Goal: Task Accomplishment & Management: Manage account settings

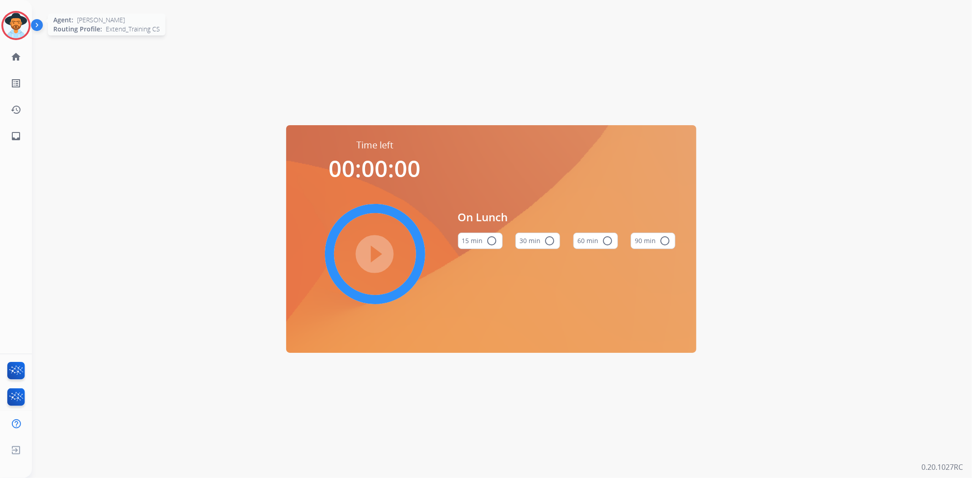
click at [15, 21] on img at bounding box center [16, 26] width 26 height 26
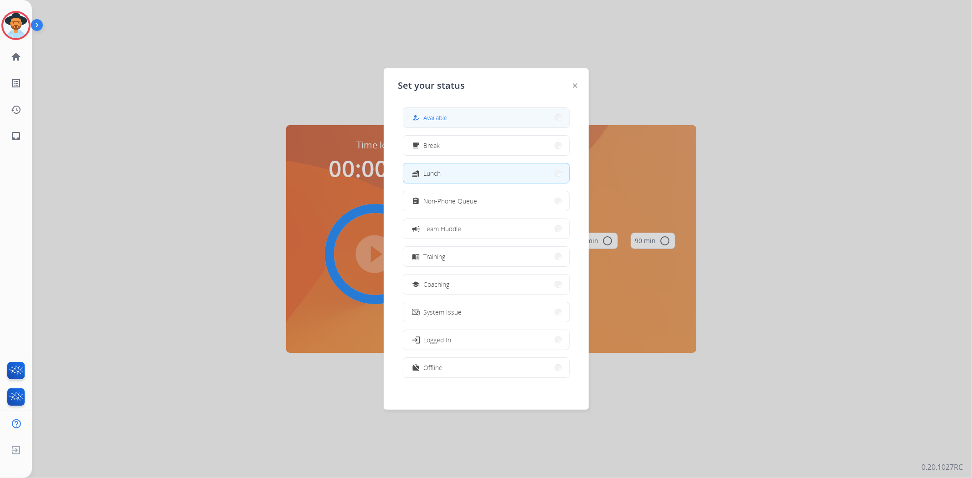
click at [476, 124] on button "how_to_reg Available" at bounding box center [486, 118] width 166 height 20
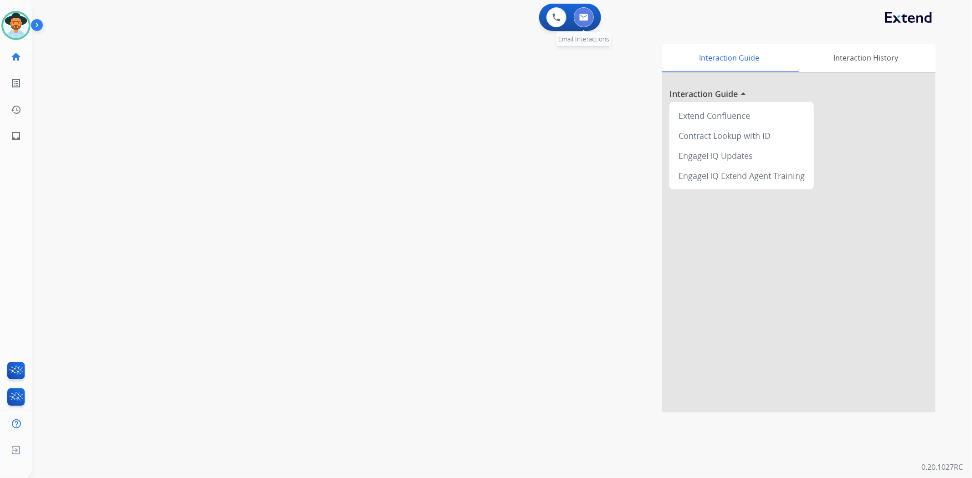
click at [580, 21] on button at bounding box center [584, 17] width 20 height 20
select select "**********"
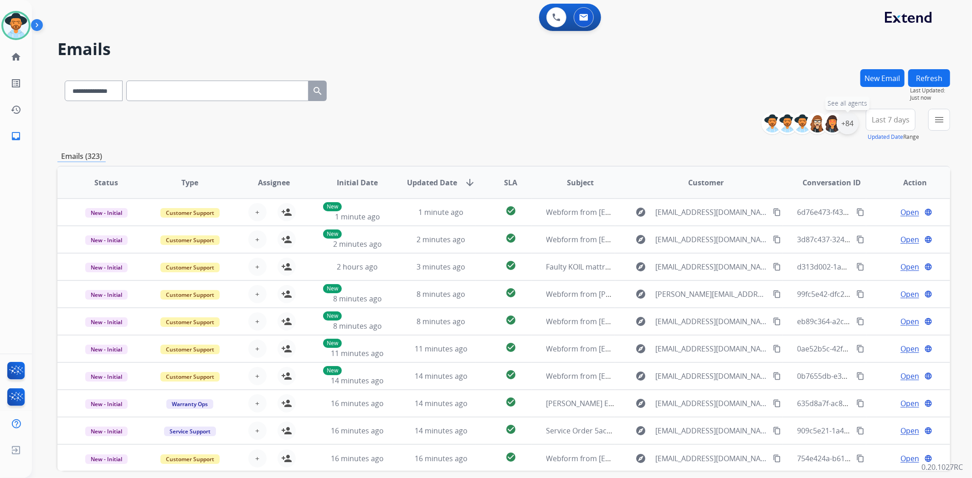
click at [846, 116] on div "+84" at bounding box center [848, 124] width 22 height 22
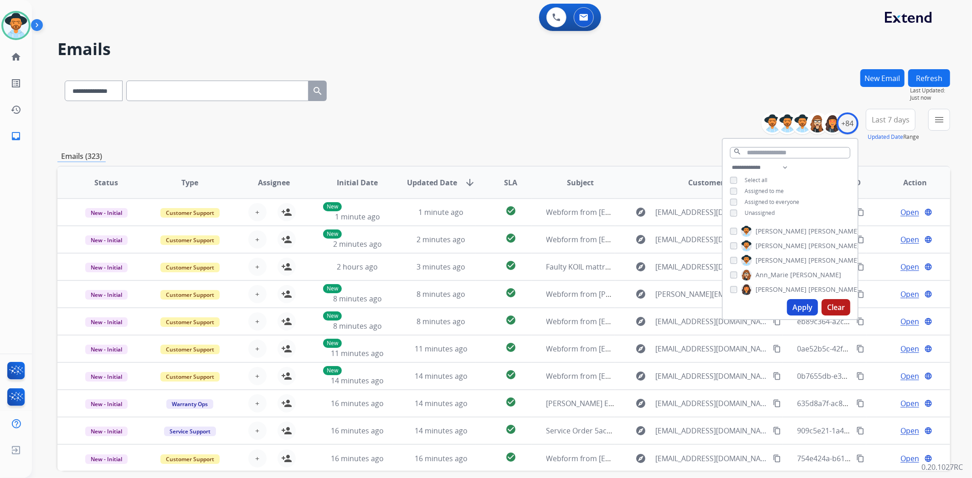
click at [767, 209] on span "Unassigned" at bounding box center [759, 213] width 30 height 8
click at [800, 310] on button "Apply" at bounding box center [802, 307] width 31 height 16
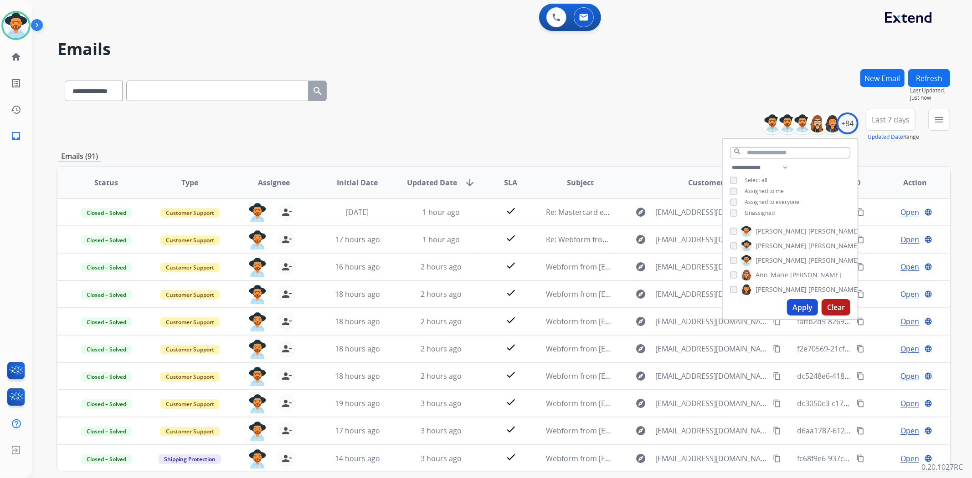
click at [799, 311] on button "Apply" at bounding box center [802, 307] width 31 height 16
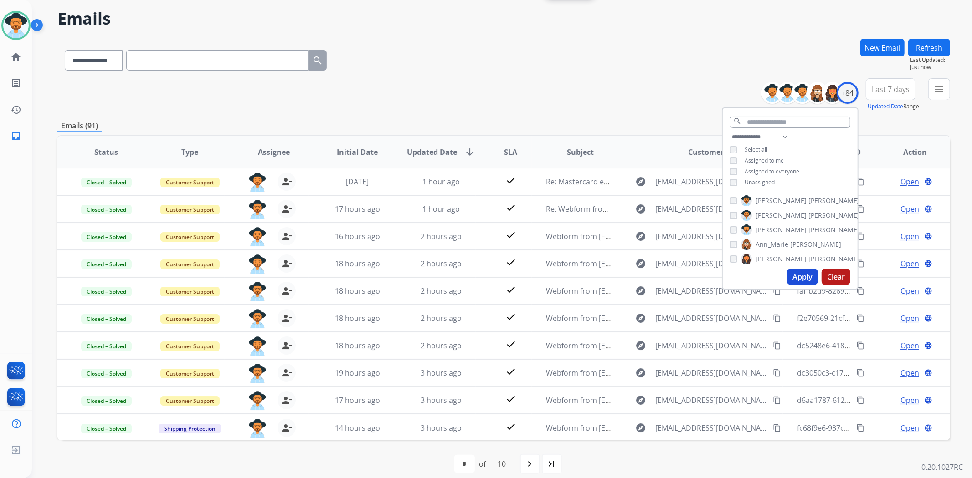
scroll to position [40, 0]
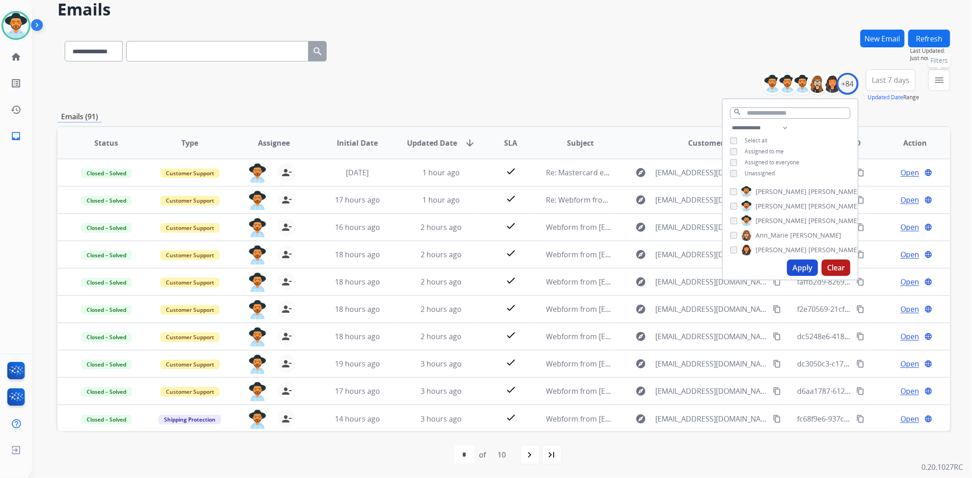
click at [943, 82] on mat-icon "menu" at bounding box center [939, 80] width 11 height 11
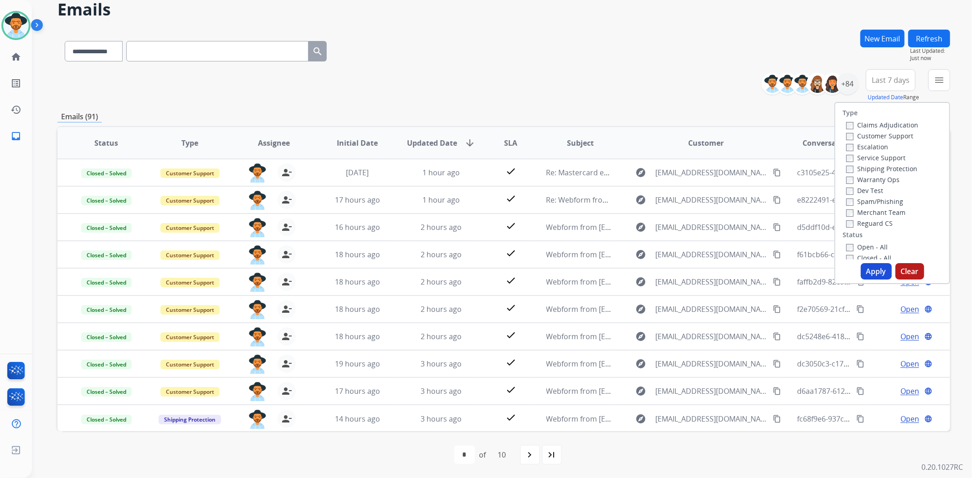
click at [859, 247] on label "Open - All" at bounding box center [866, 247] width 41 height 9
click at [871, 269] on button "Apply" at bounding box center [876, 271] width 31 height 16
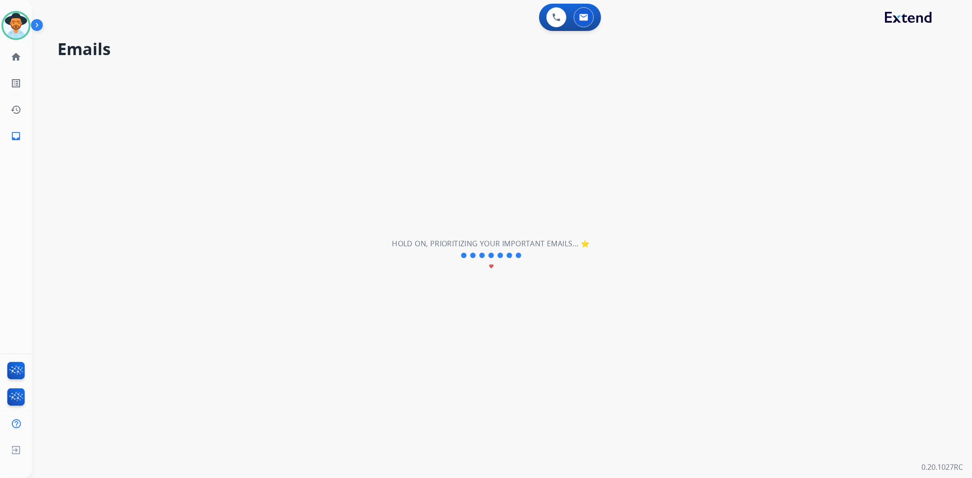
scroll to position [0, 0]
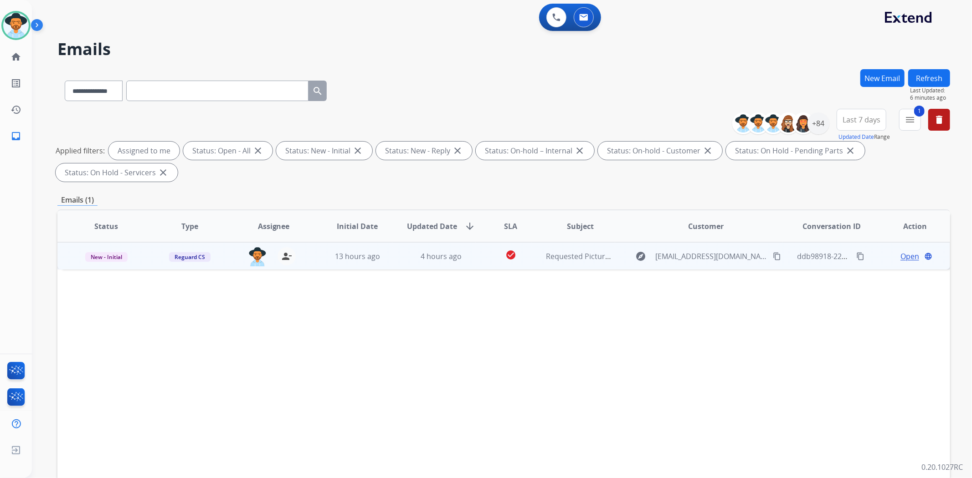
click at [901, 262] on td "Open language" at bounding box center [908, 255] width 84 height 27
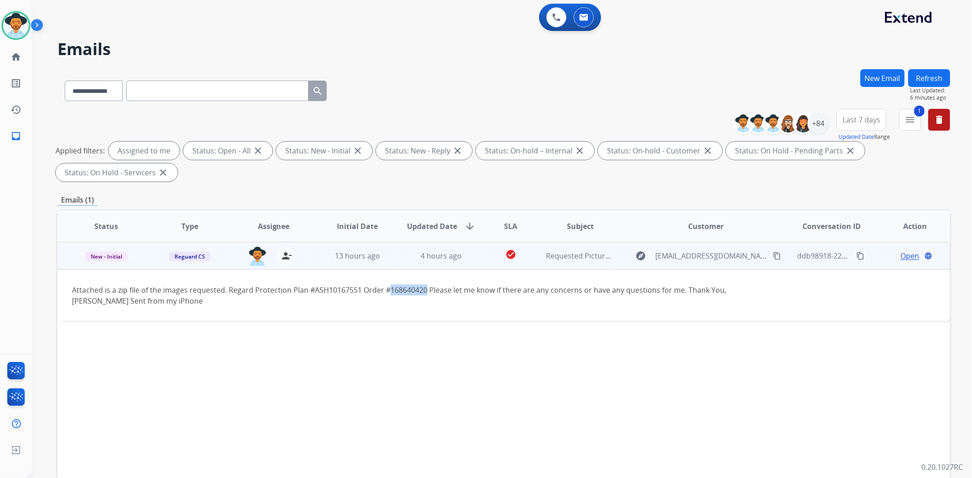
drag, startPoint x: 425, startPoint y: 289, endPoint x: 387, endPoint y: 289, distance: 37.8
click at [387, 289] on div "Attached is a zip file of the images requested. Regard Protection Plan #ASH1016…" at bounding box center [420, 296] width 696 height 22
copy div "168640420"
click at [903, 260] on span "Open" at bounding box center [909, 256] width 19 height 11
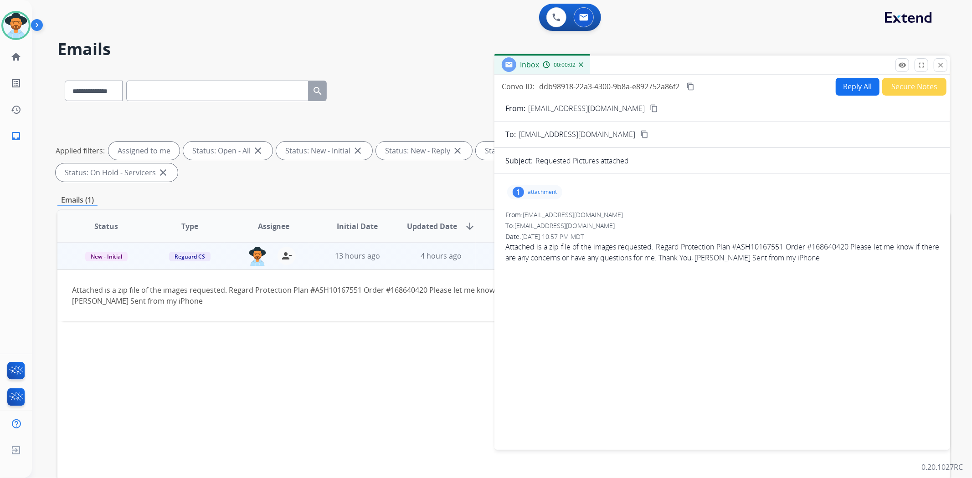
click at [845, 88] on button "Reply All" at bounding box center [858, 87] width 44 height 18
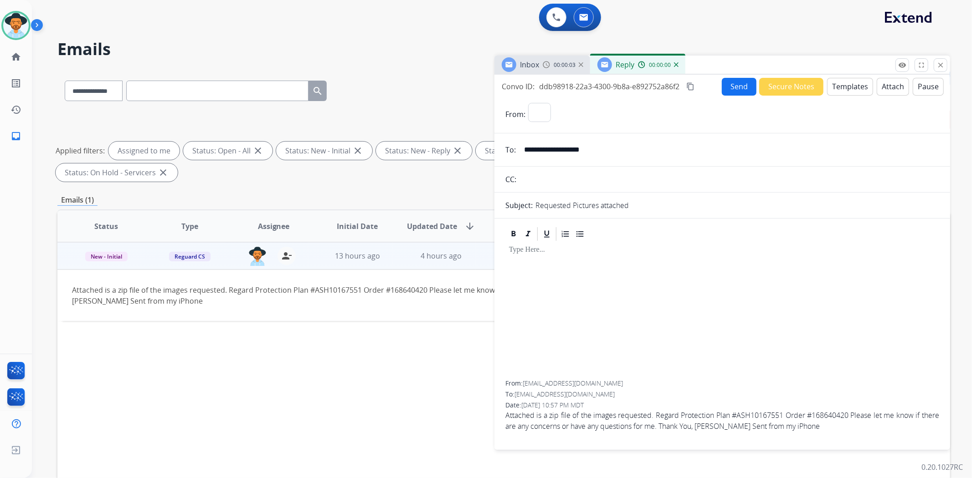
select select "**********"
click at [857, 92] on button "Templates" at bounding box center [850, 87] width 46 height 18
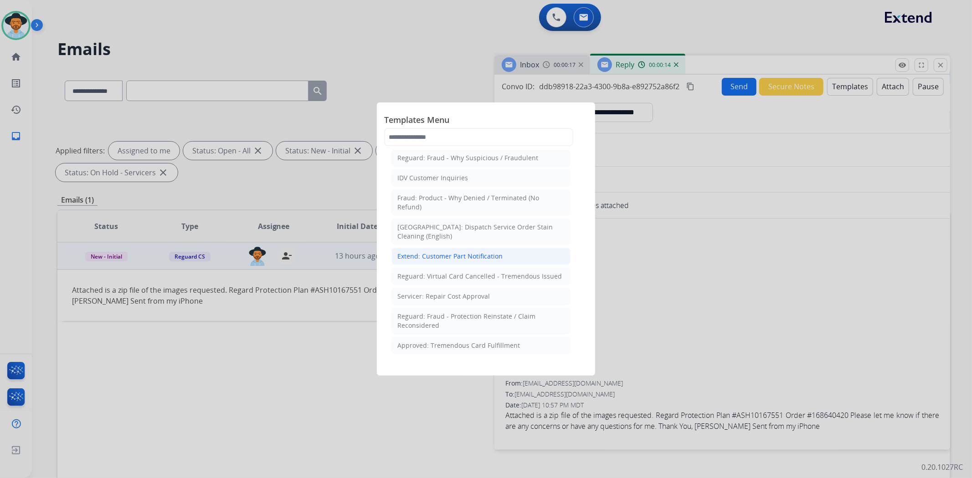
scroll to position [303, 0]
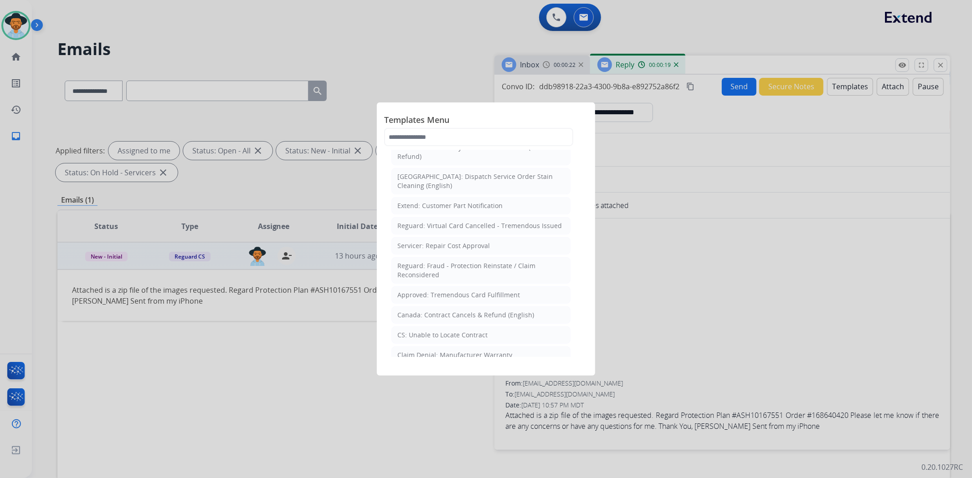
click at [520, 327] on li "CS: Unable to Locate Contract" at bounding box center [480, 335] width 179 height 17
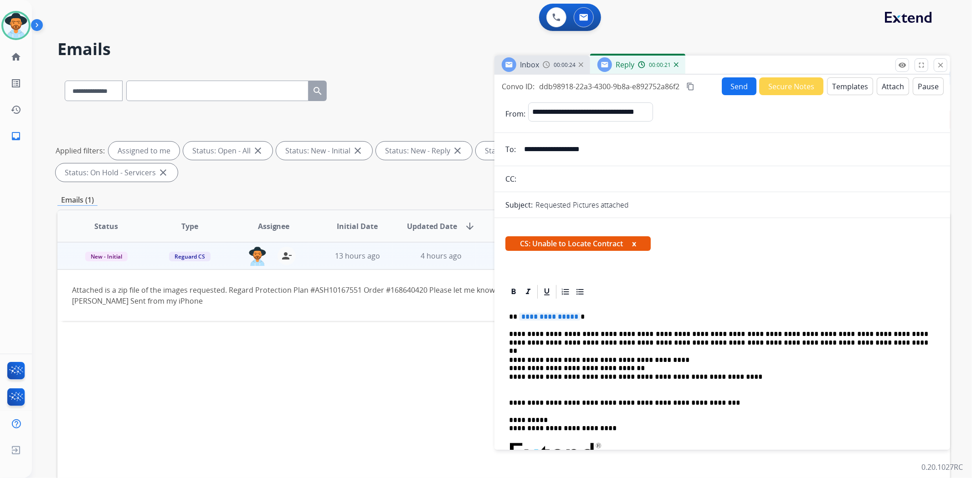
click at [564, 315] on span "**********" at bounding box center [550, 317] width 62 height 8
click at [554, 357] on p "**********" at bounding box center [718, 373] width 419 height 34
click at [736, 87] on button "Send" at bounding box center [739, 86] width 35 height 18
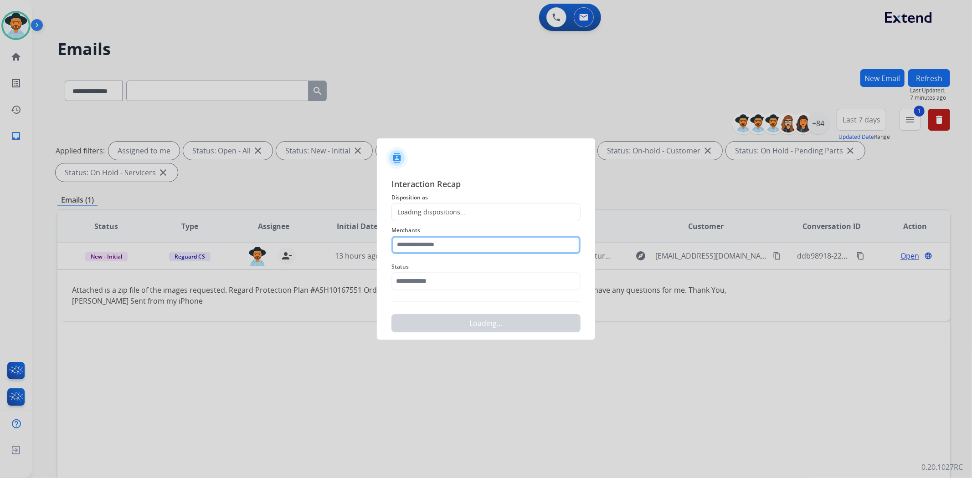
click at [519, 243] on input "text" at bounding box center [485, 245] width 189 height 18
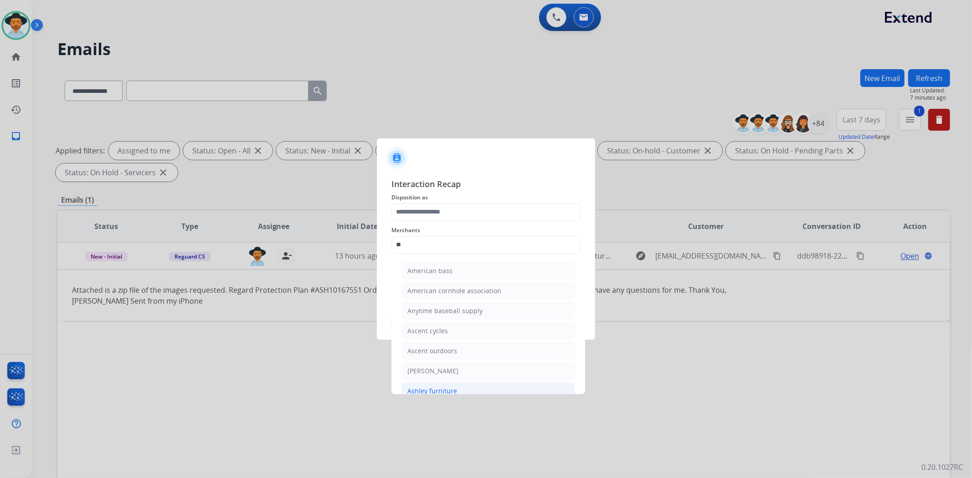
click at [470, 384] on li "Ashley furniture" at bounding box center [488, 391] width 174 height 17
type input "**********"
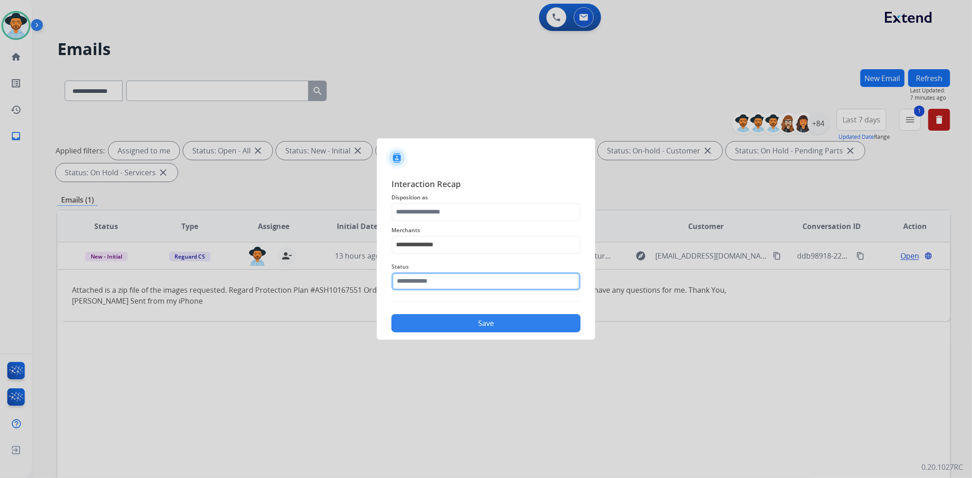
click at [478, 283] on input "text" at bounding box center [485, 281] width 189 height 18
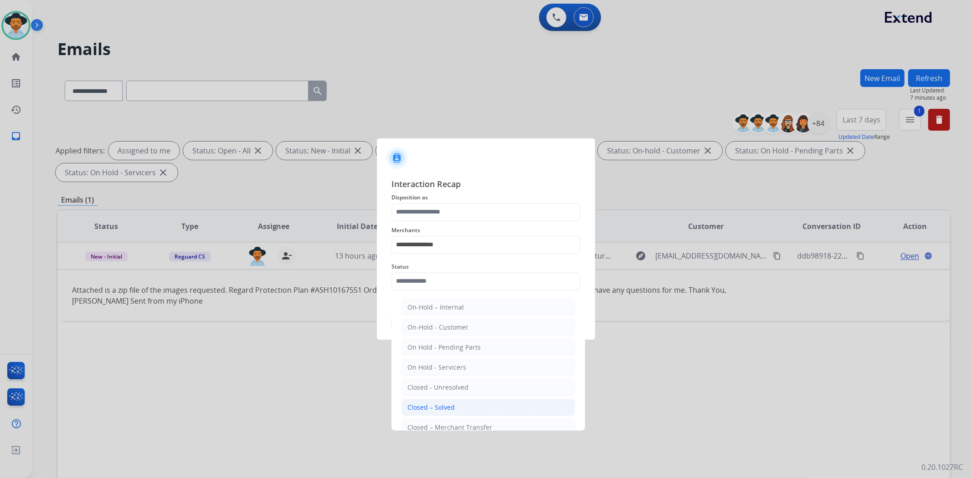
click at [465, 405] on li "Closed – Solved" at bounding box center [488, 407] width 174 height 17
type input "**********"
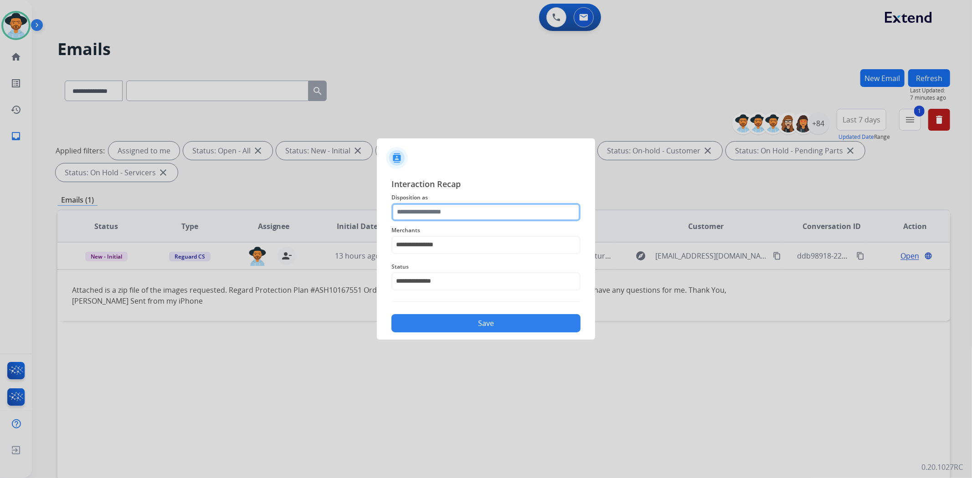
click at [485, 213] on input "text" at bounding box center [485, 212] width 189 height 18
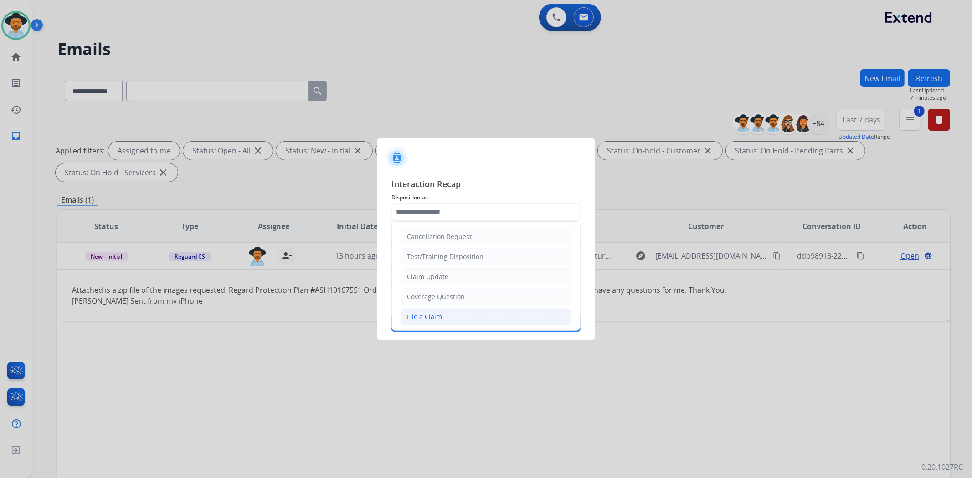
click at [467, 315] on li "File a Claim" at bounding box center [486, 316] width 170 height 17
type input "**********"
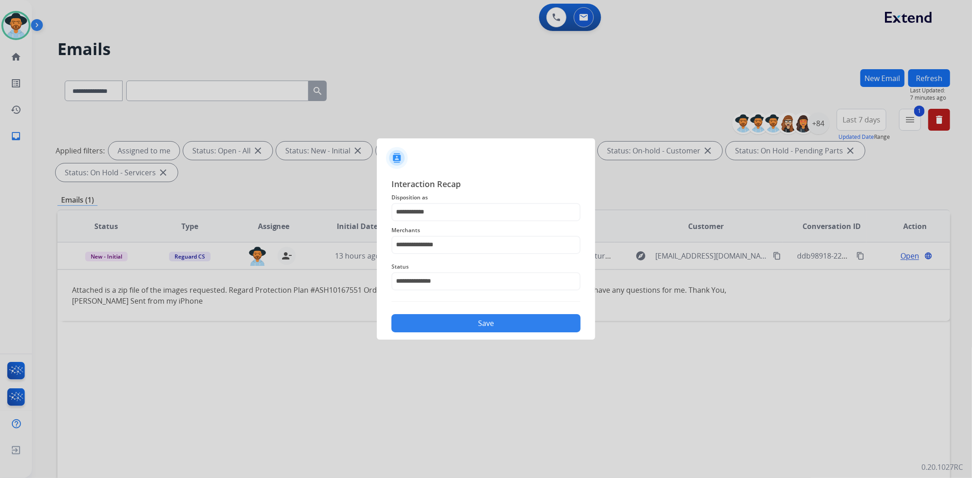
click at [467, 322] on button "Save" at bounding box center [485, 323] width 189 height 18
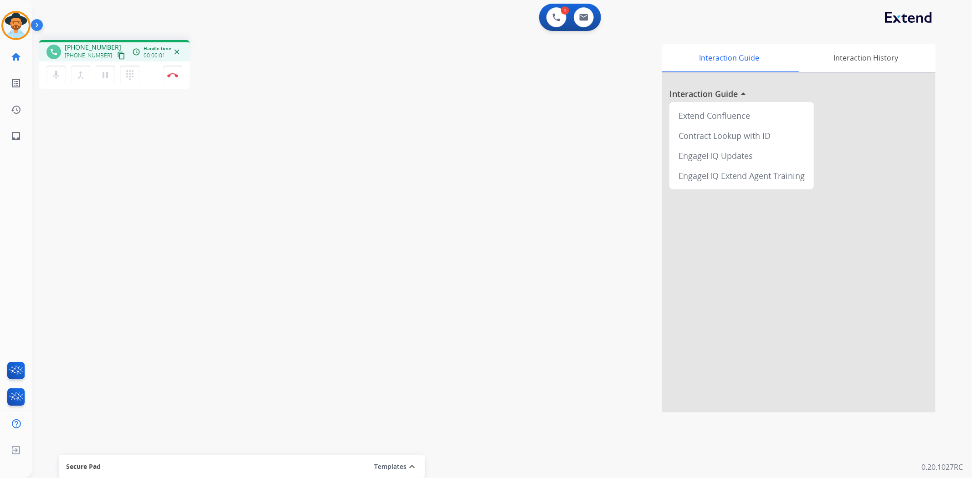
click at [117, 53] on mat-icon "content_copy" at bounding box center [121, 55] width 8 height 8
click at [117, 52] on mat-icon "content_copy" at bounding box center [121, 55] width 8 height 8
click at [105, 77] on mat-icon "pause" at bounding box center [105, 75] width 11 height 11
click at [103, 75] on mat-icon "play_arrow" at bounding box center [105, 75] width 11 height 11
click at [108, 82] on button "pause Hold" at bounding box center [105, 75] width 19 height 19
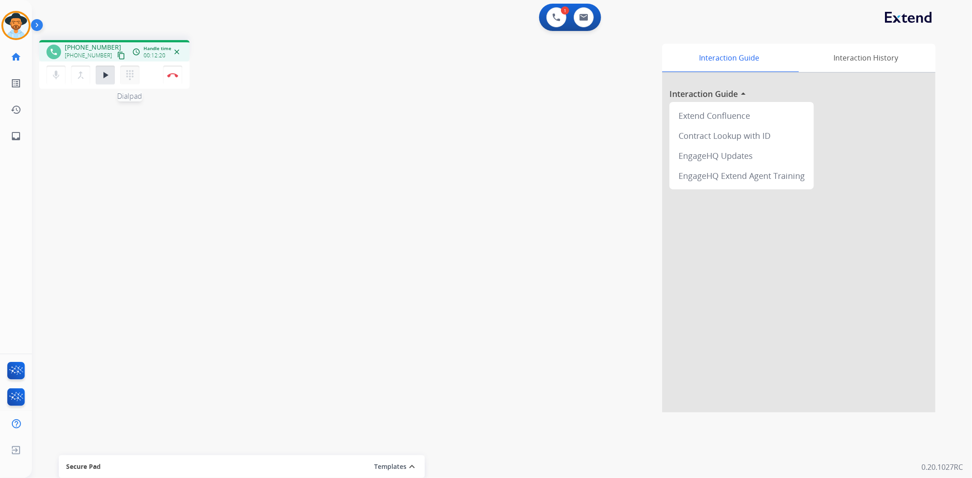
click at [135, 80] on button "dialpad Dialpad" at bounding box center [129, 75] width 19 height 19
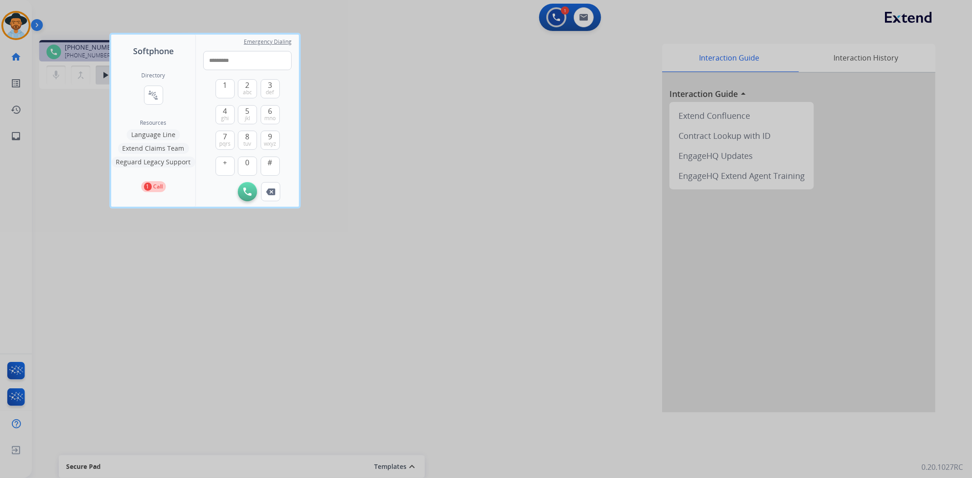
type input "**********"
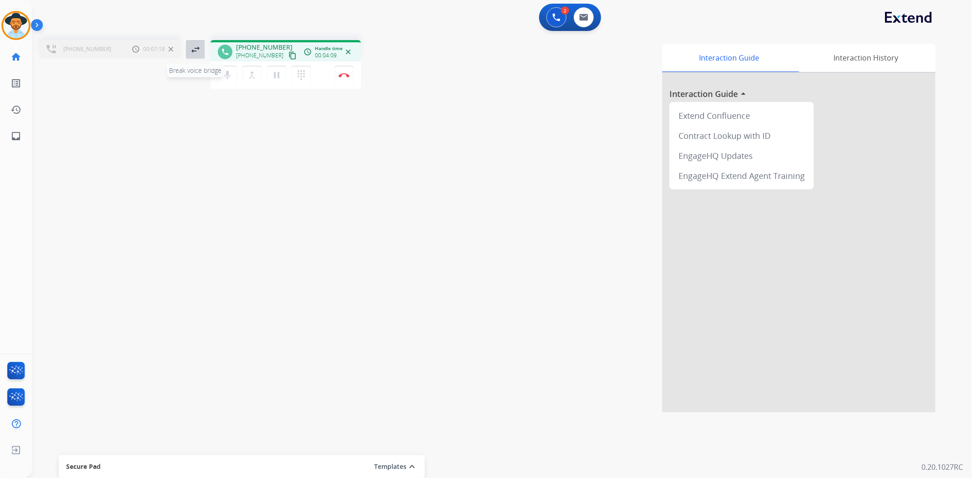
click at [193, 52] on mat-icon "swap_horiz" at bounding box center [195, 49] width 11 height 11
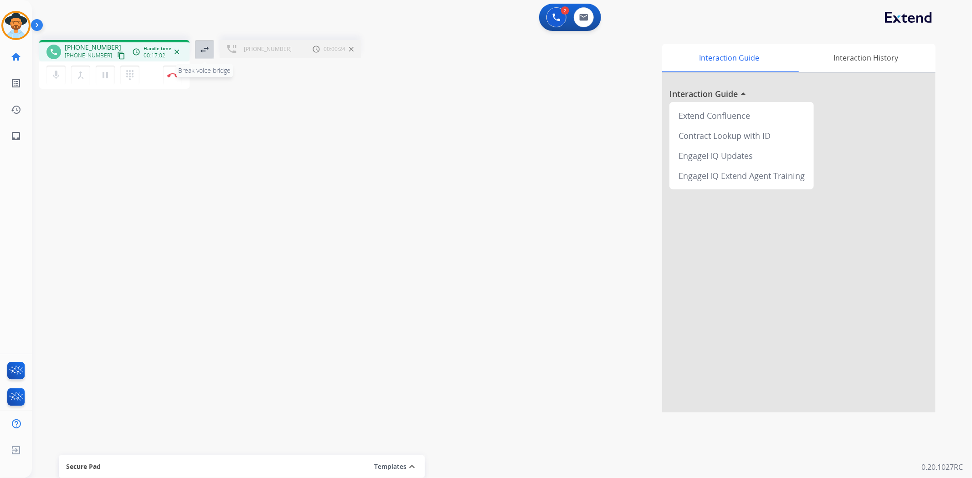
click at [204, 51] on mat-icon "swap_horiz" at bounding box center [204, 49] width 11 height 11
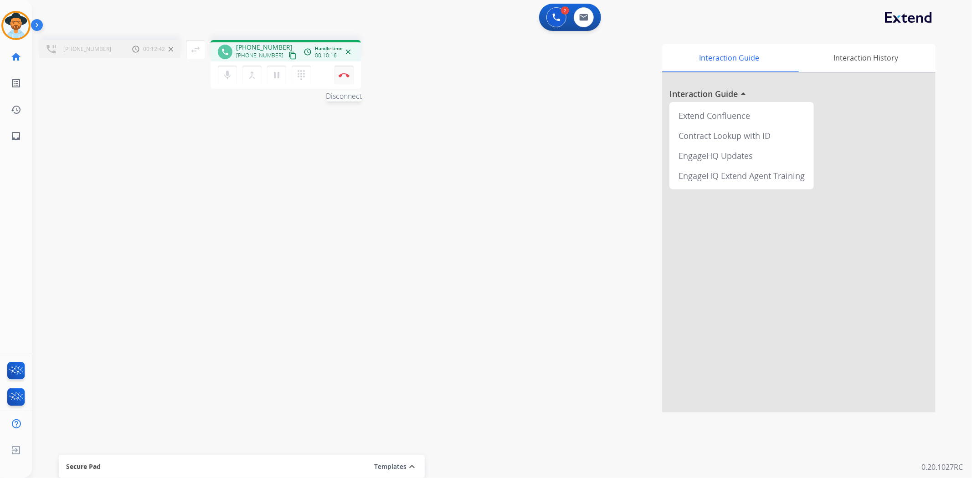
click at [345, 77] on button "Disconnect" at bounding box center [343, 75] width 19 height 19
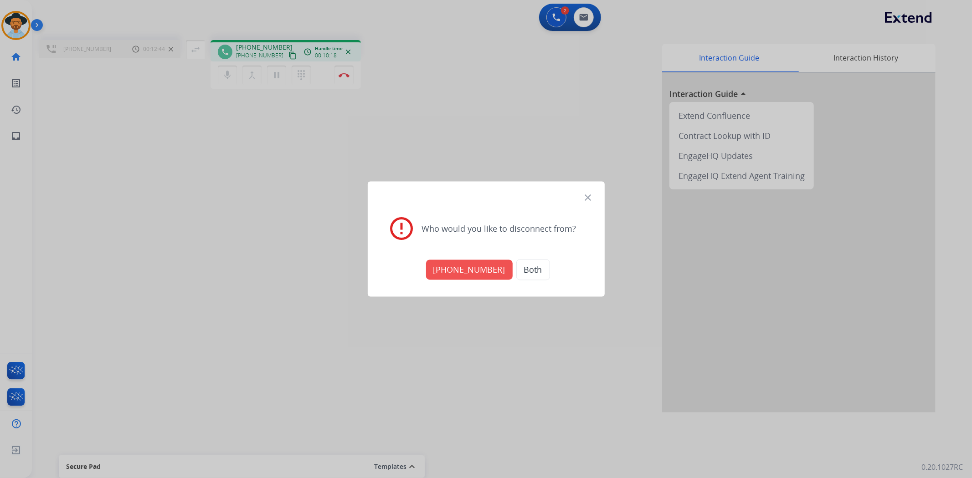
click at [456, 264] on button "+18667877930" at bounding box center [469, 270] width 87 height 20
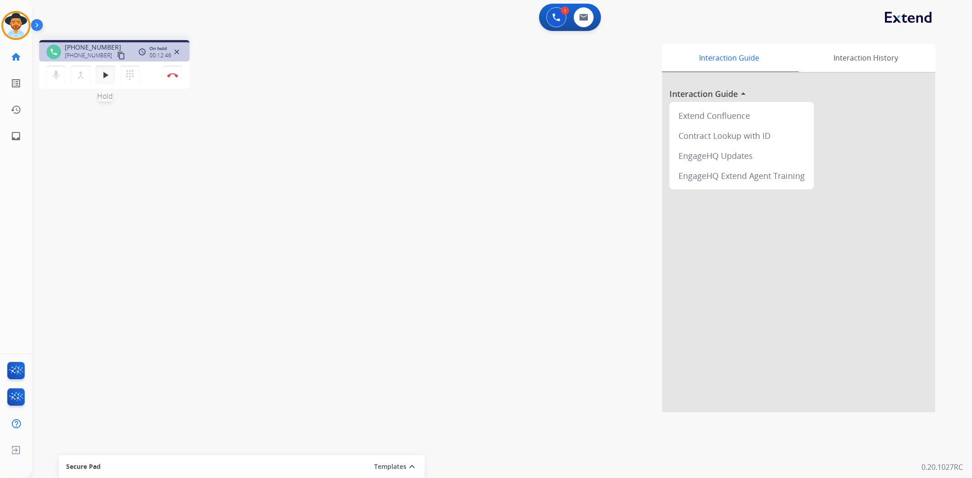
click at [100, 78] on mat-icon "play_arrow" at bounding box center [105, 75] width 11 height 11
click at [171, 74] on img at bounding box center [172, 75] width 11 height 5
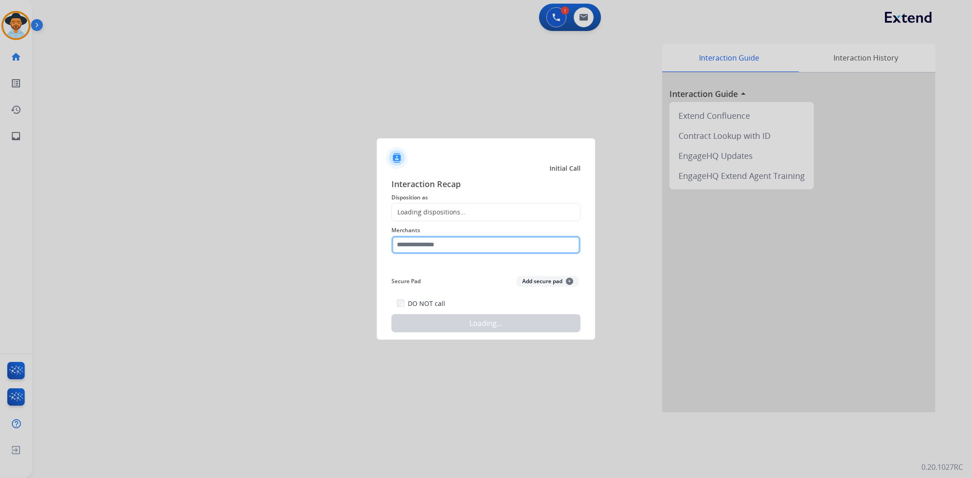
click at [481, 246] on input "text" at bounding box center [485, 245] width 189 height 18
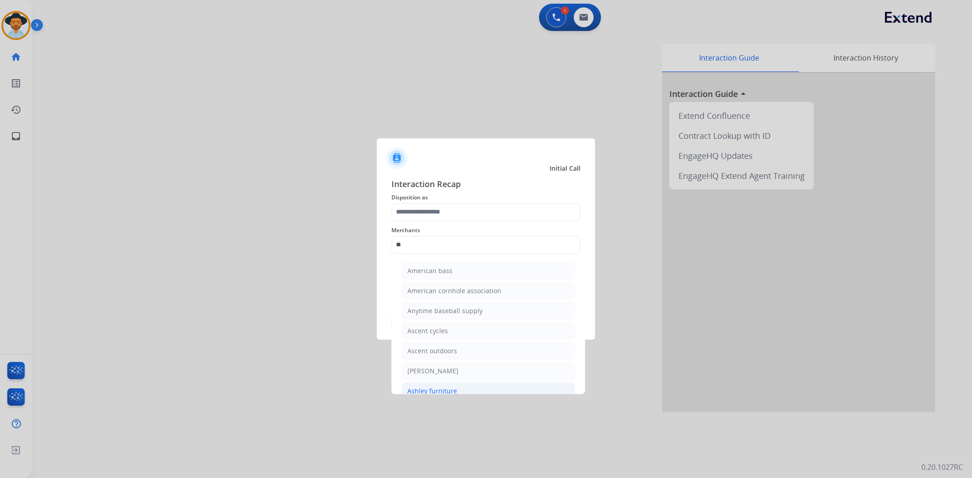
click at [458, 390] on li "Ashley furniture" at bounding box center [488, 391] width 174 height 17
type input "**********"
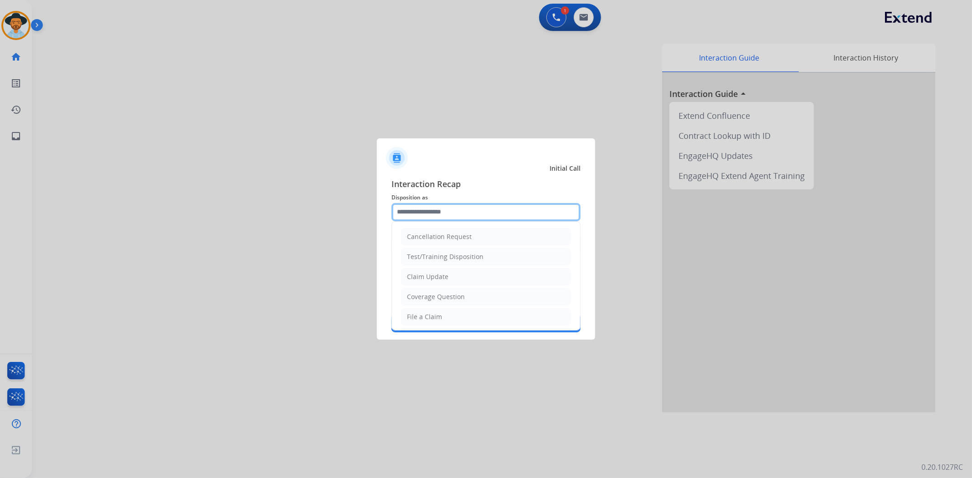
click at [489, 211] on input "text" at bounding box center [485, 212] width 189 height 18
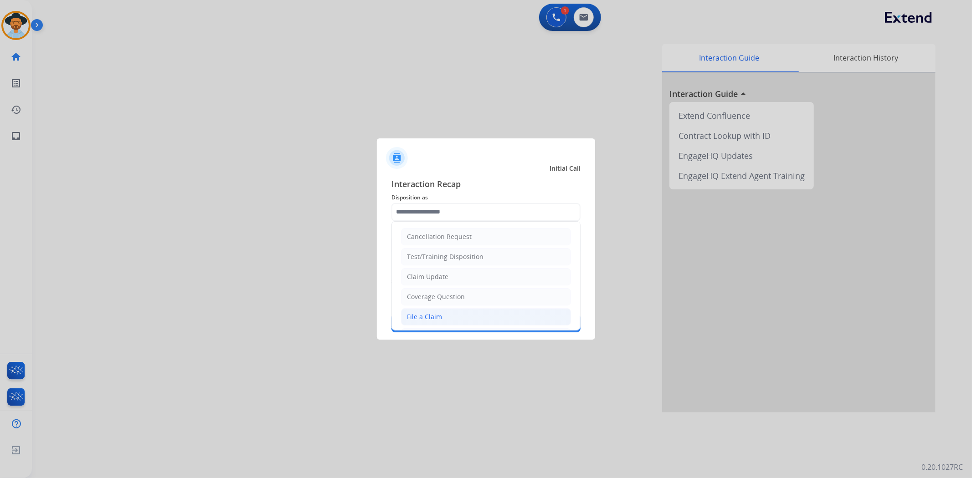
click at [465, 315] on li "File a Claim" at bounding box center [486, 316] width 170 height 17
type input "**********"
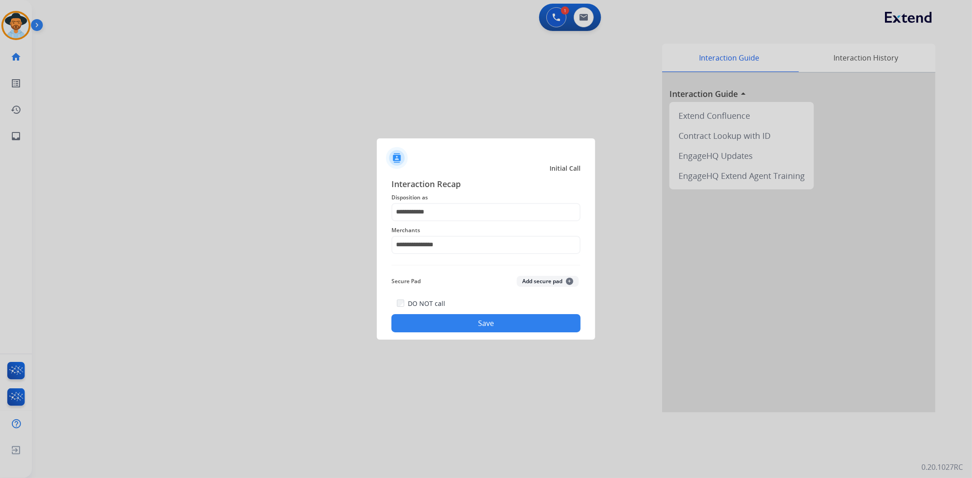
click at [467, 322] on button "Save" at bounding box center [485, 323] width 189 height 18
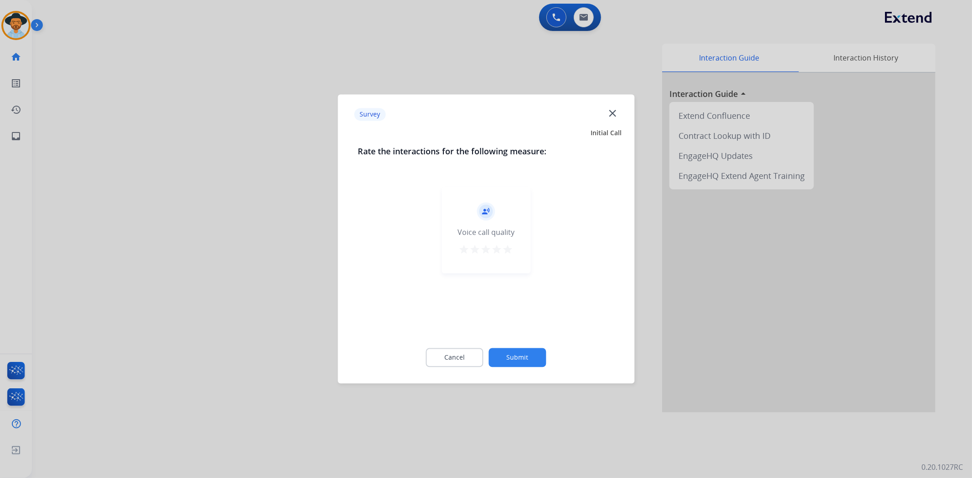
click at [512, 246] on mat-icon "star" at bounding box center [508, 250] width 11 height 11
click at [508, 356] on button "Submit" at bounding box center [517, 358] width 57 height 19
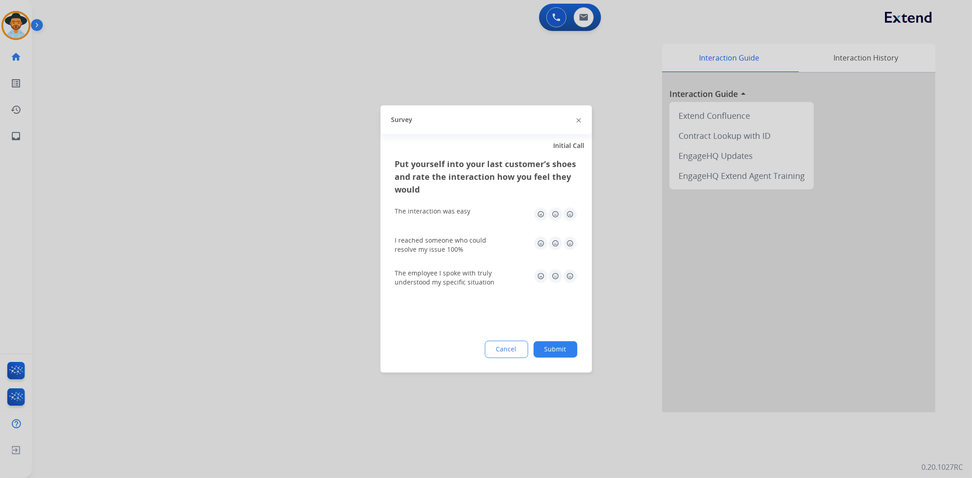
click at [572, 216] on img at bounding box center [570, 214] width 15 height 15
click at [572, 247] on img at bounding box center [570, 243] width 15 height 15
click at [568, 271] on img at bounding box center [570, 276] width 15 height 15
click at [566, 347] on button "Submit" at bounding box center [556, 350] width 44 height 16
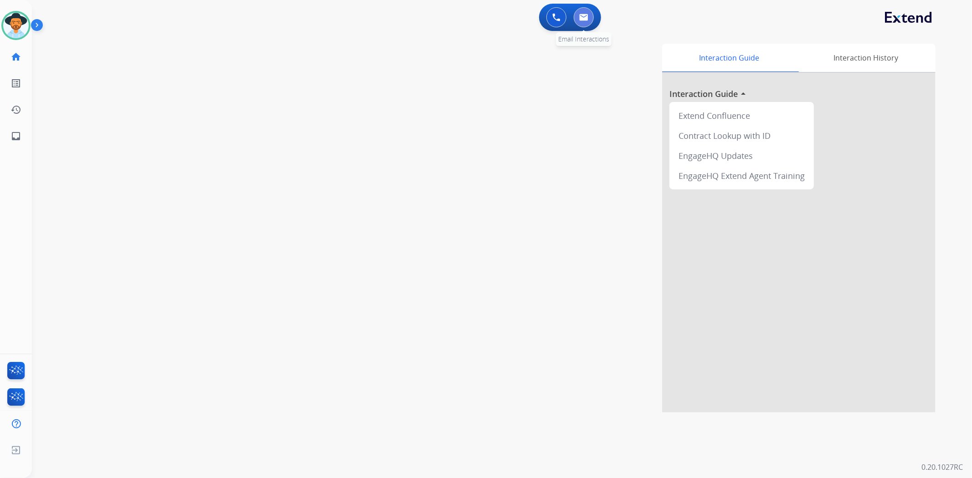
click at [586, 17] on img at bounding box center [583, 17] width 9 height 7
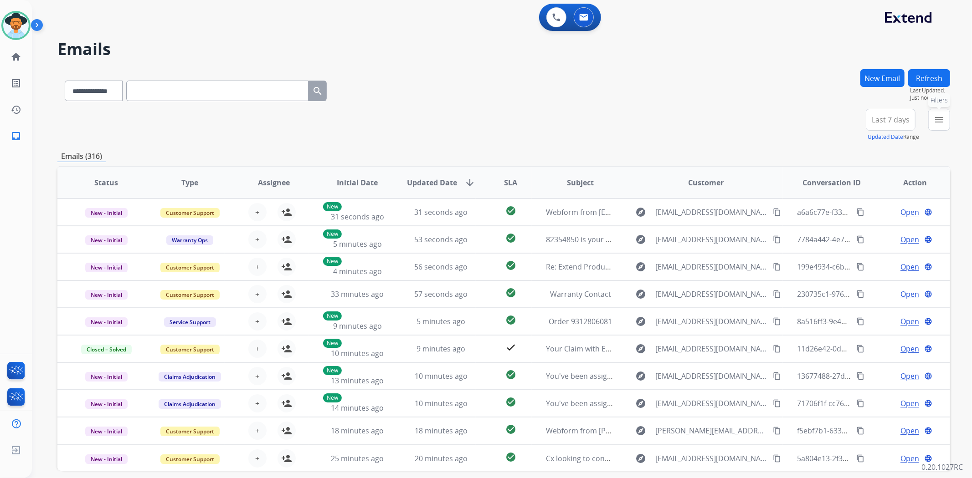
click at [936, 123] on mat-icon "menu" at bounding box center [939, 119] width 11 height 11
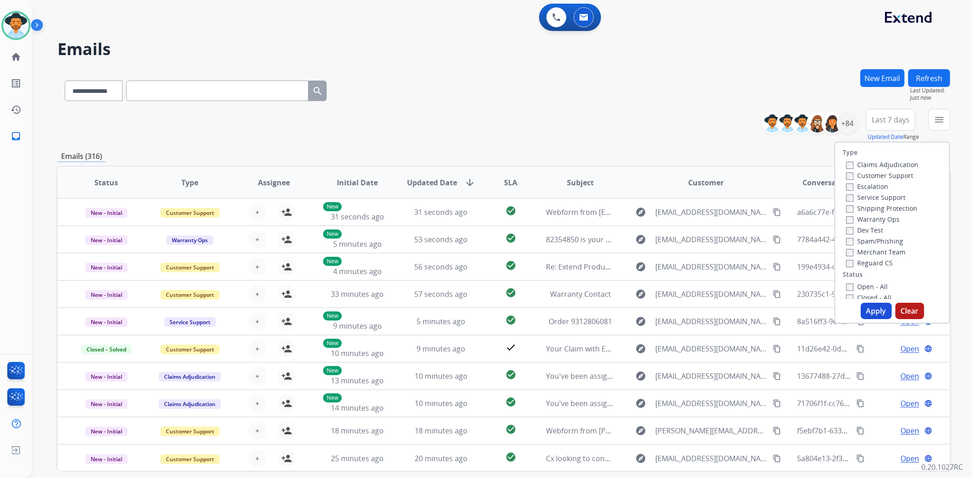
click at [863, 289] on label "Open - All" at bounding box center [866, 286] width 41 height 9
click at [879, 309] on button "Apply" at bounding box center [876, 311] width 31 height 16
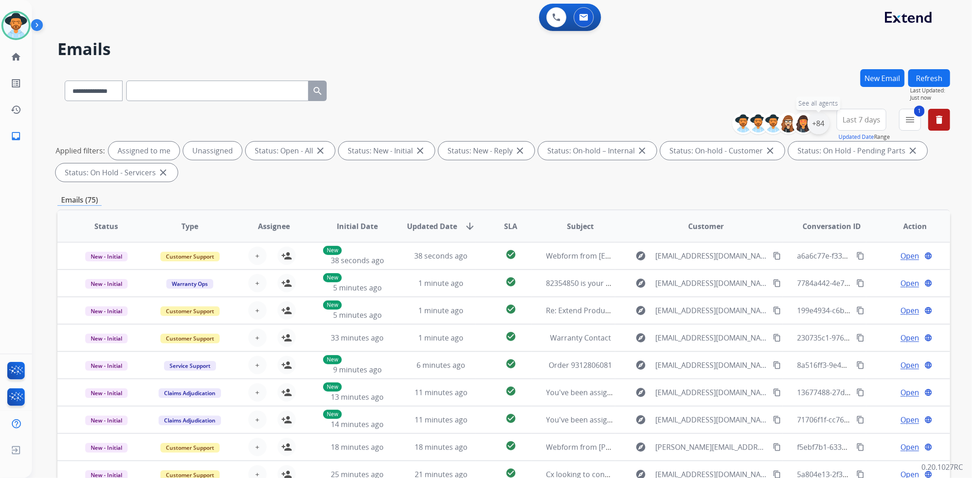
click at [821, 123] on div "+84" at bounding box center [818, 124] width 22 height 22
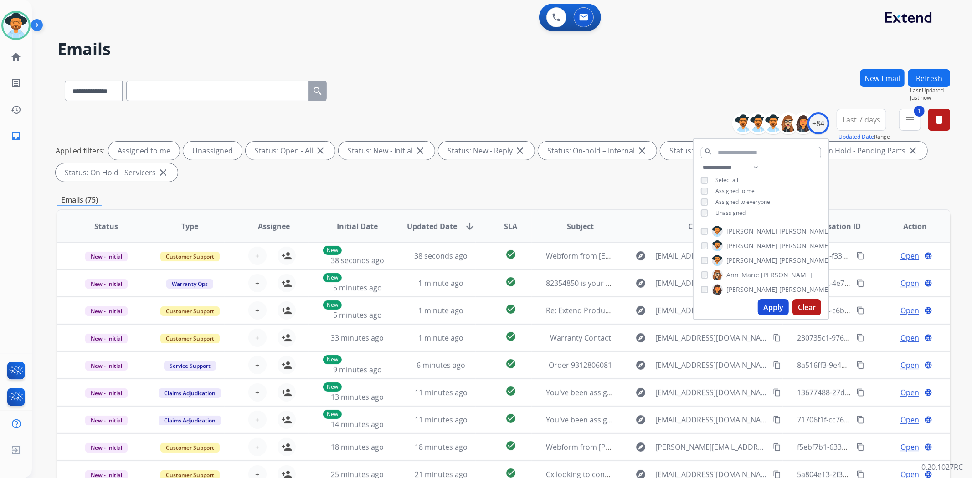
click at [721, 210] on span "Unassigned" at bounding box center [730, 213] width 30 height 8
click at [771, 303] on button "Apply" at bounding box center [773, 307] width 31 height 16
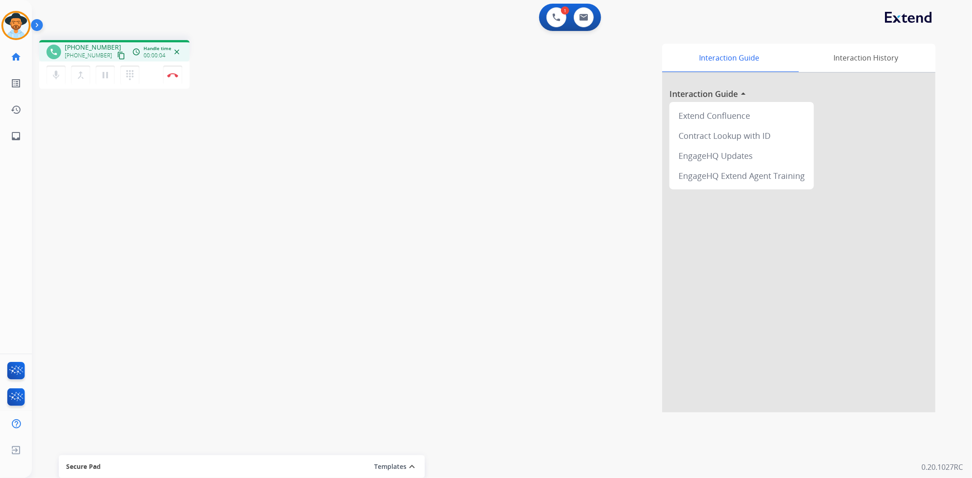
click at [117, 55] on mat-icon "content_copy" at bounding box center [121, 55] width 8 height 8
click at [580, 21] on button at bounding box center [584, 17] width 20 height 20
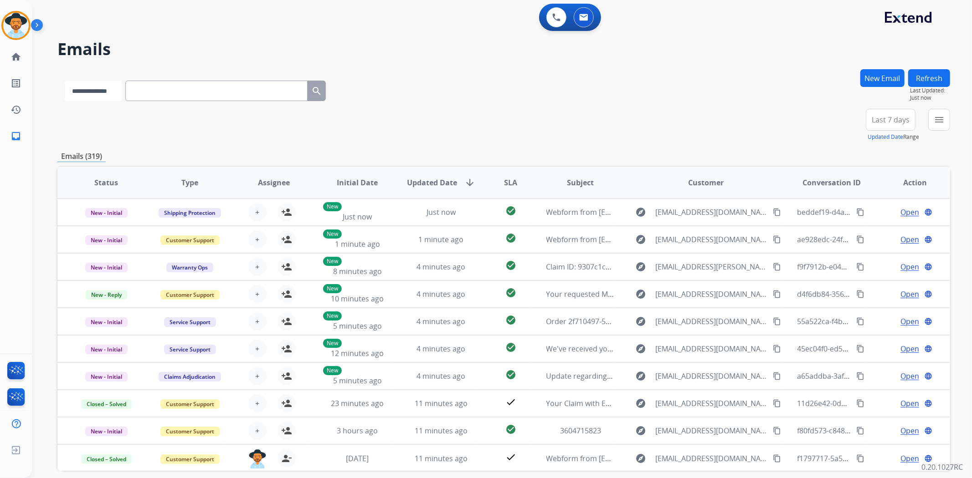
click at [100, 89] on select "**********" at bounding box center [93, 91] width 57 height 21
select select "**********"
click at [65, 81] on select "**********" at bounding box center [93, 91] width 57 height 21
paste input "**********"
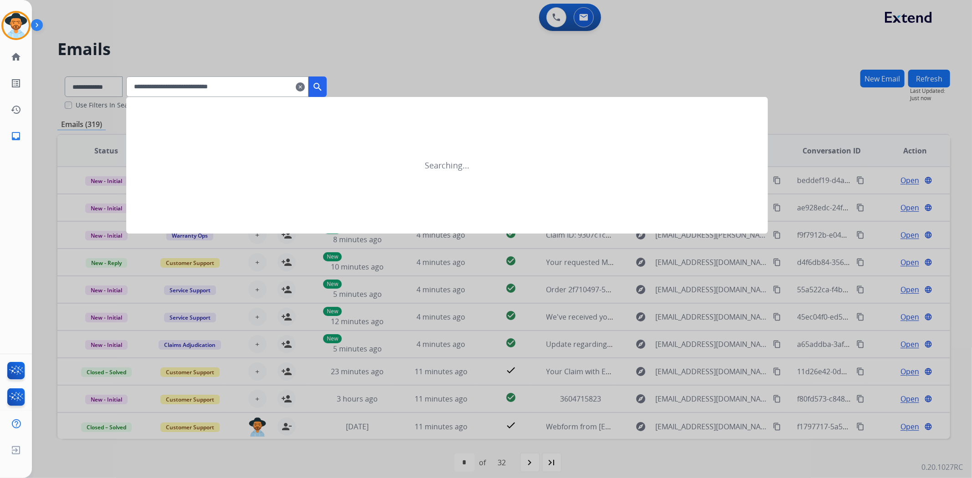
type input "**********"
click at [323, 85] on mat-icon "search" at bounding box center [317, 87] width 11 height 11
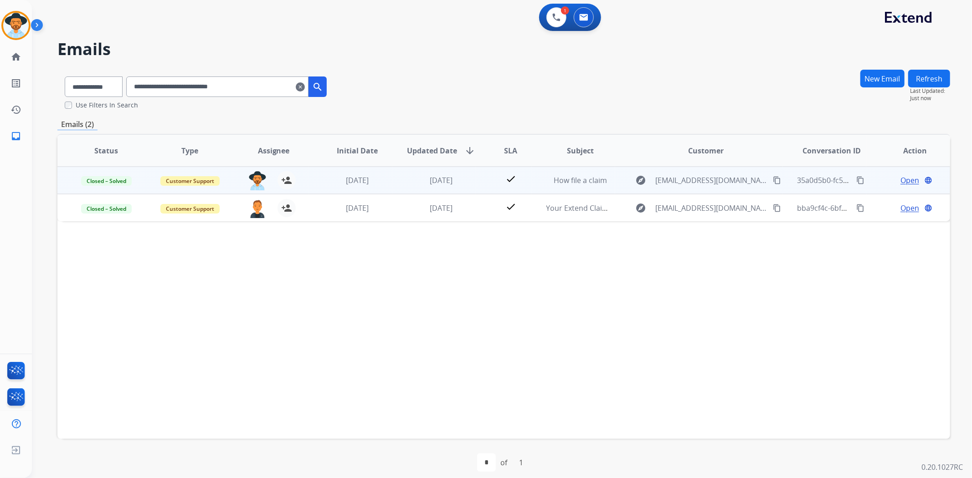
click at [476, 178] on td "check" at bounding box center [504, 180] width 56 height 27
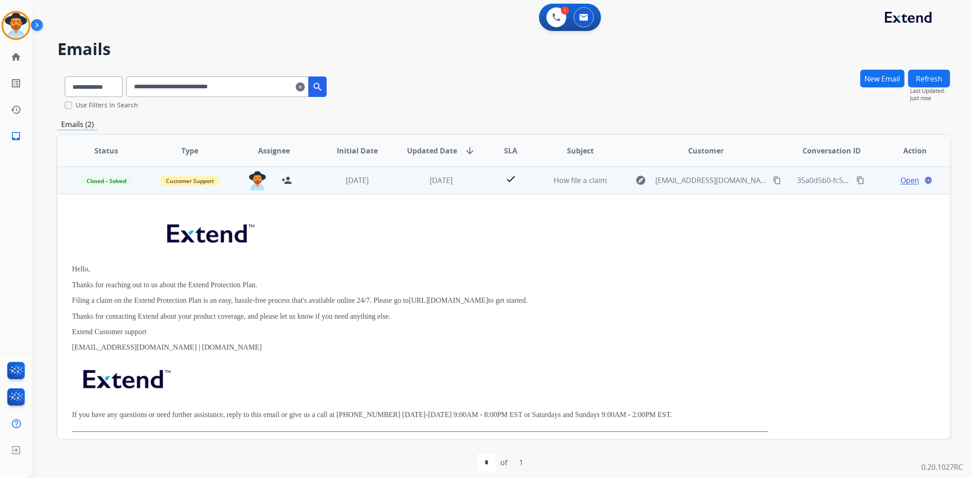
click at [900, 178] on span "Open" at bounding box center [909, 180] width 19 height 11
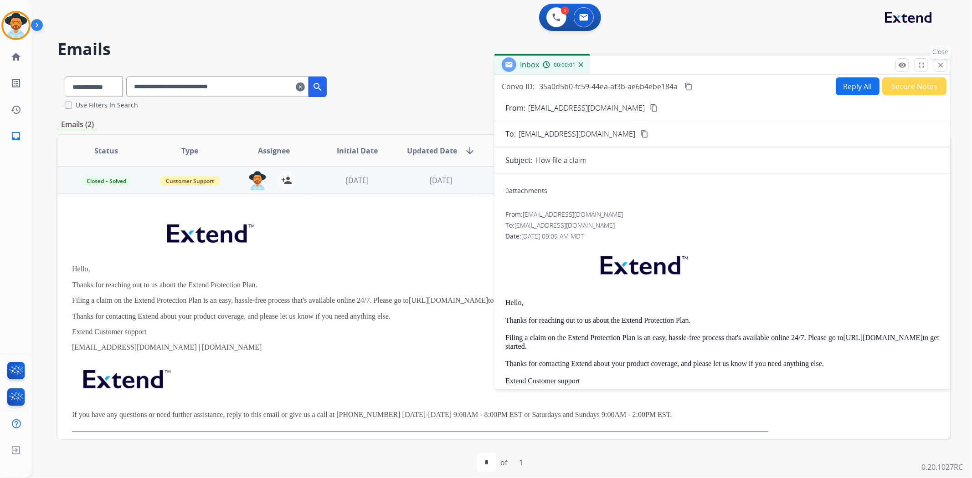
click at [940, 65] on mat-icon "close" at bounding box center [940, 65] width 8 height 8
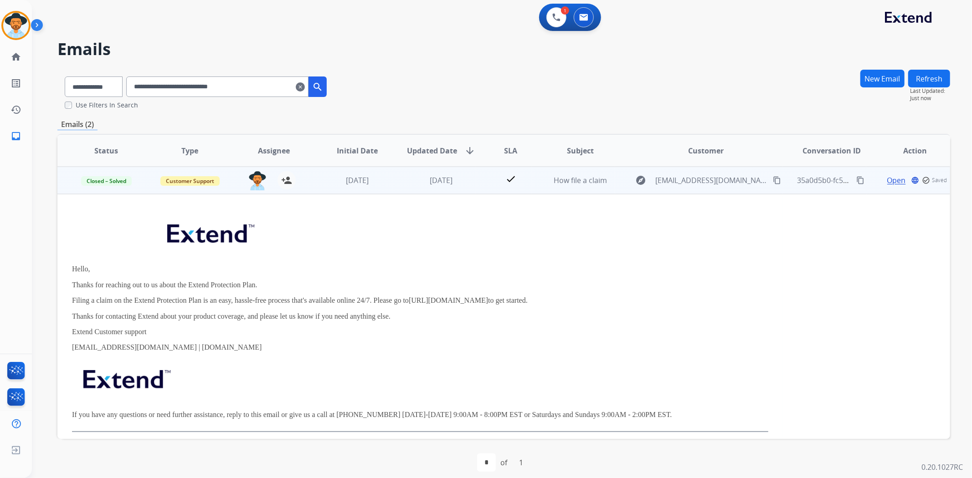
scroll to position [39, 0]
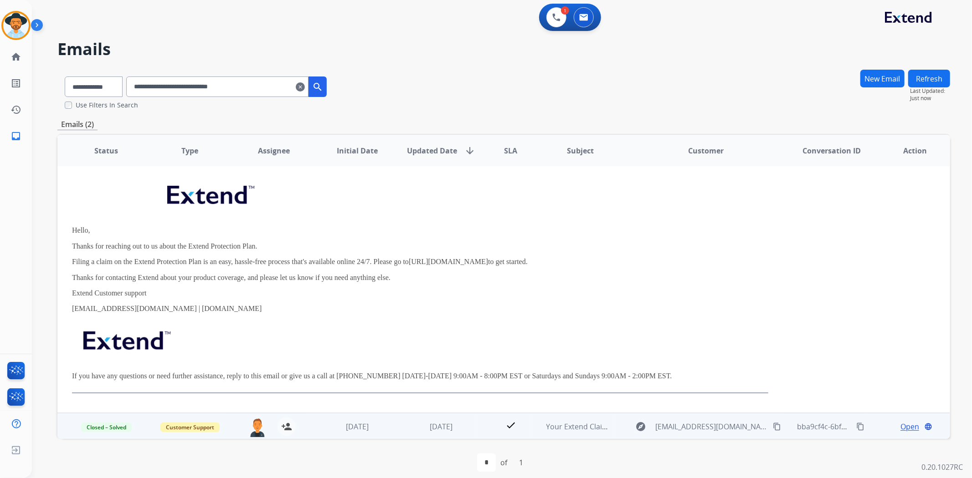
click at [399, 429] on td "1 month ago" at bounding box center [434, 426] width 84 height 27
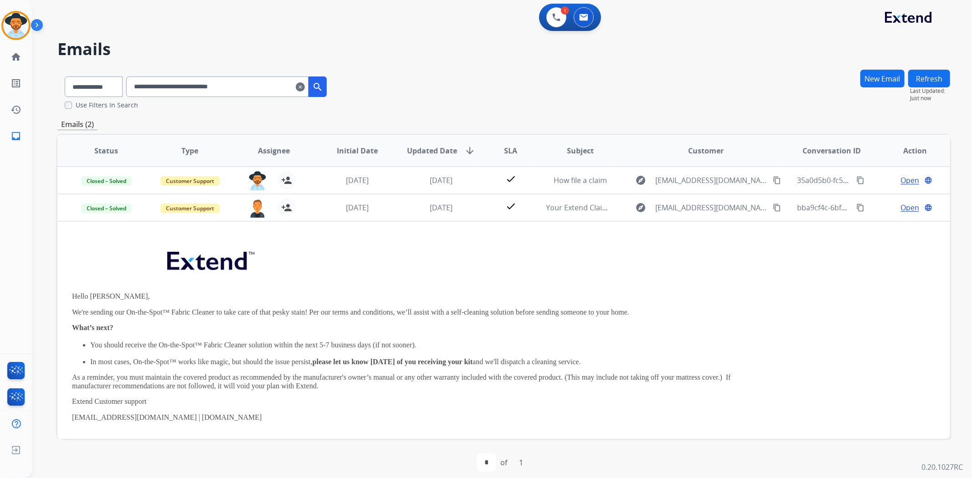
scroll to position [27, 0]
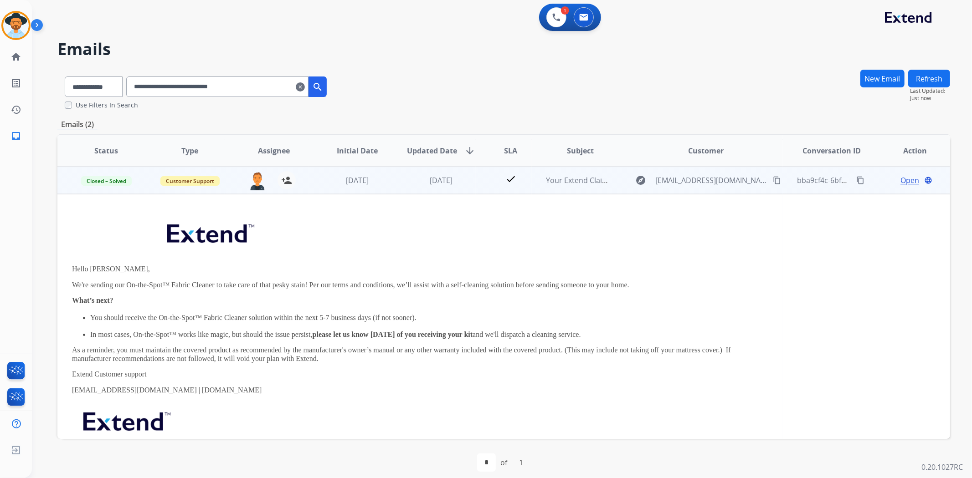
click at [900, 179] on span "Open" at bounding box center [909, 180] width 19 height 11
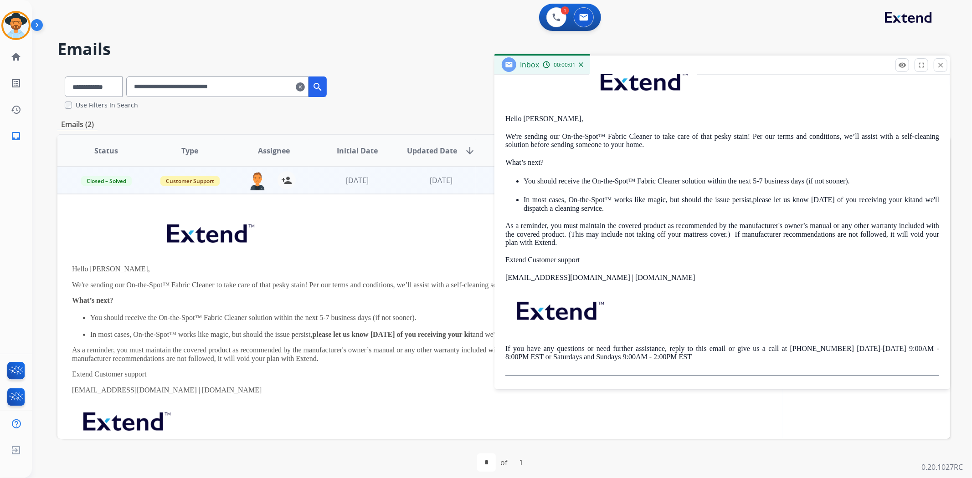
scroll to position [0, 0]
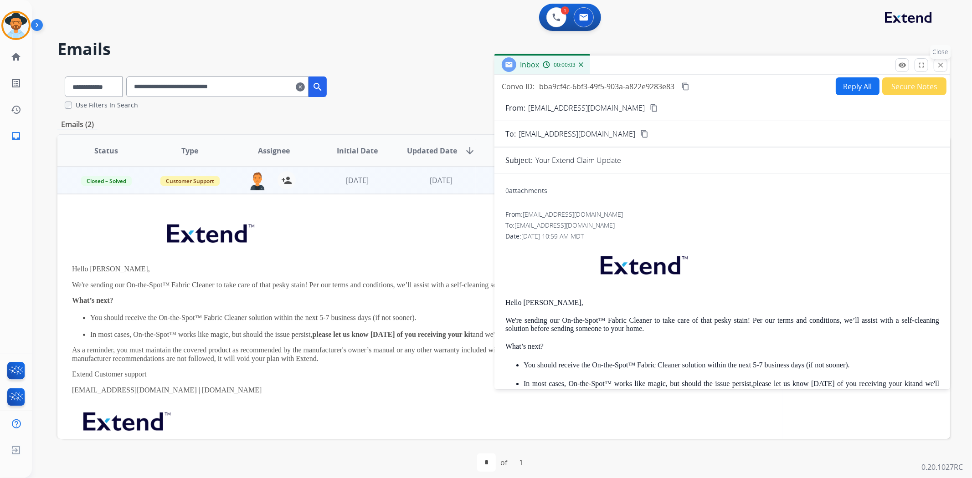
click at [939, 67] on mat-icon "close" at bounding box center [940, 65] width 8 height 8
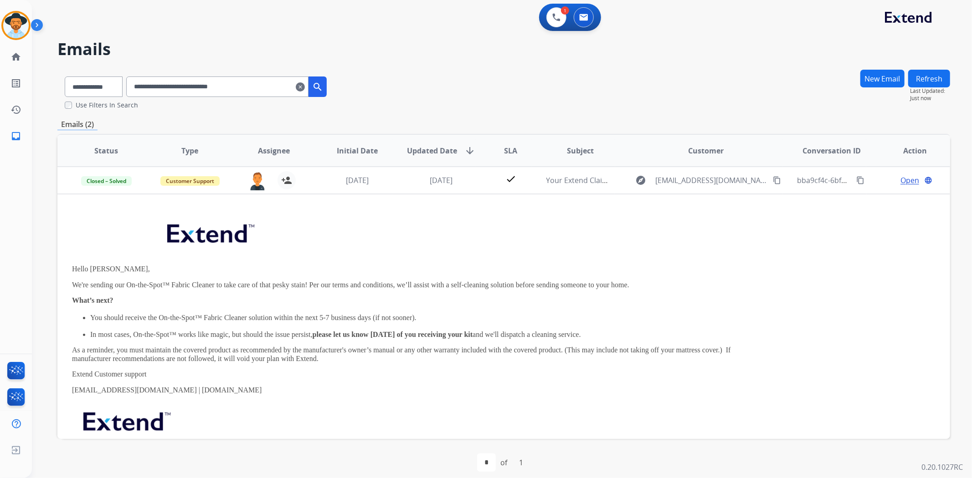
click at [878, 73] on button "New Email" at bounding box center [882, 79] width 44 height 18
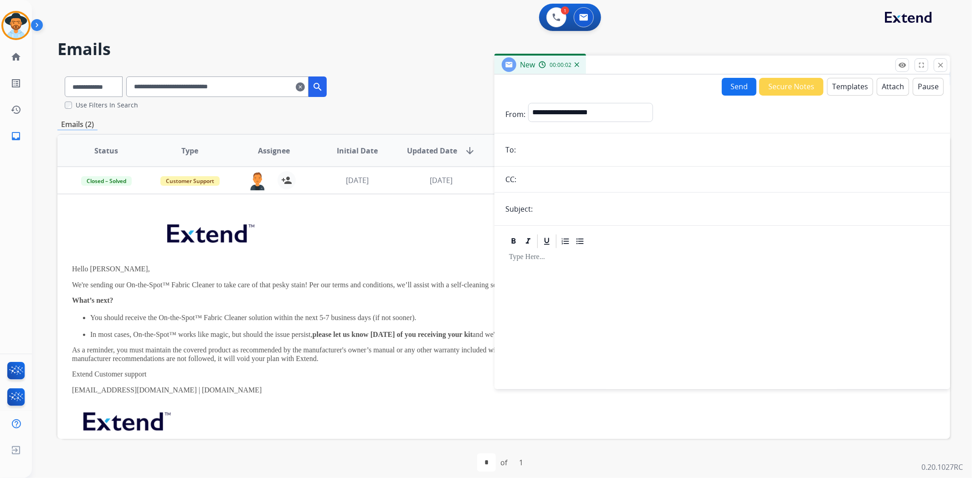
paste input "**********"
type input "**********"
click at [575, 209] on input "text" at bounding box center [737, 209] width 404 height 18
type input "**********"
drag, startPoint x: 662, startPoint y: 144, endPoint x: 493, endPoint y: 150, distance: 170.0
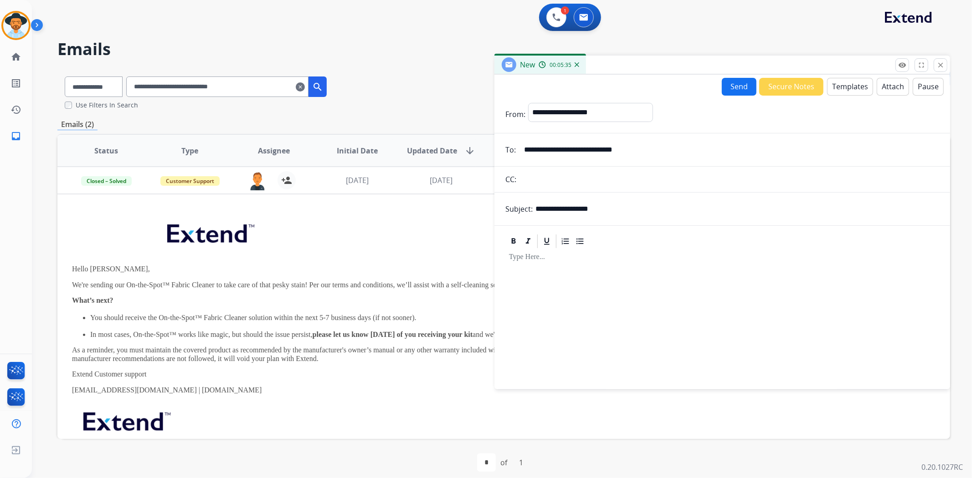
click at [493, 150] on div "**********" at bounding box center [503, 277] width 893 height 417
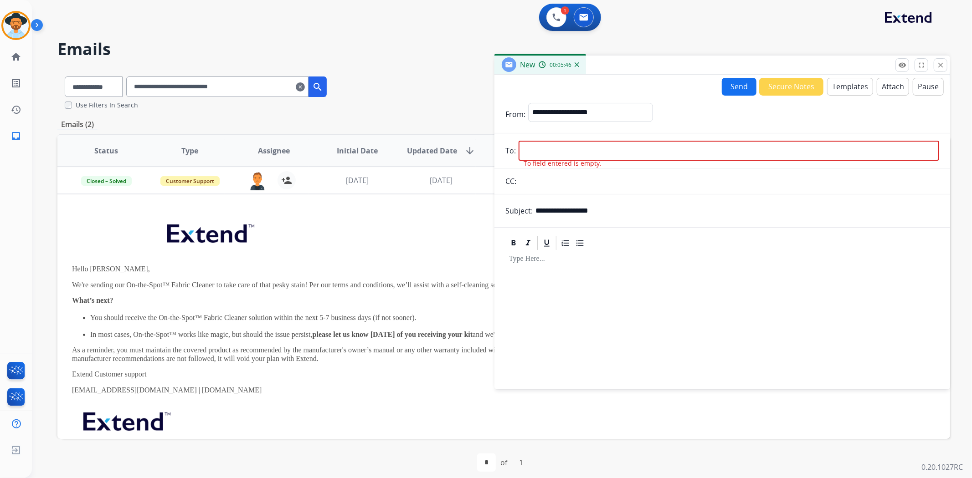
paste input "**********"
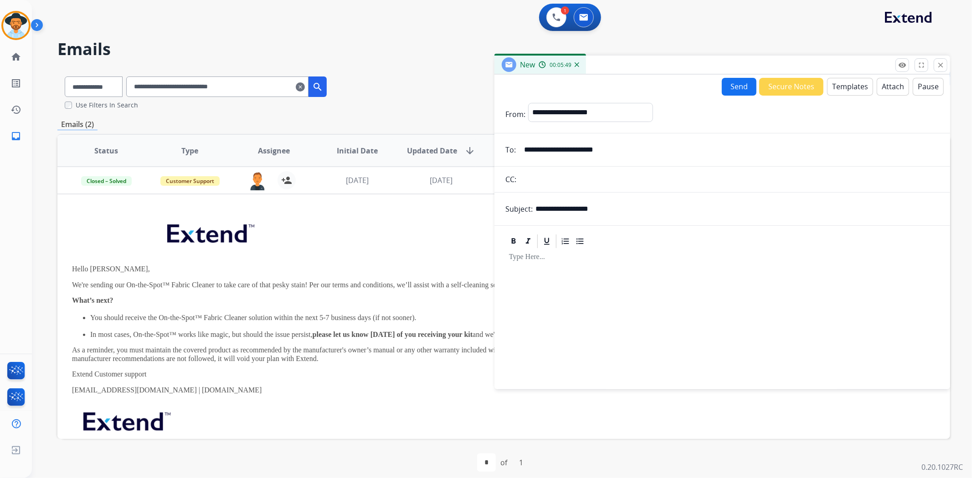
type input "**********"
drag, startPoint x: 591, startPoint y: 271, endPoint x: 847, endPoint y: 81, distance: 318.8
click at [847, 81] on button "Templates" at bounding box center [850, 87] width 46 height 18
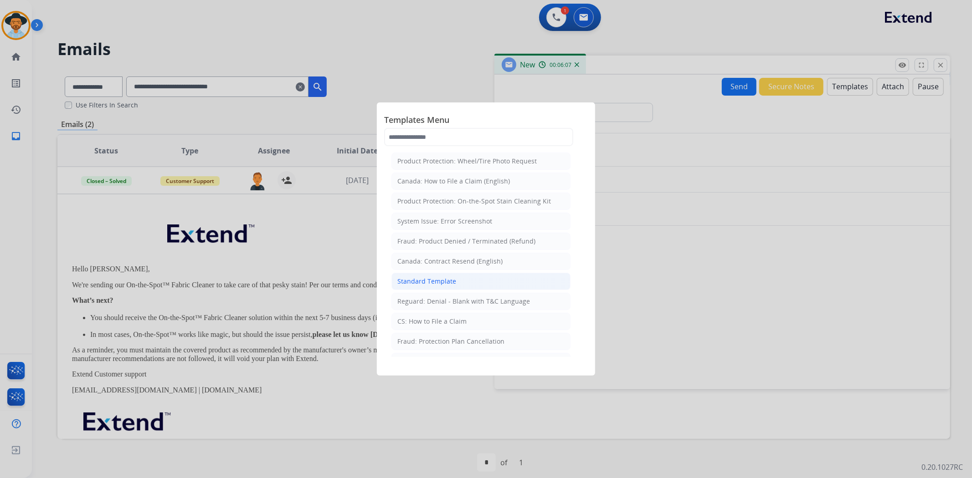
click at [477, 281] on li "Standard Template" at bounding box center [480, 281] width 179 height 17
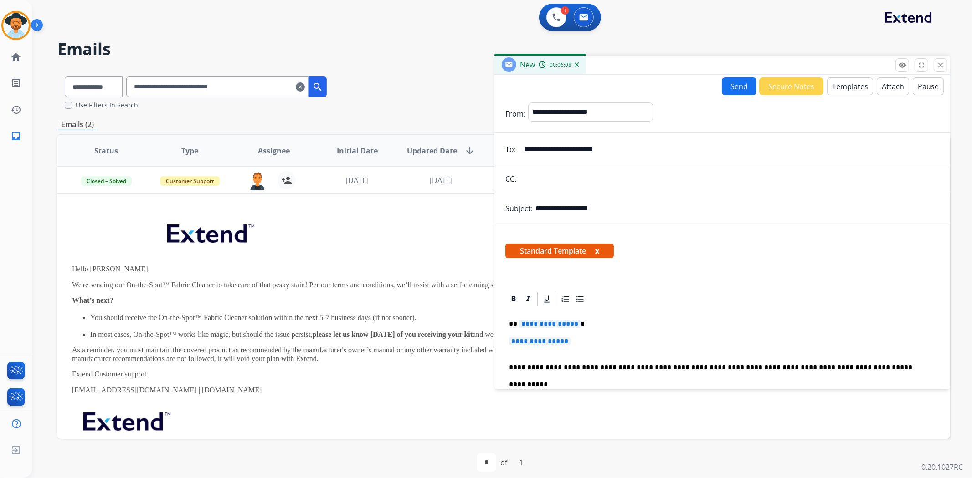
click at [559, 344] on span "**********" at bounding box center [540, 342] width 62 height 8
drag, startPoint x: 558, startPoint y: 344, endPoint x: 530, endPoint y: 340, distance: 27.5
click at [530, 340] on span "**********" at bounding box center [540, 342] width 62 height 8
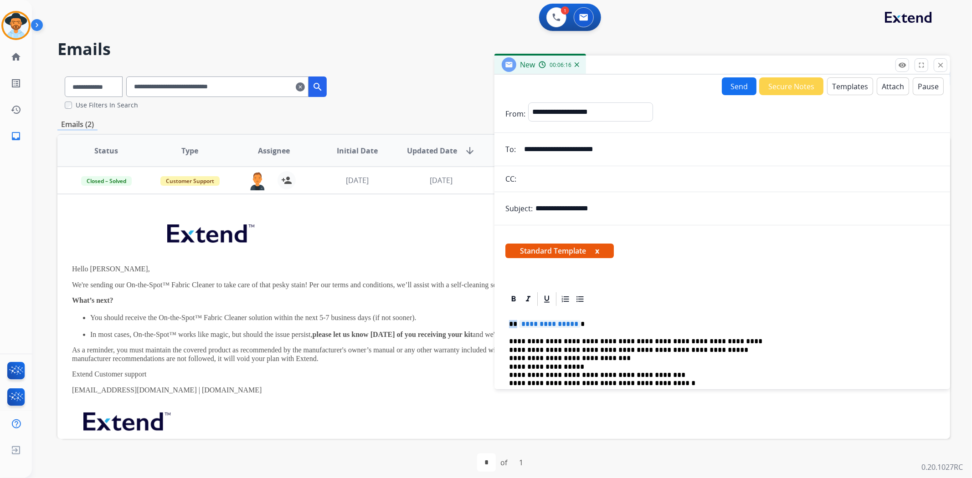
drag, startPoint x: 515, startPoint y: 323, endPoint x: 502, endPoint y: 323, distance: 13.2
click at [502, 323] on div "**********" at bounding box center [722, 451] width 456 height 320
click at [565, 325] on span "**********" at bounding box center [558, 324] width 62 height 8
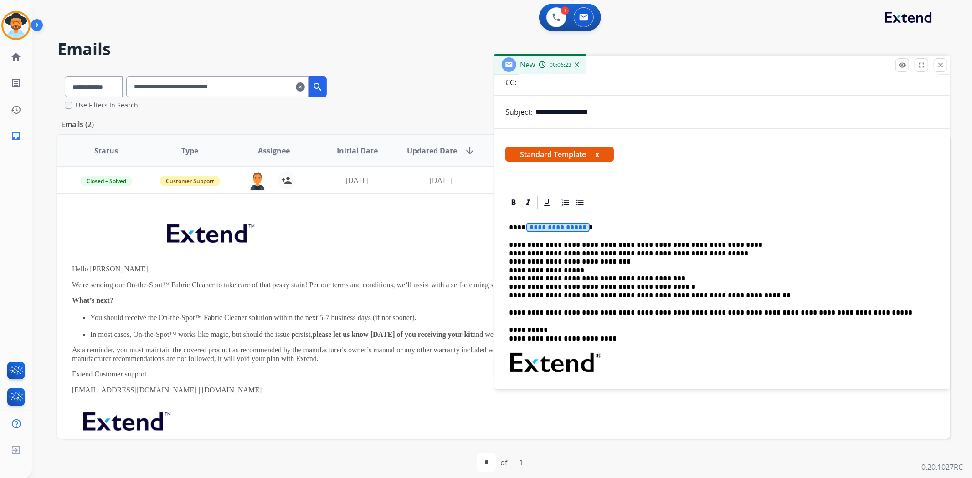
scroll to position [101, 0]
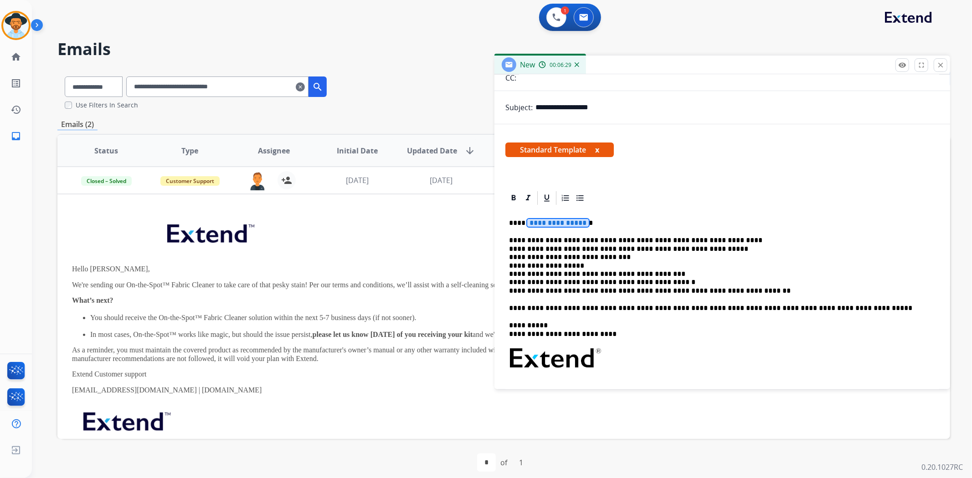
click at [609, 238] on p "**********" at bounding box center [718, 265] width 419 height 59
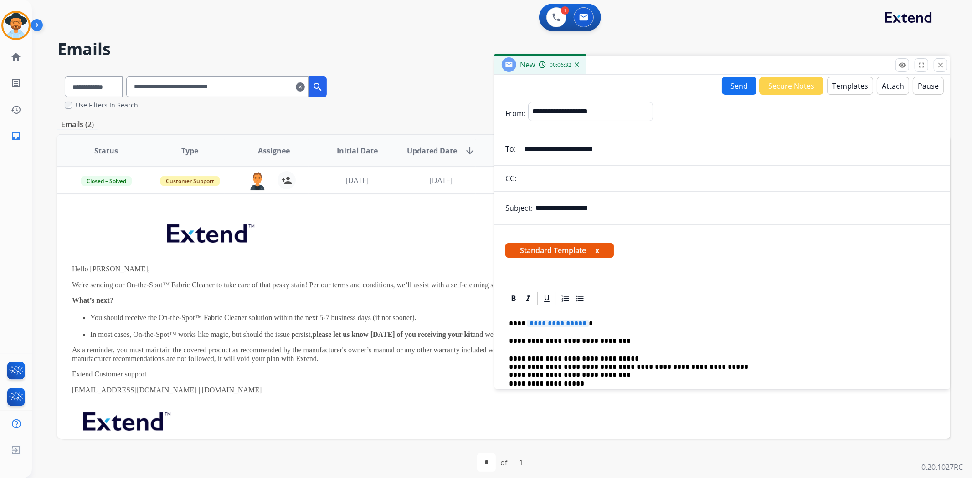
scroll to position [0, 0]
click at [537, 323] on span "**********" at bounding box center [558, 324] width 62 height 8
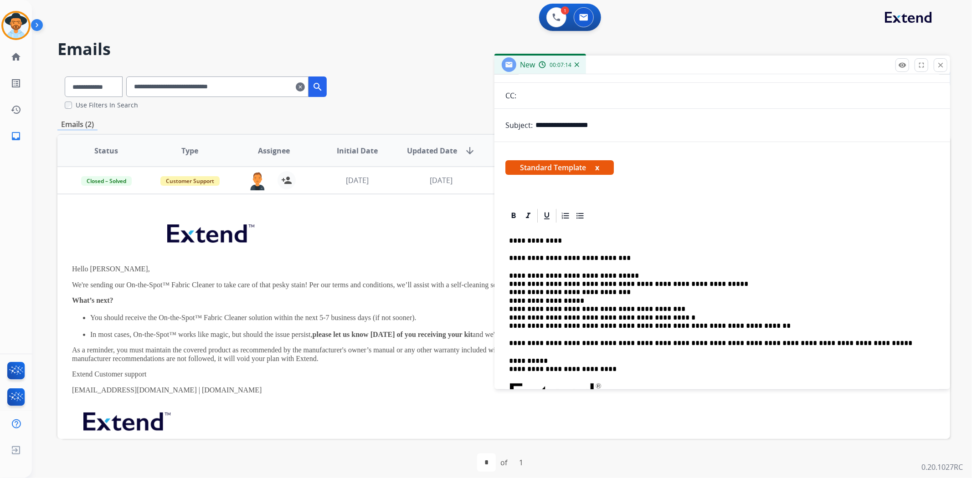
scroll to position [101, 0]
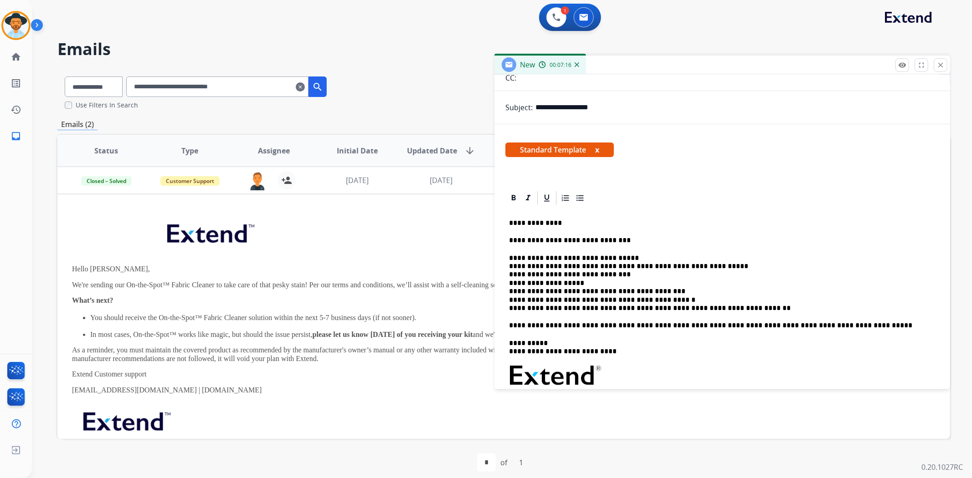
click at [526, 220] on p "**********" at bounding box center [718, 223] width 419 height 8
drag, startPoint x: 569, startPoint y: 108, endPoint x: 534, endPoint y: 106, distance: 35.2
click at [534, 106] on div "**********" at bounding box center [722, 107] width 456 height 18
paste input "text"
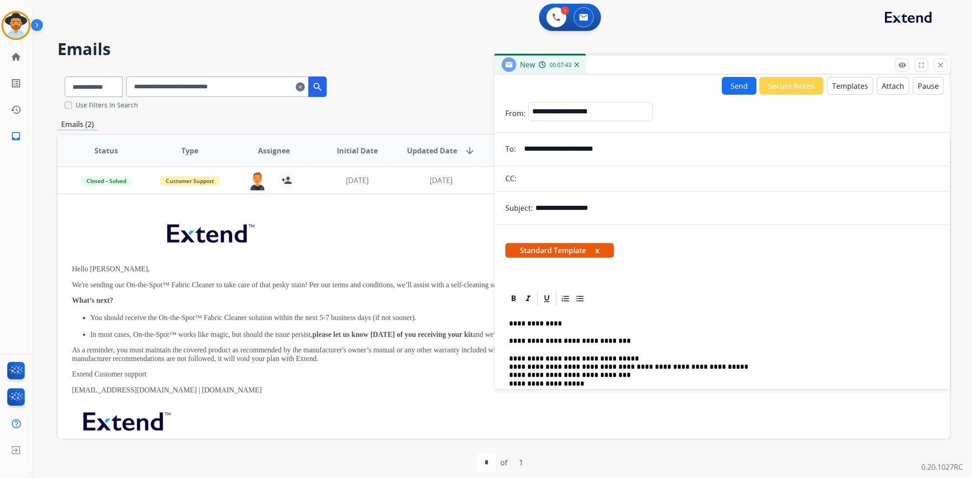
scroll to position [0, 0]
type input "**********"
click at [616, 107] on select "**********" at bounding box center [590, 112] width 124 height 18
select select "**********"
click at [528, 103] on select "**********" at bounding box center [590, 112] width 124 height 18
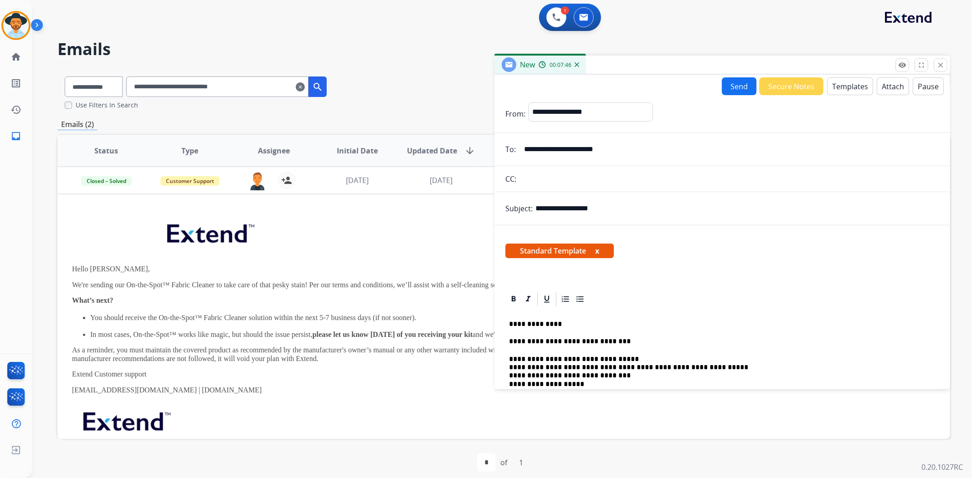
click at [736, 88] on button "Send" at bounding box center [739, 86] width 35 height 18
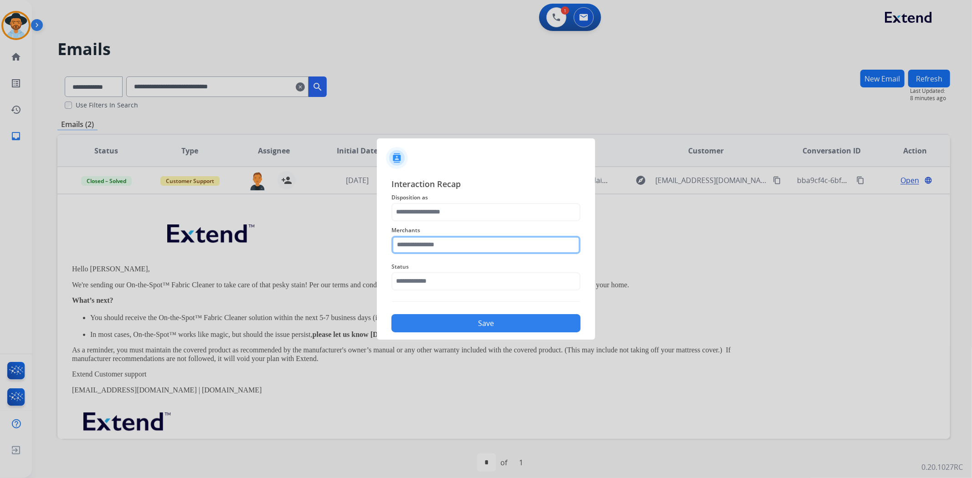
click at [455, 246] on input "text" at bounding box center [485, 245] width 189 height 18
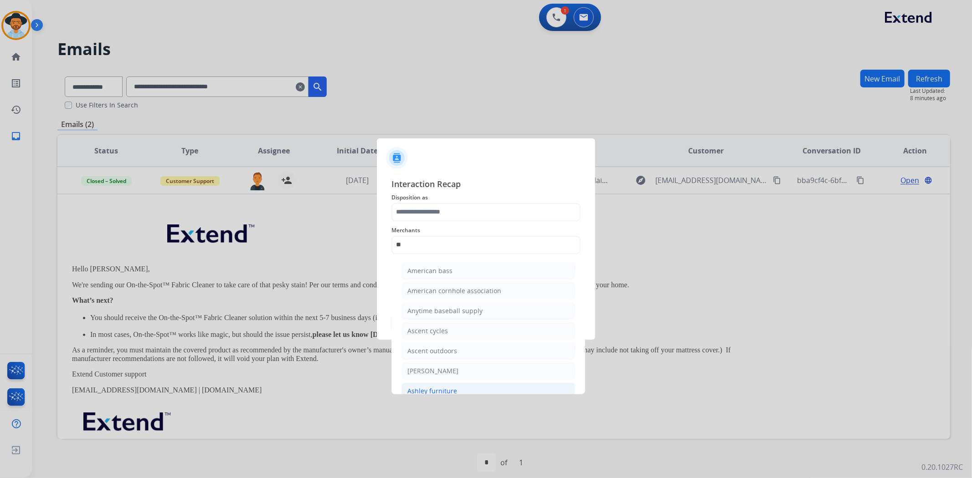
click at [461, 389] on li "Ashley furniture" at bounding box center [488, 391] width 174 height 17
type input "**********"
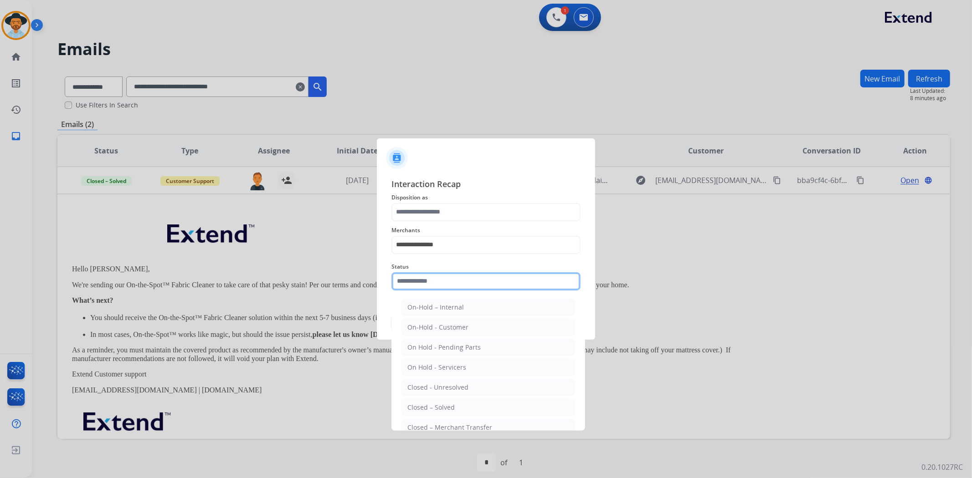
click at [443, 283] on input "text" at bounding box center [485, 281] width 189 height 18
click at [448, 405] on div "Closed – Solved" at bounding box center [430, 407] width 47 height 9
type input "**********"
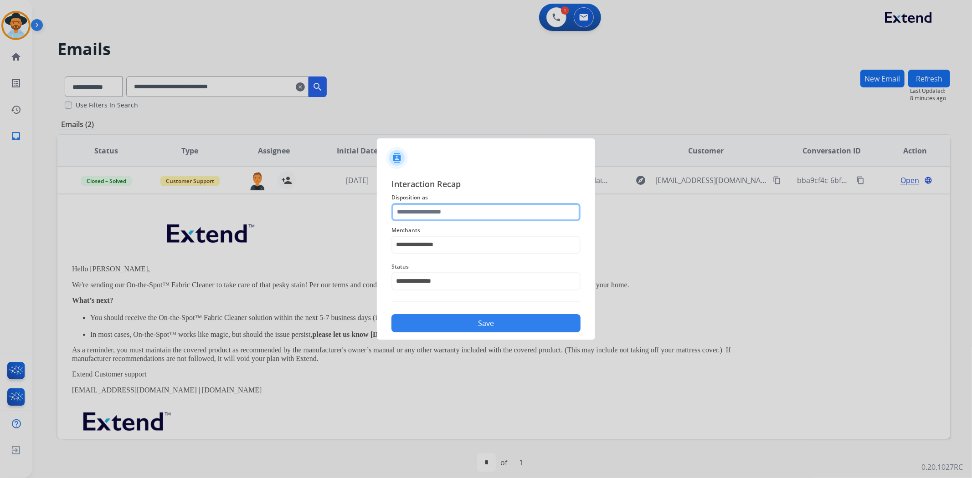
click at [451, 213] on input "text" at bounding box center [485, 212] width 189 height 18
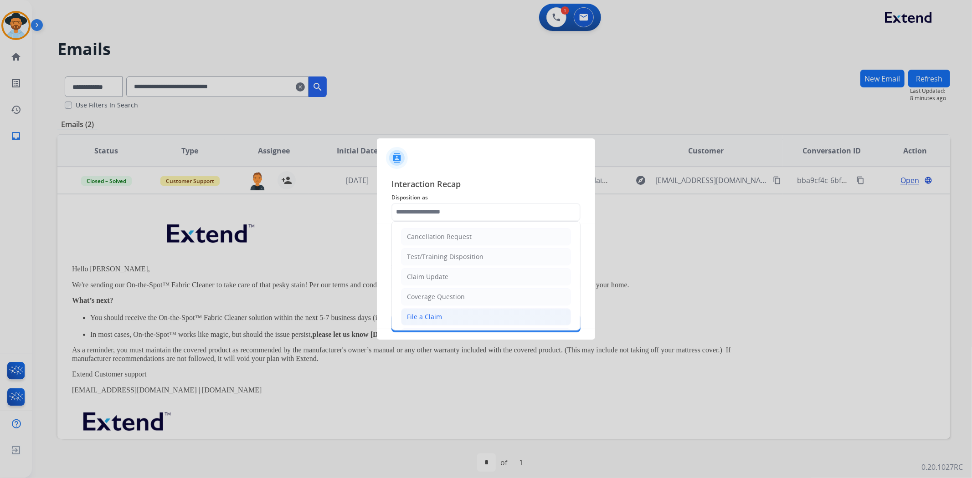
click at [463, 316] on li "File a Claim" at bounding box center [486, 316] width 170 height 17
type input "**********"
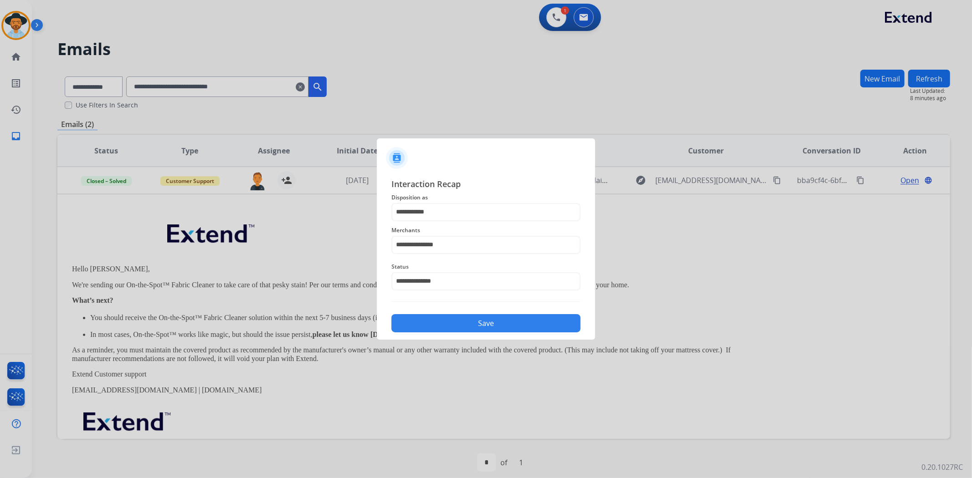
click at [513, 328] on button "Save" at bounding box center [485, 323] width 189 height 18
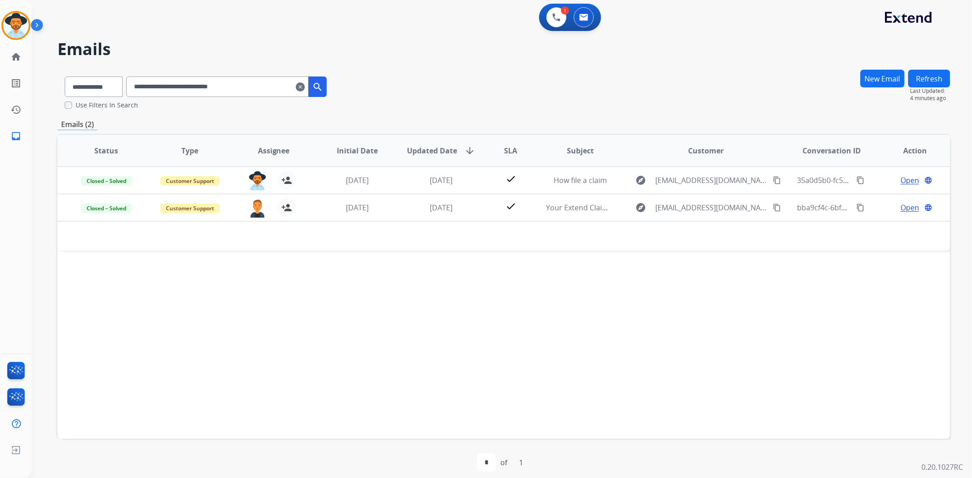
click at [929, 82] on button "Refresh" at bounding box center [929, 79] width 42 height 18
click at [927, 82] on button "Refresh" at bounding box center [929, 79] width 42 height 18
click at [305, 84] on mat-icon "clear" at bounding box center [300, 87] width 9 height 11
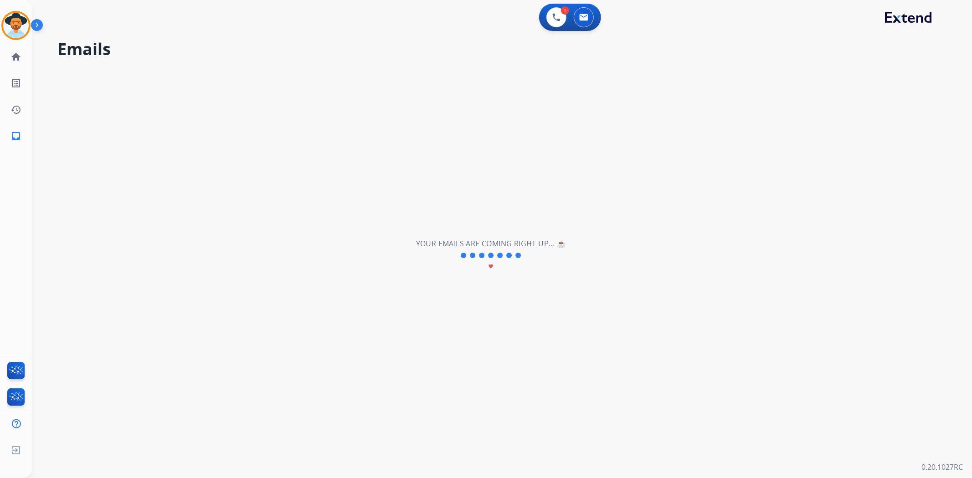
select select "**********"
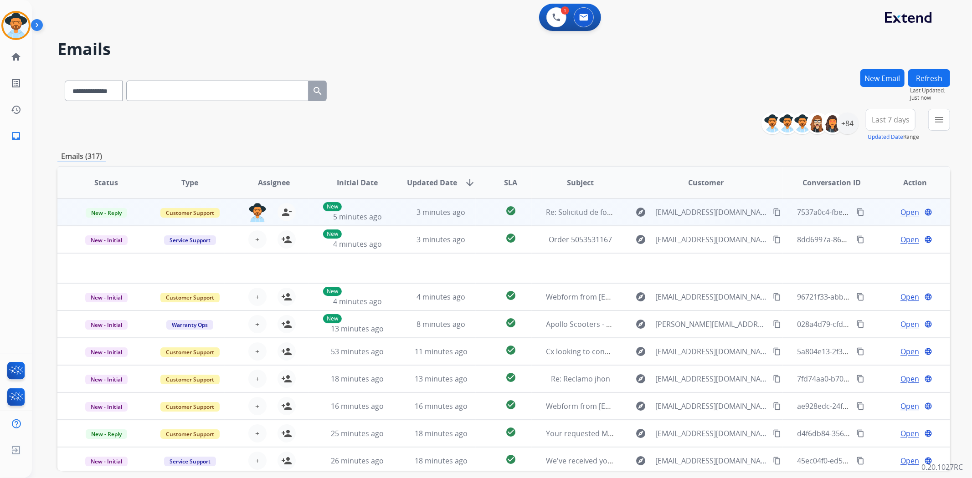
drag, startPoint x: 969, startPoint y: 158, endPoint x: 902, endPoint y: 210, distance: 85.0
click at [902, 210] on span "Open" at bounding box center [909, 212] width 19 height 11
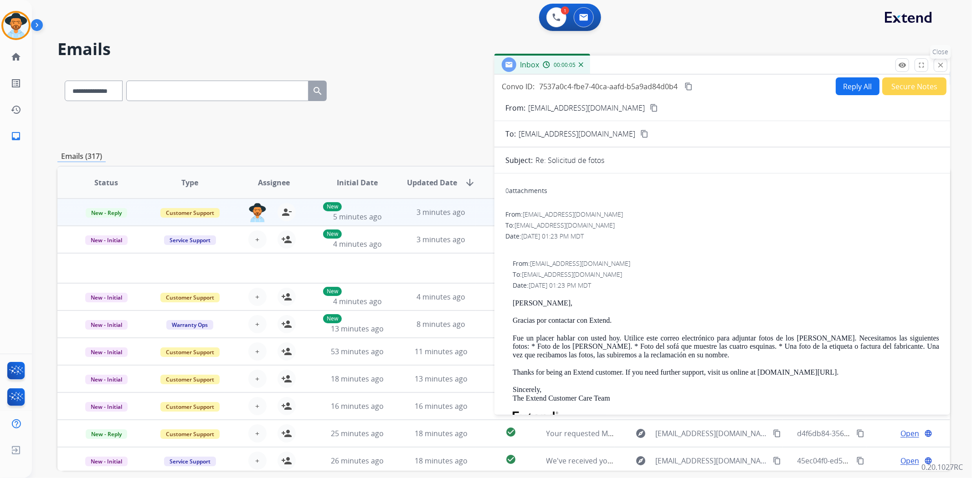
click at [941, 69] on button "close Close" at bounding box center [941, 65] width 14 height 14
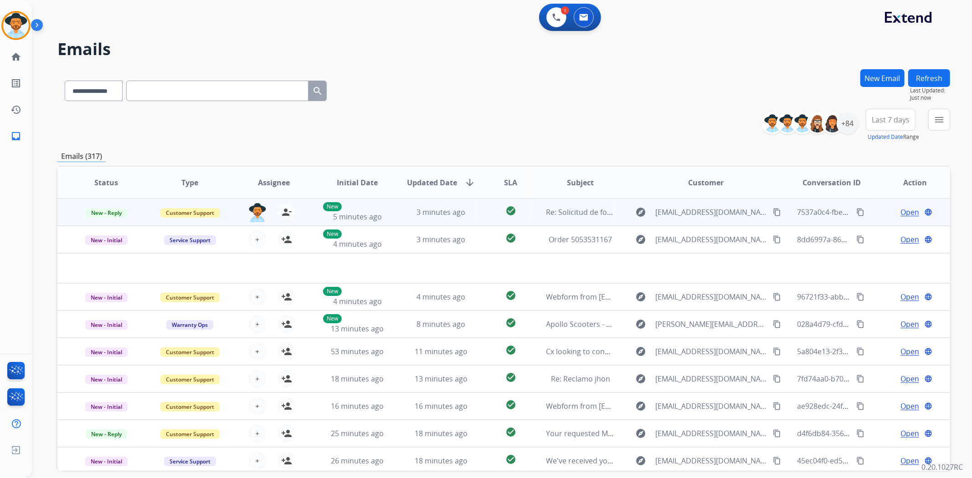
click at [900, 211] on span "Open" at bounding box center [909, 212] width 19 height 11
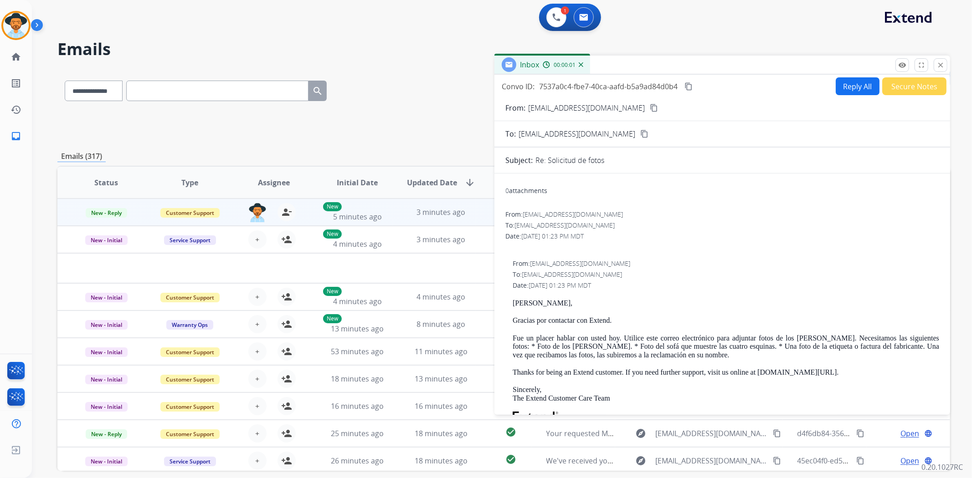
click at [525, 192] on div "0 attachments" at bounding box center [526, 190] width 42 height 9
click at [940, 67] on mat-icon "close" at bounding box center [940, 65] width 8 height 8
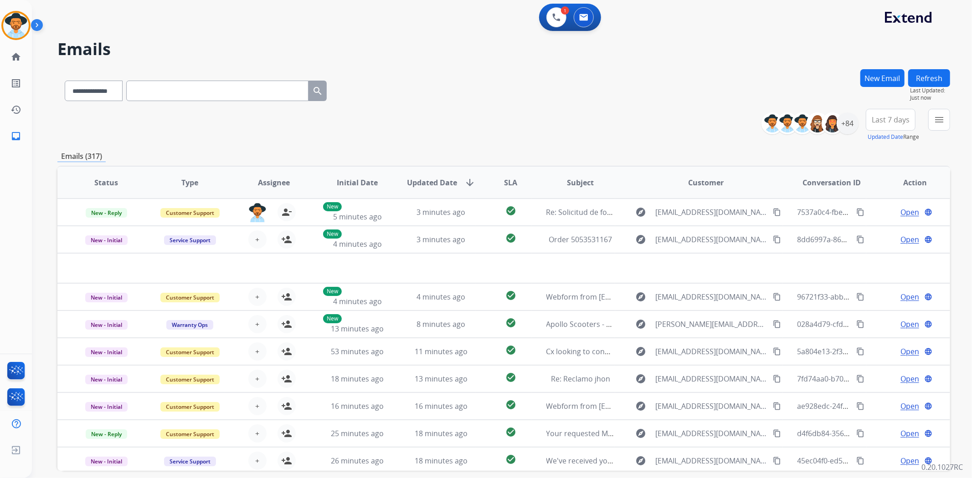
click at [921, 81] on button "Refresh" at bounding box center [929, 78] width 42 height 18
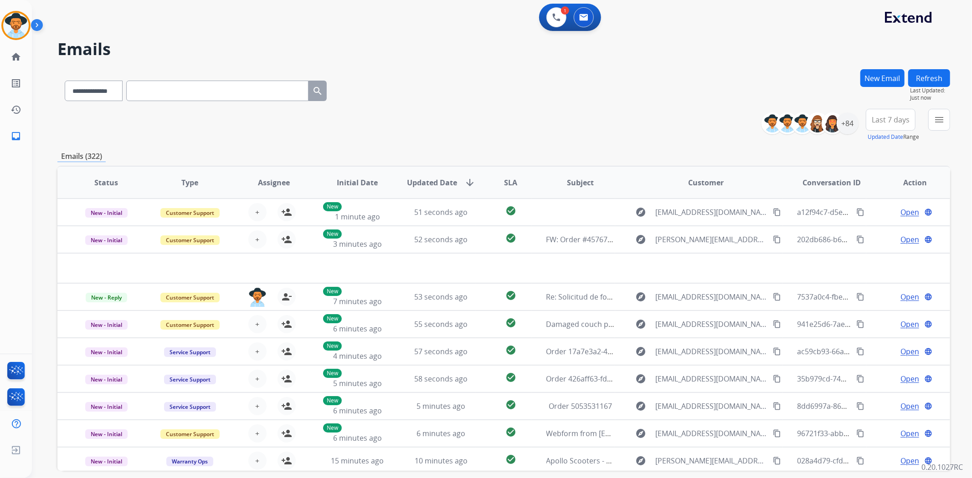
click at [924, 78] on button "Refresh" at bounding box center [929, 78] width 42 height 18
drag, startPoint x: 939, startPoint y: 79, endPoint x: 836, endPoint y: 51, distance: 107.1
click at [939, 79] on button "Refresh" at bounding box center [929, 78] width 42 height 18
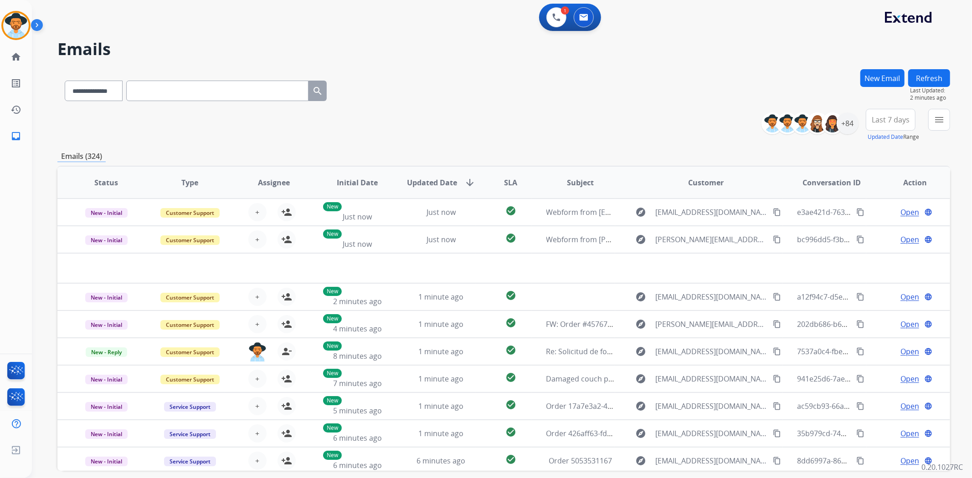
click at [924, 77] on button "Refresh" at bounding box center [929, 78] width 42 height 18
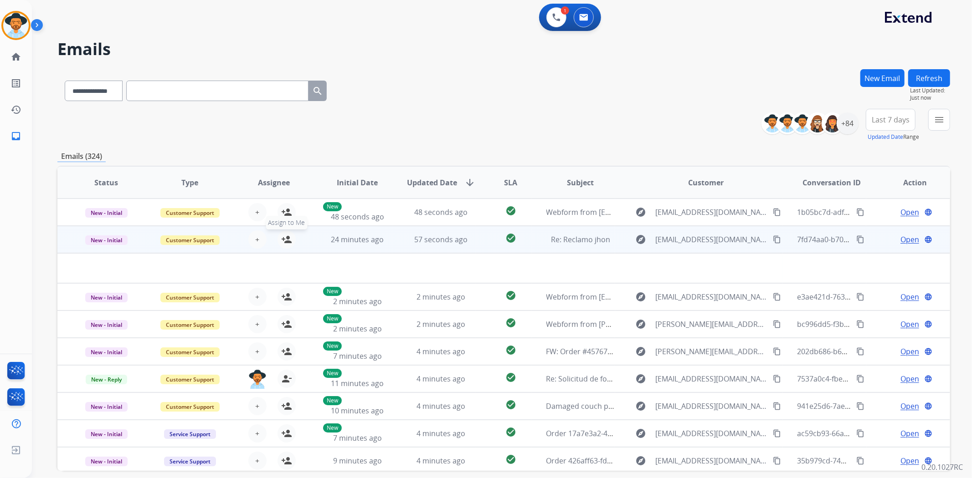
click at [284, 241] on mat-icon "person_add" at bounding box center [286, 239] width 11 height 11
click at [695, 244] on span "[EMAIL_ADDRESS][DOMAIN_NAME]" at bounding box center [711, 239] width 112 height 11
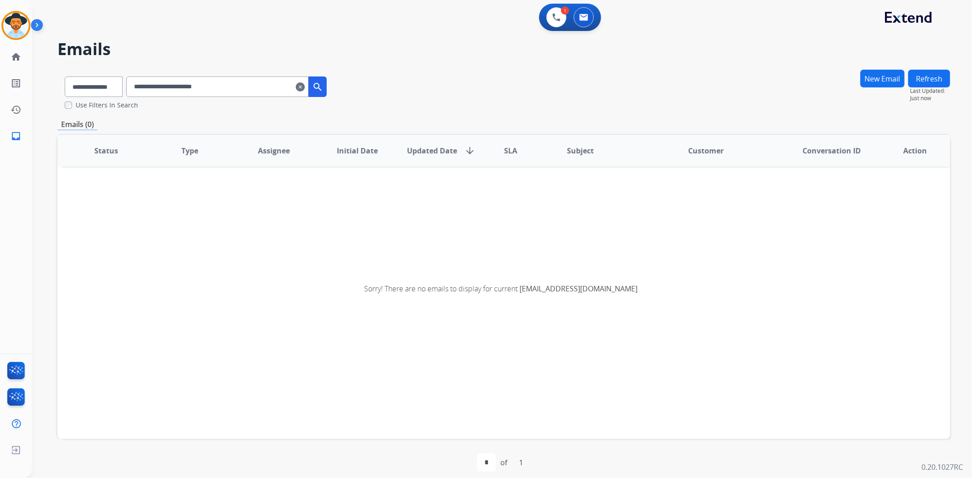
click at [305, 87] on mat-icon "clear" at bounding box center [300, 87] width 9 height 11
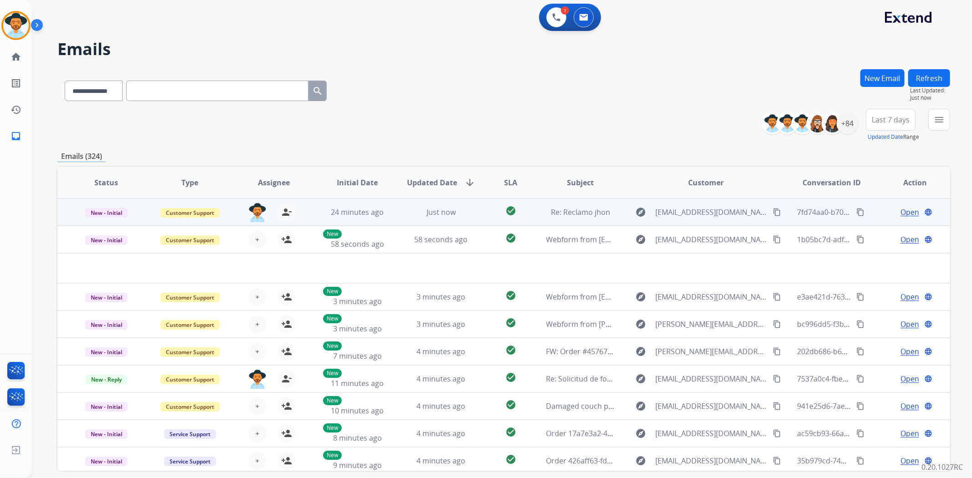
click at [900, 212] on span "Open" at bounding box center [909, 212] width 19 height 11
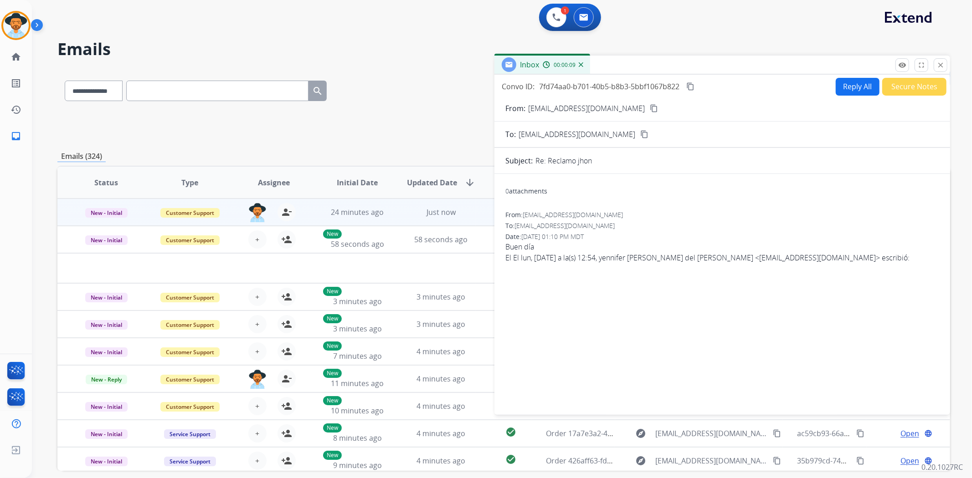
click at [904, 89] on button "Secure Notes" at bounding box center [914, 87] width 64 height 18
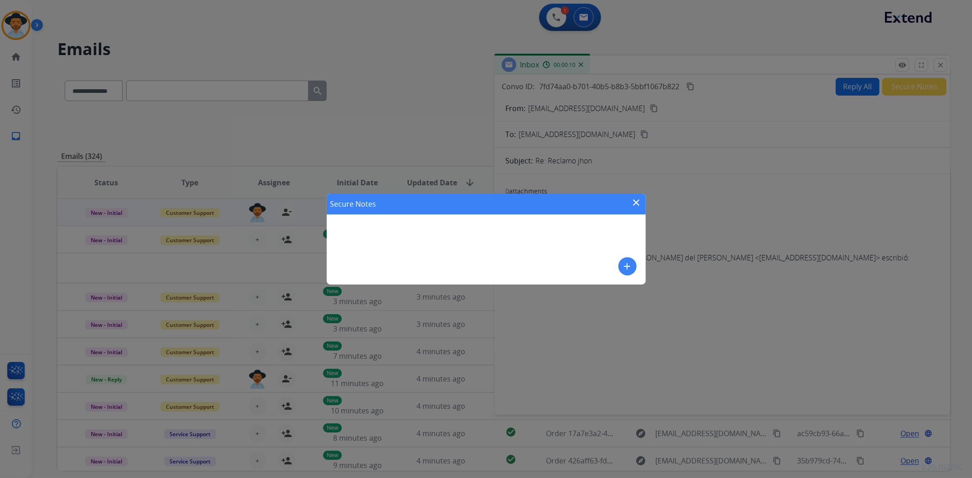
click at [629, 262] on mat-icon "add" at bounding box center [627, 266] width 11 height 11
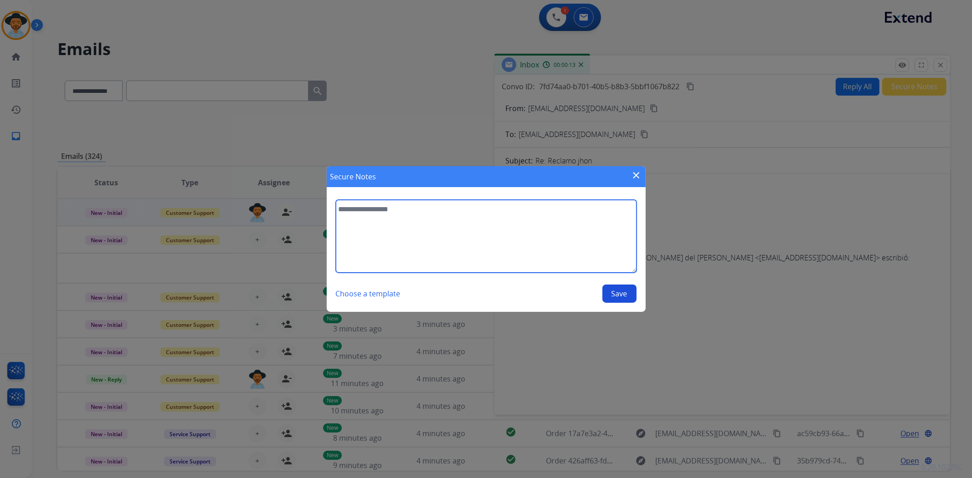
click at [536, 226] on textarea at bounding box center [486, 236] width 301 height 73
type textarea "**********"
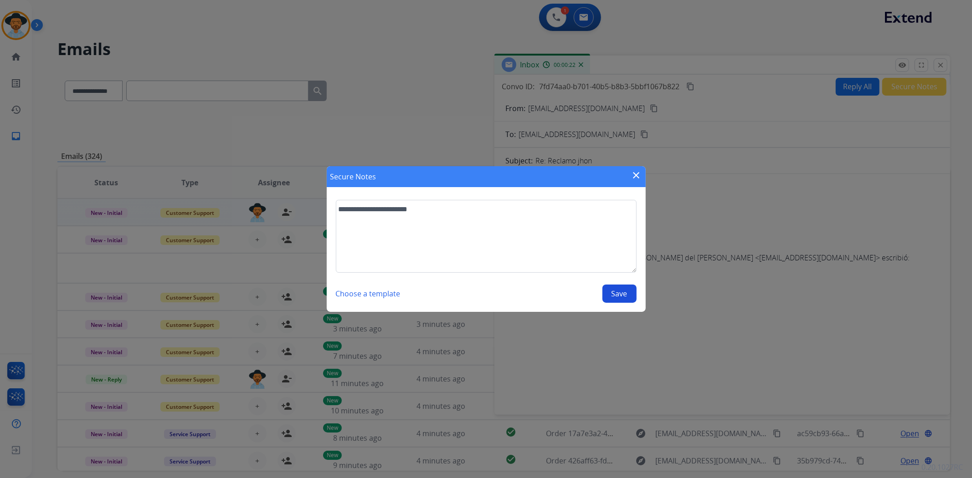
click at [627, 293] on button "Save" at bounding box center [619, 294] width 34 height 18
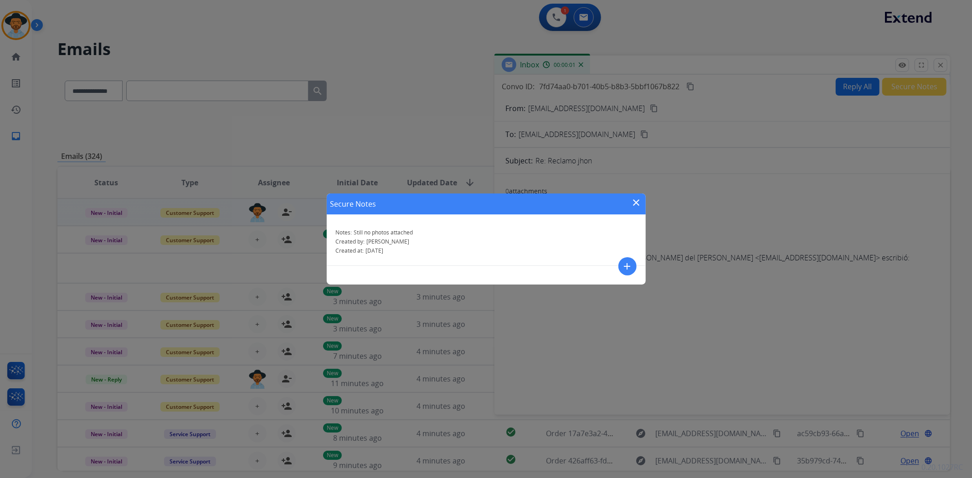
click at [634, 205] on mat-icon "close" at bounding box center [636, 202] width 11 height 11
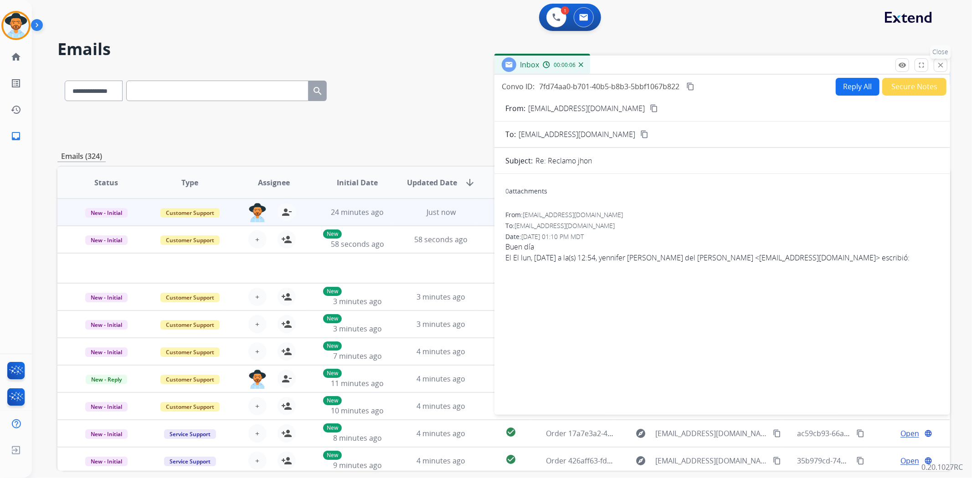
click at [944, 62] on mat-icon "close" at bounding box center [940, 65] width 8 height 8
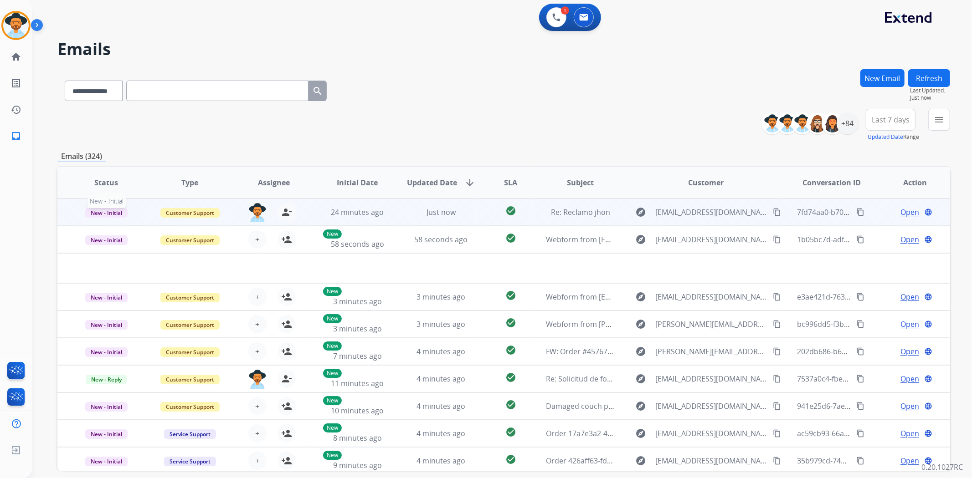
click at [122, 211] on span "New - Initial" at bounding box center [106, 213] width 42 height 10
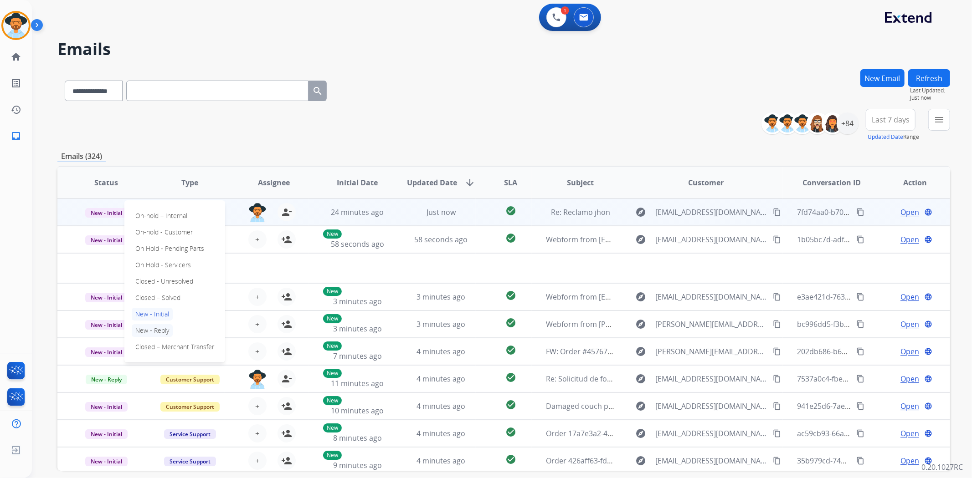
click at [167, 327] on p "New - Reply" at bounding box center [152, 330] width 41 height 13
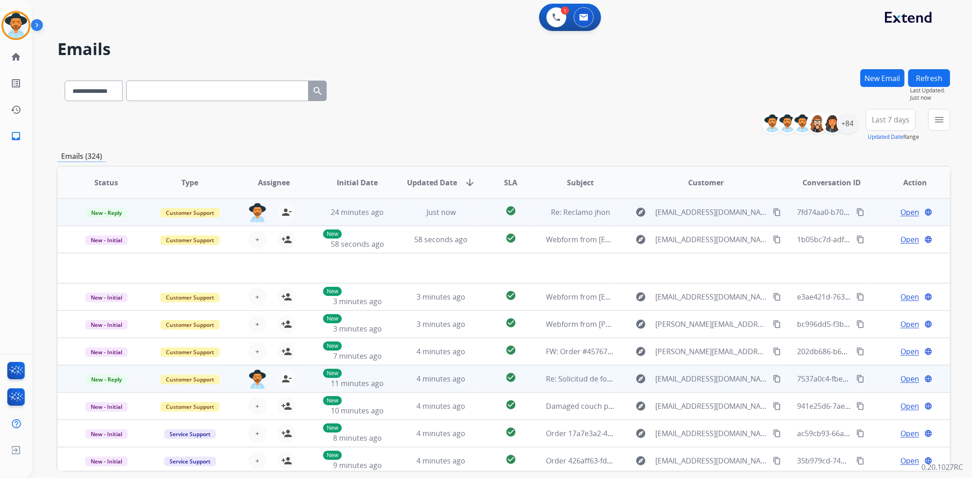
click at [890, 379] on div "Open language" at bounding box center [915, 379] width 69 height 11
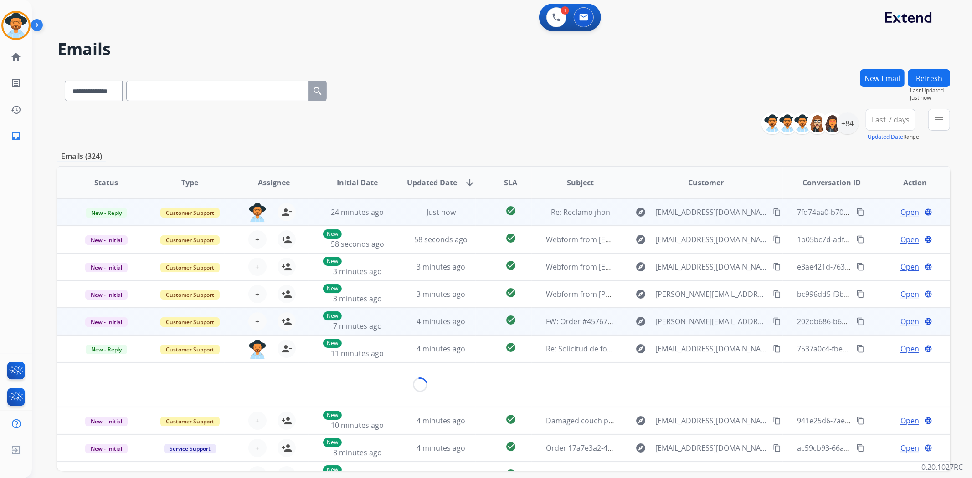
scroll to position [41, 0]
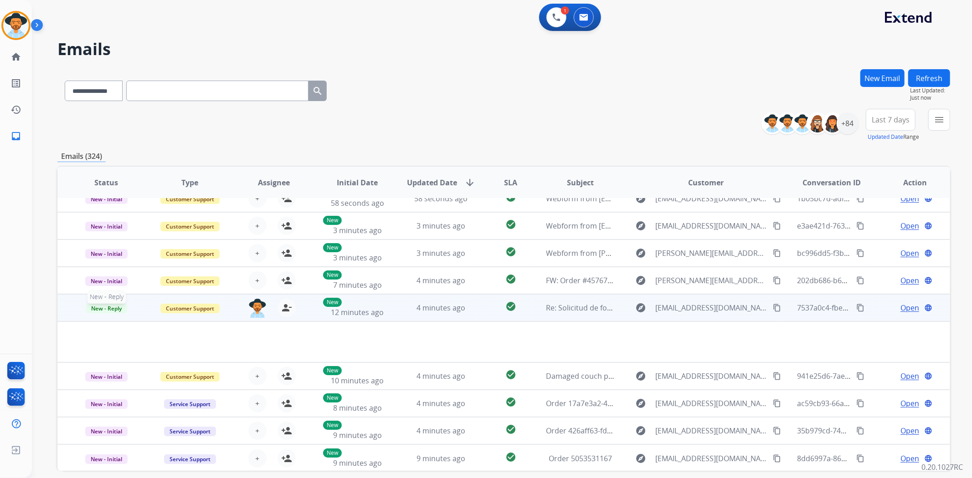
click at [108, 310] on span "New - Reply" at bounding box center [106, 309] width 41 height 10
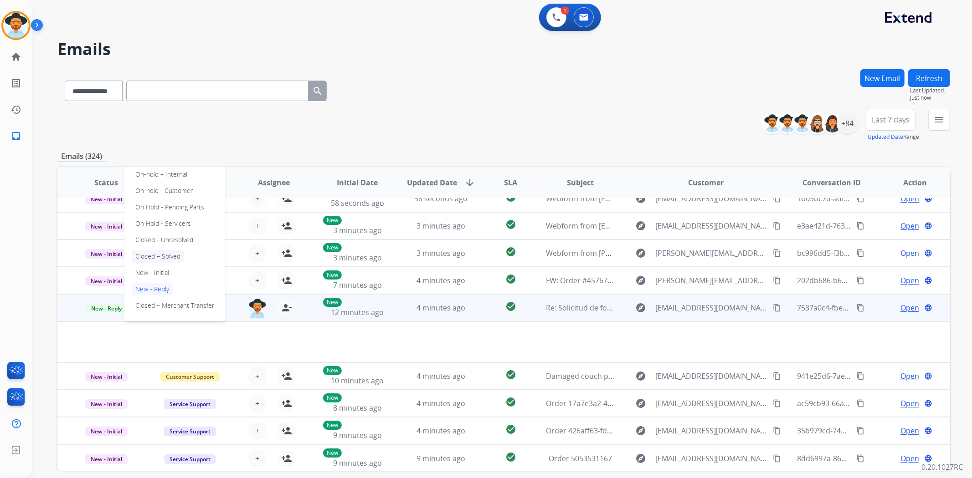
click at [160, 257] on p "Closed – Solved" at bounding box center [158, 256] width 52 height 13
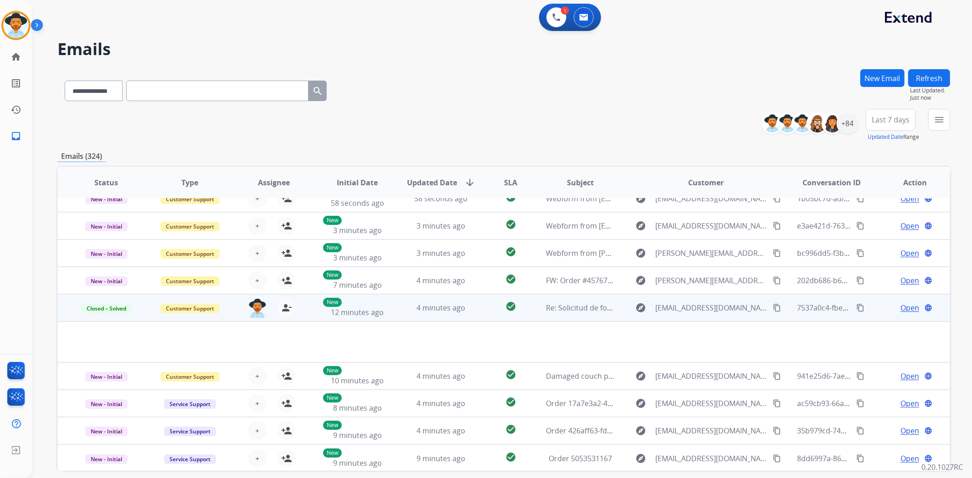
click at [907, 307] on span "Open" at bounding box center [909, 308] width 19 height 11
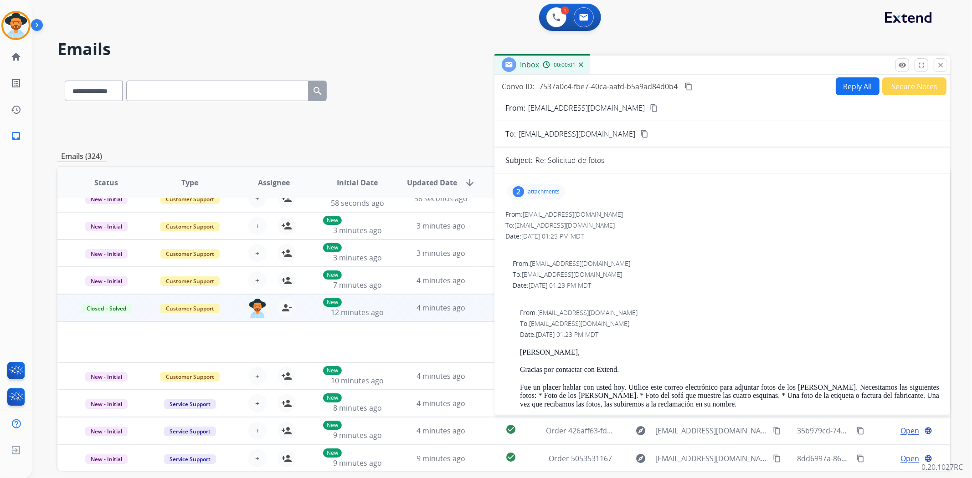
click at [545, 191] on p "attachments" at bounding box center [544, 191] width 32 height 7
click at [541, 212] on div at bounding box center [537, 215] width 46 height 32
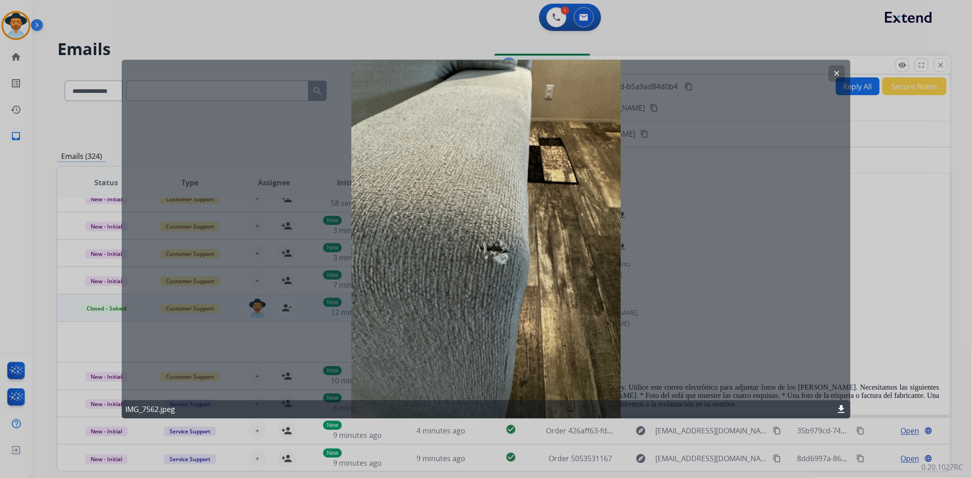
click at [836, 75] on mat-icon "clear" at bounding box center [836, 73] width 8 height 8
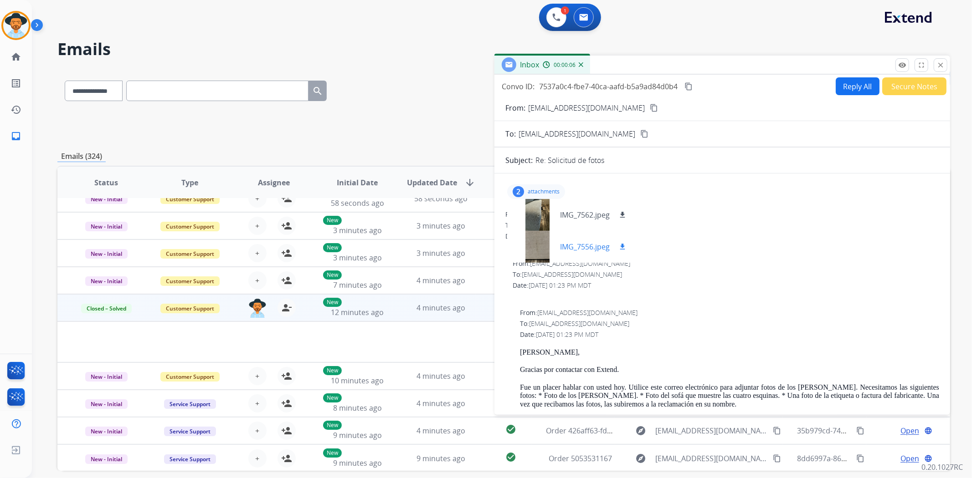
click at [534, 246] on div at bounding box center [537, 247] width 46 height 32
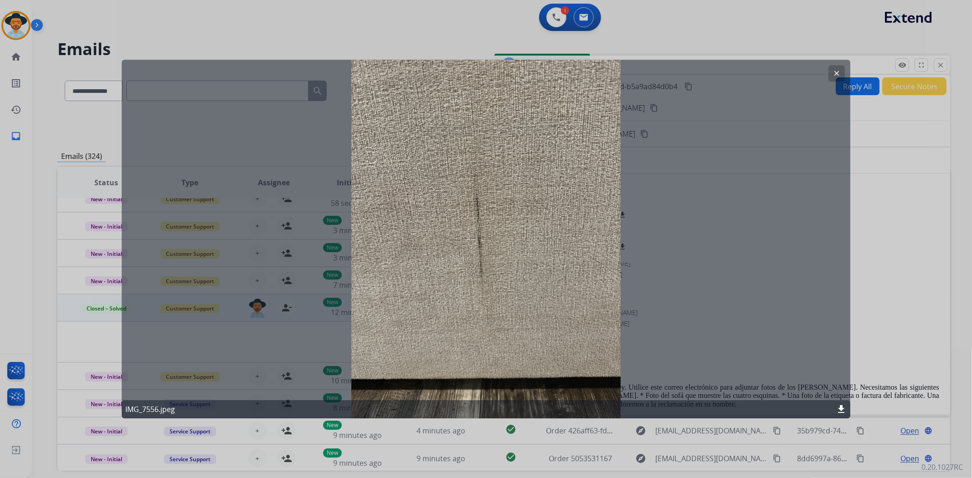
click at [839, 70] on mat-icon "clear" at bounding box center [836, 73] width 8 height 8
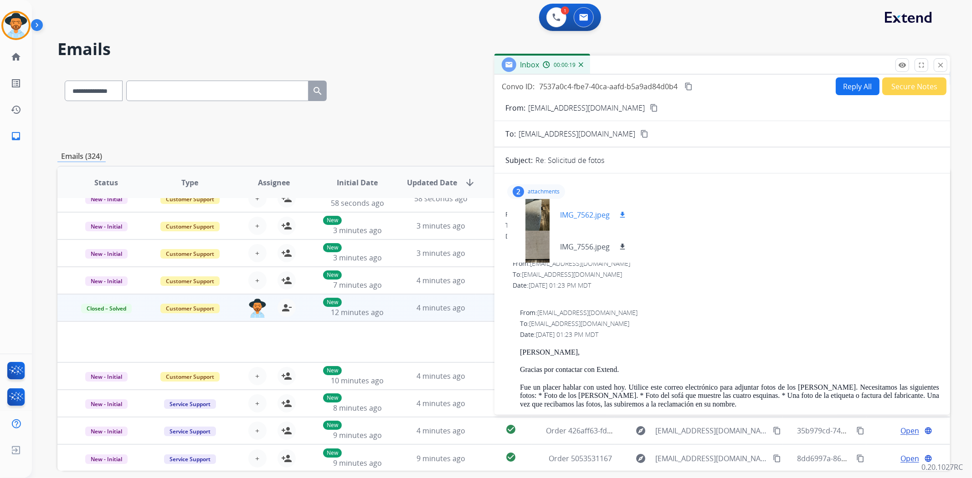
click at [543, 215] on div at bounding box center [537, 215] width 46 height 32
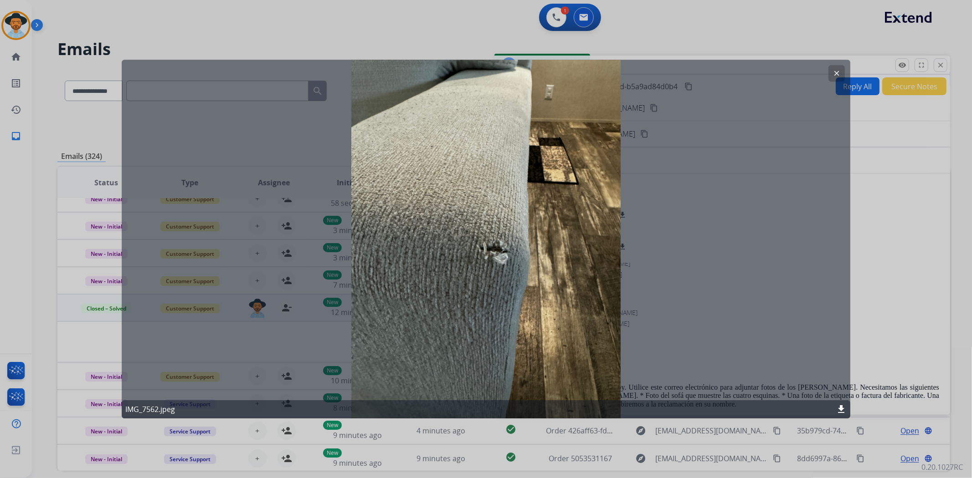
click at [837, 72] on mat-icon "clear" at bounding box center [836, 73] width 8 height 8
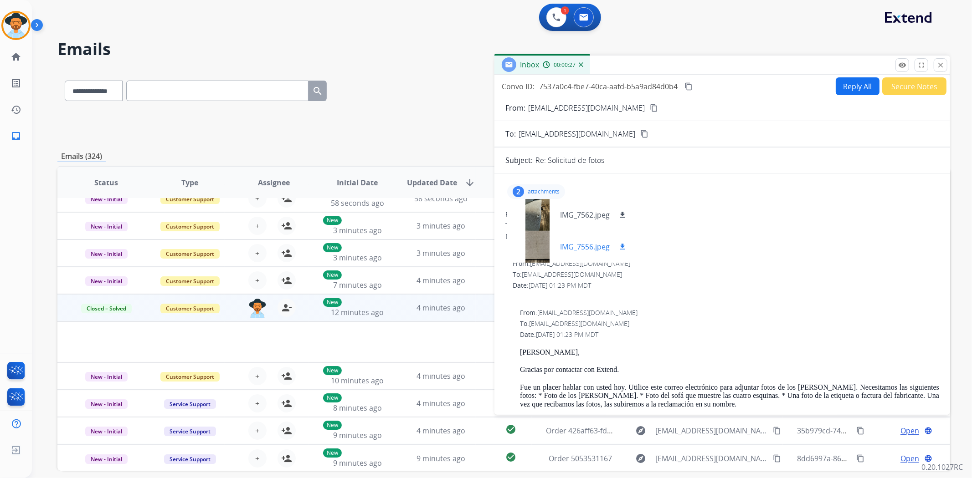
click at [541, 247] on div at bounding box center [537, 247] width 46 height 32
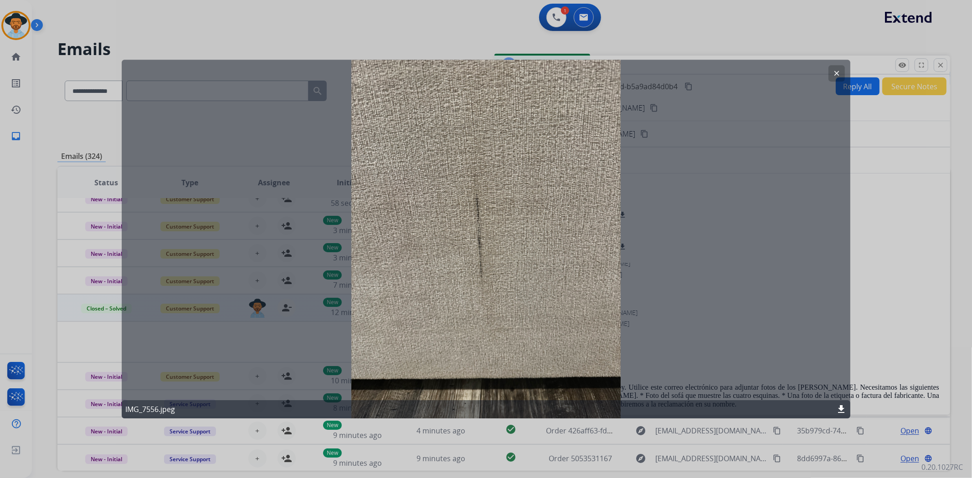
click at [839, 68] on button "clear" at bounding box center [836, 73] width 16 height 16
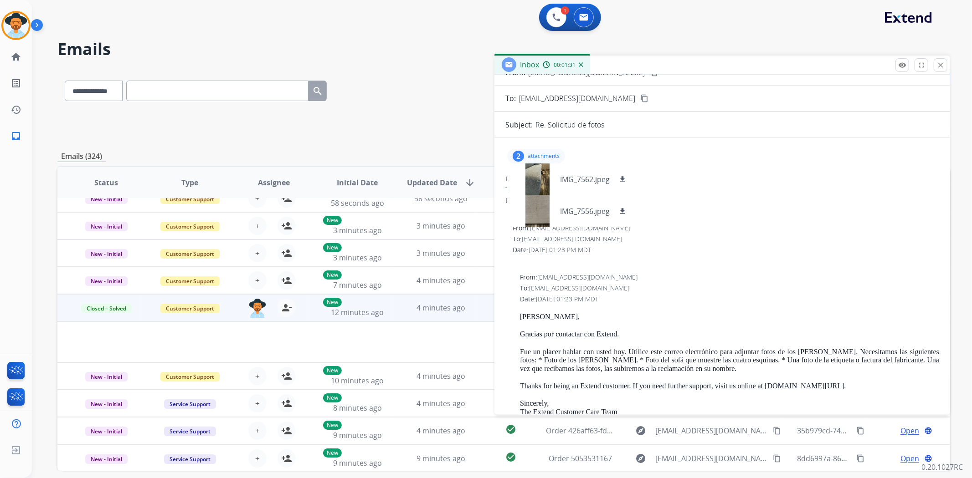
scroll to position [0, 0]
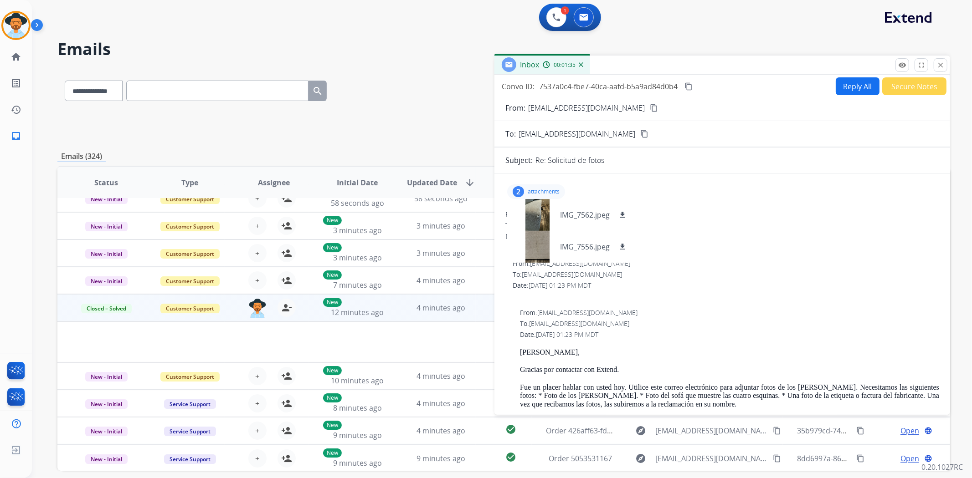
click at [891, 92] on button "Secure Notes" at bounding box center [914, 86] width 64 height 18
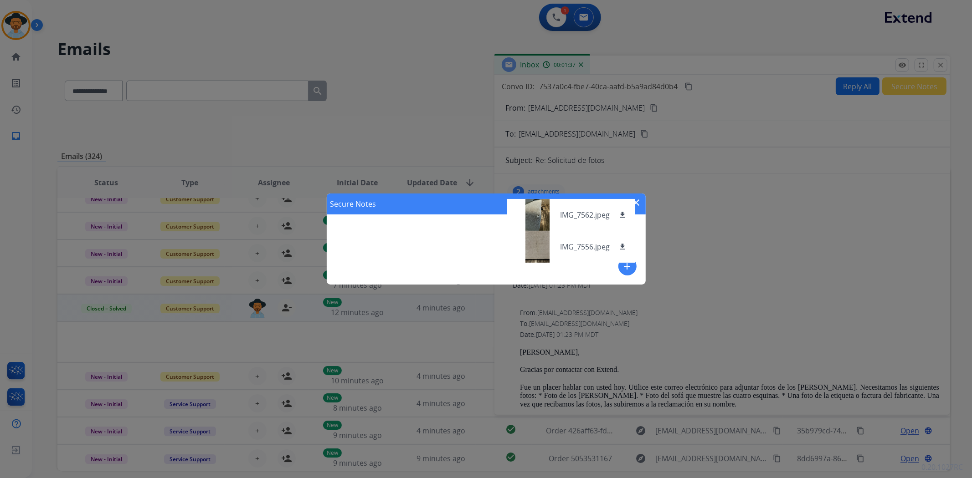
click at [625, 270] on mat-icon "add" at bounding box center [627, 266] width 11 height 11
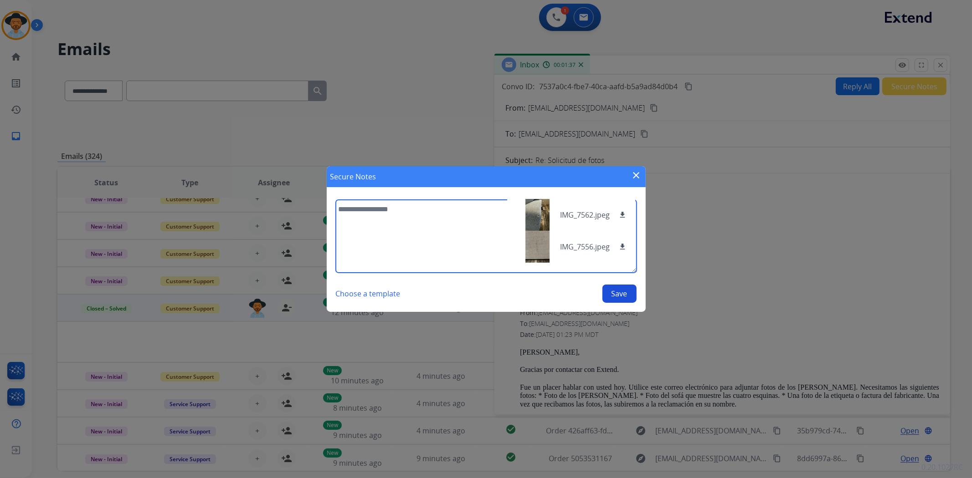
click at [474, 231] on textarea at bounding box center [486, 236] width 301 height 73
type textarea "**********"
click at [607, 294] on button "Save" at bounding box center [619, 294] width 34 height 18
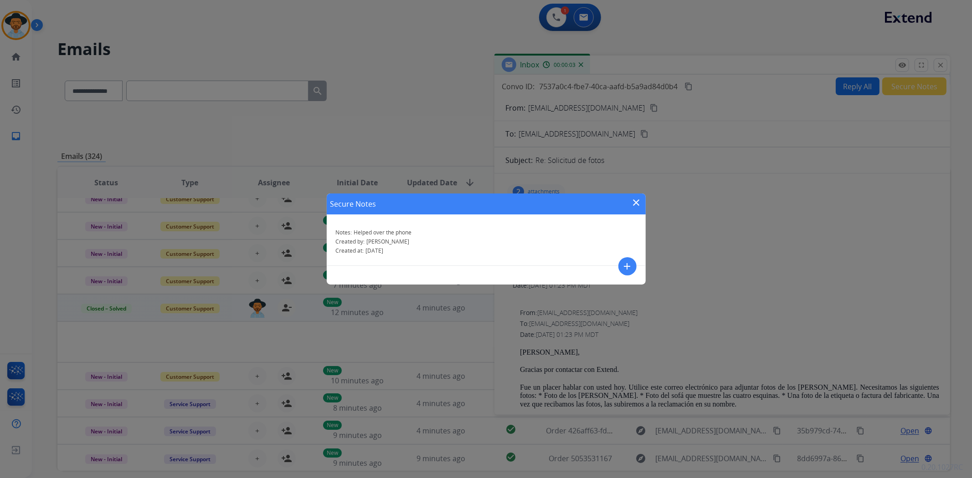
click at [638, 203] on mat-icon "close" at bounding box center [636, 202] width 11 height 11
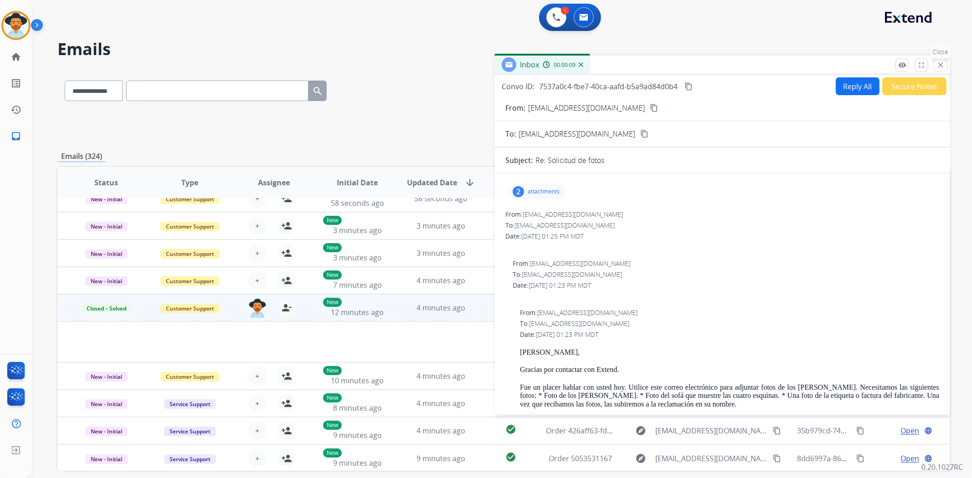
click at [942, 66] on mat-icon "close" at bounding box center [940, 65] width 8 height 8
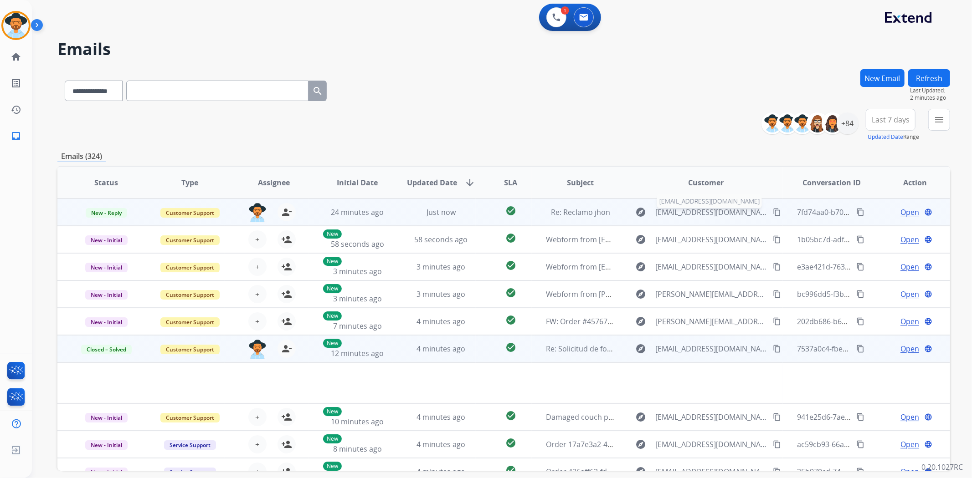
click at [704, 215] on span "[EMAIL_ADDRESS][DOMAIN_NAME]" at bounding box center [711, 212] width 112 height 11
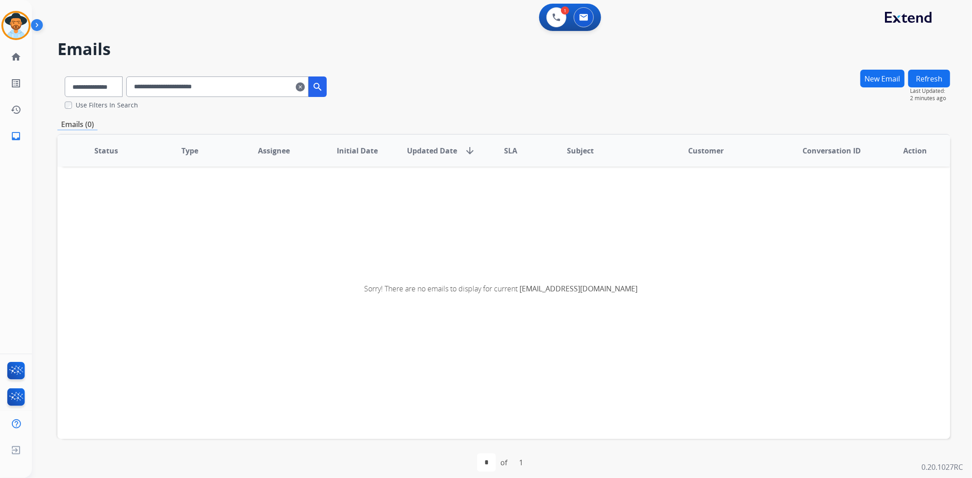
click at [305, 87] on mat-icon "clear" at bounding box center [300, 87] width 9 height 11
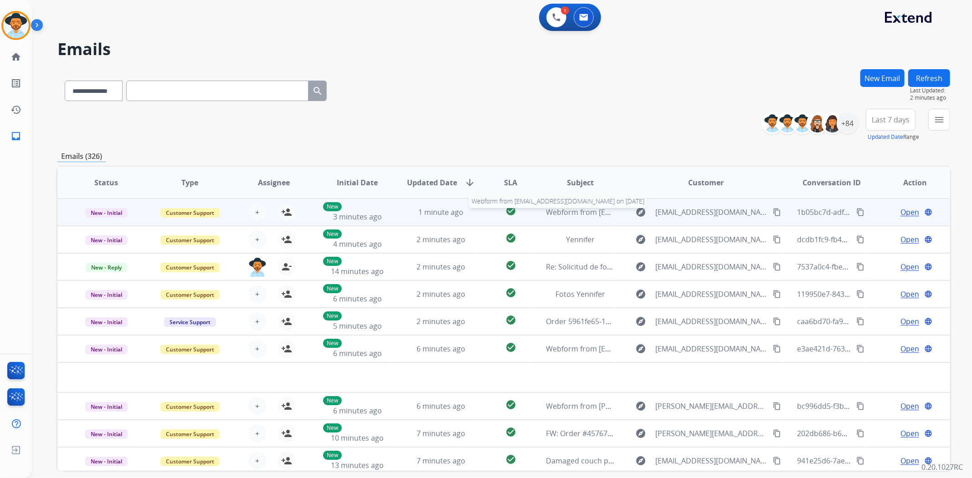
click at [554, 214] on span "Webform from ediebreslau@gmail.com on 09/08/2025" at bounding box center [649, 212] width 206 height 10
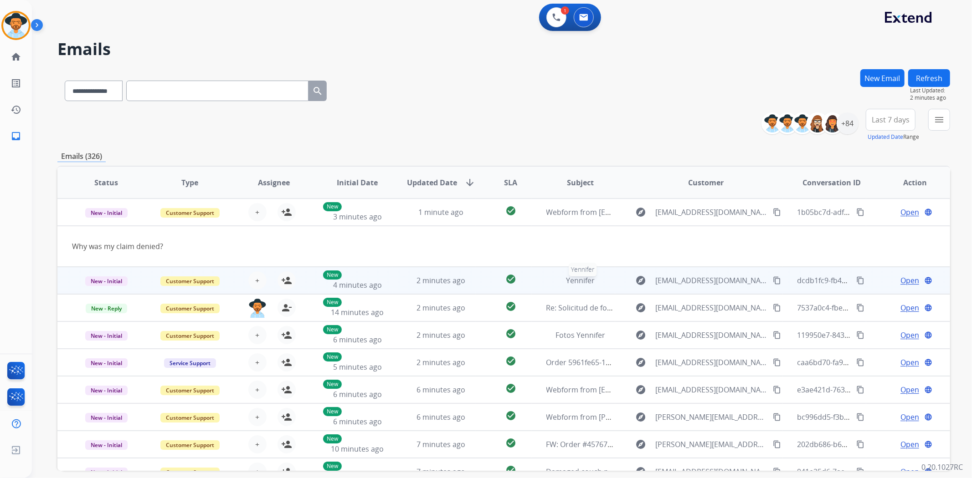
click at [559, 275] on div "Yennifer" at bounding box center [580, 280] width 69 height 11
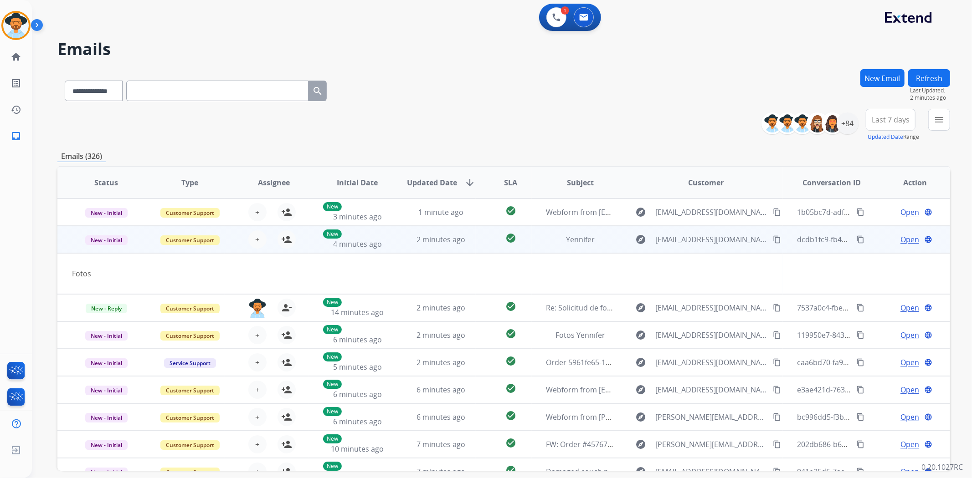
scroll to position [27, 0]
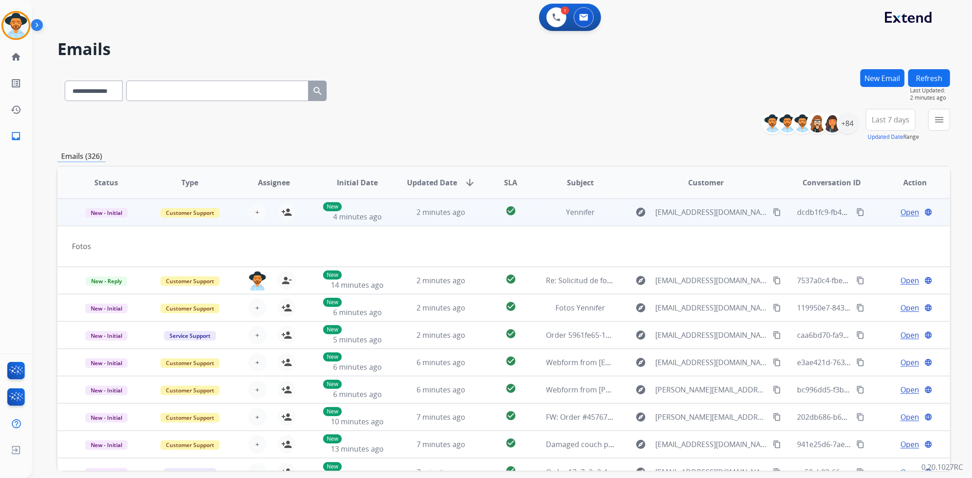
click at [900, 210] on span "Open" at bounding box center [909, 212] width 19 height 11
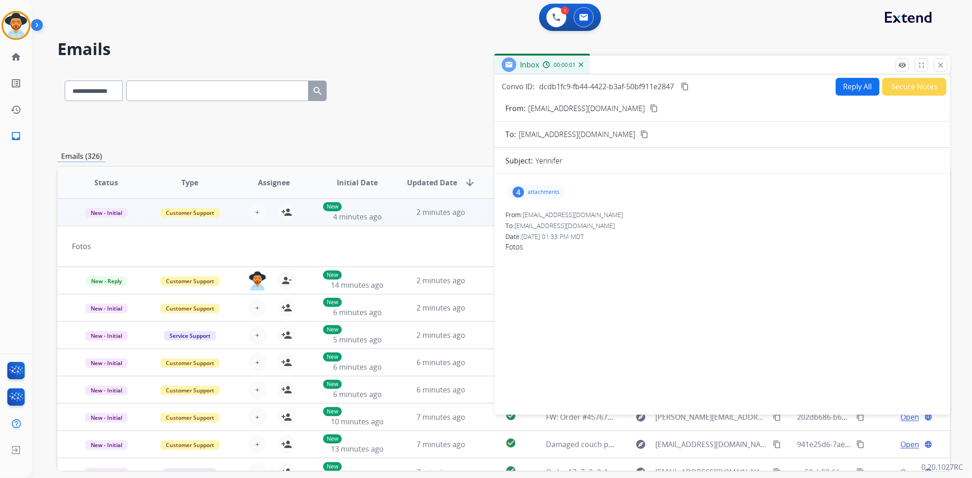
click at [531, 189] on p "attachments" at bounding box center [544, 192] width 32 height 7
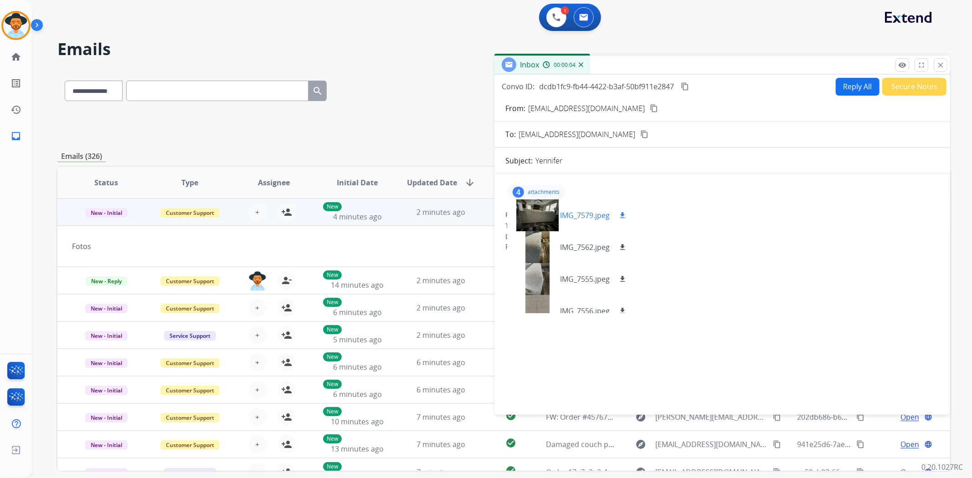
click at [530, 210] on div at bounding box center [537, 216] width 46 height 32
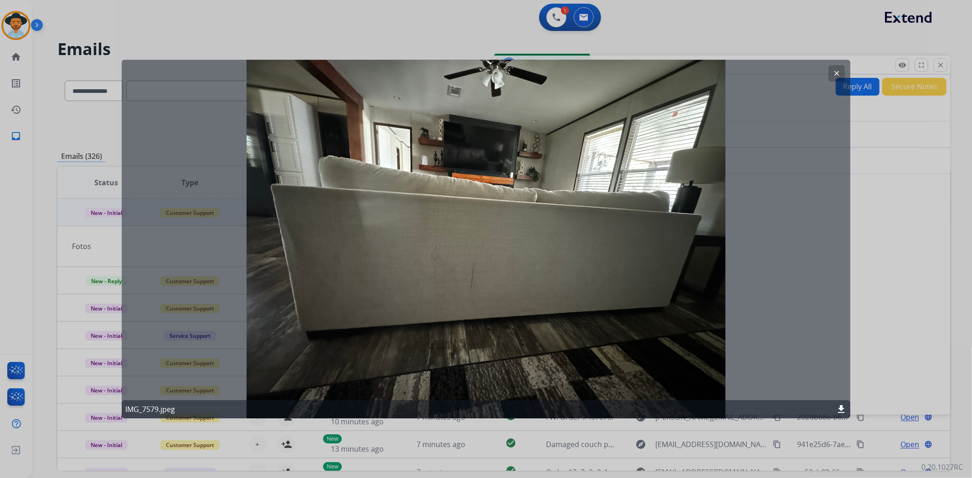
click at [833, 74] on mat-icon "clear" at bounding box center [836, 73] width 8 height 8
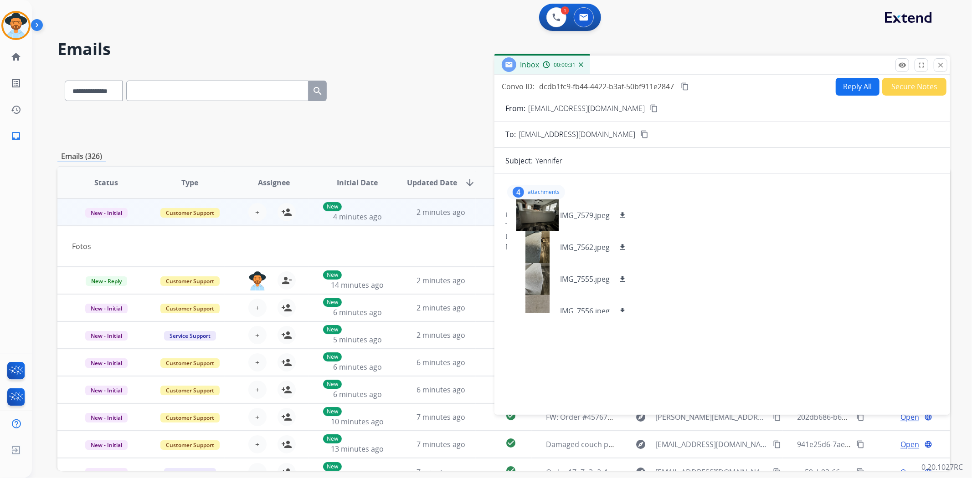
click at [921, 87] on button "Secure Notes" at bounding box center [914, 87] width 64 height 18
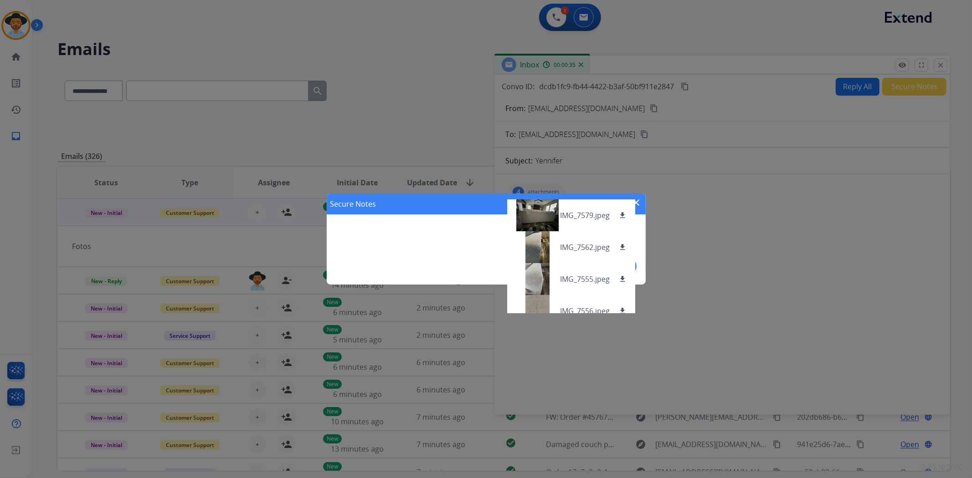
click at [644, 238] on div "Secure Notes close add" at bounding box center [486, 239] width 319 height 91
click at [481, 254] on div "Secure Notes close add" at bounding box center [486, 239] width 319 height 91
click at [762, 207] on div "Secure Notes close add" at bounding box center [486, 239] width 972 height 478
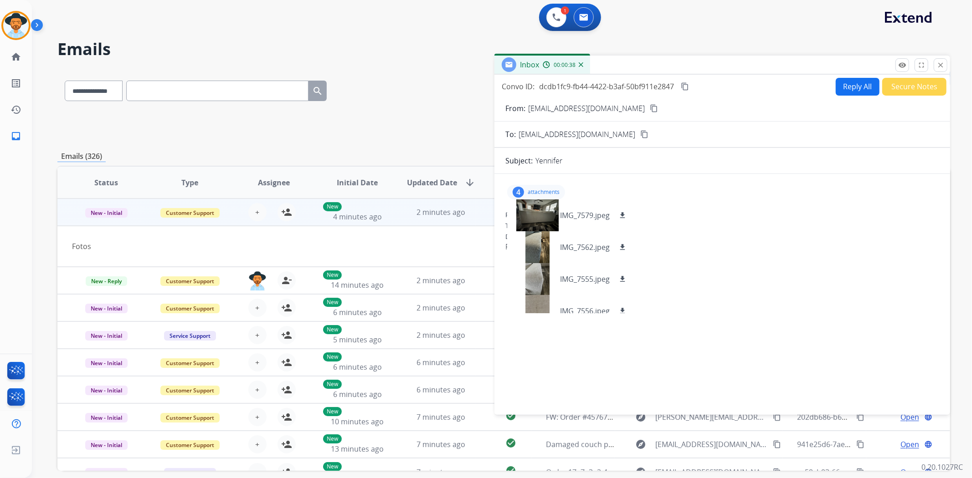
click at [541, 187] on div "4 attachments IMG_7579.jpeg download IMG_7562.jpeg download IMG_7555.jpeg downl…" at bounding box center [536, 192] width 58 height 15
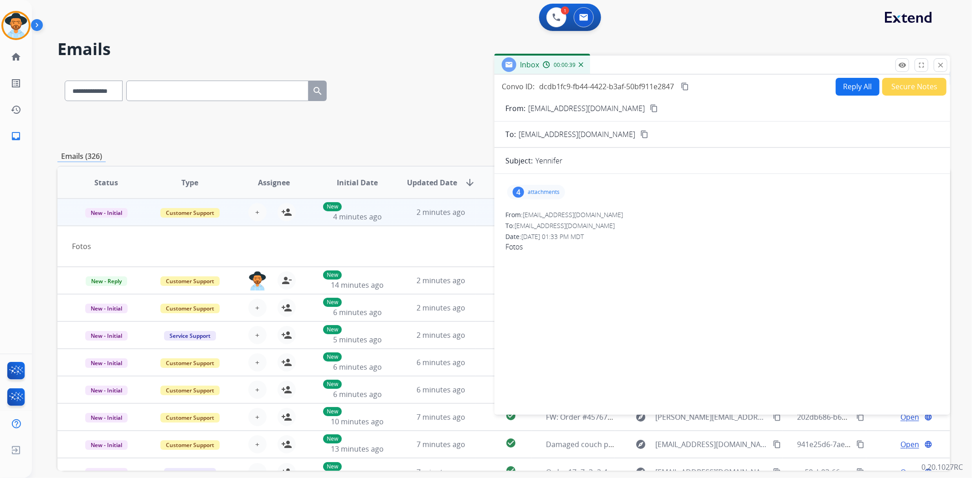
click at [899, 84] on button "Secure Notes" at bounding box center [914, 87] width 64 height 18
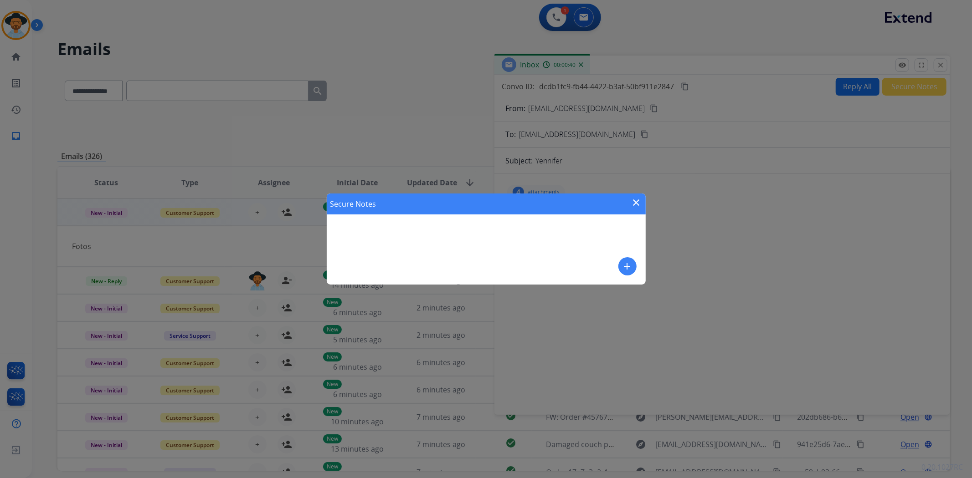
click at [629, 266] on mat-icon "add" at bounding box center [627, 266] width 11 height 11
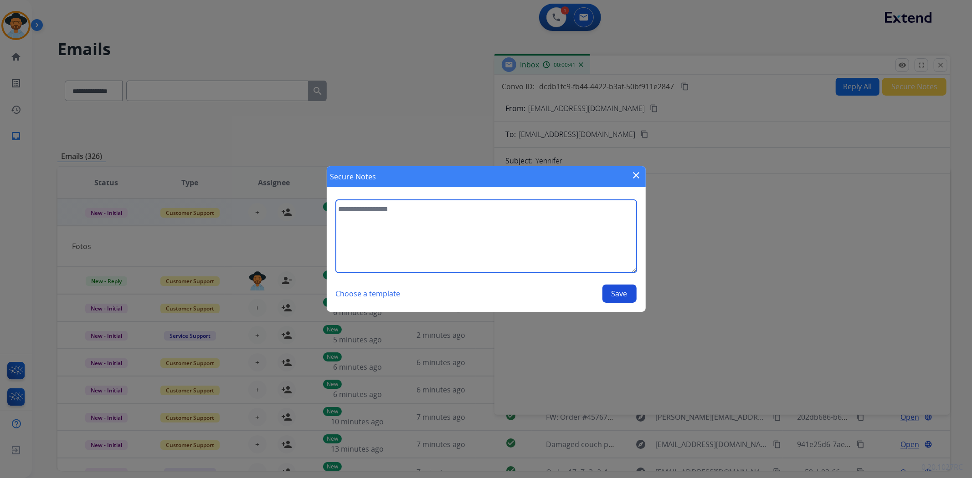
click at [486, 220] on textarea at bounding box center [486, 236] width 301 height 73
type textarea "**********"
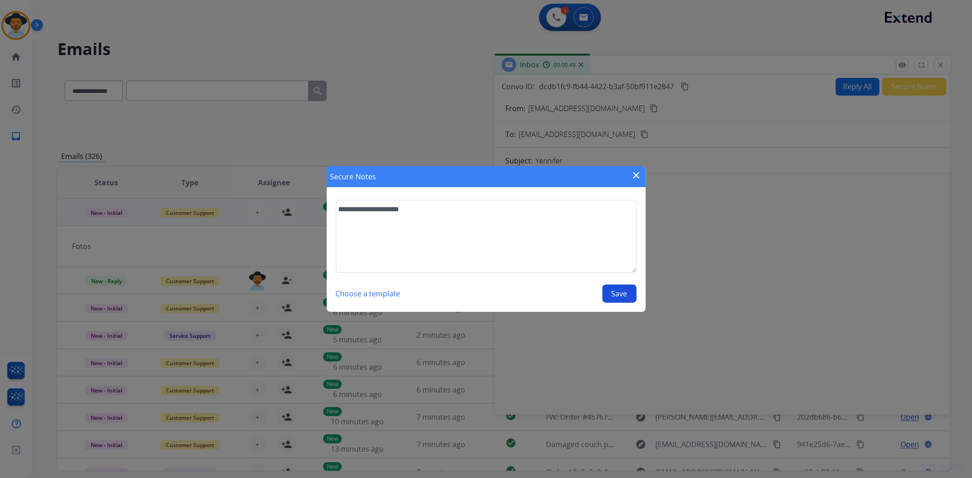
click at [619, 301] on button "Save" at bounding box center [619, 294] width 34 height 18
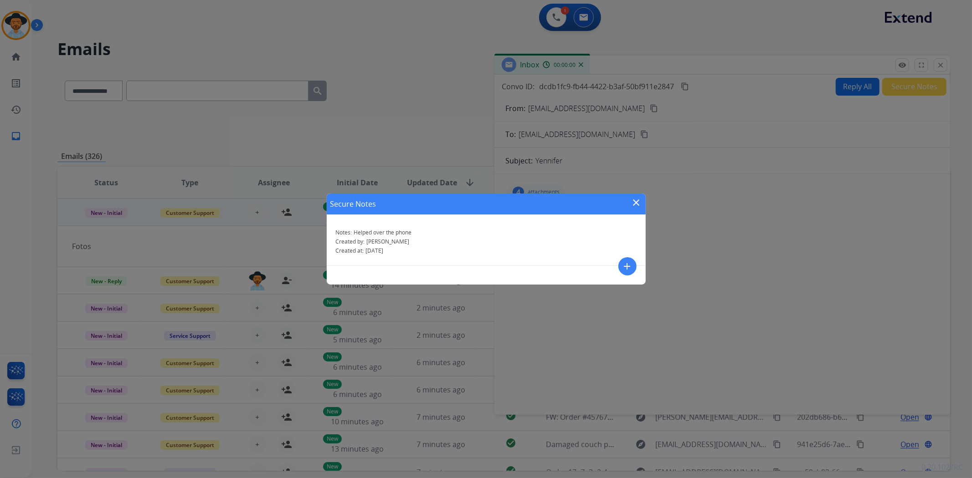
click at [636, 202] on mat-icon "close" at bounding box center [636, 202] width 11 height 11
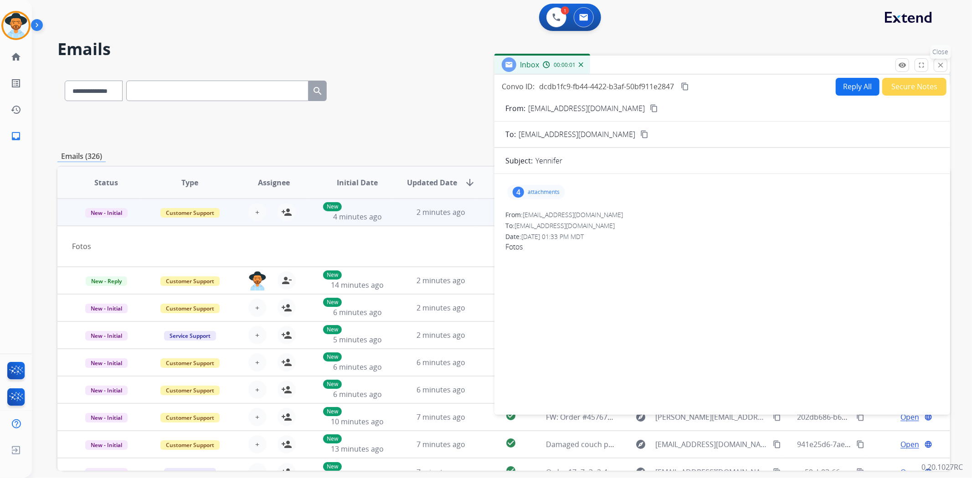
click at [940, 67] on mat-icon "close" at bounding box center [940, 65] width 8 height 8
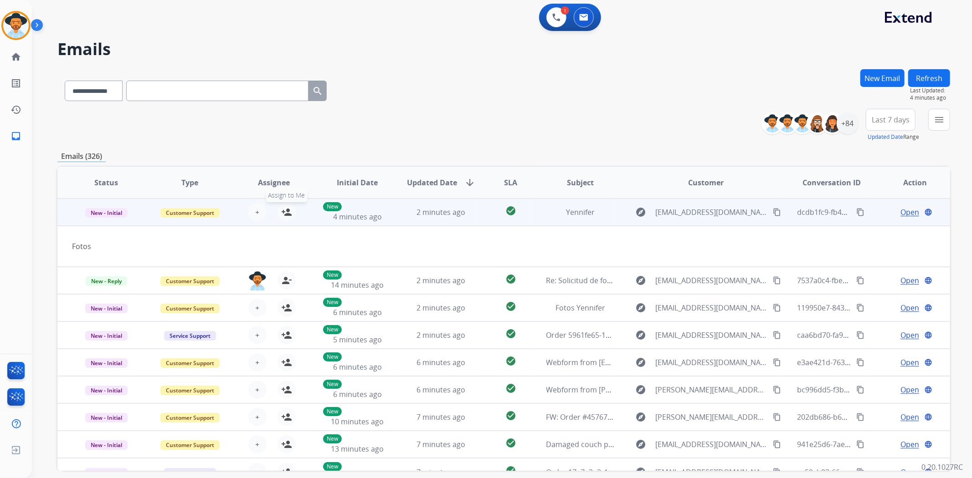
click at [286, 213] on mat-icon "person_add" at bounding box center [286, 212] width 11 height 11
click at [908, 211] on span "Open" at bounding box center [909, 212] width 19 height 11
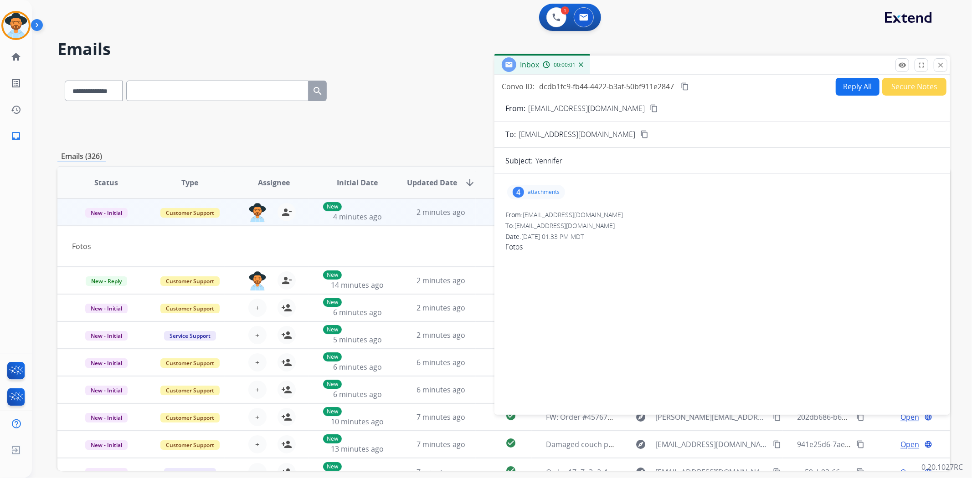
click at [548, 195] on p "attachments" at bounding box center [544, 192] width 32 height 7
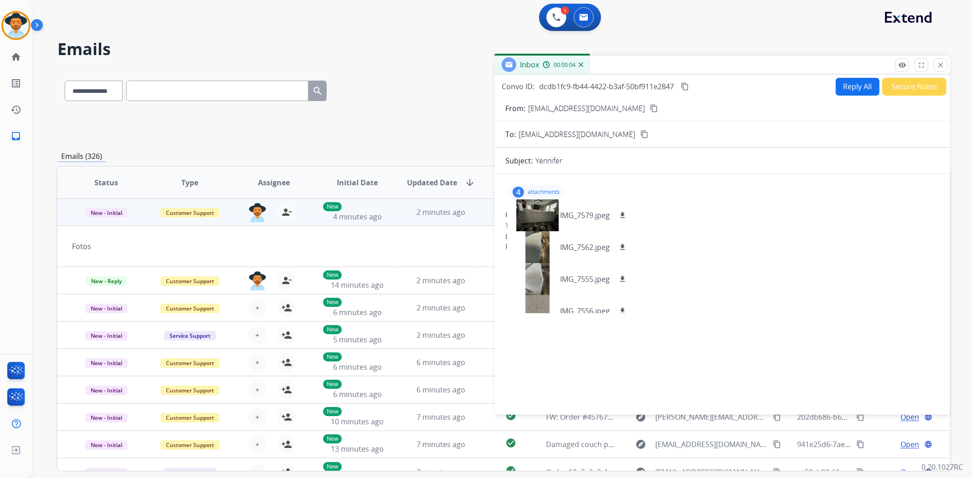
click at [942, 67] on mat-icon "close" at bounding box center [940, 65] width 8 height 8
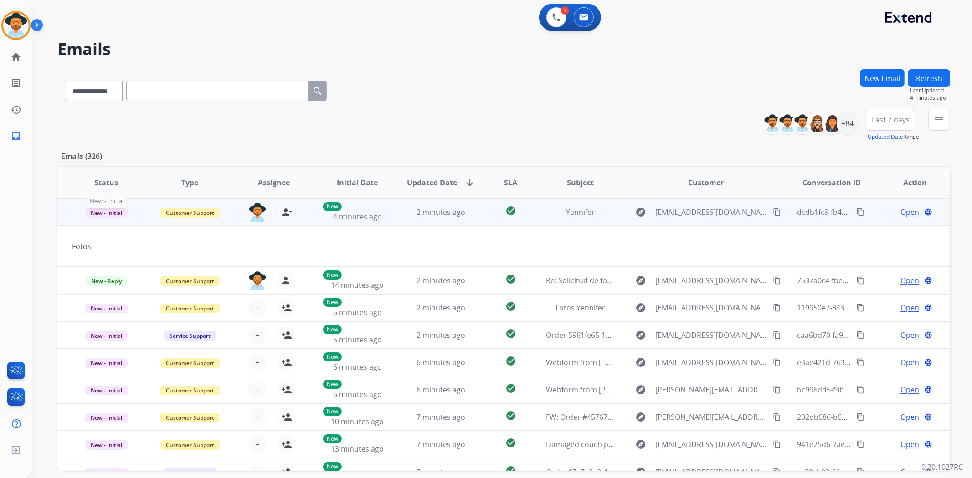
click at [103, 208] on span "New - Initial" at bounding box center [106, 213] width 42 height 10
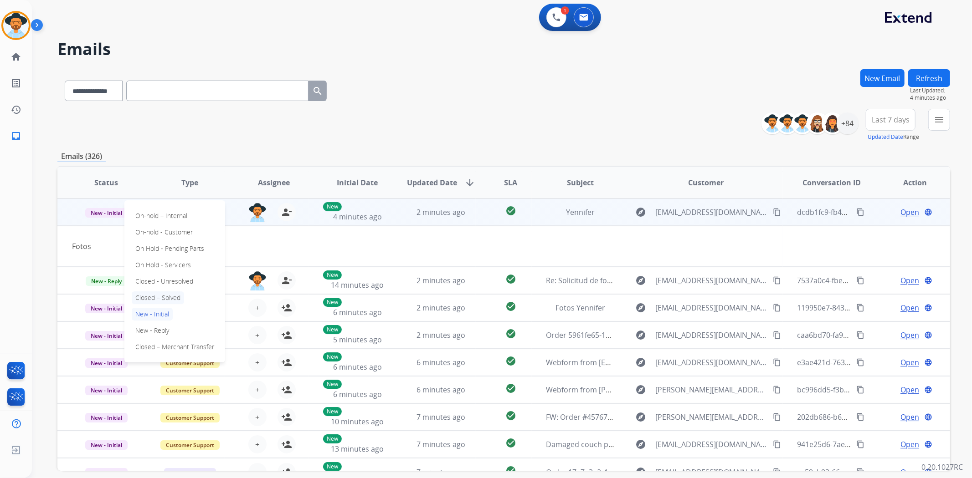
click at [163, 294] on p "Closed – Solved" at bounding box center [158, 298] width 52 height 13
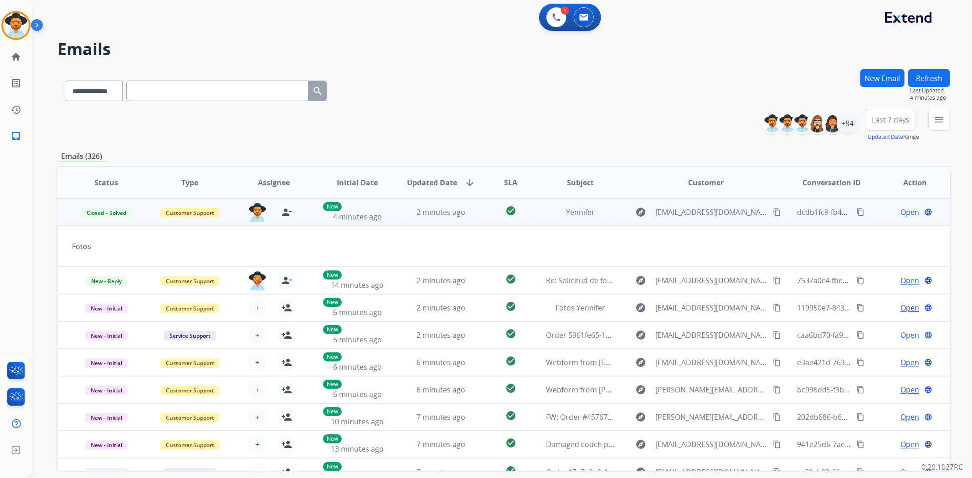
click at [934, 80] on button "Refresh" at bounding box center [929, 78] width 42 height 18
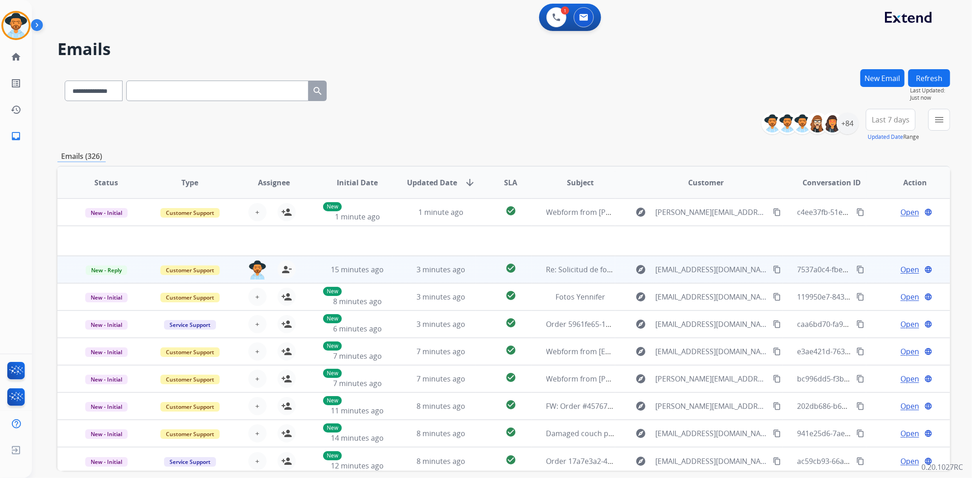
click at [900, 272] on span "Open" at bounding box center [909, 269] width 19 height 11
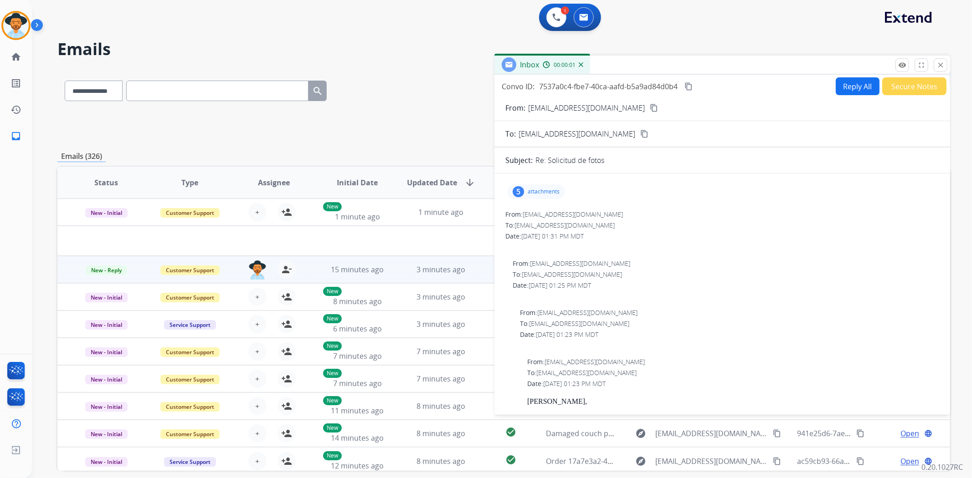
click at [541, 190] on p "attachments" at bounding box center [544, 191] width 32 height 7
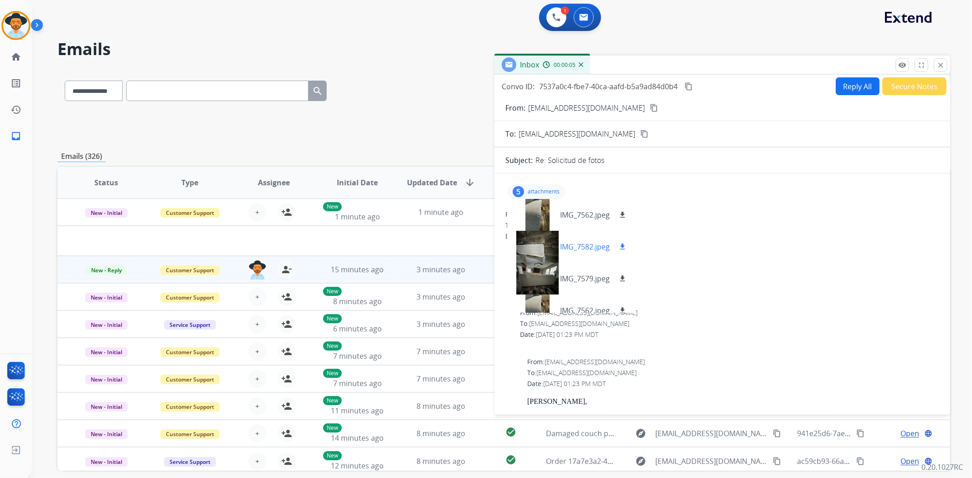
click at [550, 251] on div at bounding box center [537, 247] width 46 height 32
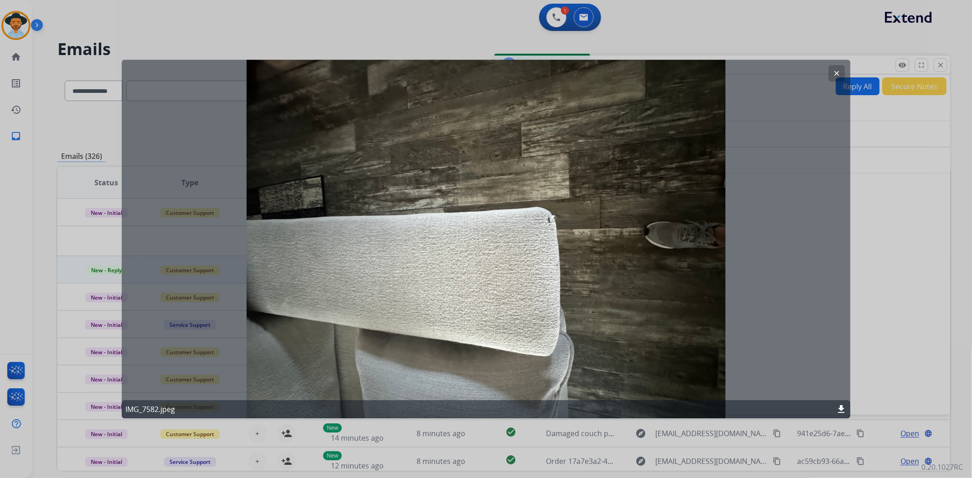
click at [834, 73] on mat-icon "clear" at bounding box center [836, 73] width 8 height 8
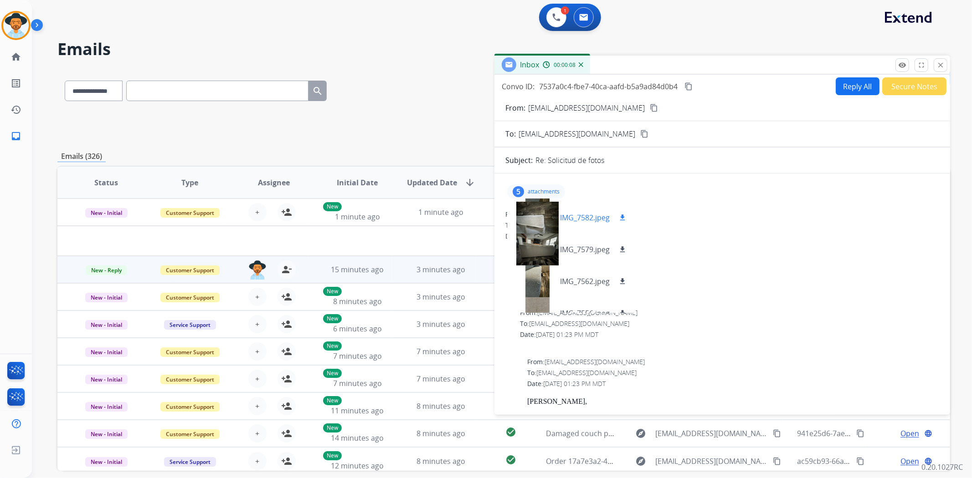
scroll to position [46, 0]
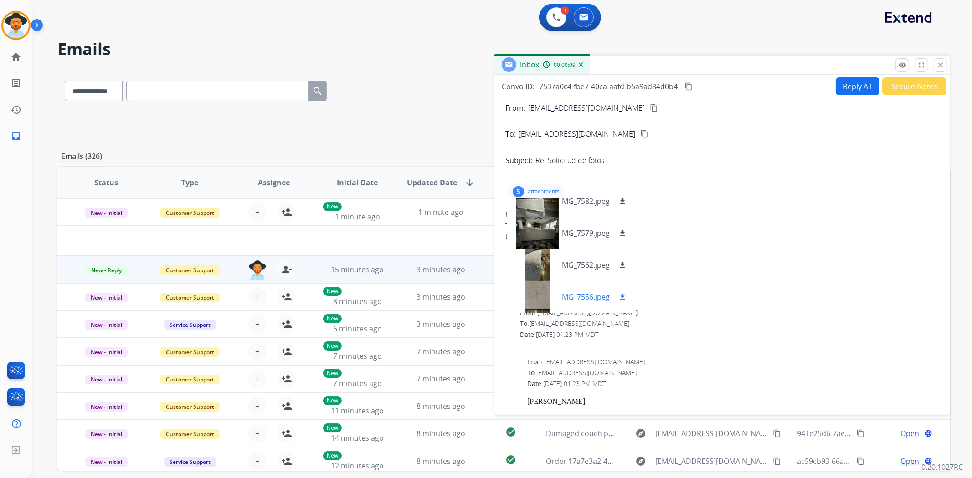
click at [532, 304] on div at bounding box center [537, 297] width 46 height 32
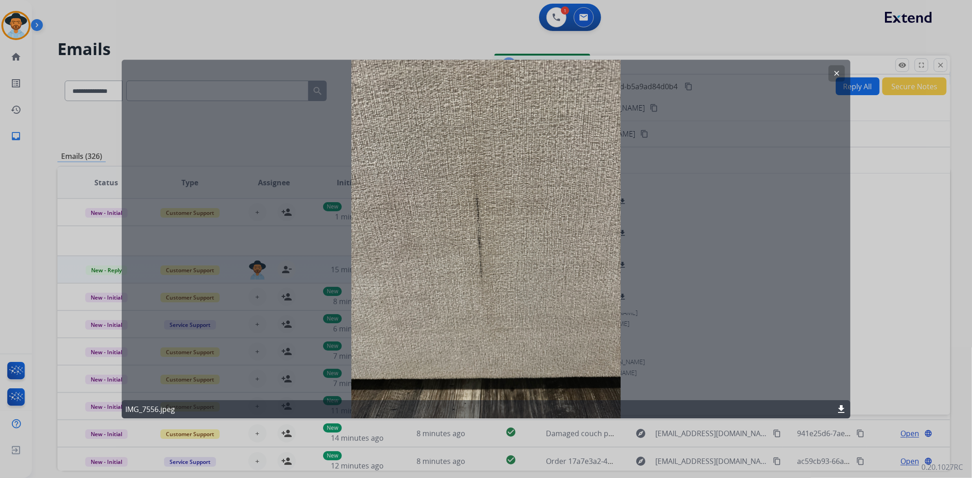
click at [834, 73] on mat-icon "clear" at bounding box center [836, 73] width 8 height 8
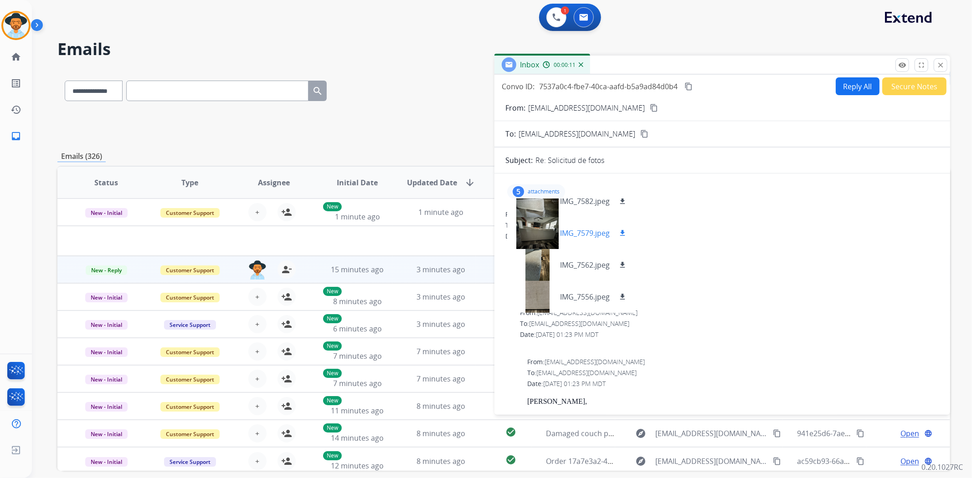
click at [544, 231] on div at bounding box center [537, 233] width 46 height 32
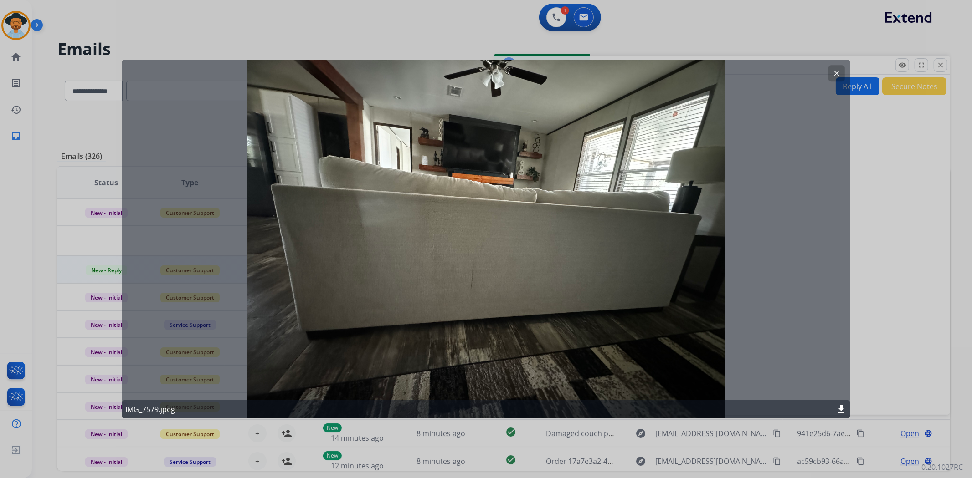
click at [831, 72] on button "clear" at bounding box center [836, 73] width 16 height 16
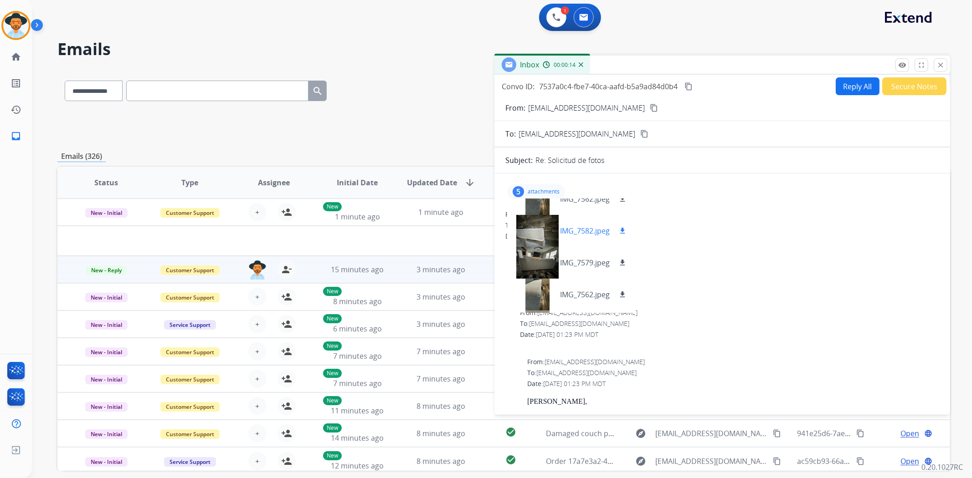
scroll to position [0, 0]
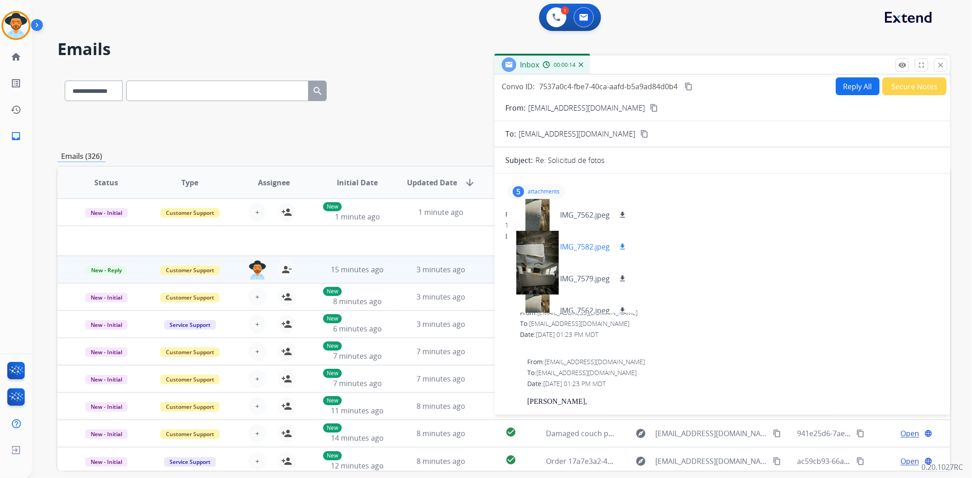
click at [536, 257] on div at bounding box center [537, 247] width 46 height 32
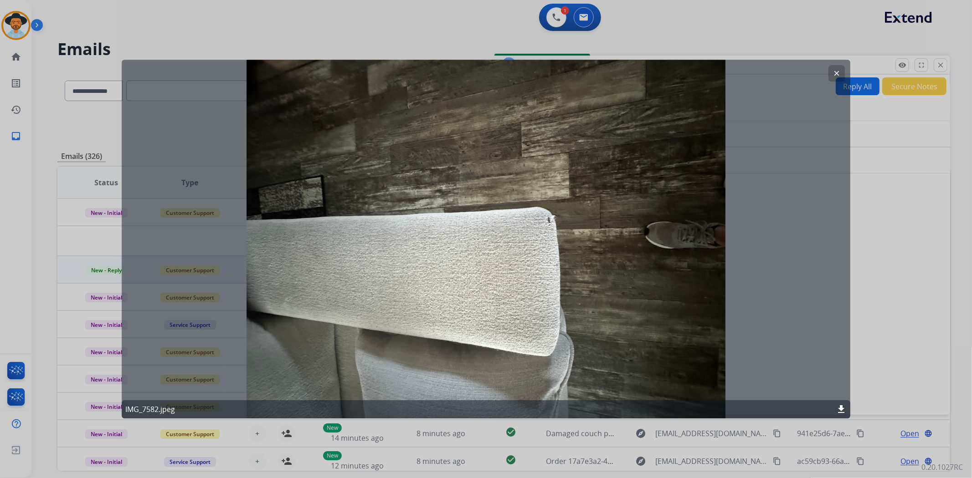
click at [834, 71] on mat-icon "clear" at bounding box center [836, 73] width 8 height 8
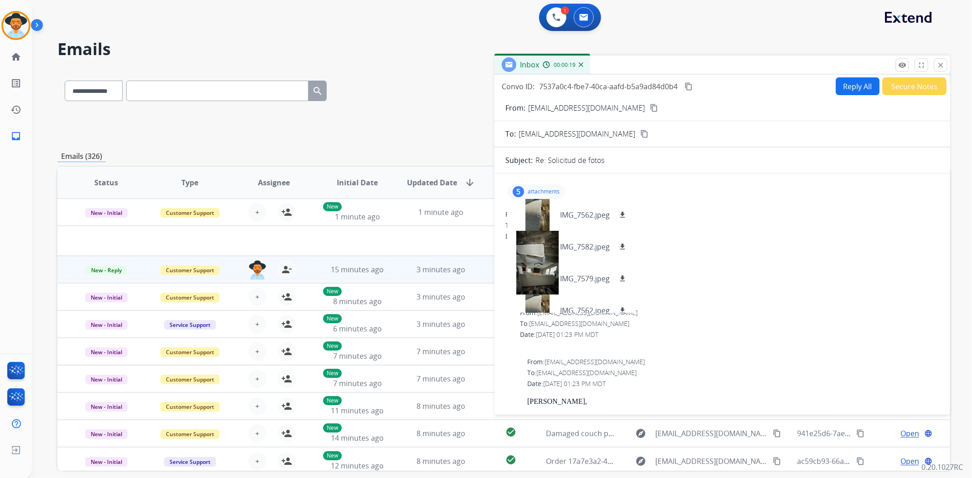
click at [941, 67] on mat-icon "close" at bounding box center [940, 65] width 8 height 8
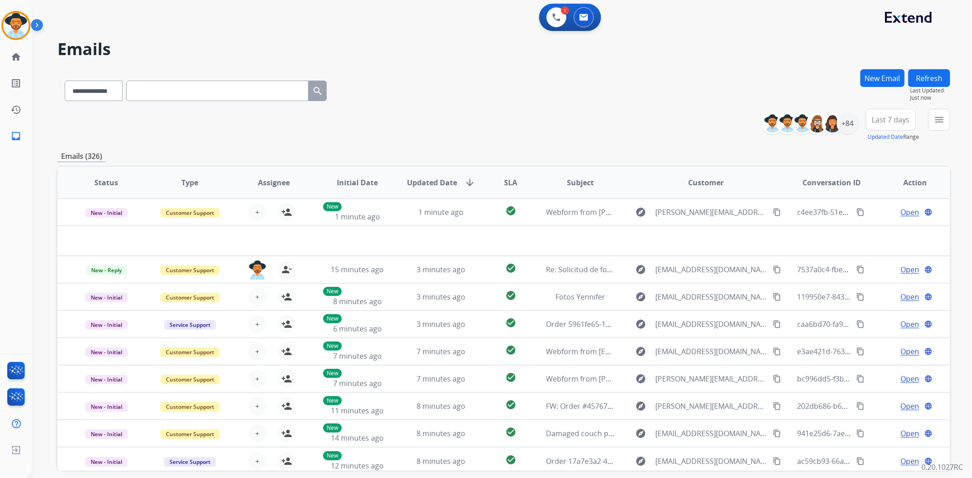
click at [933, 76] on button "Refresh" at bounding box center [929, 78] width 42 height 18
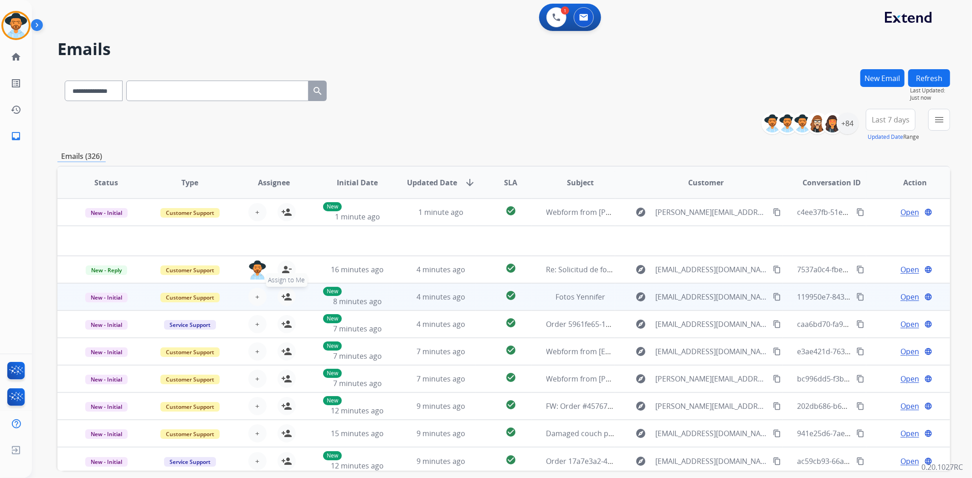
click at [284, 294] on mat-icon "person_add" at bounding box center [286, 297] width 11 height 11
click at [905, 295] on span "Open" at bounding box center [909, 297] width 19 height 11
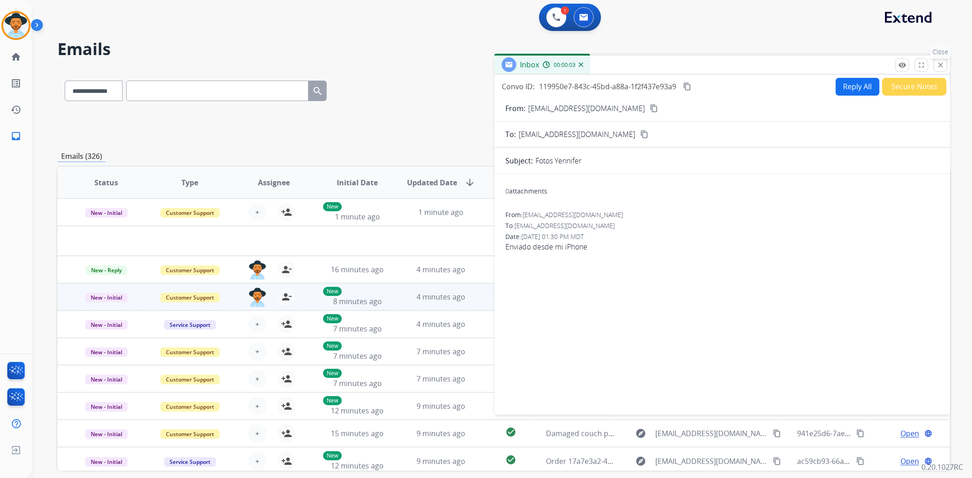
click at [942, 65] on mat-icon "close" at bounding box center [940, 65] width 8 height 8
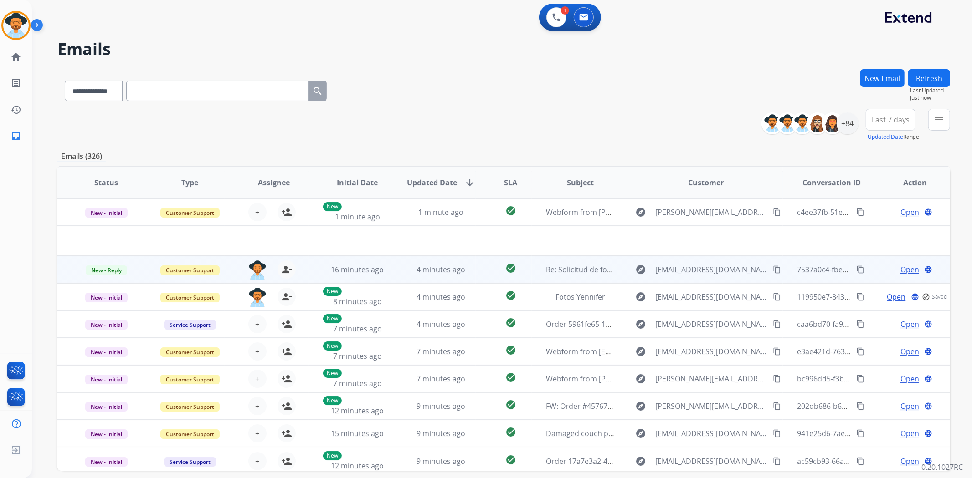
click at [905, 272] on span "Open" at bounding box center [909, 269] width 19 height 11
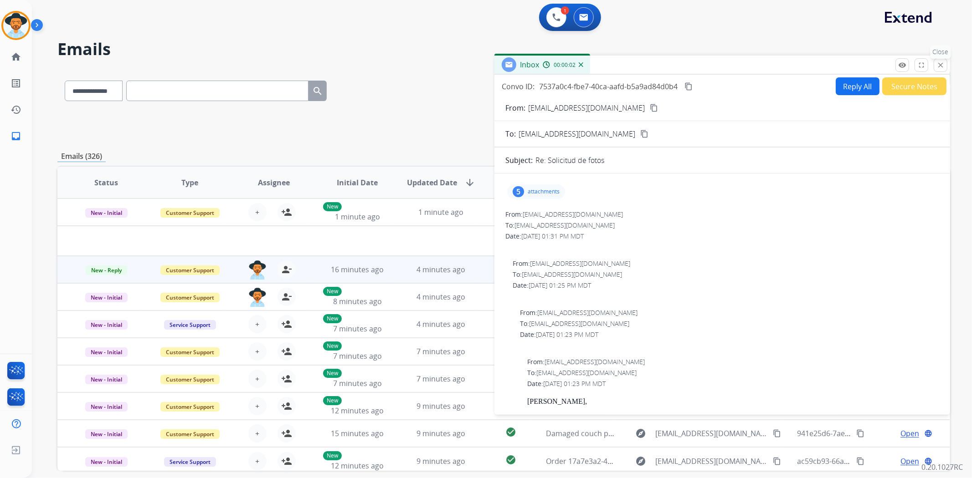
click at [942, 66] on mat-icon "close" at bounding box center [940, 65] width 8 height 8
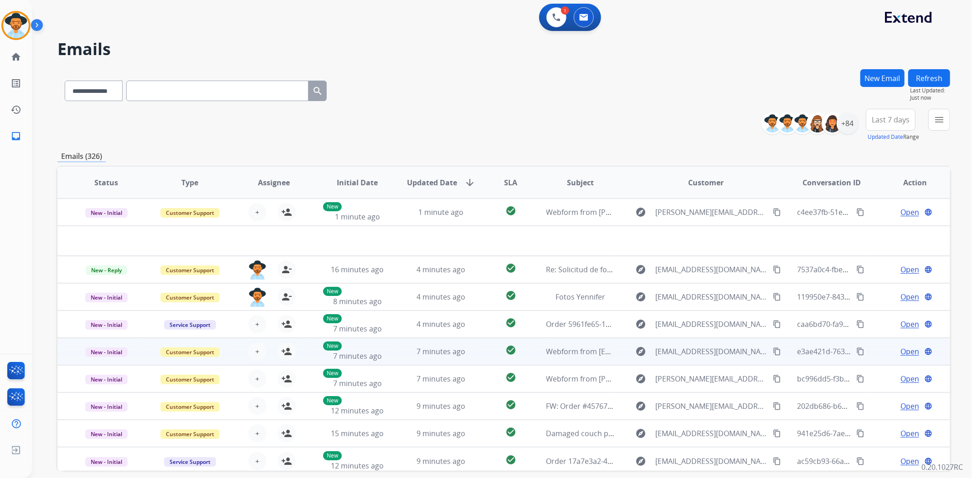
scroll to position [30, 0]
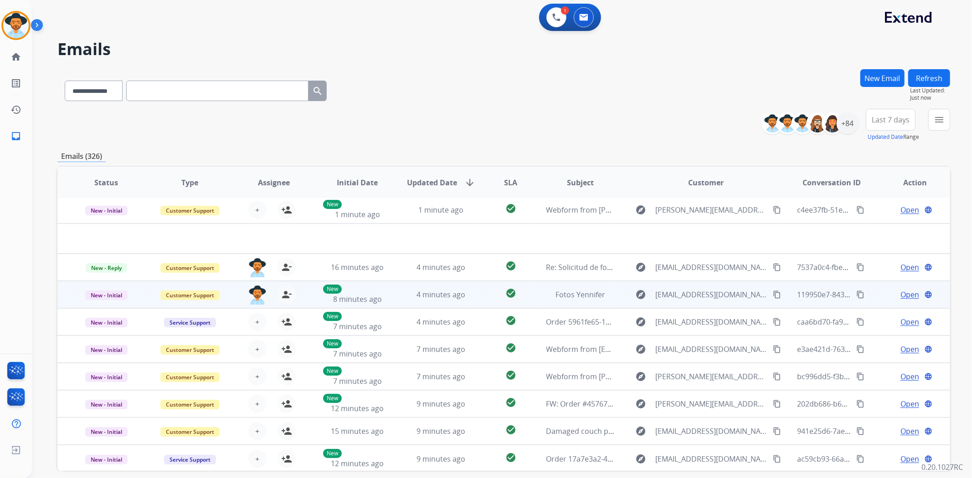
click at [900, 293] on span "Open" at bounding box center [909, 294] width 19 height 11
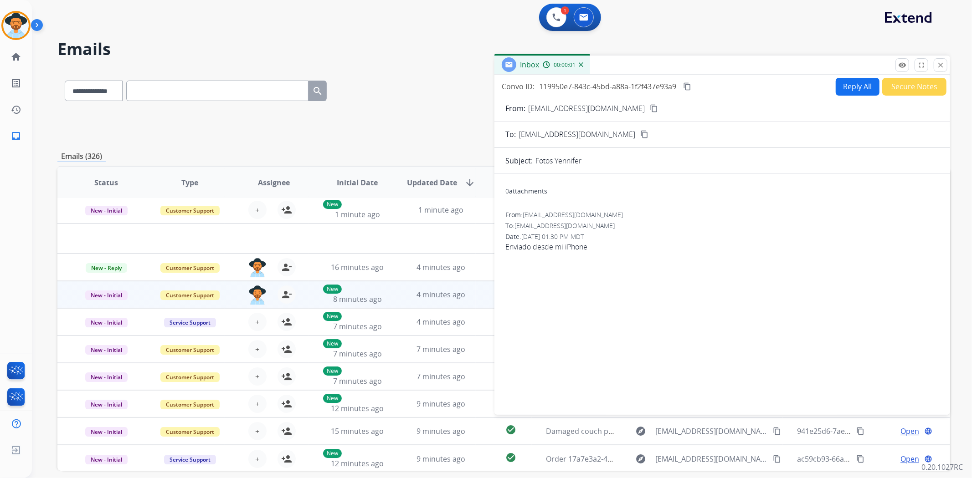
click at [910, 88] on button "Secure Notes" at bounding box center [914, 87] width 64 height 18
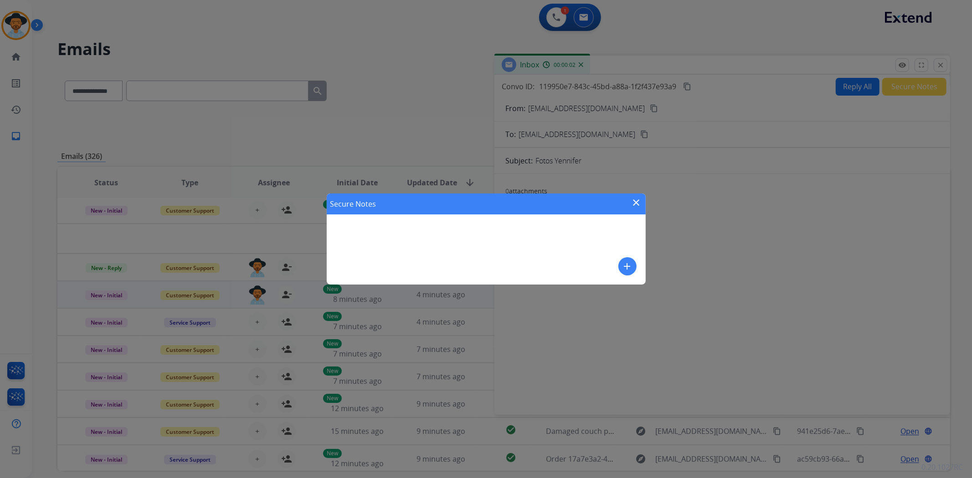
click at [624, 265] on mat-icon "add" at bounding box center [627, 266] width 11 height 11
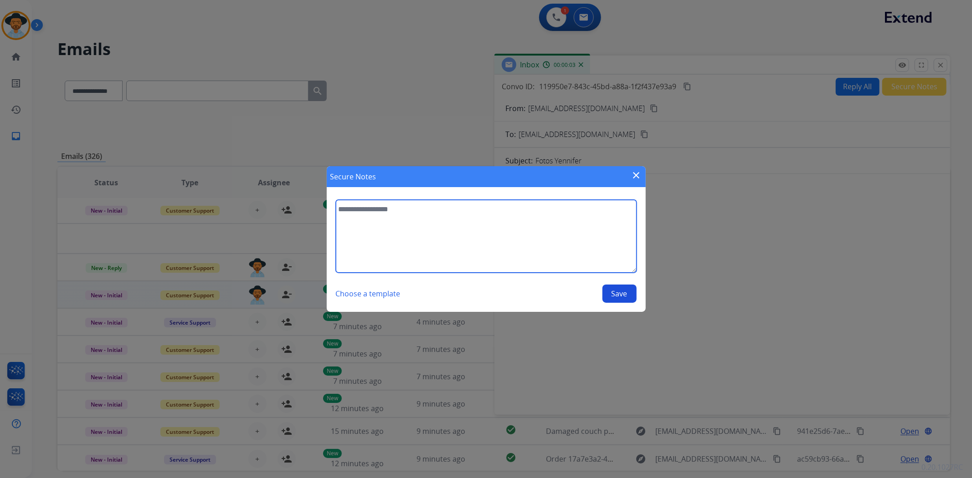
click at [465, 205] on textarea at bounding box center [486, 236] width 301 height 73
type textarea "**********"
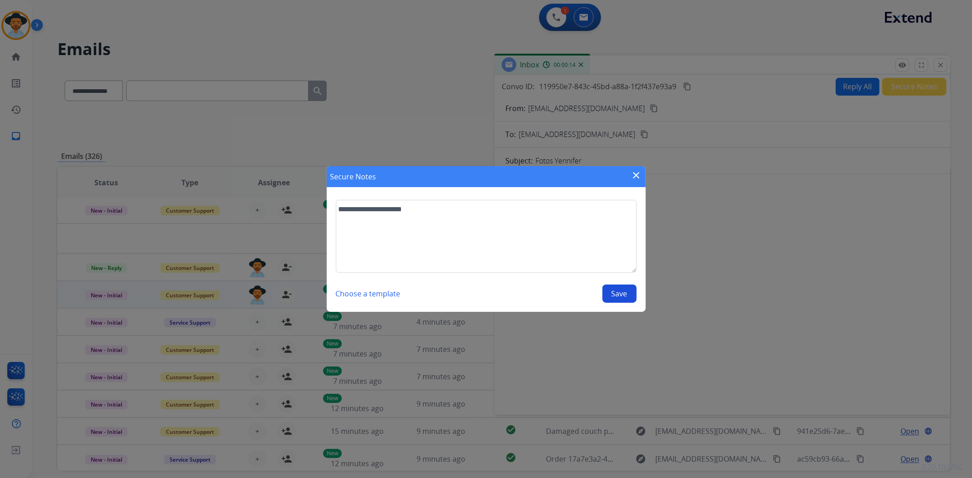
click at [627, 289] on button "Save" at bounding box center [619, 294] width 34 height 18
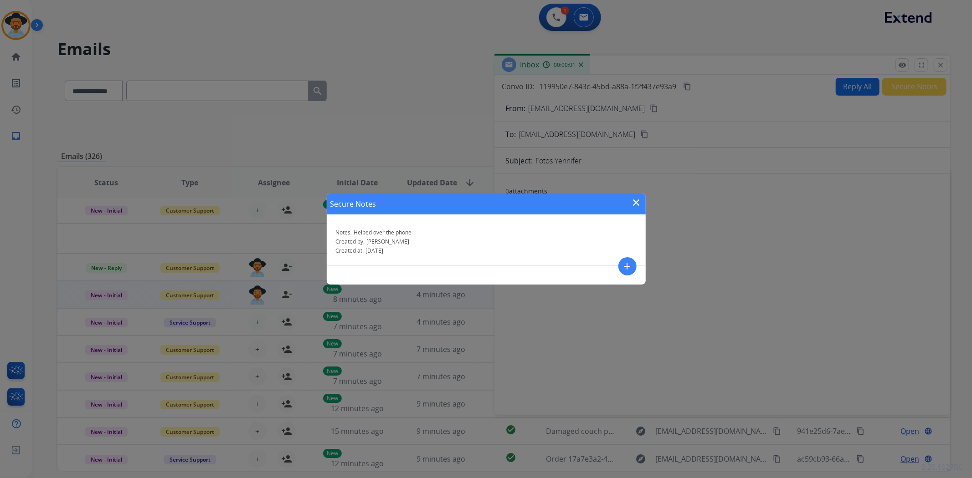
click at [634, 202] on mat-icon "close" at bounding box center [636, 202] width 11 height 11
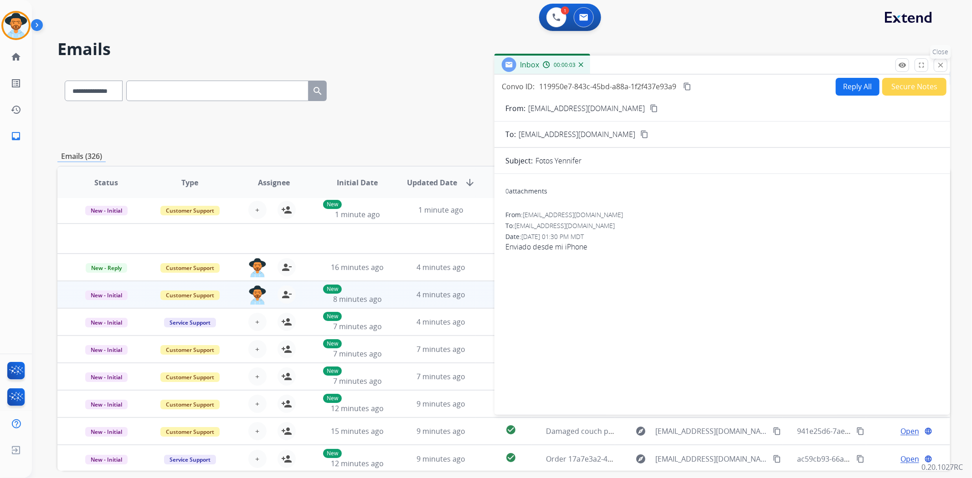
click at [940, 64] on mat-icon "close" at bounding box center [940, 65] width 8 height 8
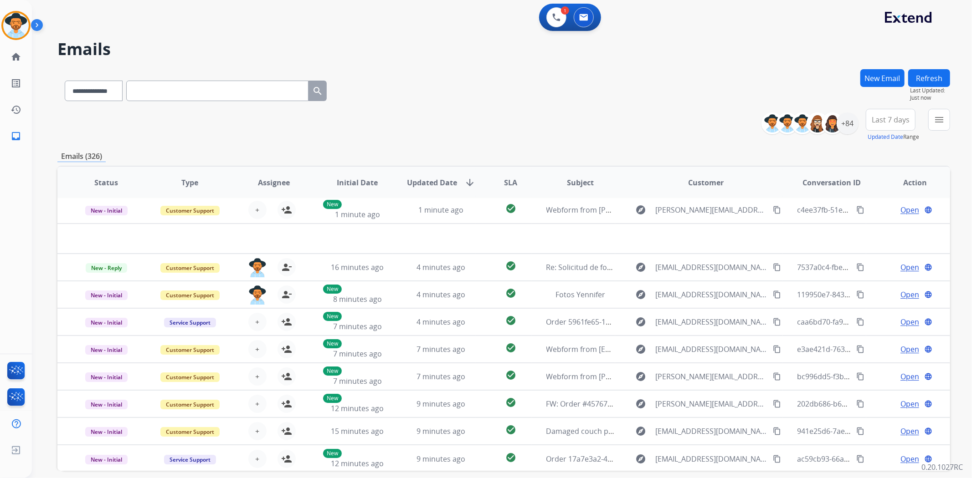
click at [940, 82] on button "Refresh" at bounding box center [929, 78] width 42 height 18
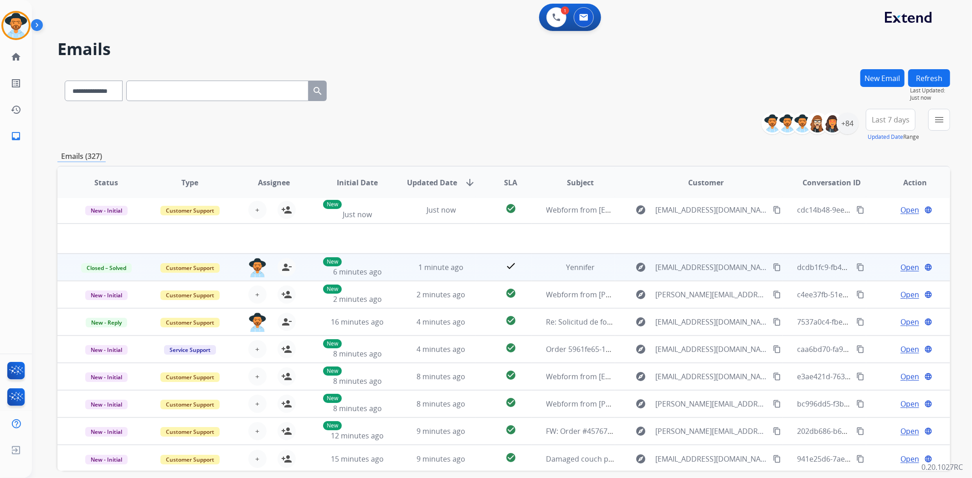
click at [900, 265] on span "Open" at bounding box center [909, 267] width 19 height 11
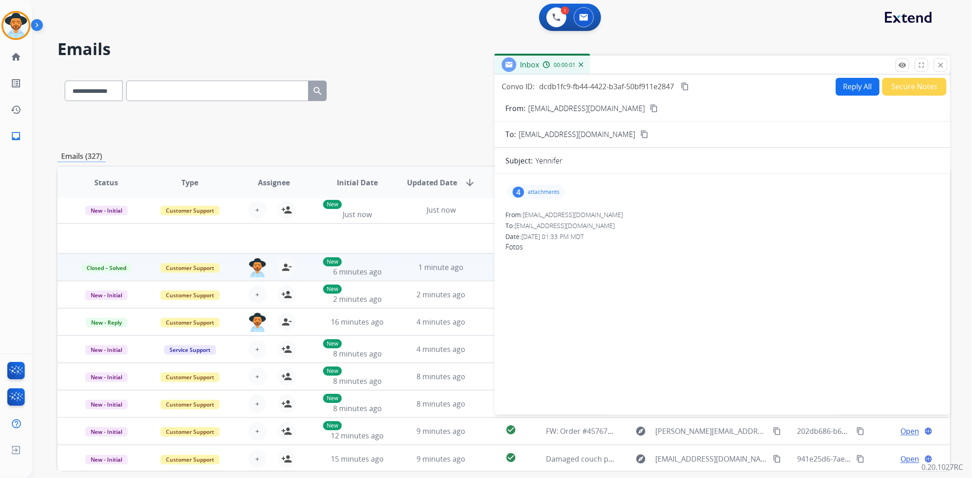
click at [536, 189] on p "attachments" at bounding box center [544, 192] width 32 height 7
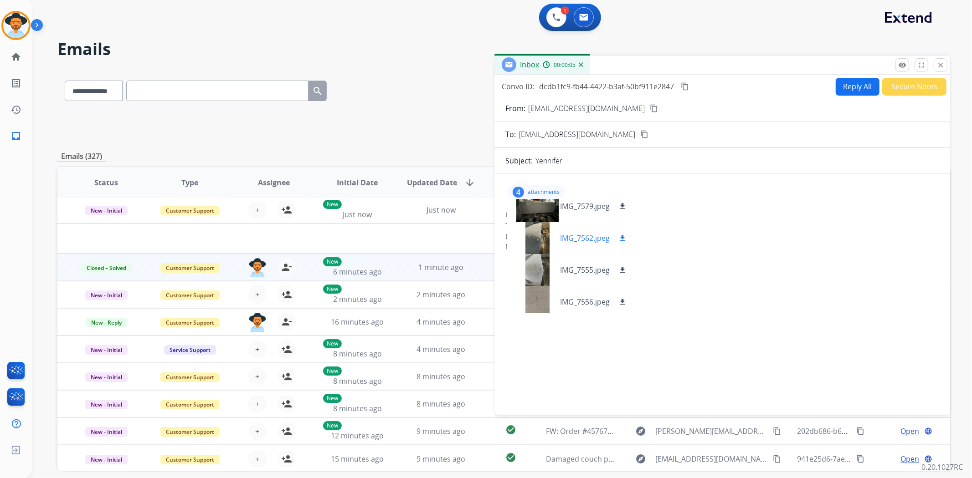
scroll to position [14, 0]
click at [941, 62] on mat-icon "close" at bounding box center [940, 65] width 8 height 8
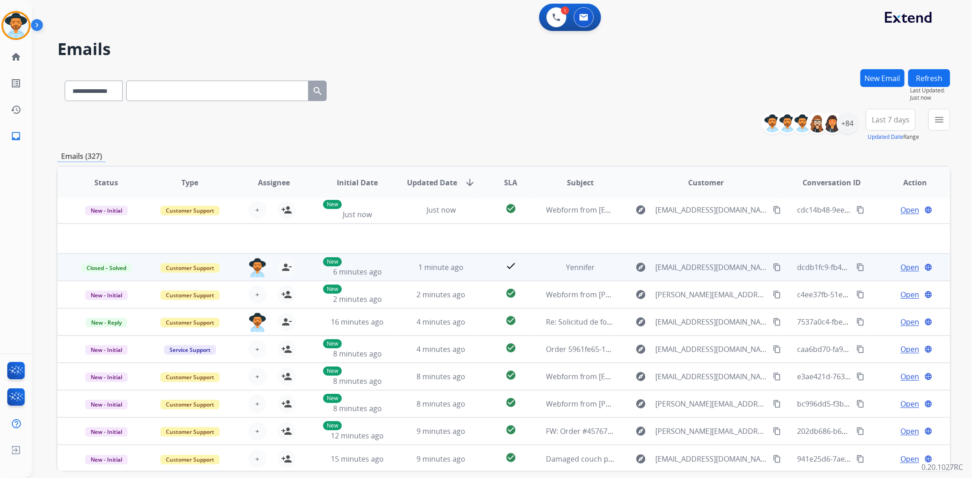
click at [937, 81] on button "Refresh" at bounding box center [929, 78] width 42 height 18
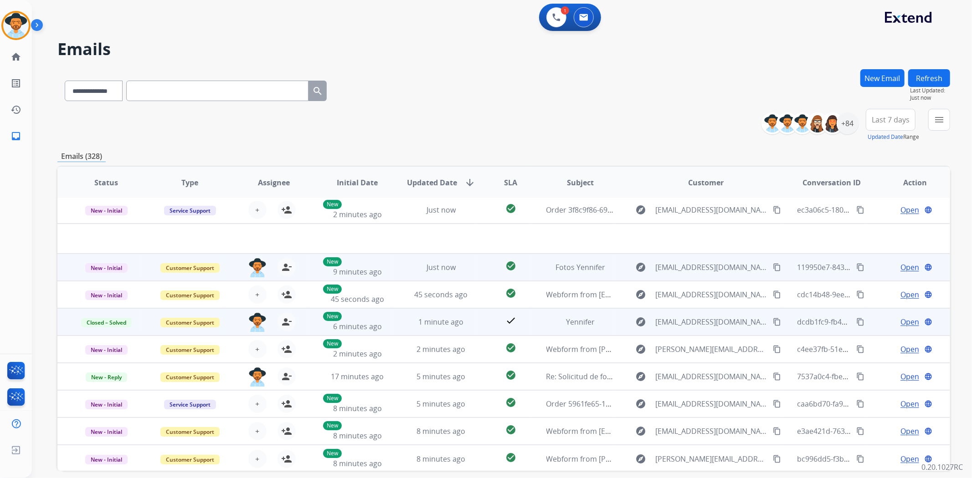
click at [900, 267] on span "Open" at bounding box center [909, 267] width 19 height 11
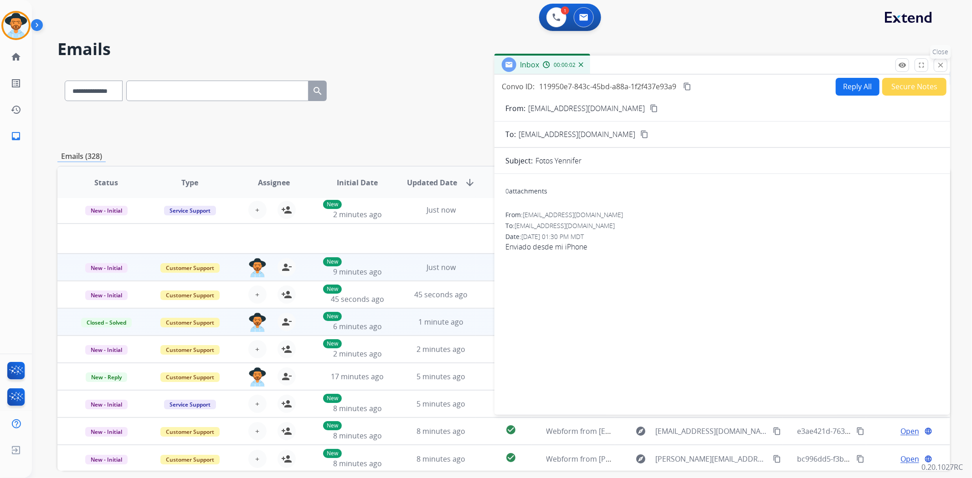
click at [938, 65] on mat-icon "close" at bounding box center [940, 65] width 8 height 8
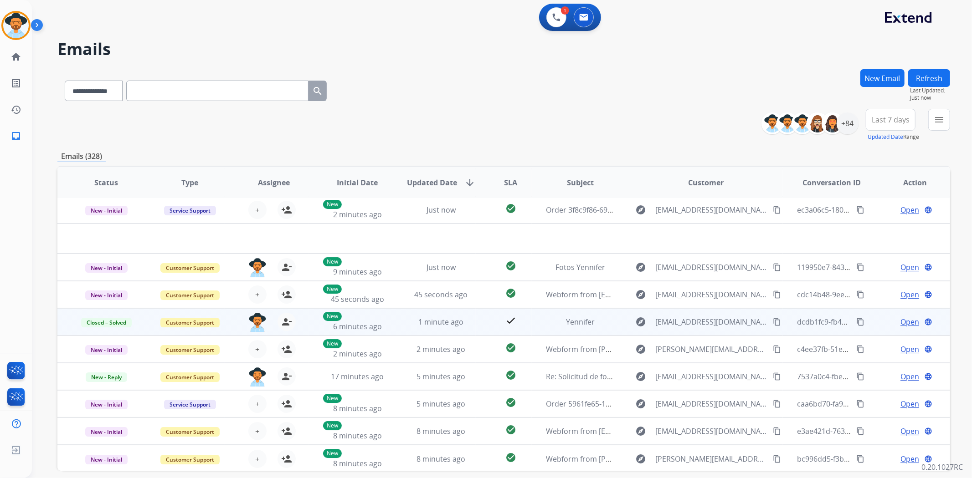
click at [935, 77] on button "Refresh" at bounding box center [929, 78] width 42 height 18
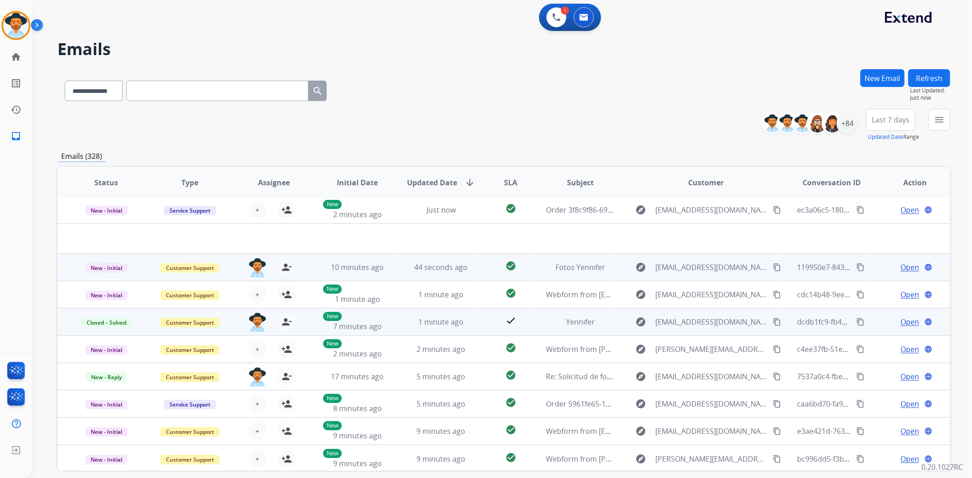
click at [910, 265] on span "Open" at bounding box center [909, 267] width 19 height 11
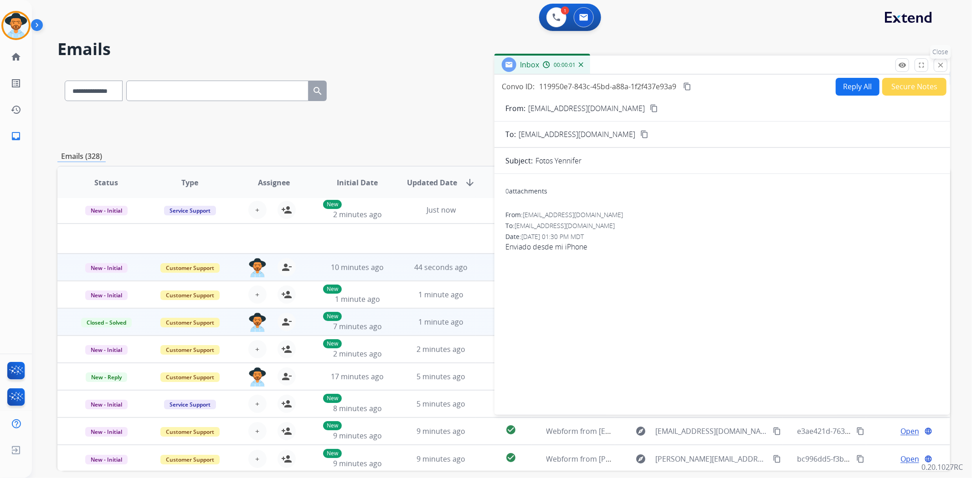
click at [942, 63] on mat-icon "close" at bounding box center [940, 65] width 8 height 8
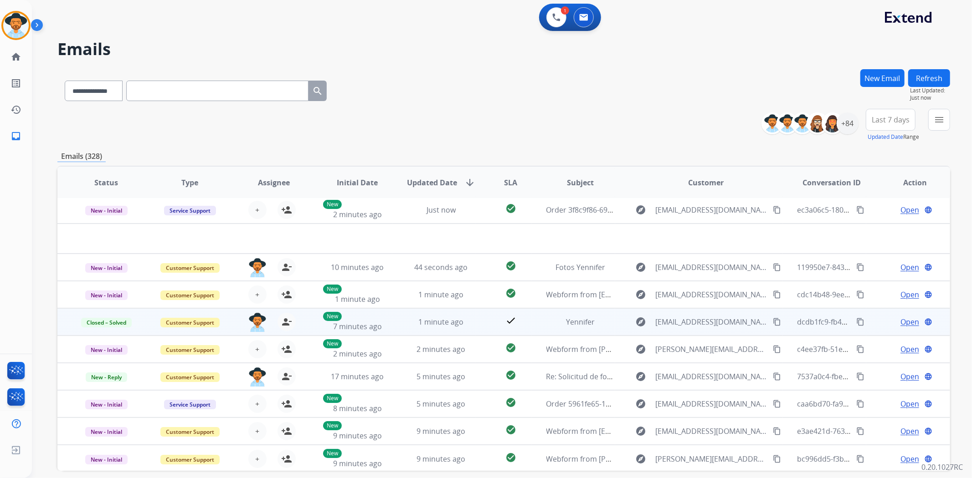
click at [900, 317] on span "Open" at bounding box center [909, 322] width 19 height 11
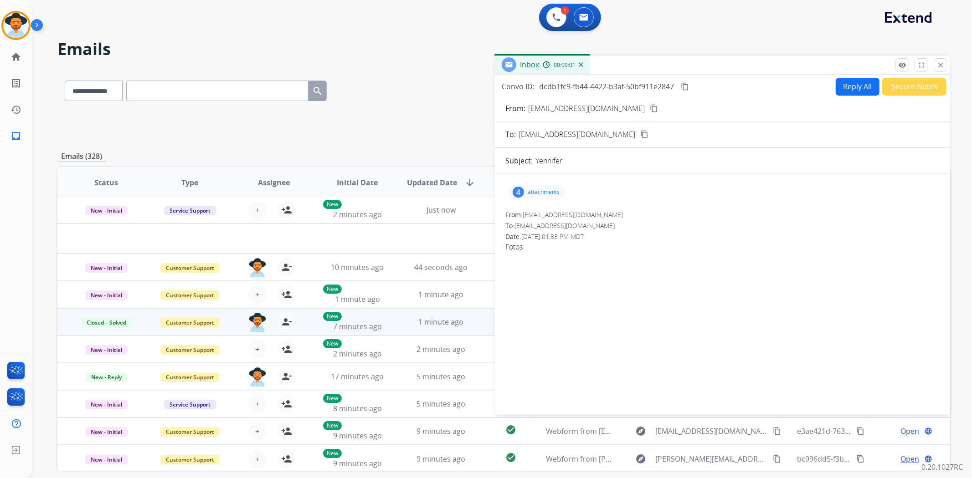
click at [529, 194] on p "attachments" at bounding box center [544, 192] width 32 height 7
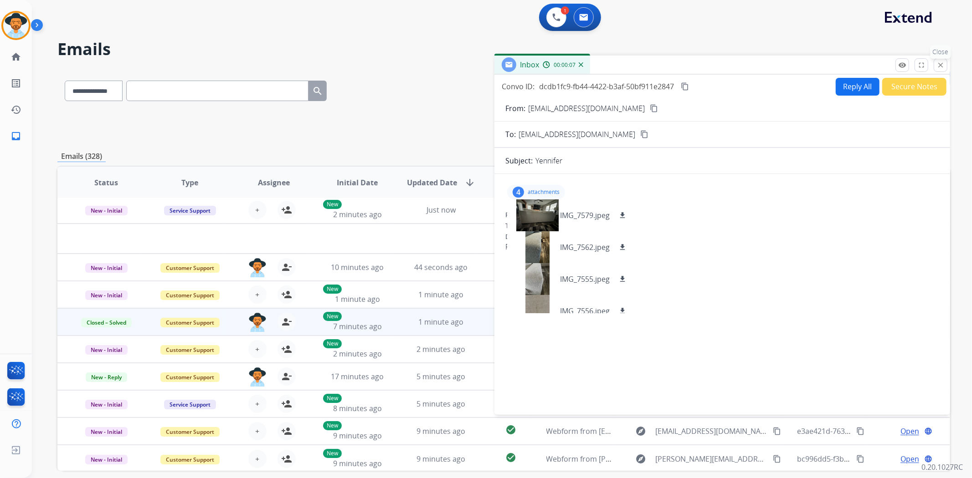
click at [939, 65] on mat-icon "close" at bounding box center [940, 65] width 8 height 8
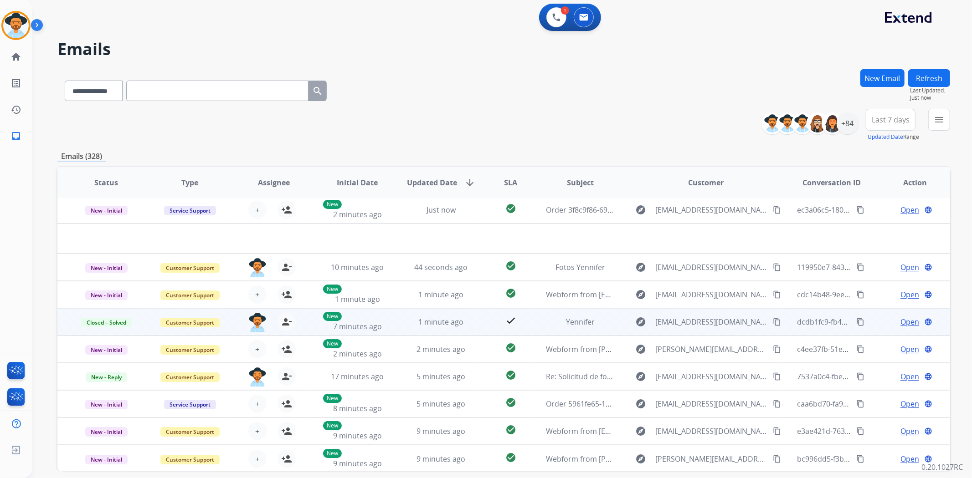
click at [935, 83] on button "Refresh" at bounding box center [929, 78] width 42 height 18
click at [923, 76] on button "Refresh" at bounding box center [929, 78] width 42 height 18
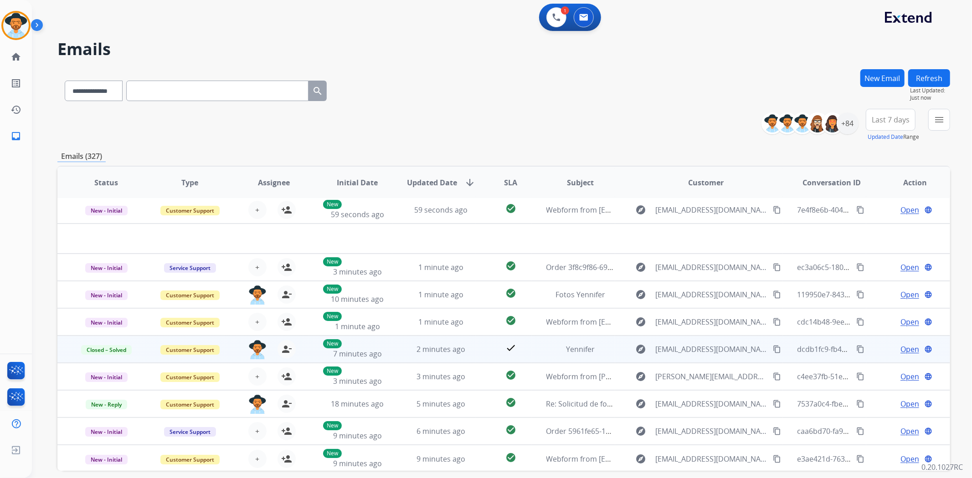
click at [923, 76] on button "Refresh" at bounding box center [929, 78] width 42 height 18
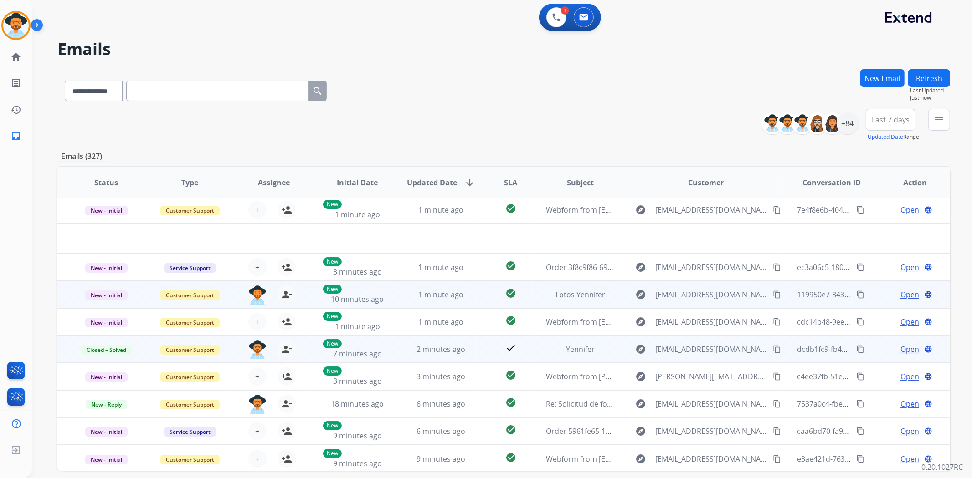
click at [911, 294] on span "Open" at bounding box center [909, 294] width 19 height 11
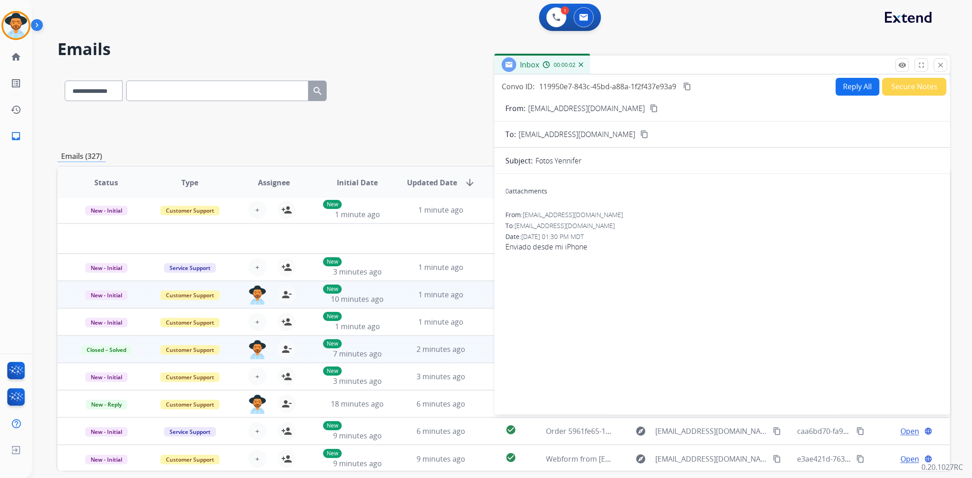
click at [926, 91] on button "Secure Notes" at bounding box center [914, 87] width 64 height 18
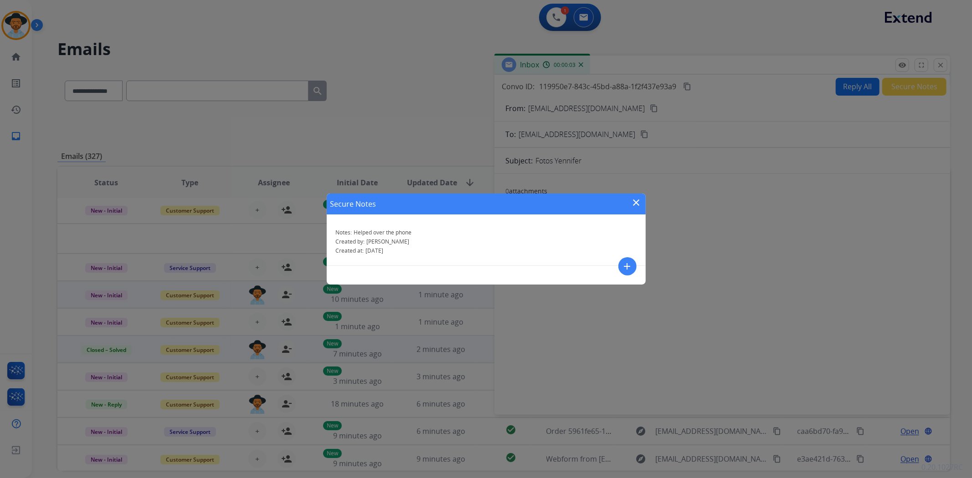
click at [636, 203] on mat-icon "close" at bounding box center [636, 202] width 11 height 11
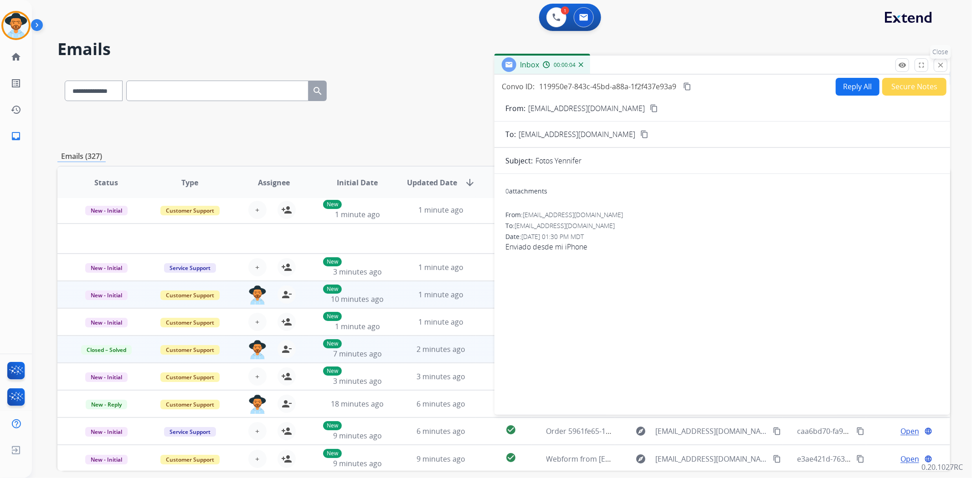
click at [936, 69] on mat-icon "close" at bounding box center [940, 65] width 8 height 8
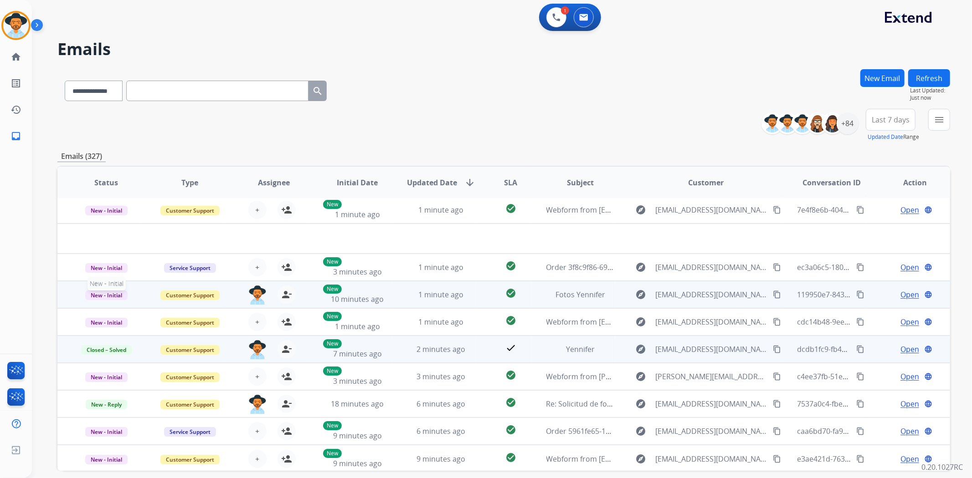
click at [121, 294] on span "New - Initial" at bounding box center [106, 296] width 42 height 10
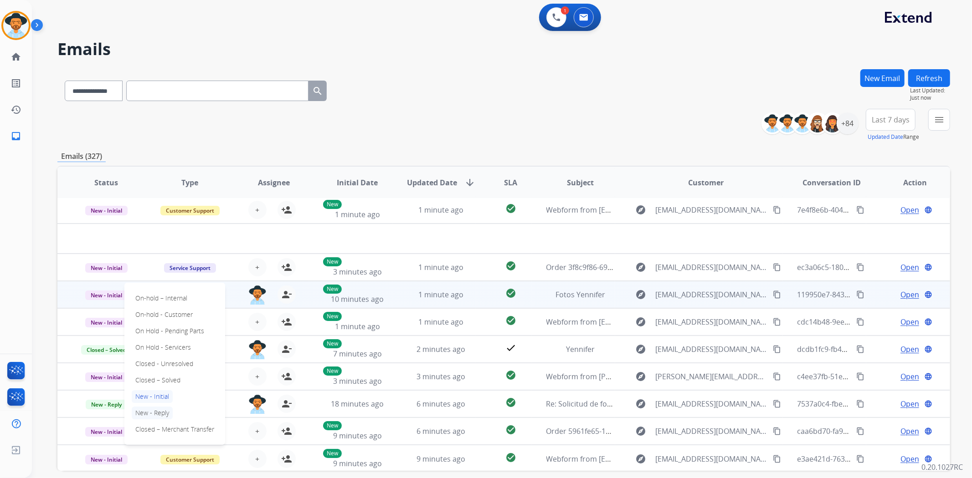
click at [159, 411] on p "New - Reply" at bounding box center [152, 413] width 41 height 13
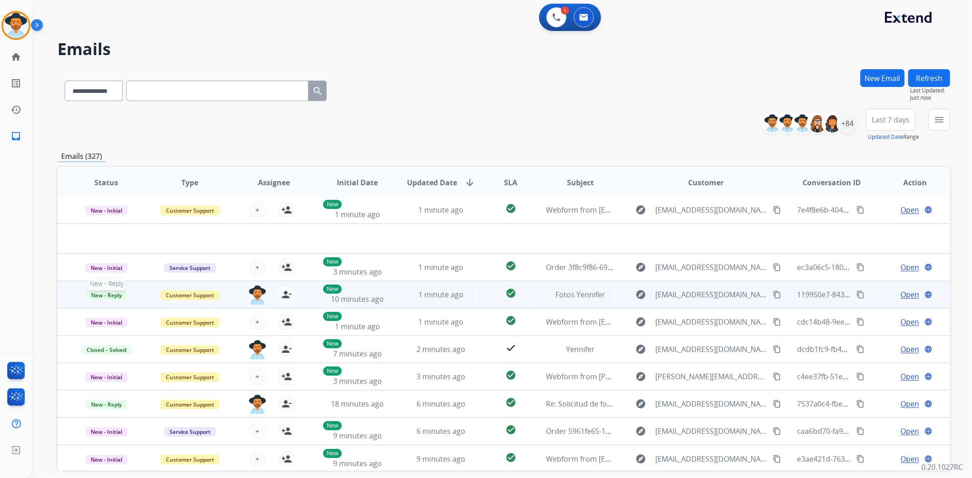
click at [113, 293] on span "New - Reply" at bounding box center [106, 296] width 41 height 10
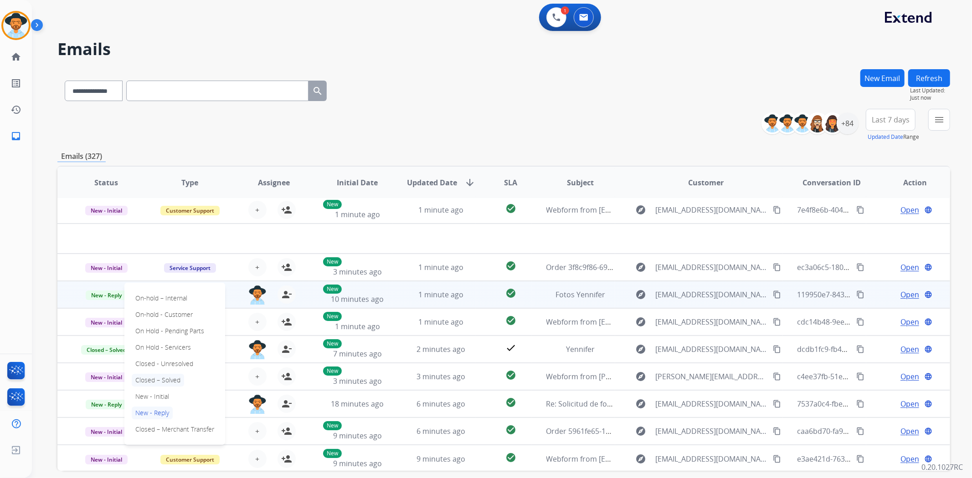
click at [153, 375] on p "Closed – Solved" at bounding box center [158, 380] width 52 height 13
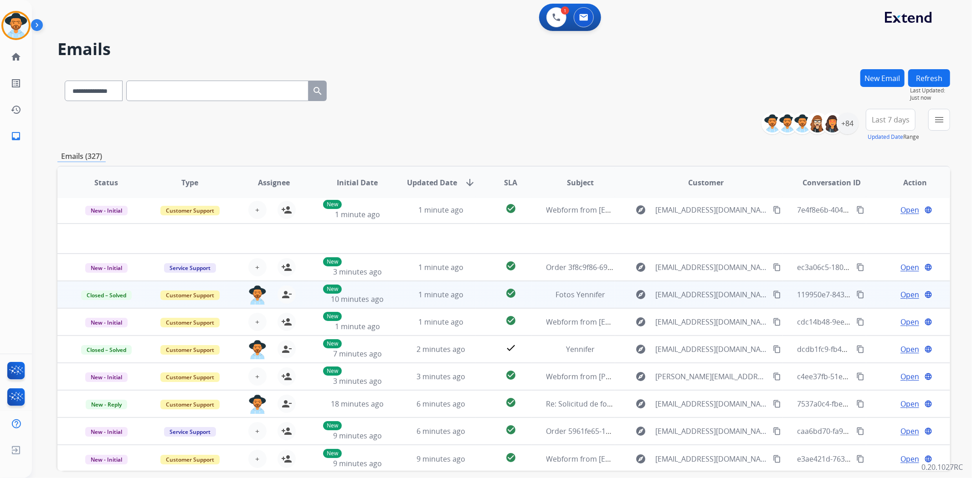
click at [939, 75] on button "Refresh" at bounding box center [929, 78] width 42 height 18
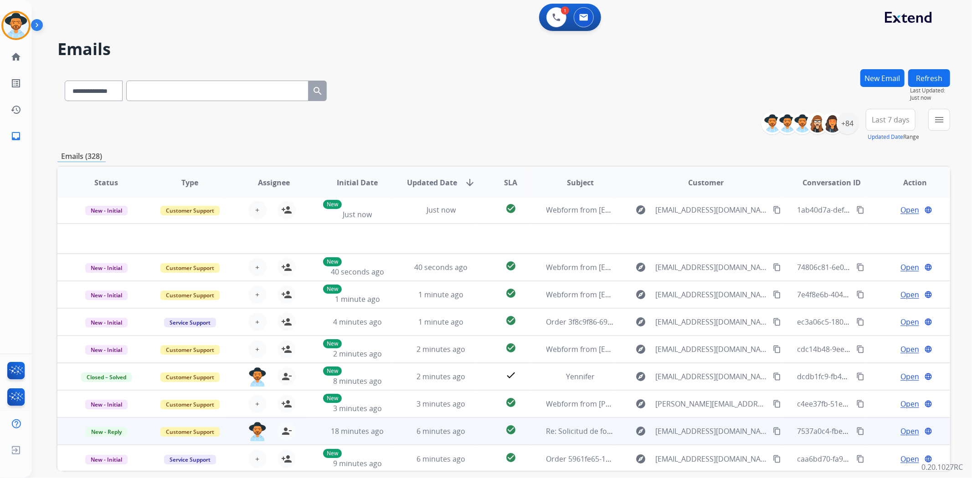
click at [907, 432] on span "Open" at bounding box center [909, 431] width 19 height 11
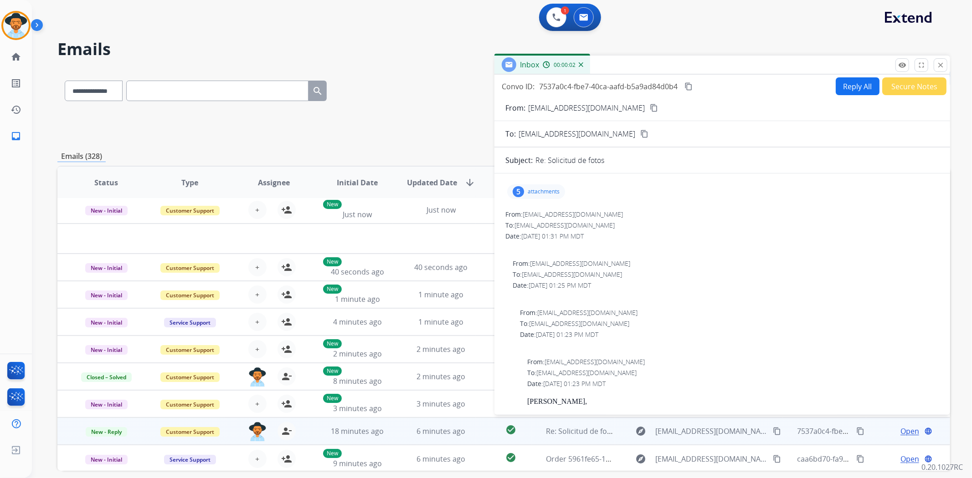
click at [554, 185] on div "5 attachments" at bounding box center [536, 192] width 58 height 15
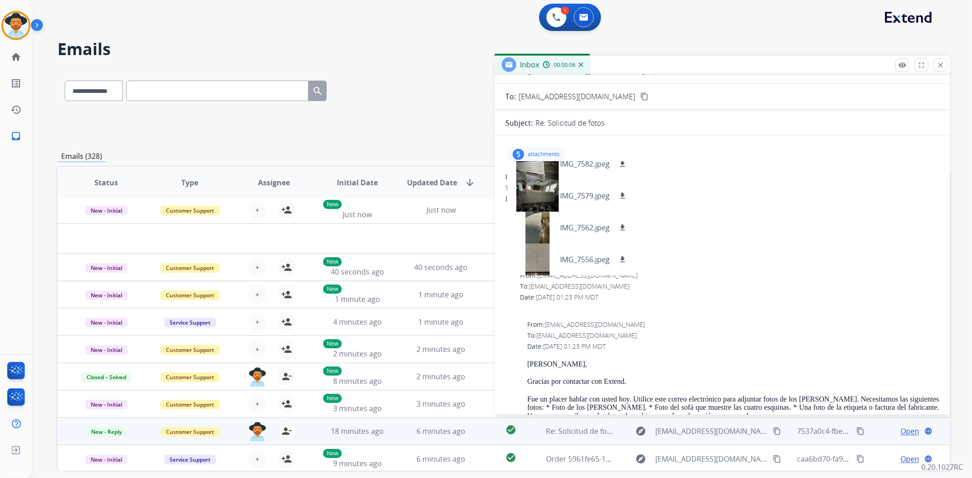
scroll to position [0, 0]
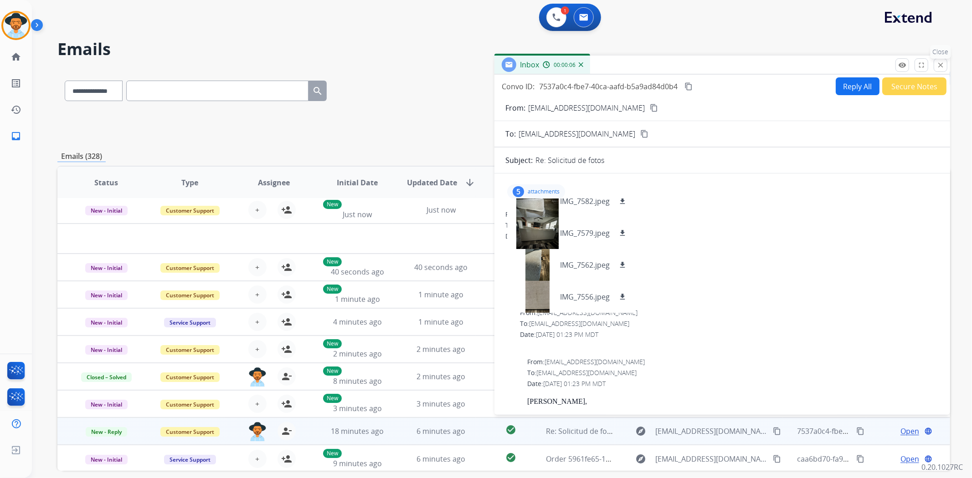
click at [942, 64] on mat-icon "close" at bounding box center [940, 65] width 8 height 8
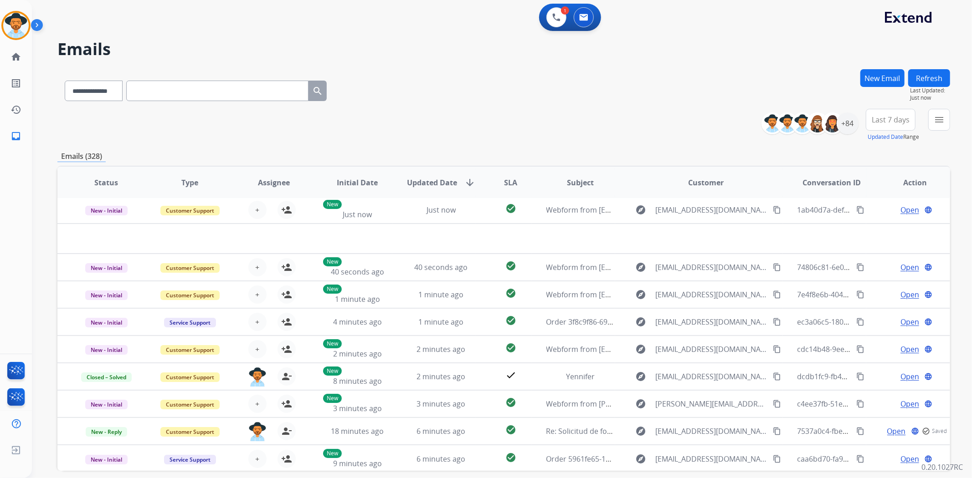
click at [932, 77] on button "Refresh" at bounding box center [929, 78] width 42 height 18
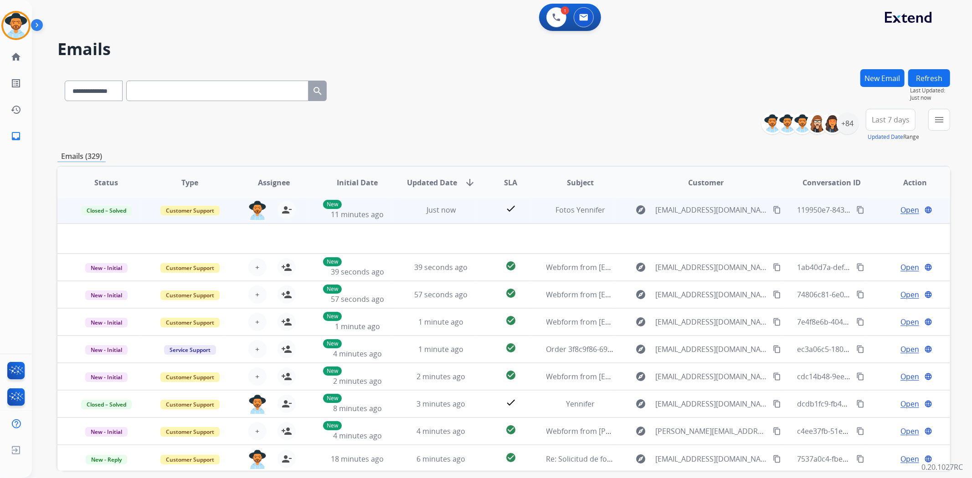
click at [903, 212] on span "Open" at bounding box center [909, 210] width 19 height 11
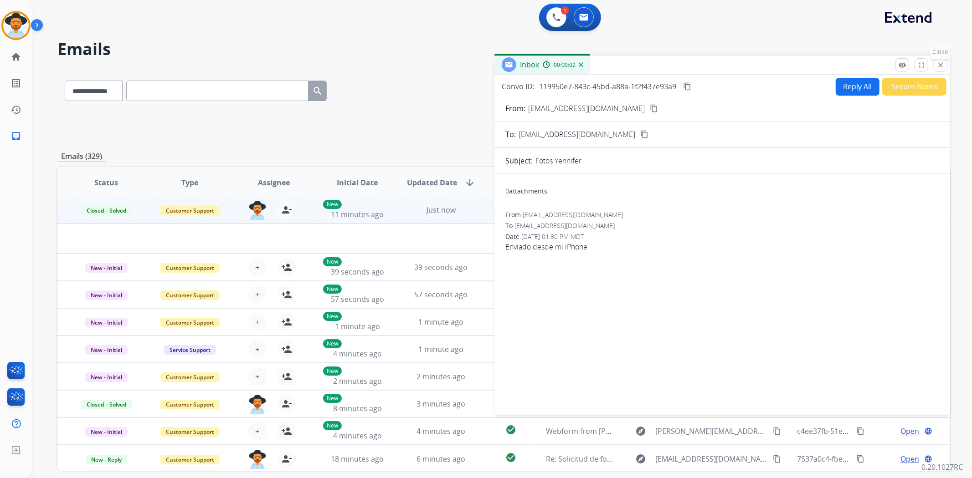
click at [939, 64] on mat-icon "close" at bounding box center [940, 65] width 8 height 8
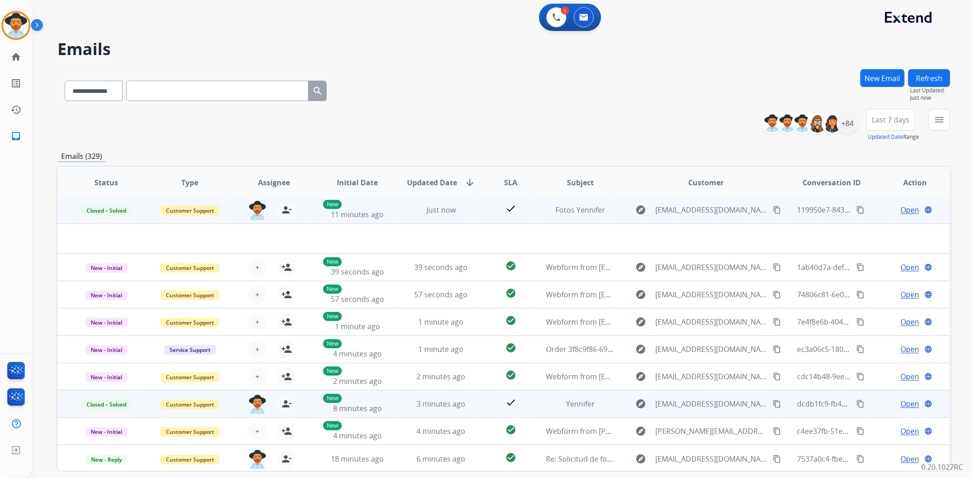
click at [901, 401] on span "Open" at bounding box center [909, 404] width 19 height 11
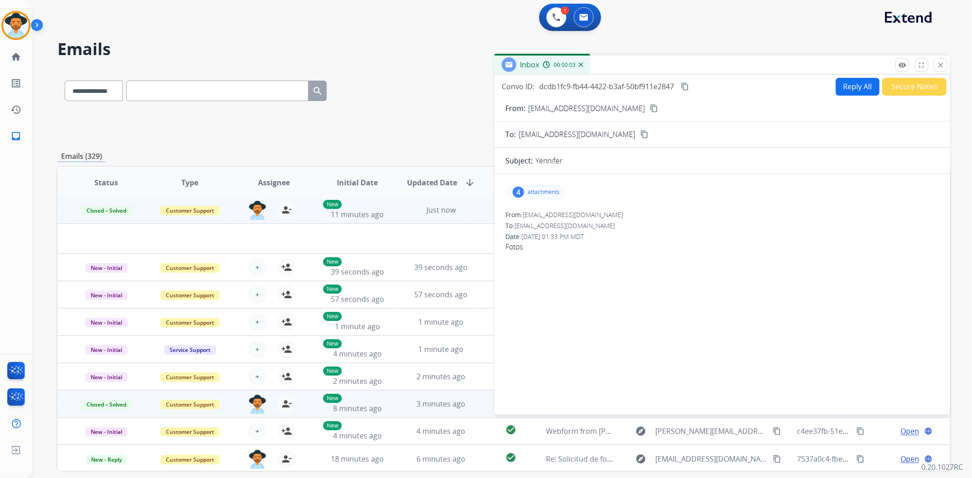
click at [532, 191] on p "attachments" at bounding box center [544, 192] width 32 height 7
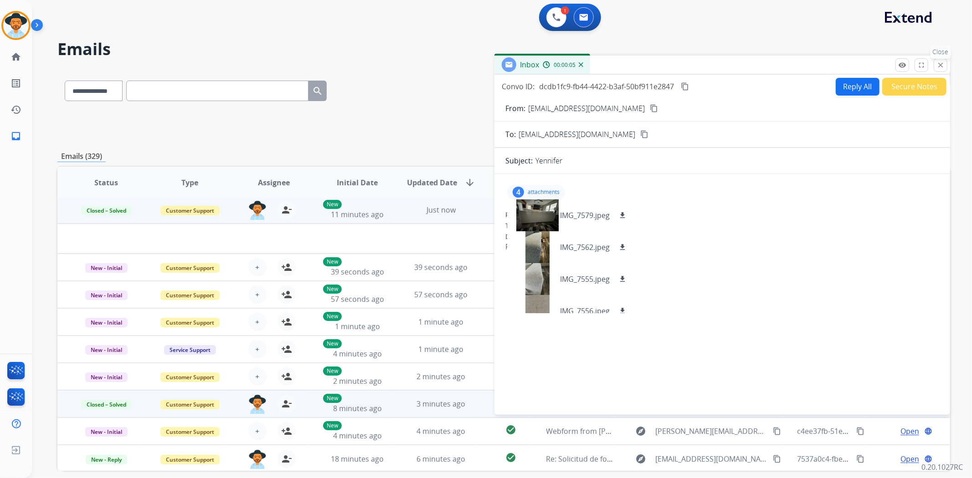
click at [939, 66] on mat-icon "close" at bounding box center [940, 65] width 8 height 8
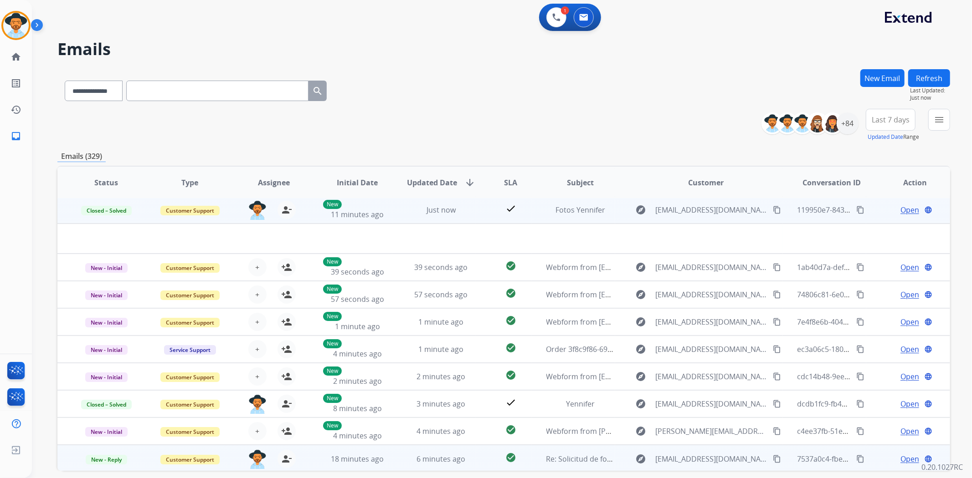
click at [900, 457] on span "Open" at bounding box center [909, 459] width 19 height 11
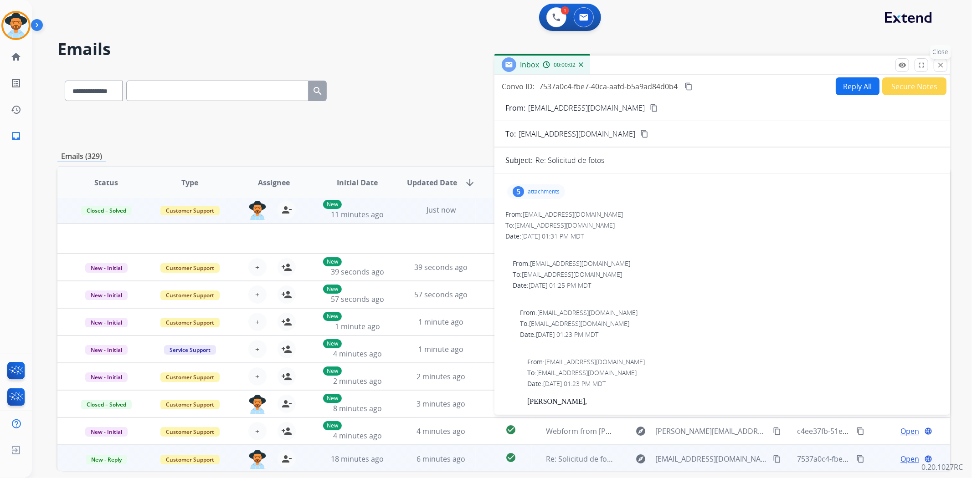
click at [939, 69] on button "close Close" at bounding box center [941, 65] width 14 height 14
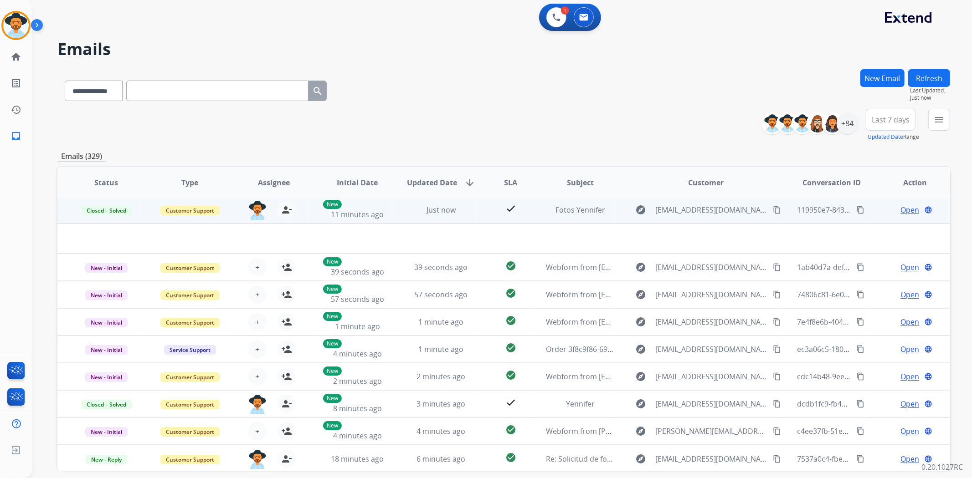
click at [937, 73] on button "Refresh" at bounding box center [929, 78] width 42 height 18
click at [900, 209] on span "Open" at bounding box center [909, 210] width 19 height 11
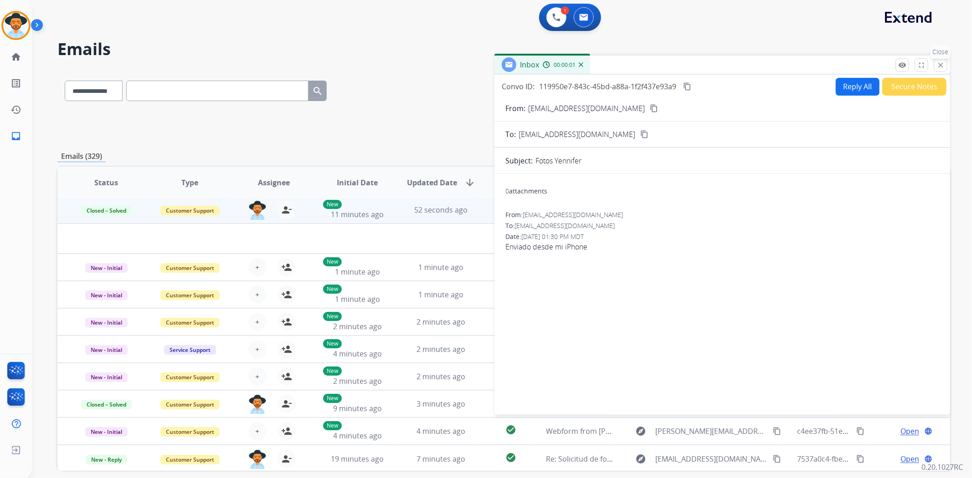
click at [941, 64] on mat-icon "close" at bounding box center [940, 65] width 8 height 8
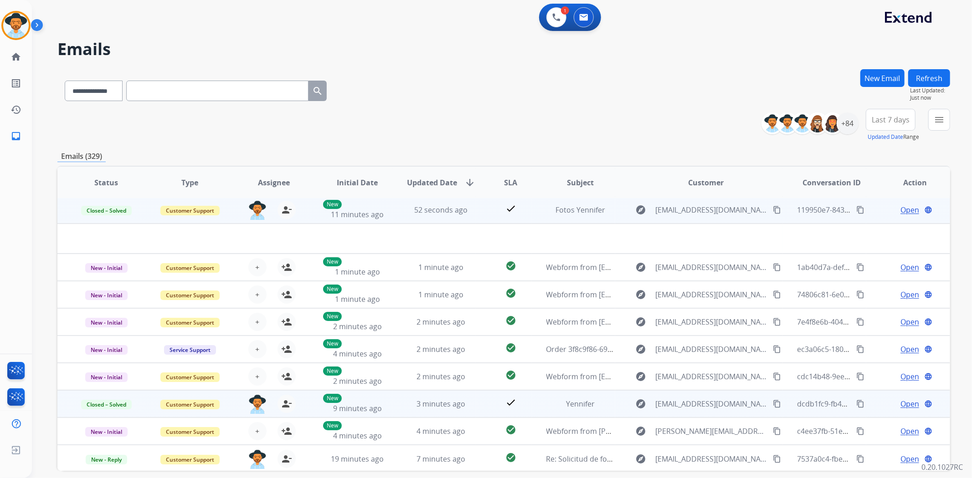
scroll to position [40, 0]
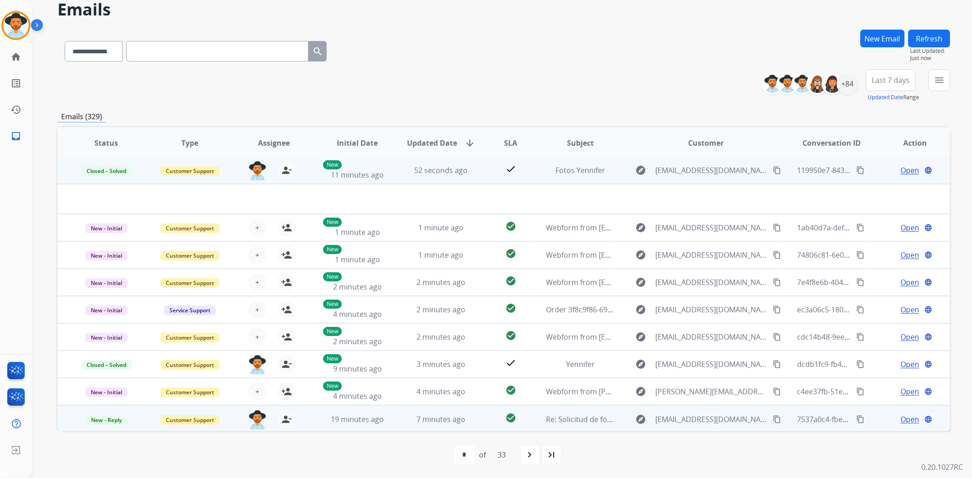
click at [900, 421] on span "Open" at bounding box center [909, 419] width 19 height 11
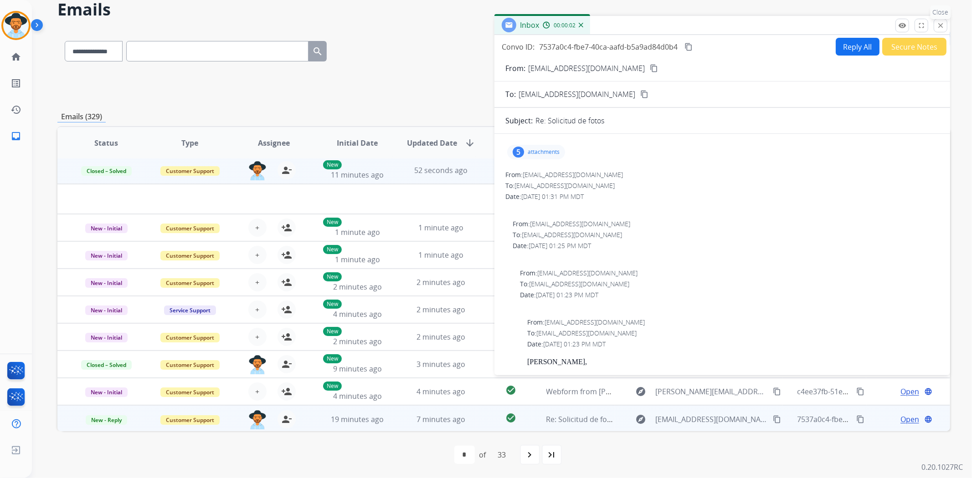
click at [942, 21] on mat-icon "close" at bounding box center [940, 25] width 8 height 8
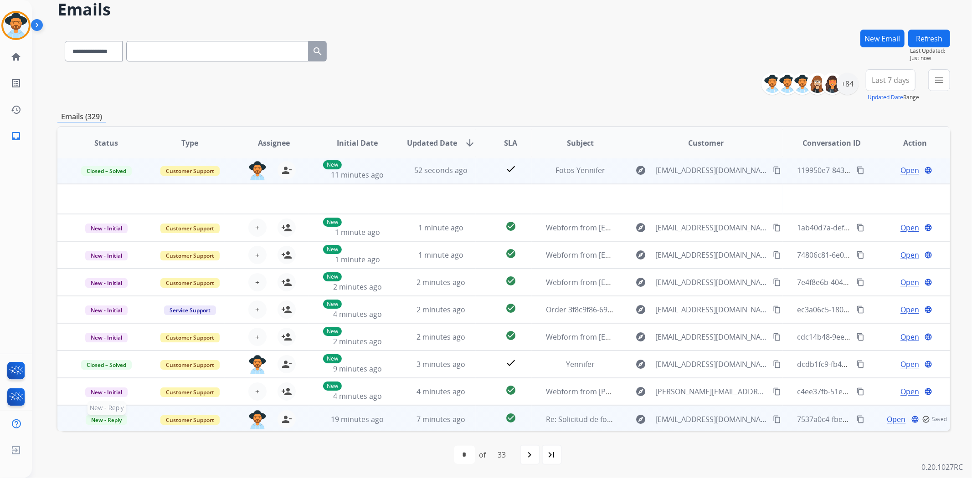
click at [117, 418] on span "New - Reply" at bounding box center [106, 421] width 41 height 10
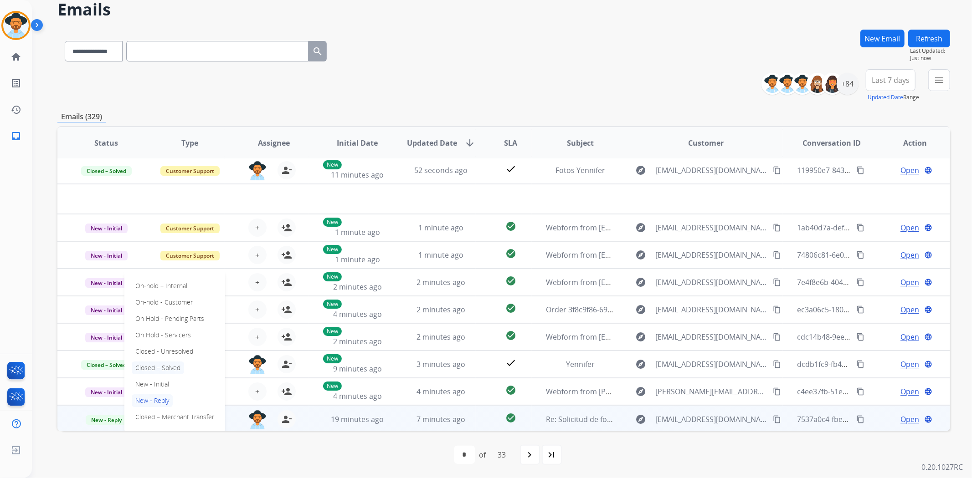
click at [158, 365] on p "Closed – Solved" at bounding box center [158, 368] width 52 height 13
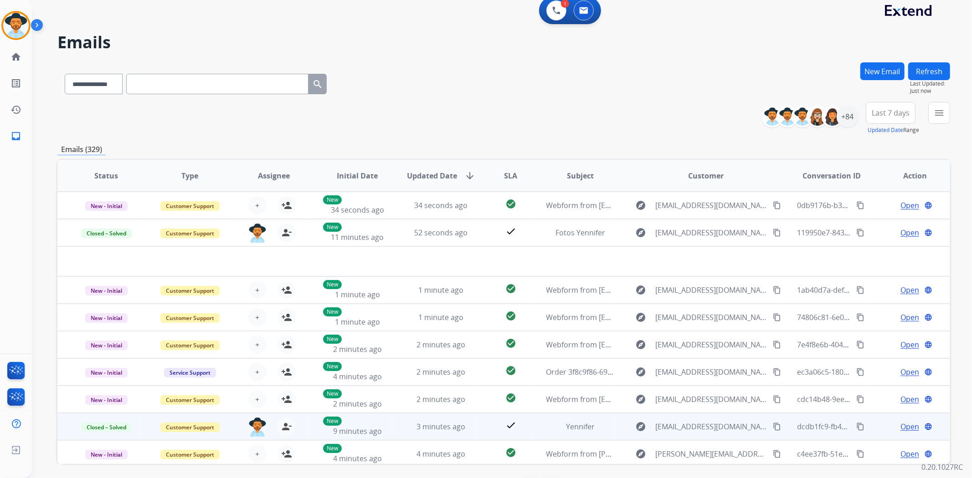
scroll to position [0, 0]
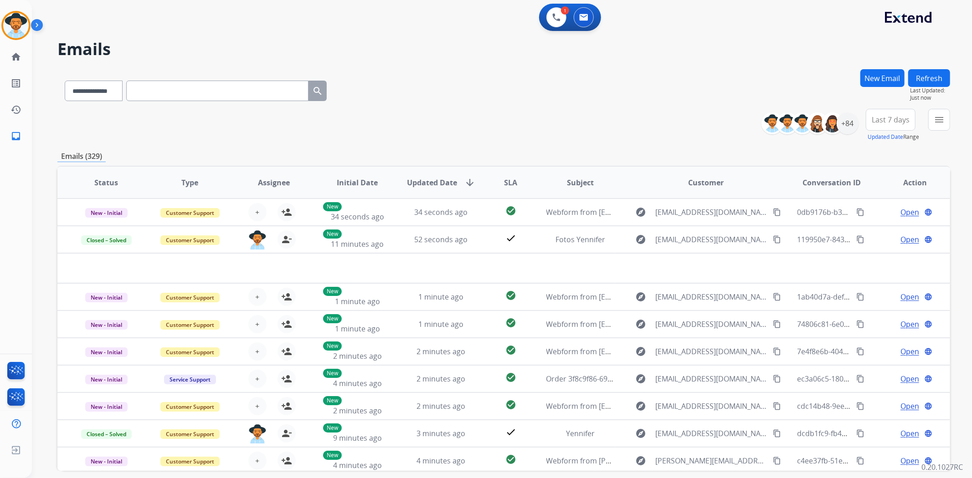
click at [932, 81] on button "Refresh" at bounding box center [929, 78] width 42 height 18
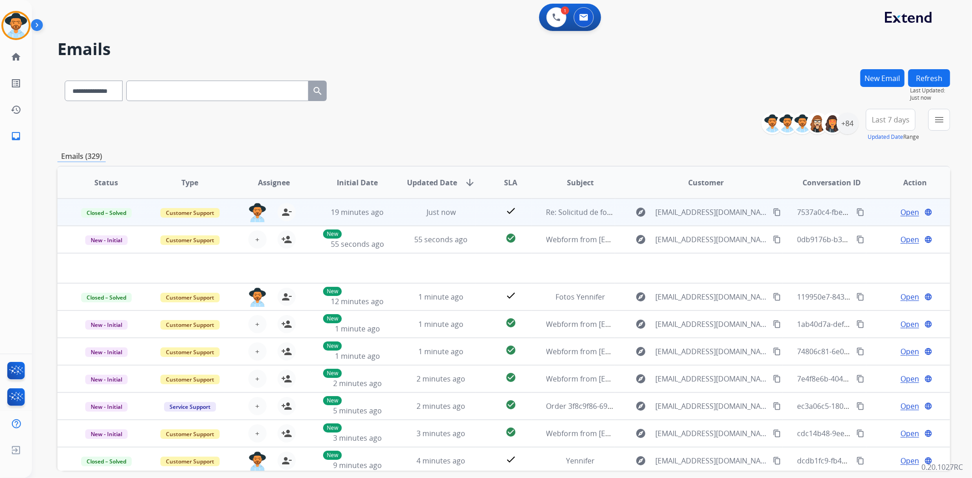
click at [901, 216] on span "Open" at bounding box center [909, 212] width 19 height 11
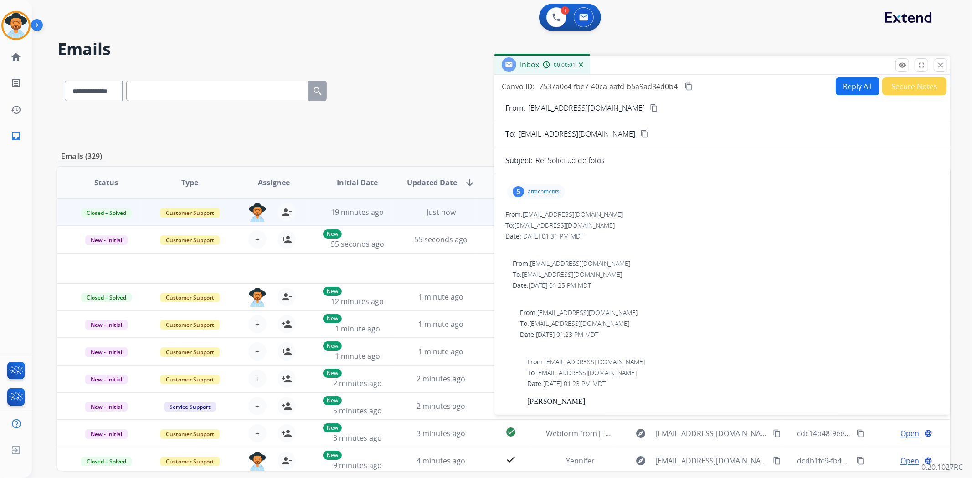
click at [547, 190] on p "attachments" at bounding box center [544, 191] width 32 height 7
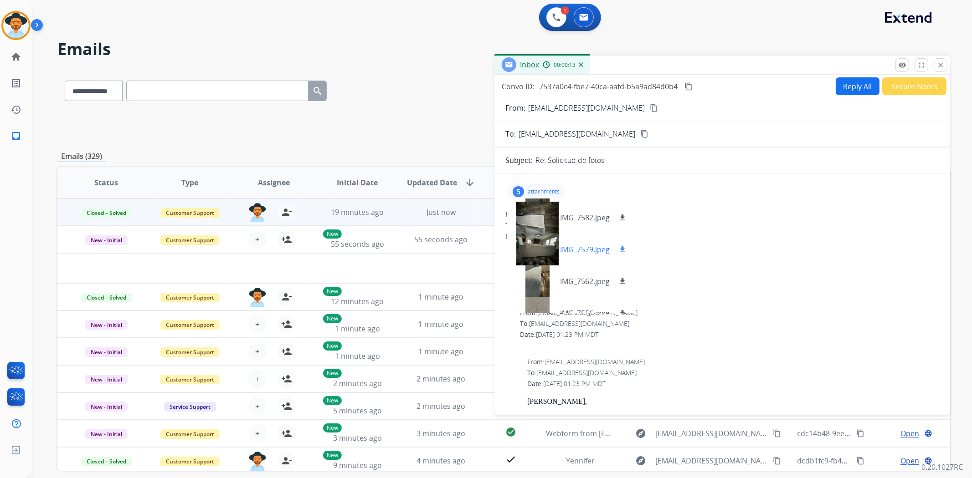
scroll to position [46, 0]
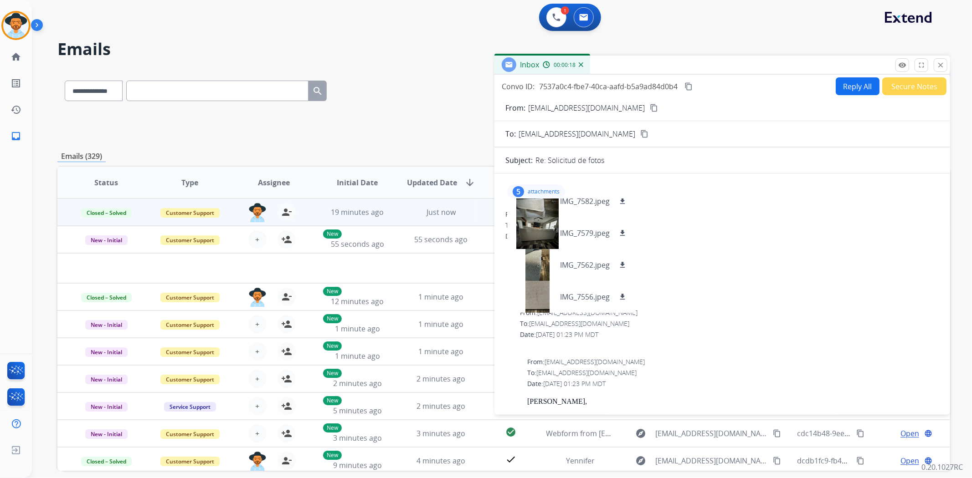
click at [544, 188] on p "attachments" at bounding box center [544, 191] width 32 height 7
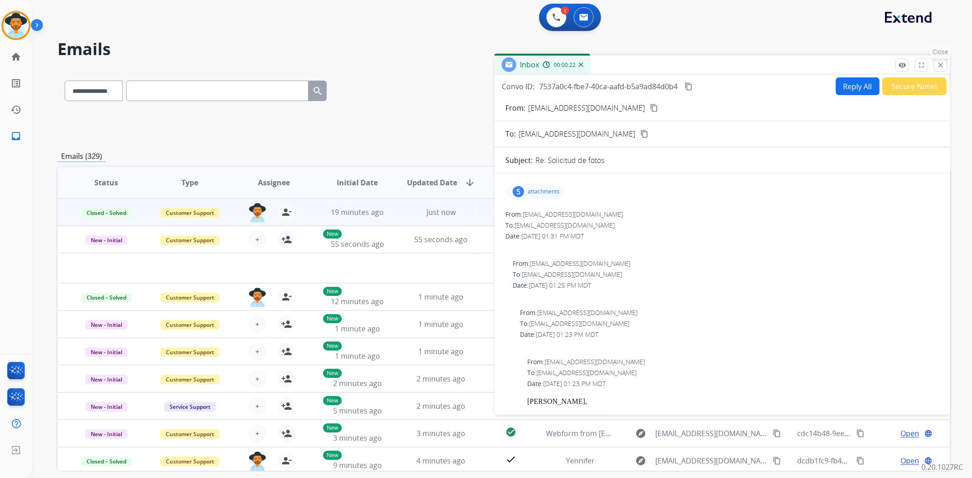
click at [941, 62] on mat-icon "close" at bounding box center [940, 65] width 8 height 8
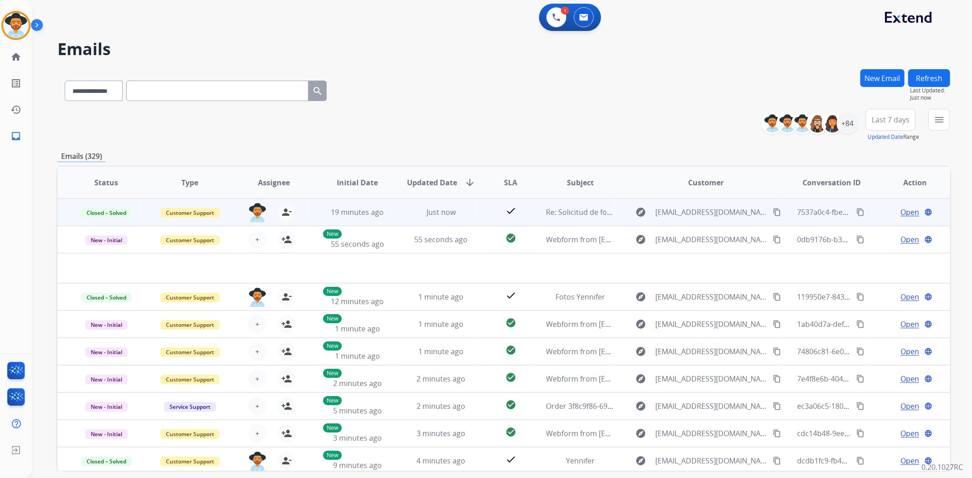
click at [931, 80] on button "Refresh" at bounding box center [929, 78] width 42 height 18
click at [900, 211] on span "Open" at bounding box center [909, 212] width 19 height 11
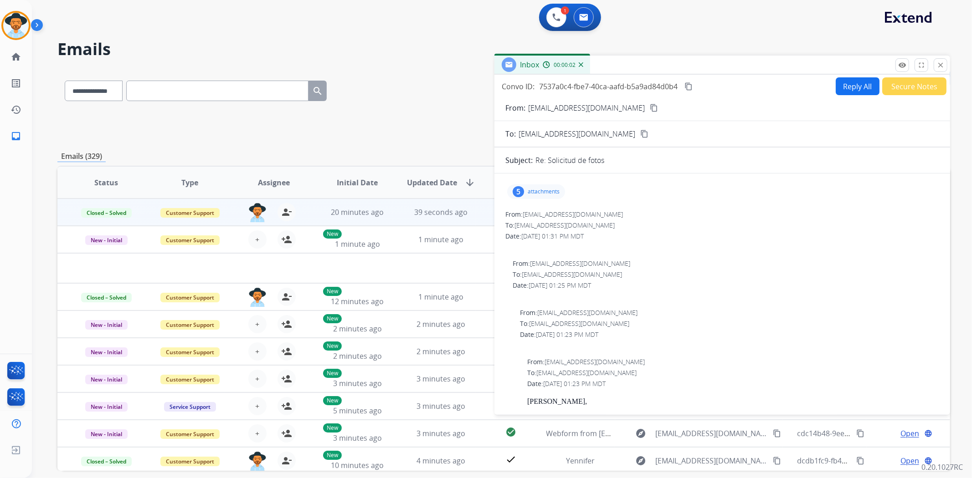
click at [940, 67] on mat-icon "close" at bounding box center [940, 65] width 8 height 8
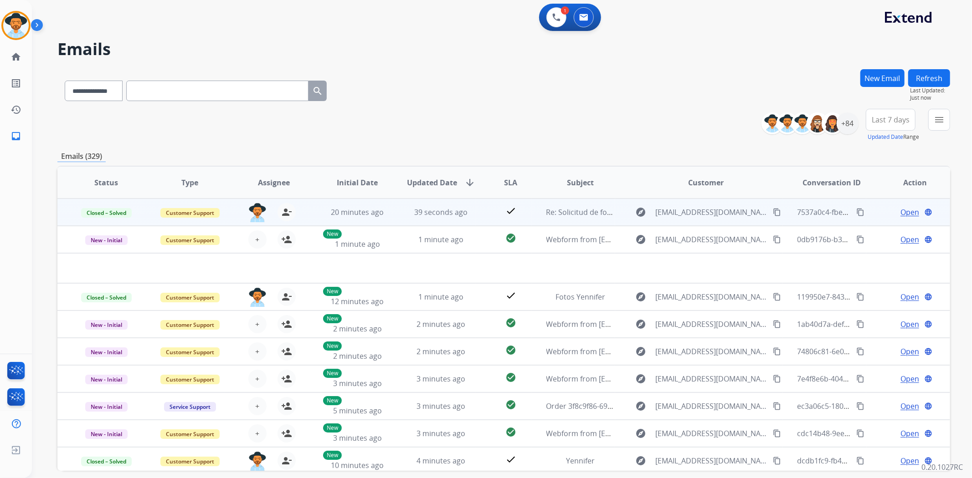
click at [920, 82] on button "Refresh" at bounding box center [929, 78] width 42 height 18
click at [935, 80] on button "Refresh" at bounding box center [929, 78] width 42 height 18
click at [905, 213] on span "Open" at bounding box center [909, 212] width 19 height 11
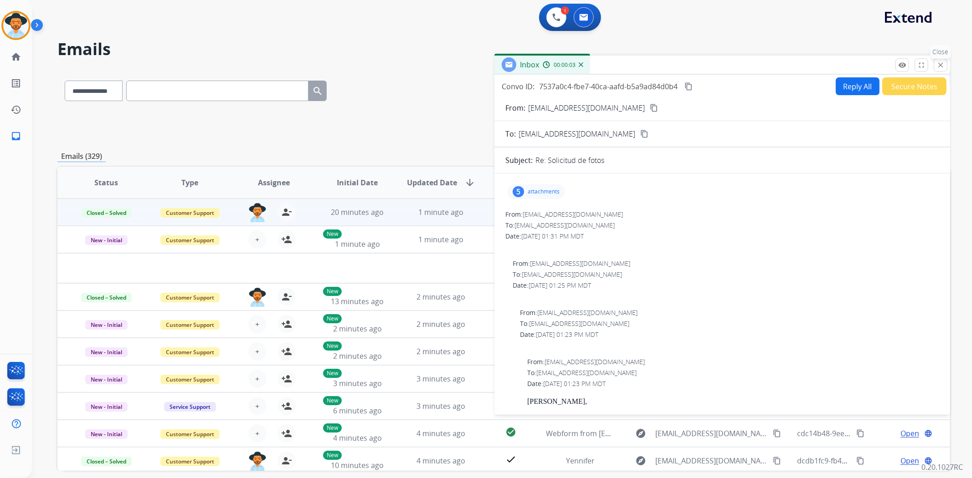
click at [943, 65] on mat-icon "close" at bounding box center [940, 65] width 8 height 8
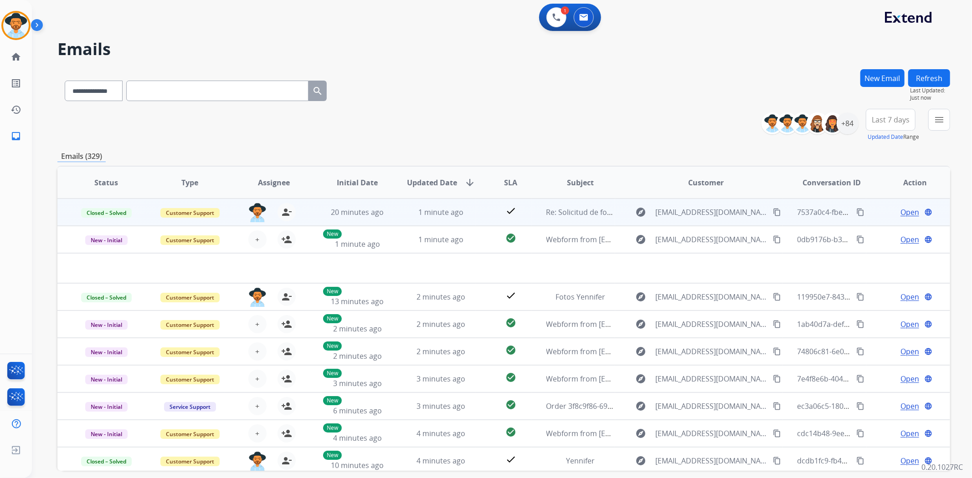
click at [926, 75] on button "Refresh" at bounding box center [929, 78] width 42 height 18
click at [934, 80] on button "Refresh" at bounding box center [929, 78] width 42 height 18
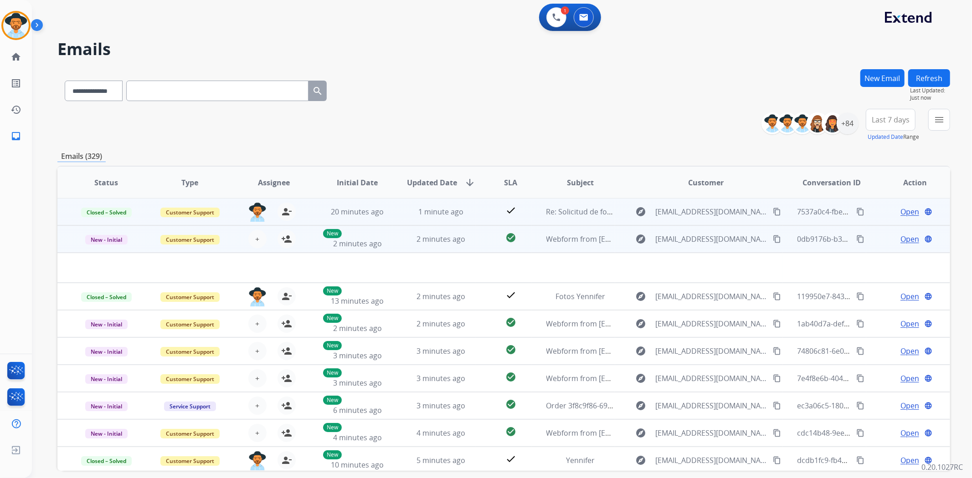
scroll to position [0, 0]
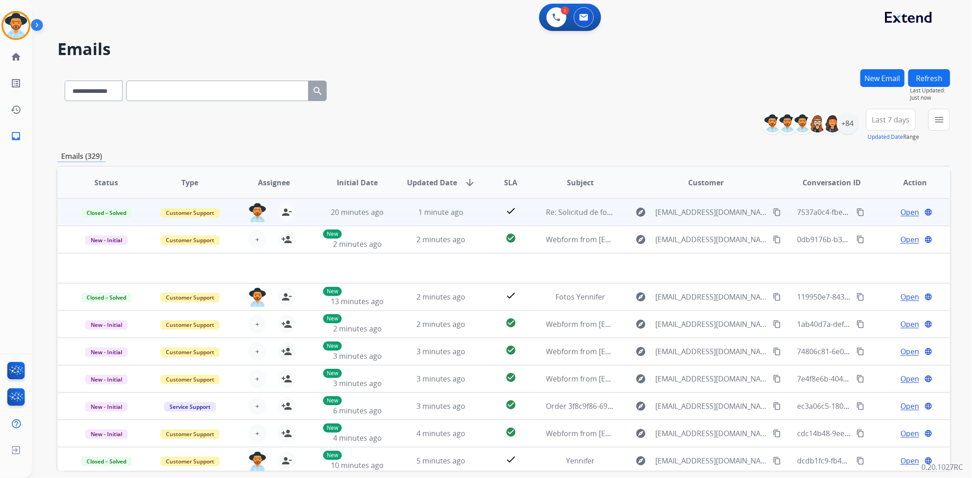
click at [939, 75] on button "Refresh" at bounding box center [929, 78] width 42 height 18
click at [936, 74] on button "Refresh" at bounding box center [929, 78] width 42 height 18
click at [934, 80] on button "Refresh" at bounding box center [929, 78] width 42 height 18
click at [905, 212] on span "Open" at bounding box center [909, 212] width 19 height 11
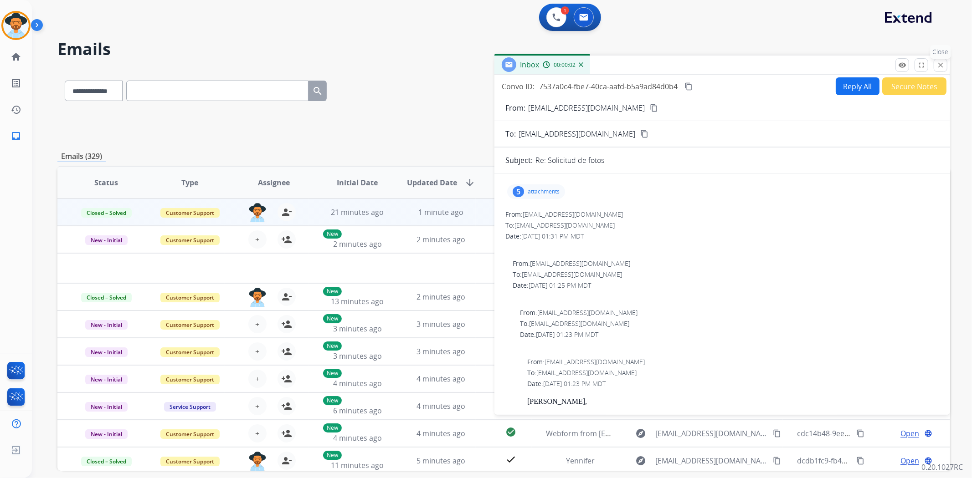
click at [940, 66] on mat-icon "close" at bounding box center [940, 65] width 8 height 8
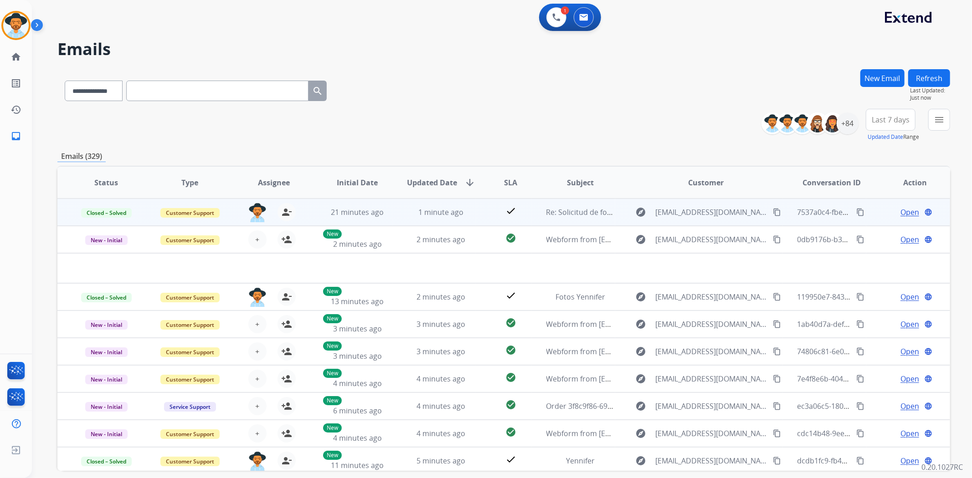
click at [773, 215] on mat-icon "content_copy" at bounding box center [777, 212] width 8 height 8
click at [121, 95] on select "**********" at bounding box center [93, 91] width 57 height 21
select select "**********"
click at [65, 81] on select "**********" at bounding box center [93, 91] width 57 height 21
paste input "**********"
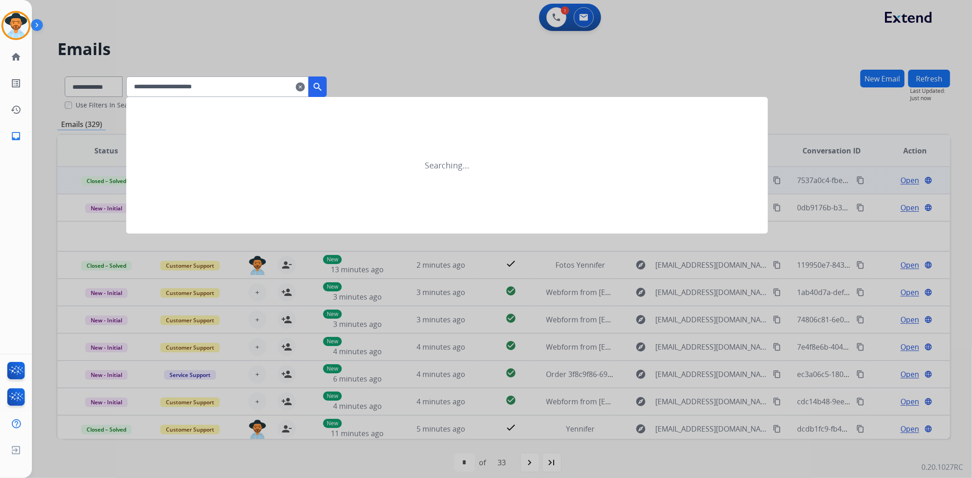
type input "**********"
click at [323, 91] on mat-icon "search" at bounding box center [317, 87] width 11 height 11
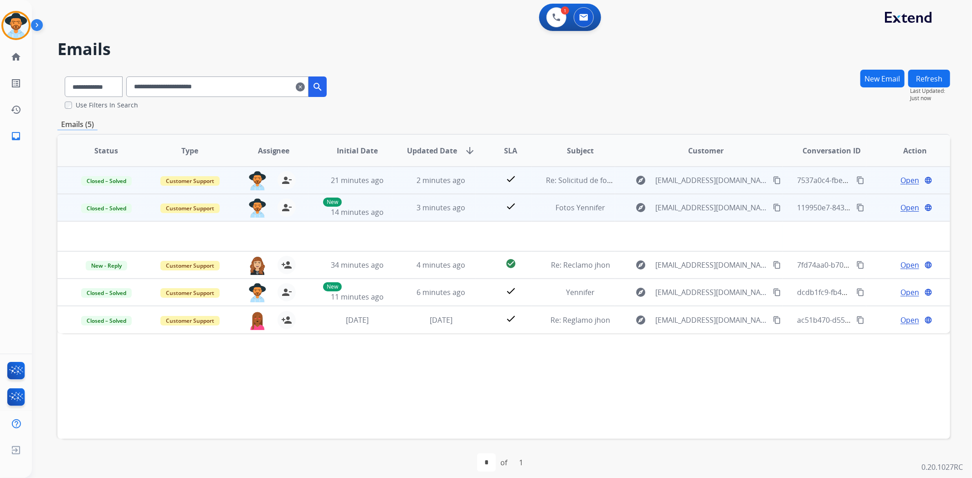
click at [900, 207] on span "Open" at bounding box center [909, 207] width 19 height 11
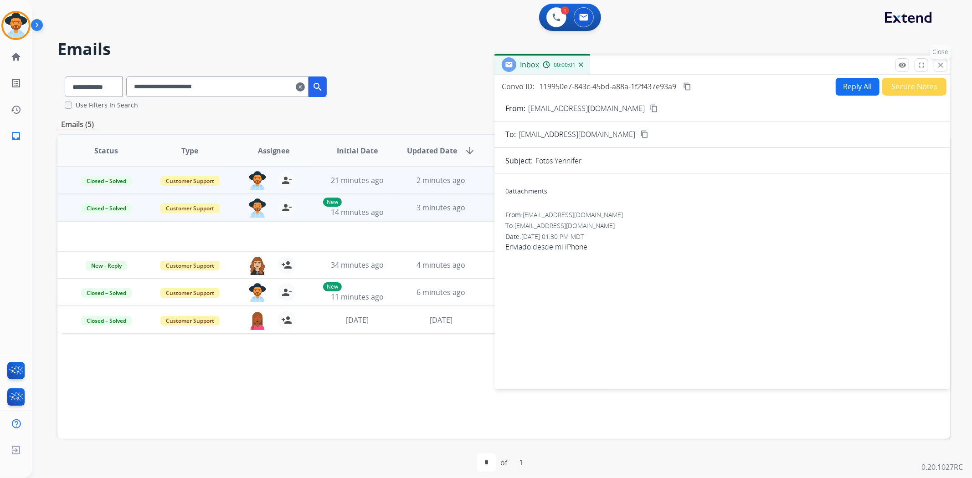
click at [939, 66] on mat-icon "close" at bounding box center [940, 65] width 8 height 8
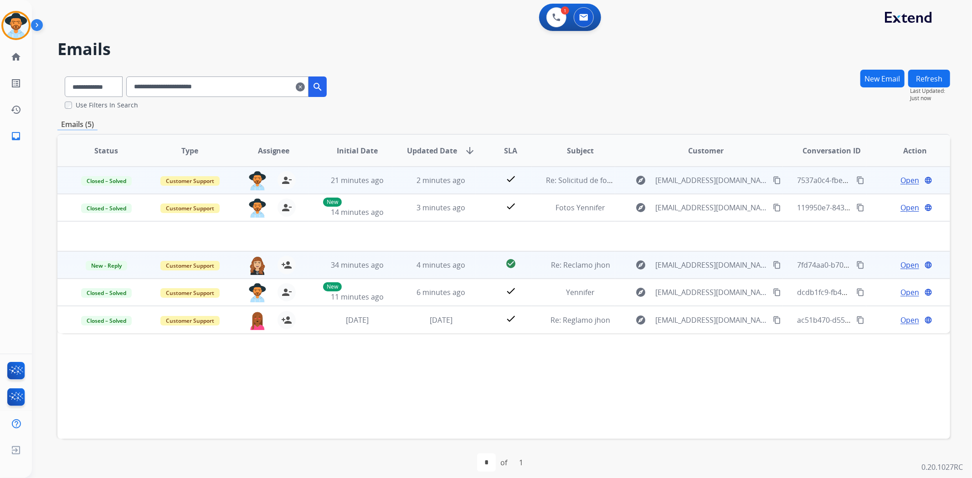
click at [615, 264] on td "explore delcastillo2910@gmail.com content_copy" at bounding box center [698, 264] width 167 height 27
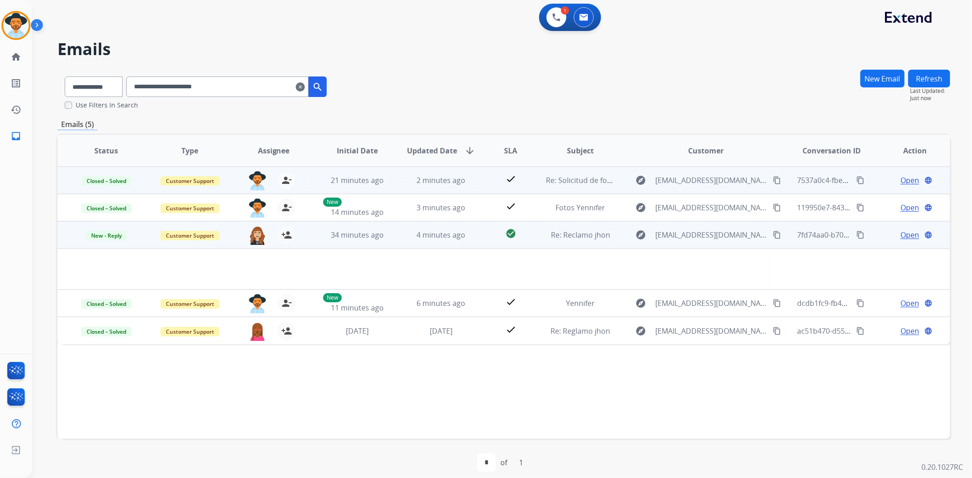
click at [909, 236] on span "Open" at bounding box center [909, 235] width 19 height 11
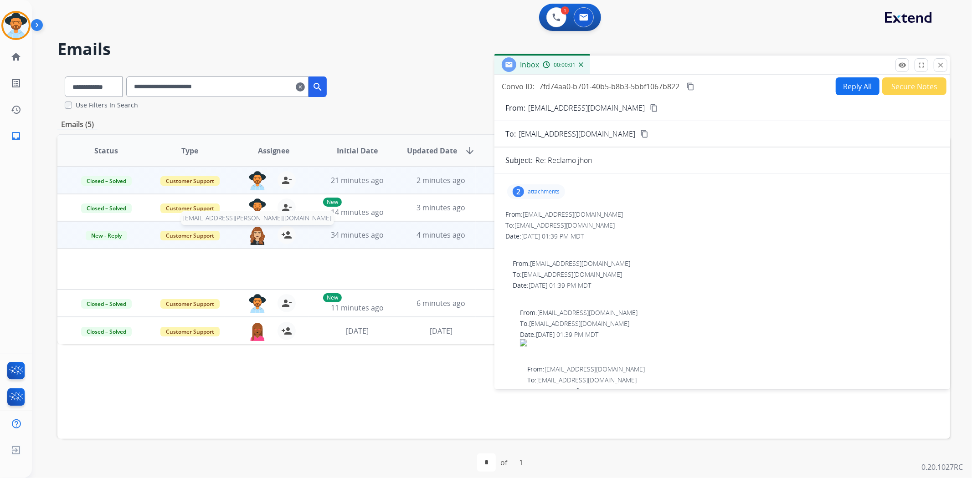
click at [257, 238] on img at bounding box center [257, 235] width 18 height 19
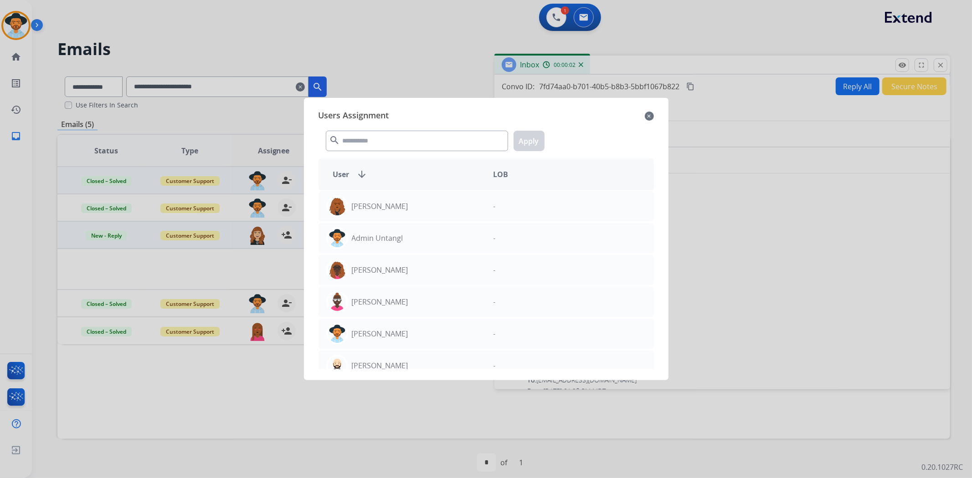
click at [649, 116] on mat-icon "close" at bounding box center [649, 116] width 9 height 11
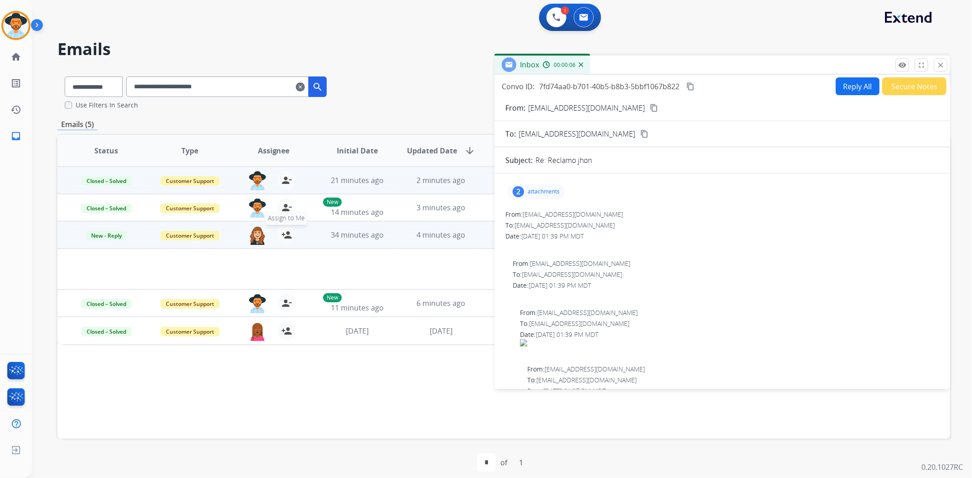
click at [288, 234] on mat-icon "person_add" at bounding box center [286, 235] width 11 height 11
click at [552, 194] on p "attachments" at bounding box center [544, 191] width 32 height 7
click at [535, 213] on div at bounding box center [537, 215] width 46 height 32
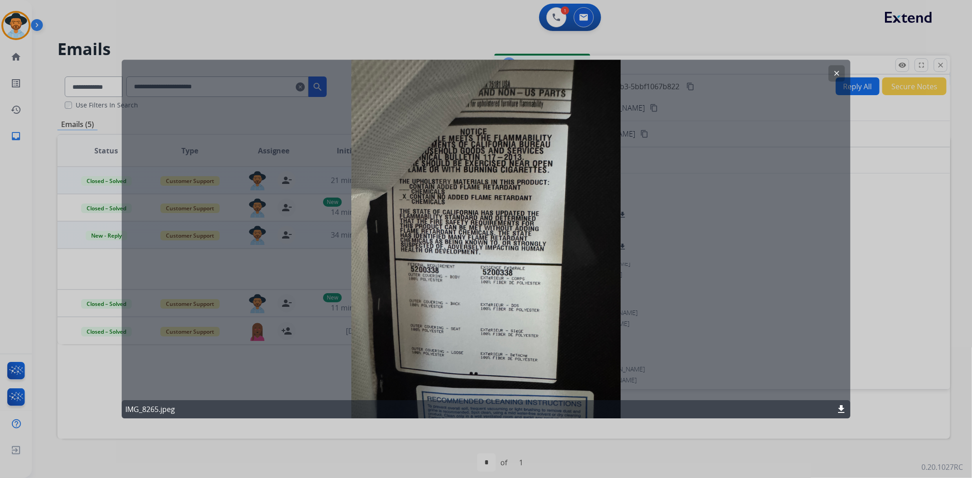
click at [840, 70] on mat-icon "clear" at bounding box center [836, 73] width 8 height 8
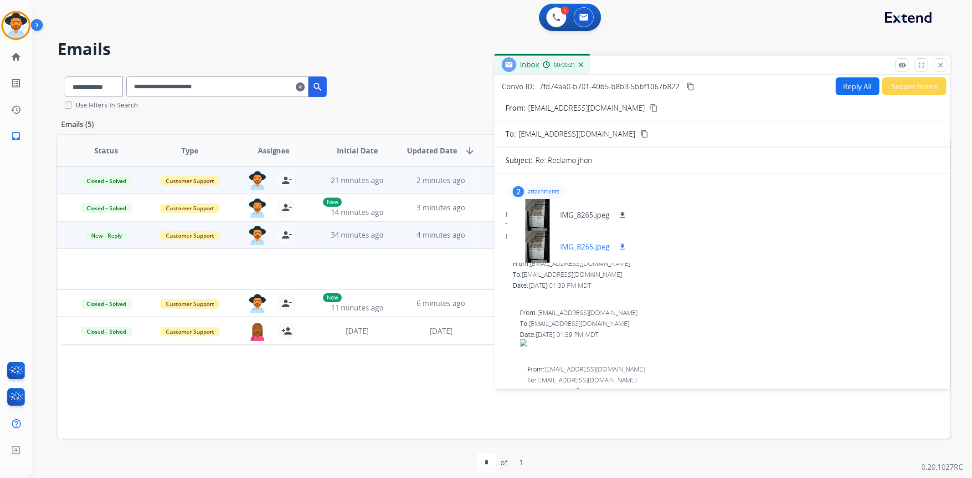
click at [540, 239] on div at bounding box center [537, 247] width 46 height 32
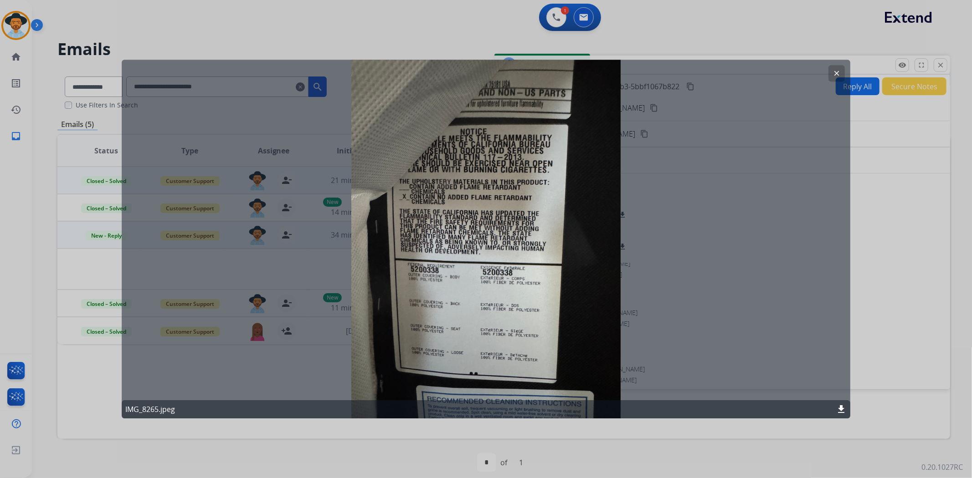
click at [837, 71] on mat-icon "clear" at bounding box center [836, 73] width 8 height 8
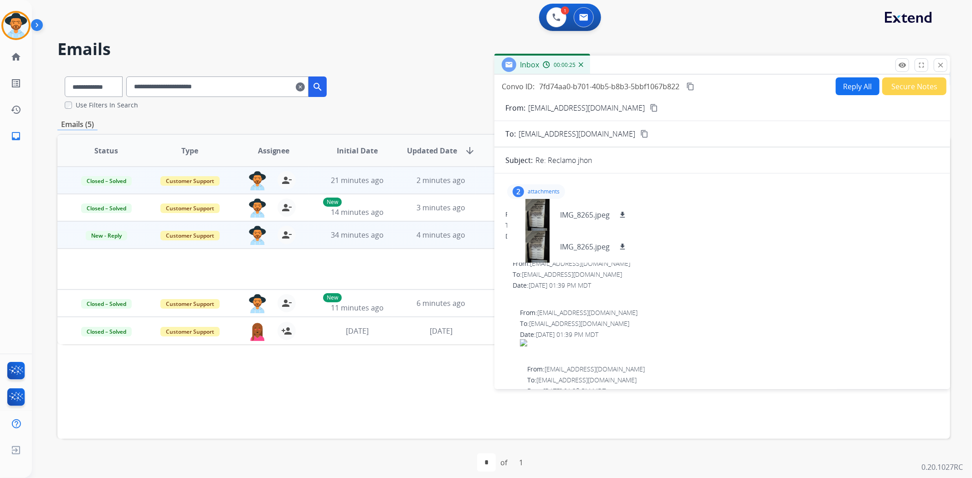
click at [889, 87] on button "Secure Notes" at bounding box center [914, 86] width 64 height 18
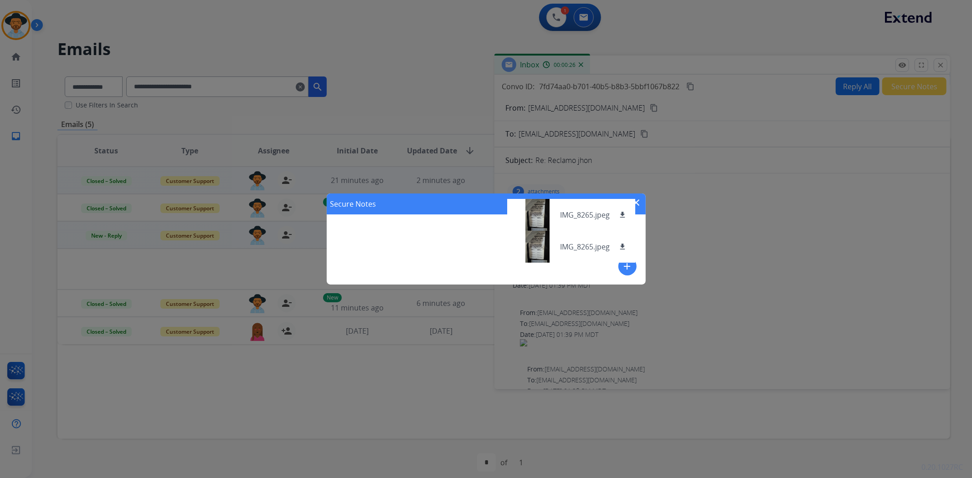
click at [624, 275] on button "add" at bounding box center [627, 266] width 18 height 18
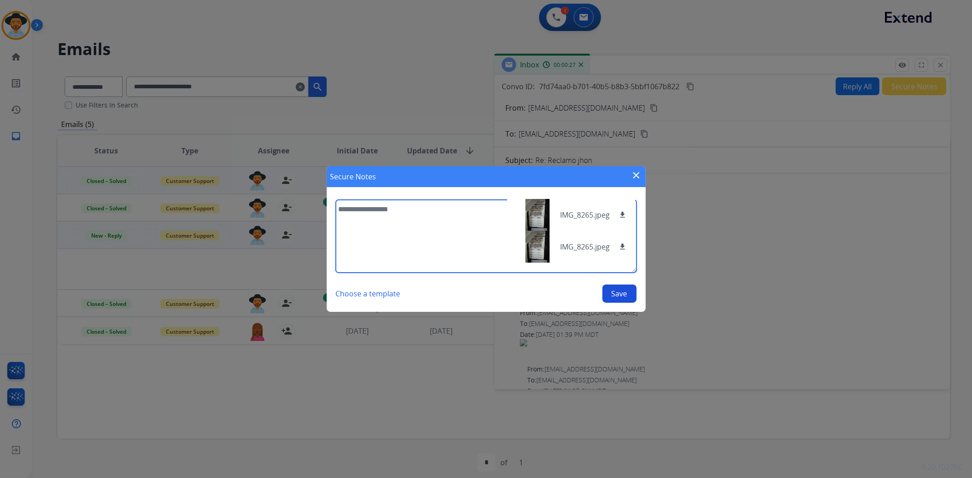
click at [395, 229] on textarea at bounding box center [486, 236] width 301 height 73
type textarea "**********"
drag, startPoint x: 624, startPoint y: 293, endPoint x: 645, endPoint y: 287, distance: 21.7
click at [623, 293] on button "Save" at bounding box center [619, 294] width 34 height 18
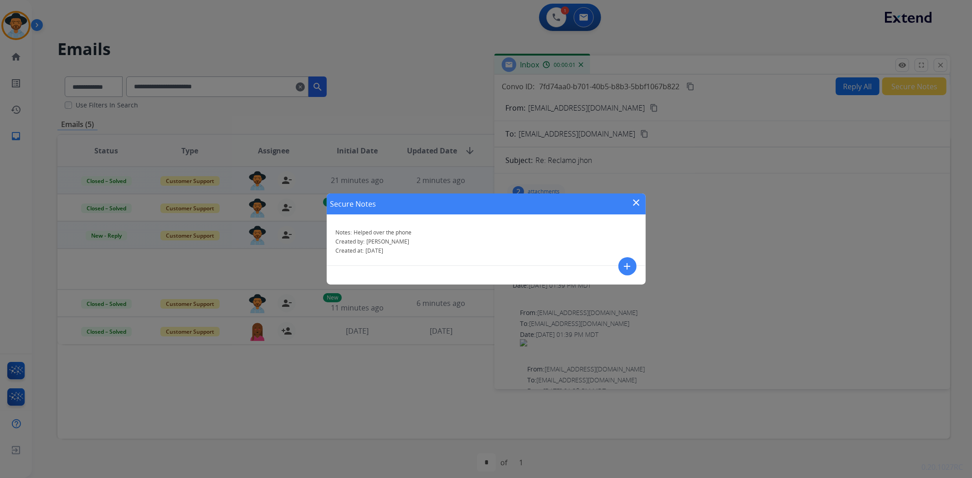
click at [640, 202] on mat-icon "close" at bounding box center [636, 202] width 11 height 11
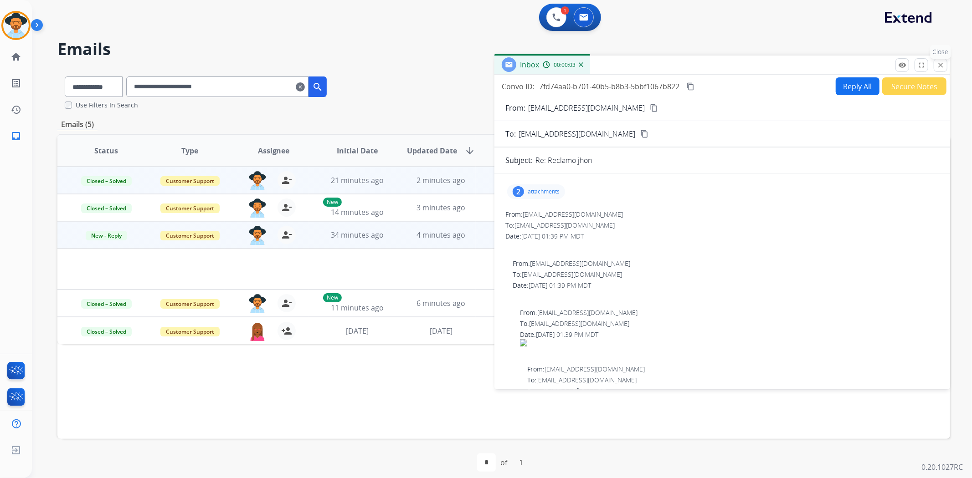
click at [937, 66] on mat-icon "close" at bounding box center [940, 65] width 8 height 8
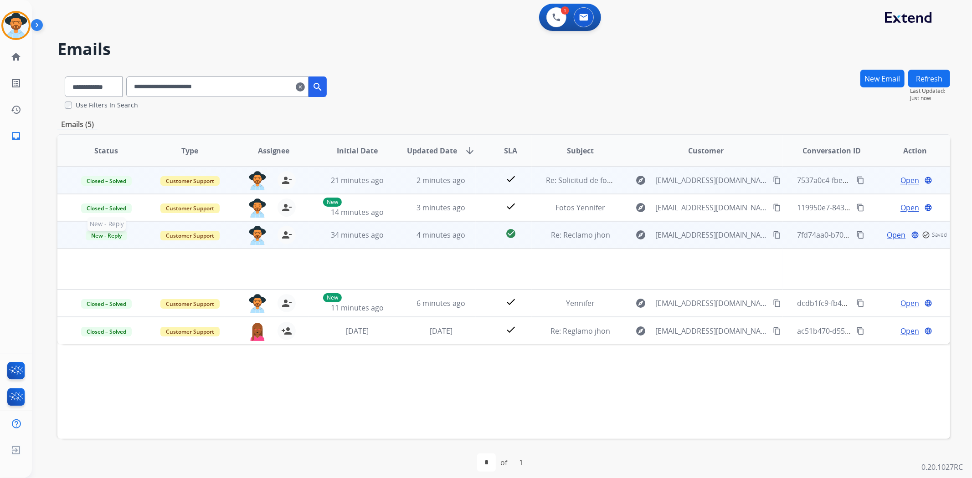
click at [101, 235] on span "New - Reply" at bounding box center [106, 236] width 41 height 10
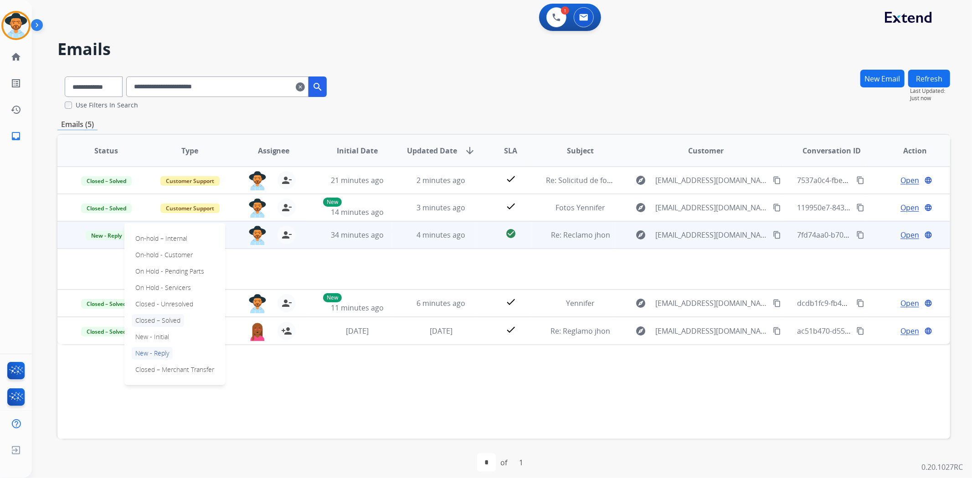
click at [171, 321] on p "Closed – Solved" at bounding box center [158, 320] width 52 height 13
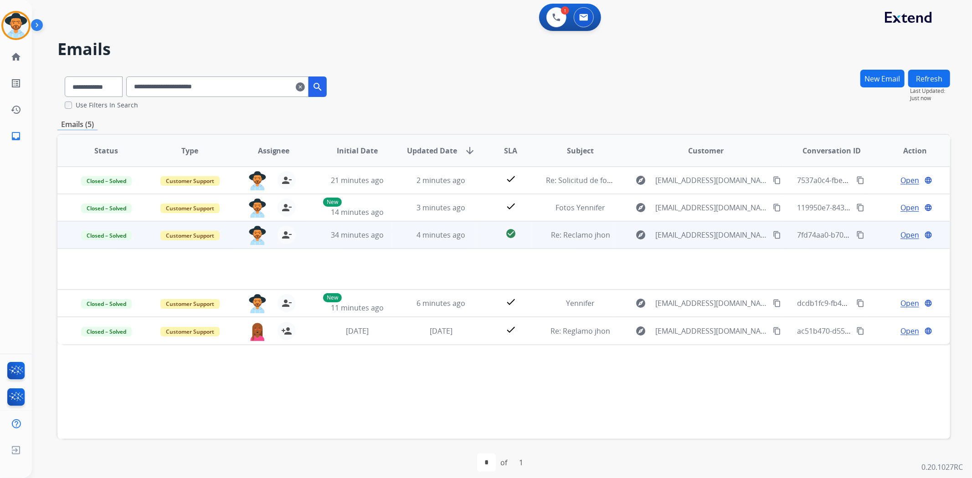
click at [702, 402] on div "Status Type Assignee Initial Date Updated Date arrow_downward SLA Subject Custo…" at bounding box center [503, 286] width 893 height 305
click at [929, 78] on button "Refresh" at bounding box center [929, 79] width 42 height 18
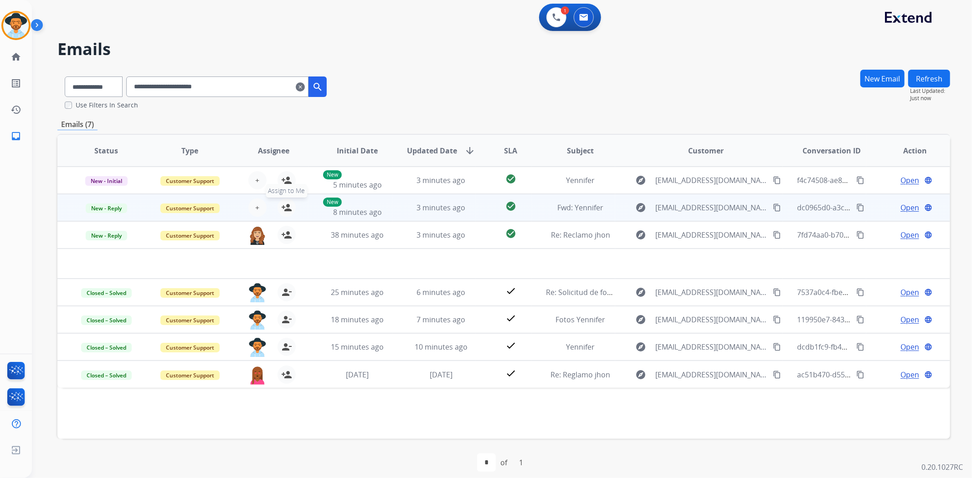
click at [288, 208] on mat-icon "person_add" at bounding box center [286, 207] width 11 height 11
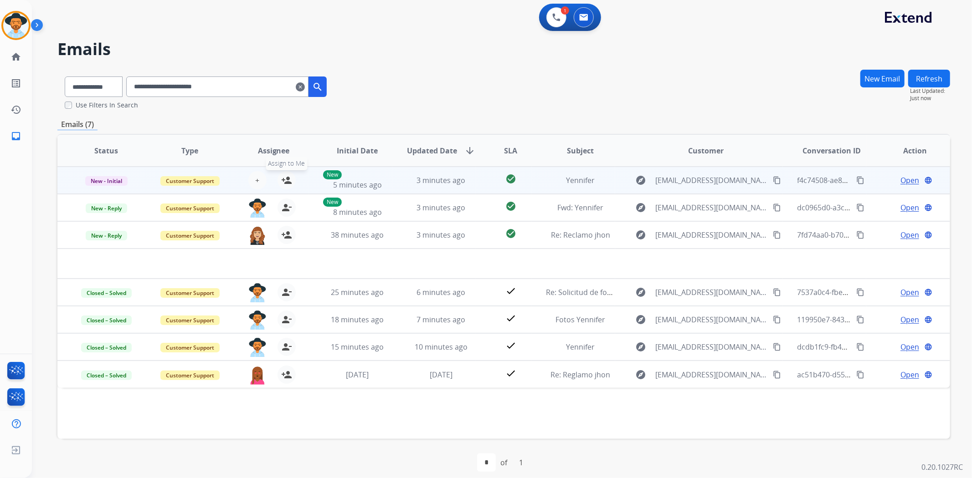
click at [285, 179] on mat-icon "person_add" at bounding box center [286, 180] width 11 height 11
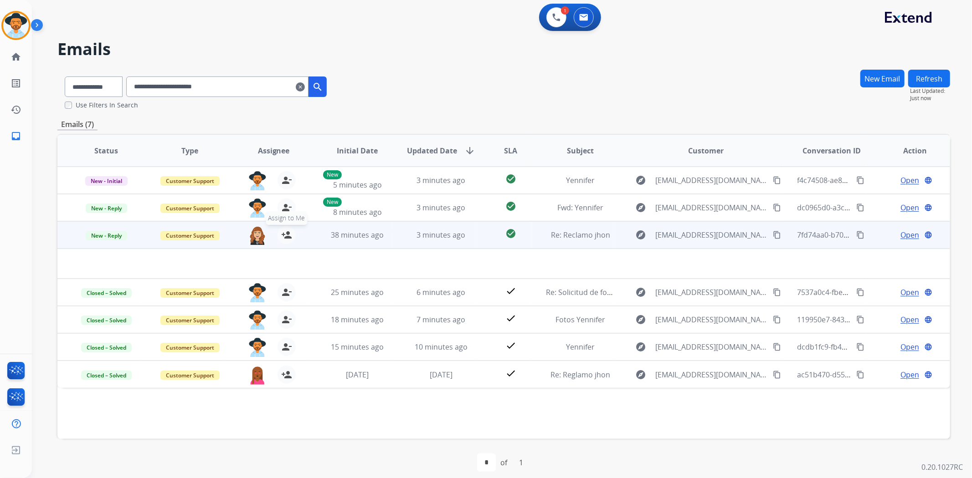
click at [289, 235] on mat-icon "person_add" at bounding box center [286, 235] width 11 height 11
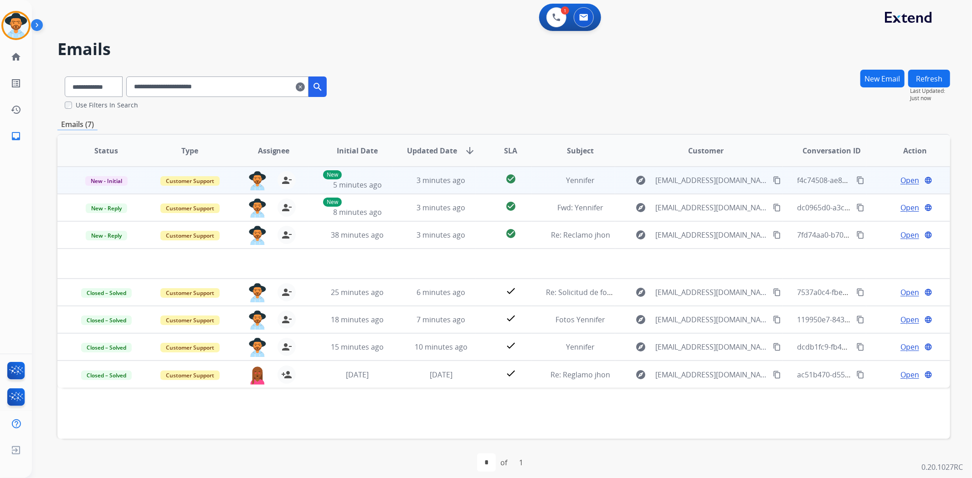
click at [900, 176] on span "Open" at bounding box center [909, 180] width 19 height 11
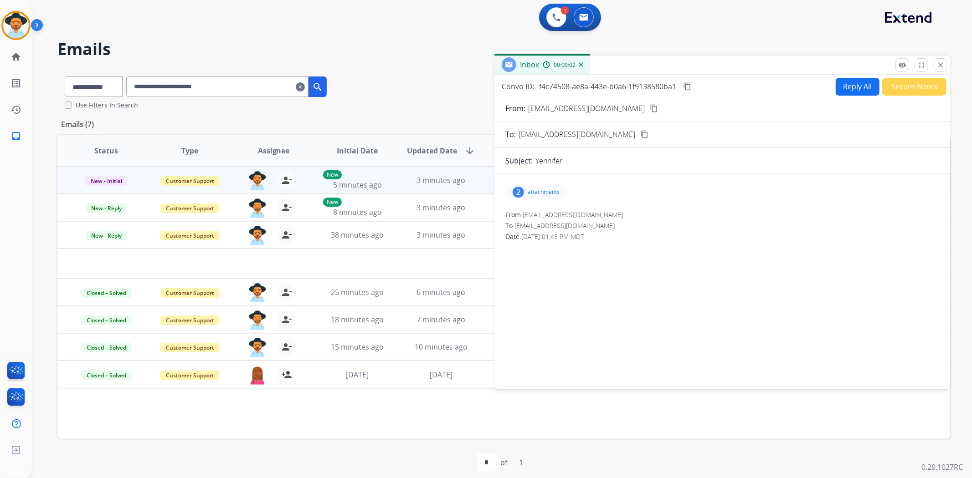
click at [545, 192] on p "attachments" at bounding box center [544, 192] width 32 height 7
click at [939, 66] on mat-icon "close" at bounding box center [940, 65] width 8 height 8
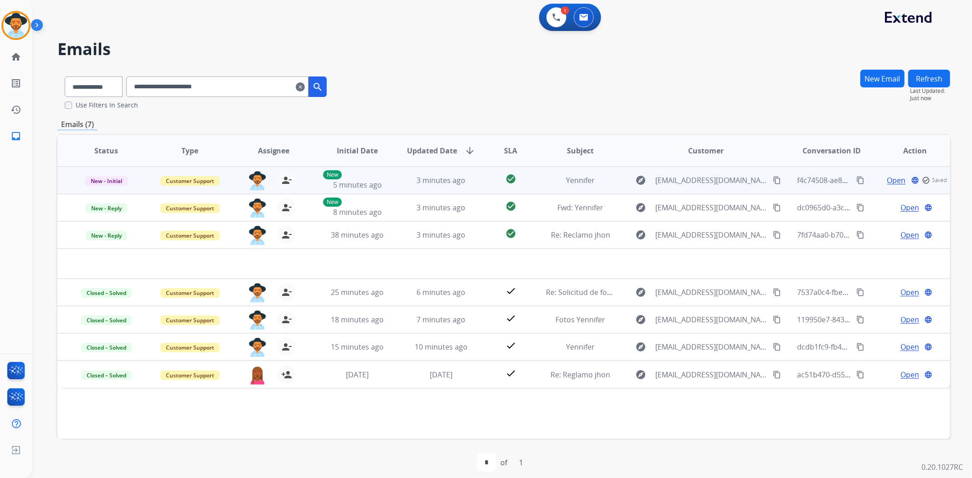
click at [892, 175] on span "Open" at bounding box center [896, 180] width 19 height 11
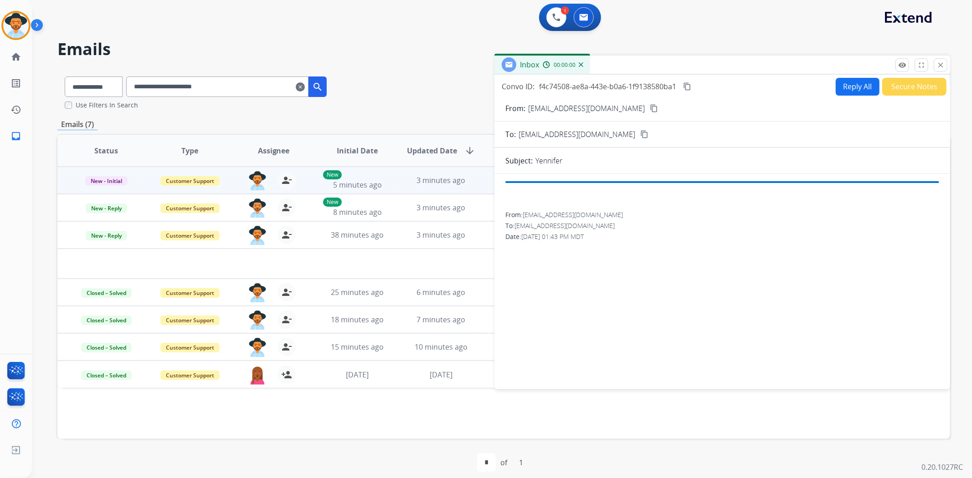
click at [898, 87] on button "Secure Notes" at bounding box center [914, 87] width 64 height 18
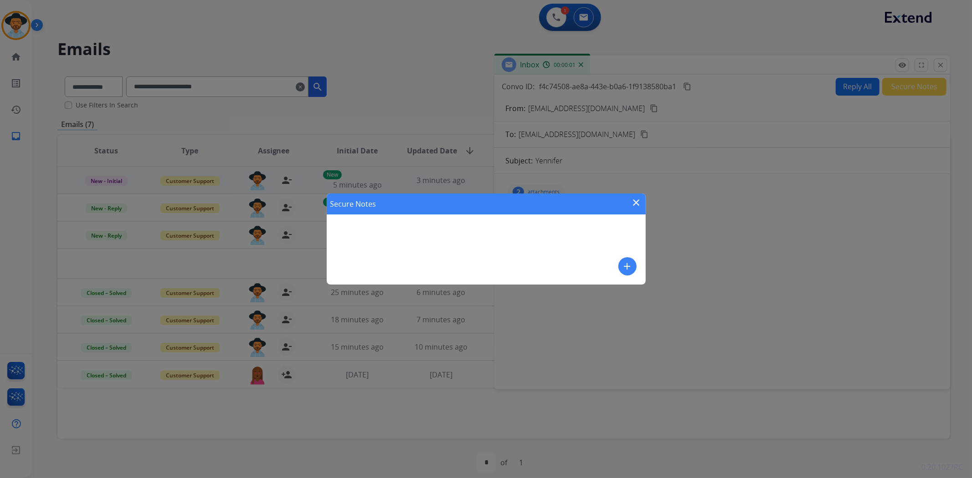
click at [624, 266] on mat-icon "add" at bounding box center [627, 266] width 11 height 11
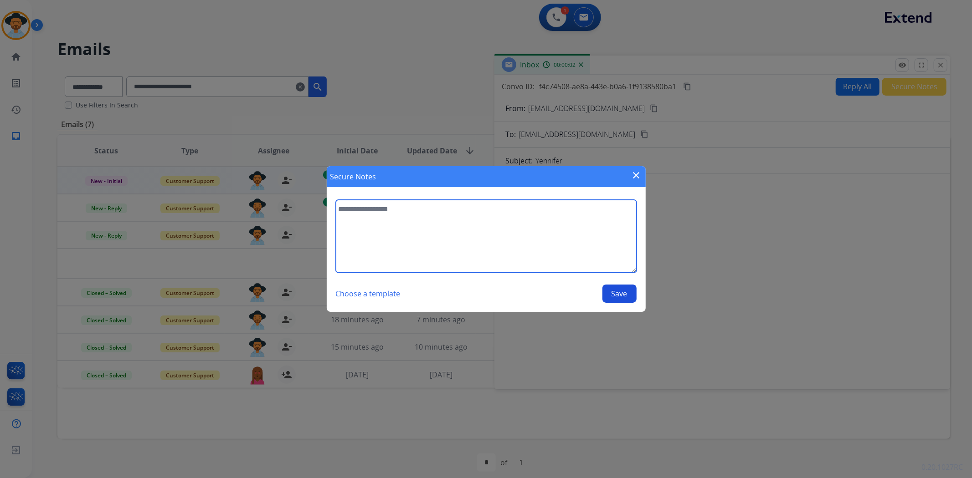
click at [541, 231] on textarea at bounding box center [486, 236] width 301 height 73
type textarea "*"
type textarea "**********"
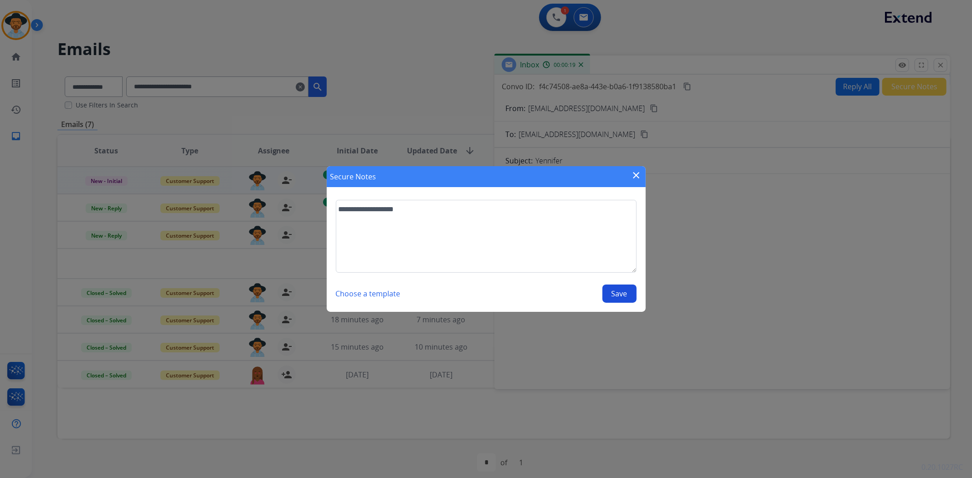
click at [621, 291] on button "Save" at bounding box center [619, 294] width 34 height 18
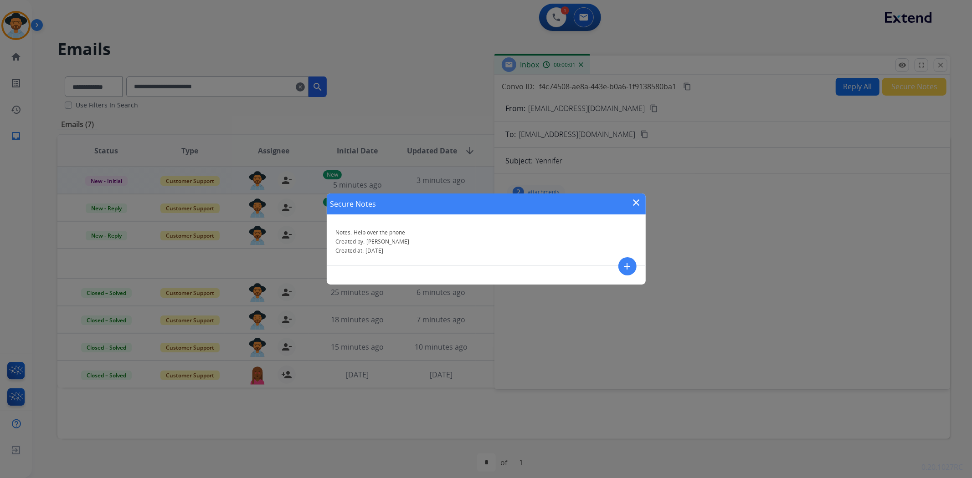
click at [635, 200] on mat-icon "close" at bounding box center [636, 202] width 11 height 11
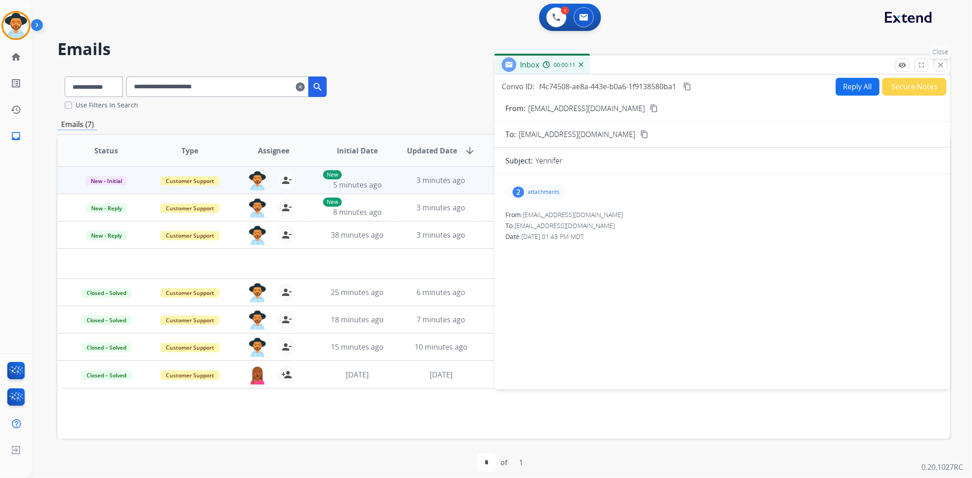
click at [940, 67] on mat-icon "close" at bounding box center [940, 65] width 8 height 8
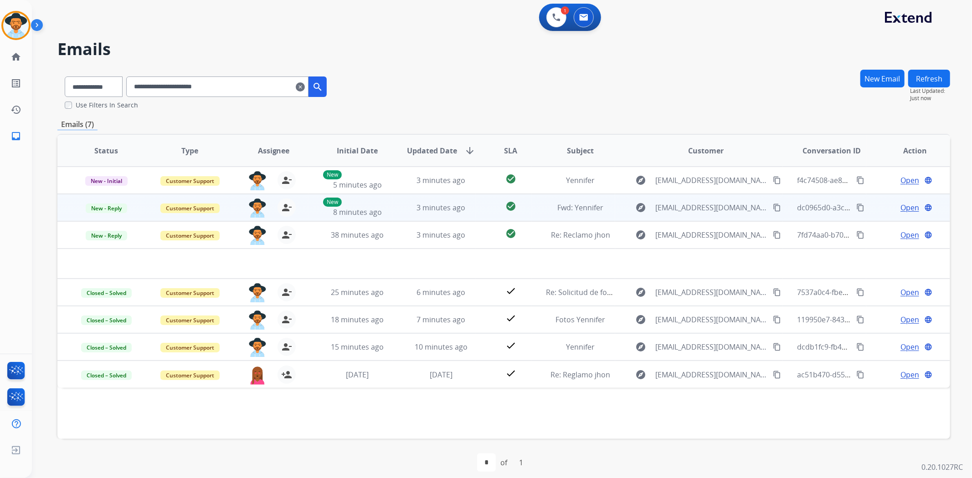
click at [903, 206] on span "Open" at bounding box center [909, 207] width 19 height 11
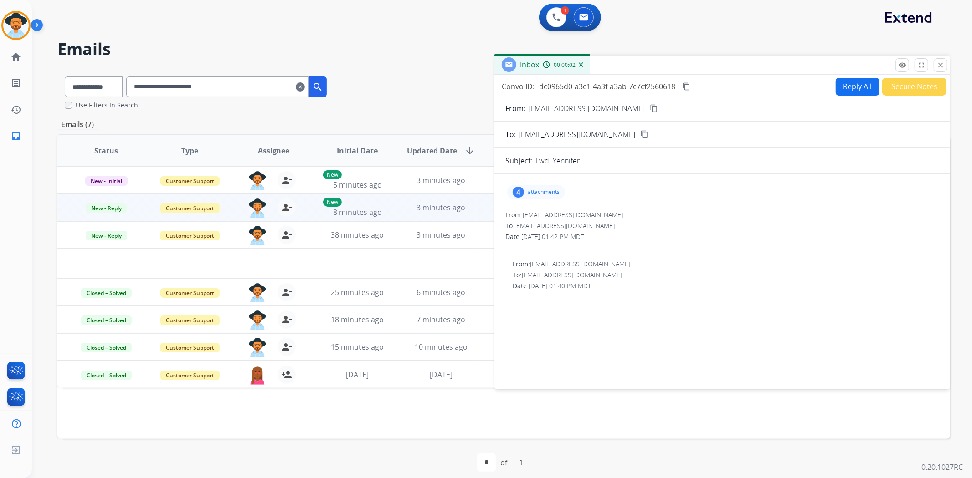
click at [898, 86] on button "Secure Notes" at bounding box center [914, 87] width 64 height 18
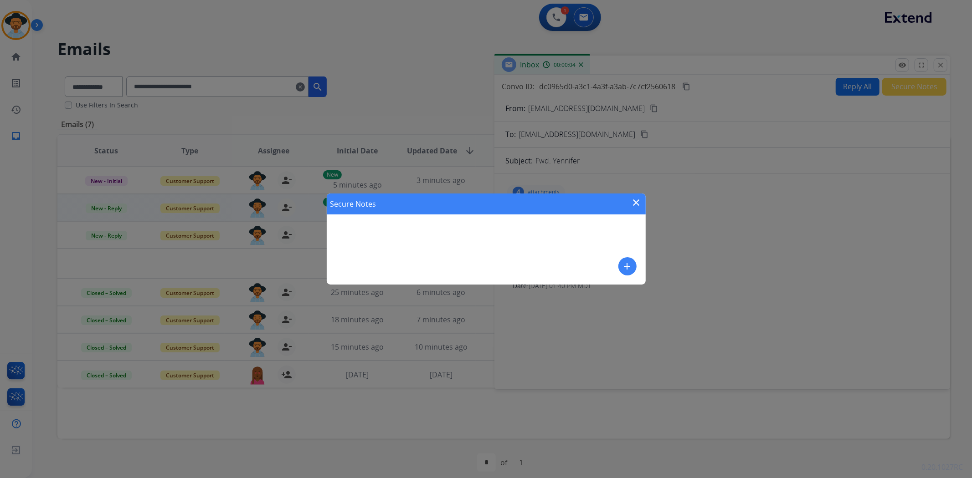
click at [626, 266] on mat-icon "add" at bounding box center [627, 266] width 11 height 11
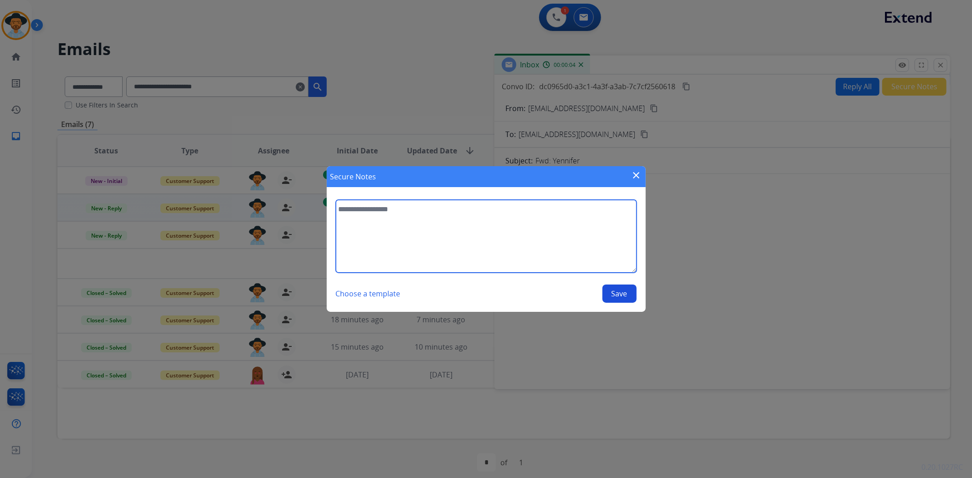
click at [527, 233] on textarea at bounding box center [486, 236] width 301 height 73
type textarea "**********"
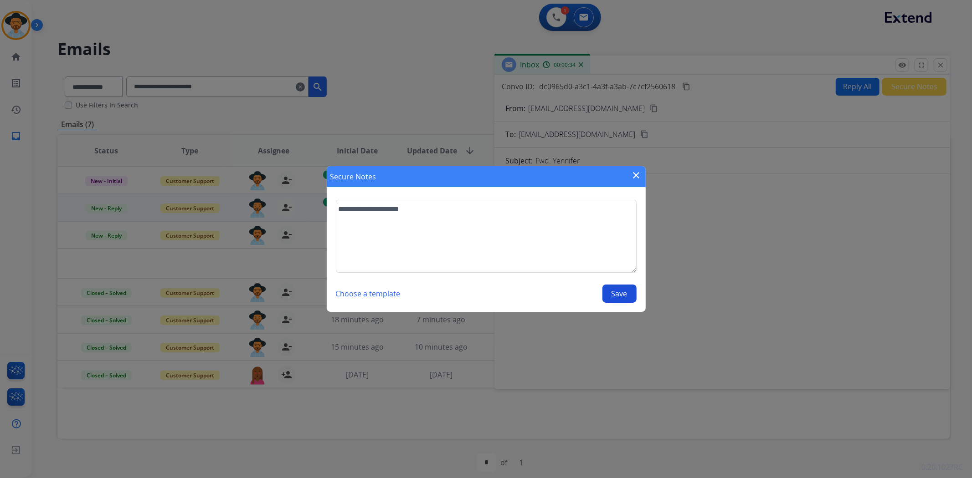
click at [618, 298] on button "Save" at bounding box center [619, 294] width 34 height 18
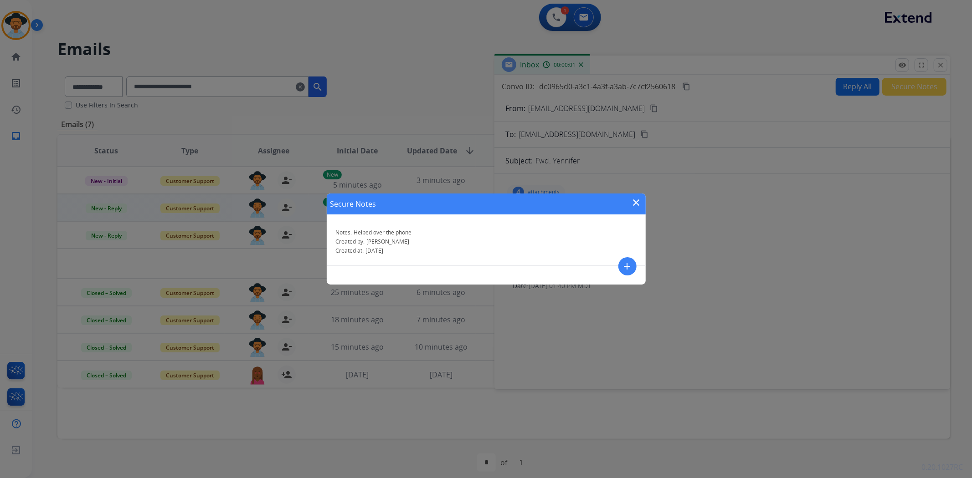
click at [638, 203] on mat-icon "close" at bounding box center [636, 202] width 11 height 11
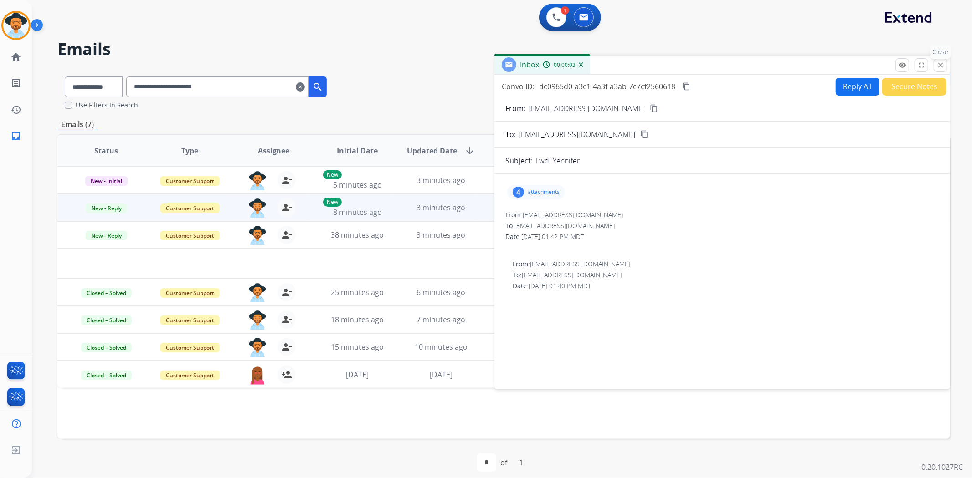
click at [942, 64] on mat-icon "close" at bounding box center [940, 65] width 8 height 8
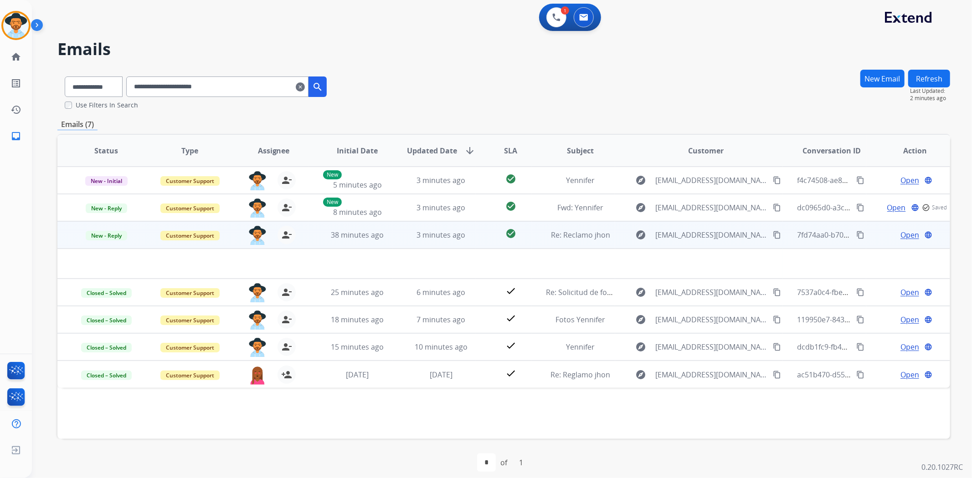
click at [900, 237] on span "Open" at bounding box center [909, 235] width 19 height 11
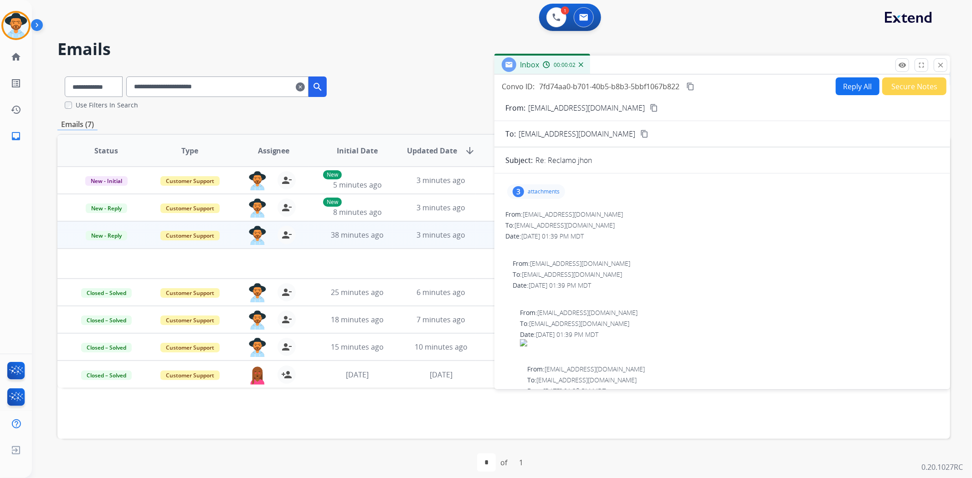
click at [903, 86] on button "Secure Notes" at bounding box center [914, 86] width 64 height 18
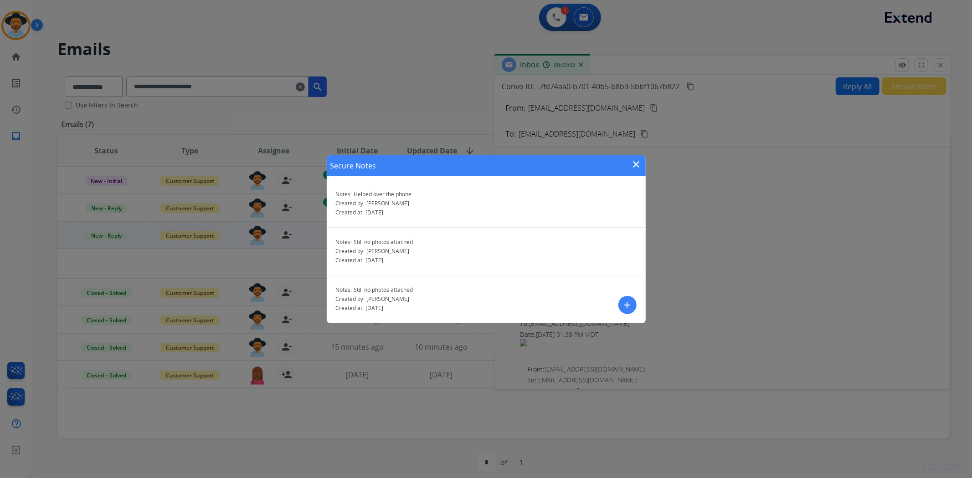
click at [626, 297] on button "add" at bounding box center [627, 305] width 18 height 18
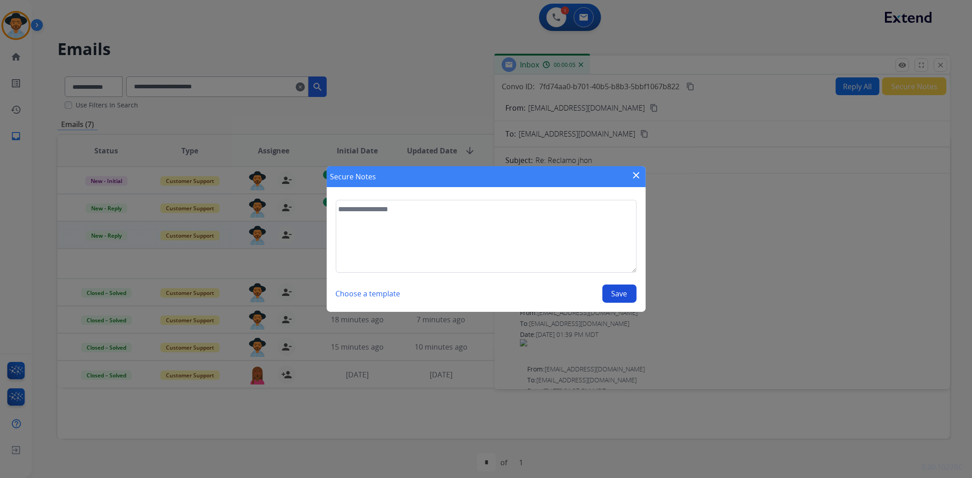
click at [636, 171] on mat-icon "close" at bounding box center [636, 175] width 11 height 11
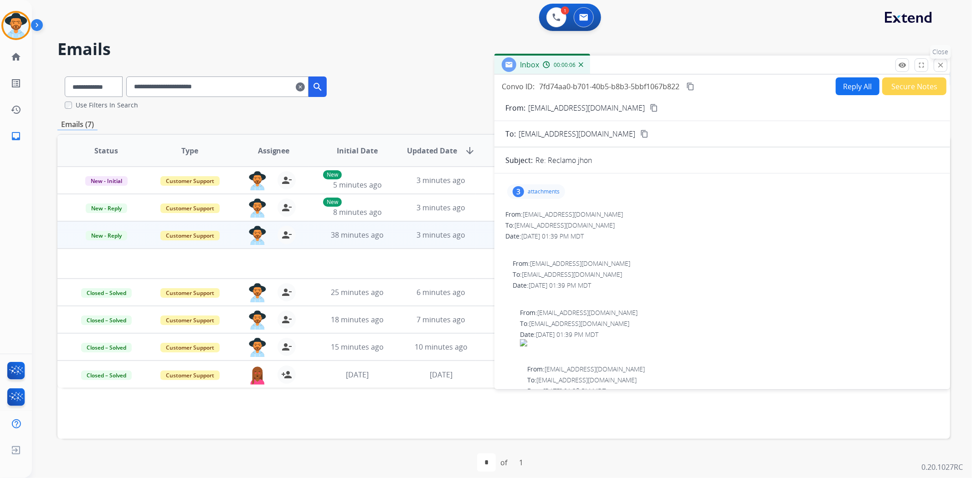
click at [940, 64] on mat-icon "close" at bounding box center [940, 65] width 8 height 8
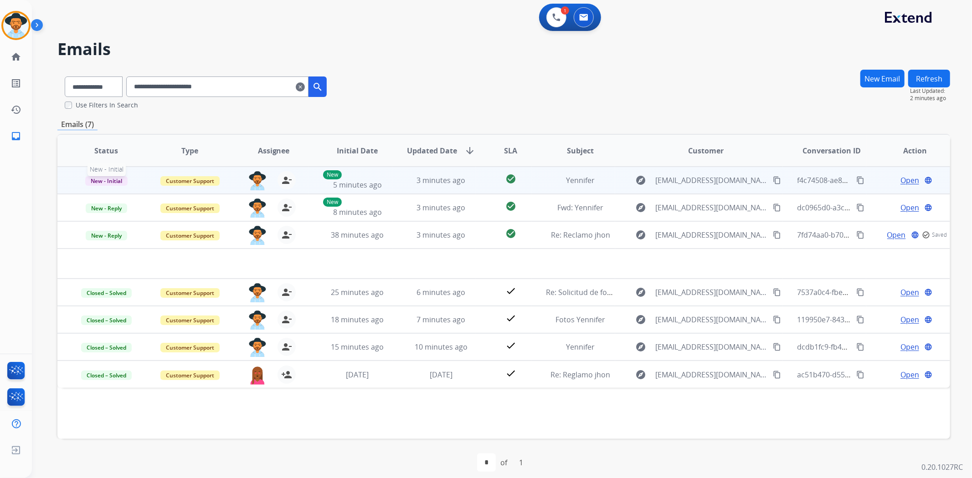
click at [94, 183] on span "New - Initial" at bounding box center [106, 181] width 42 height 10
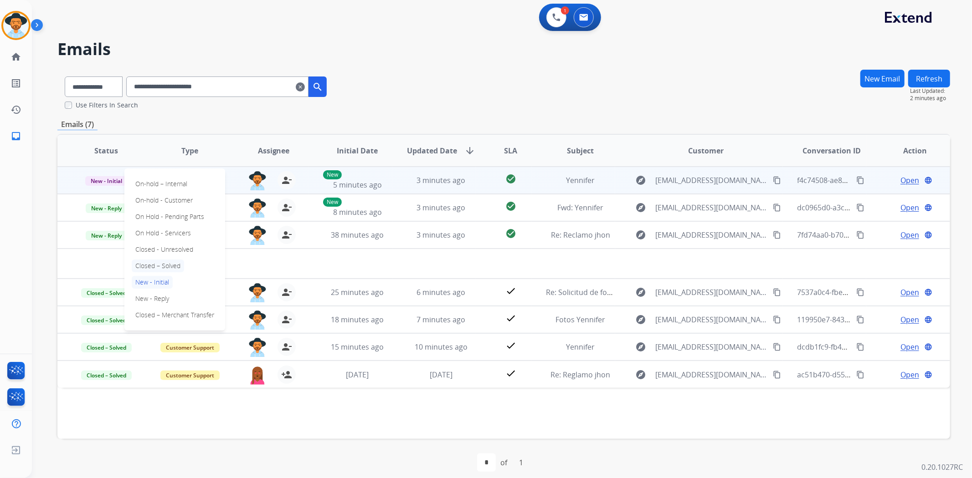
click at [163, 264] on p "Closed – Solved" at bounding box center [158, 266] width 52 height 13
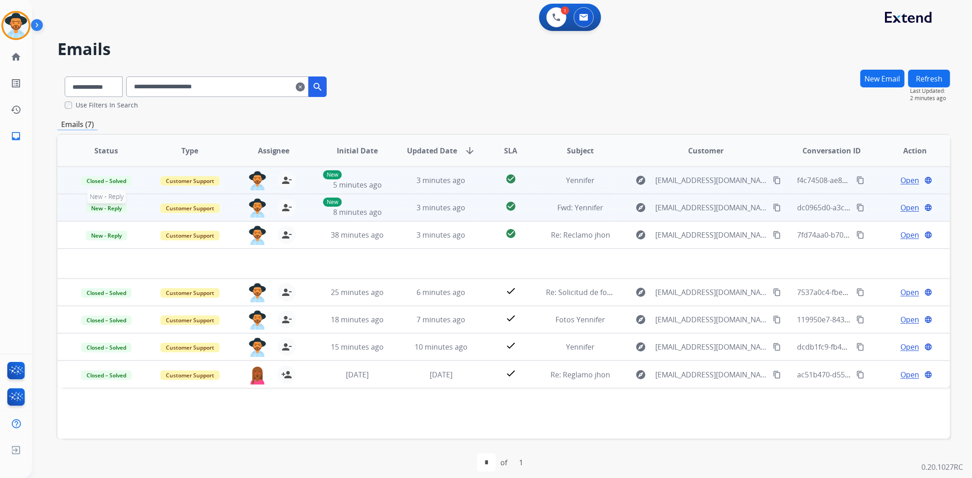
click at [115, 211] on span "New - Reply" at bounding box center [106, 209] width 41 height 10
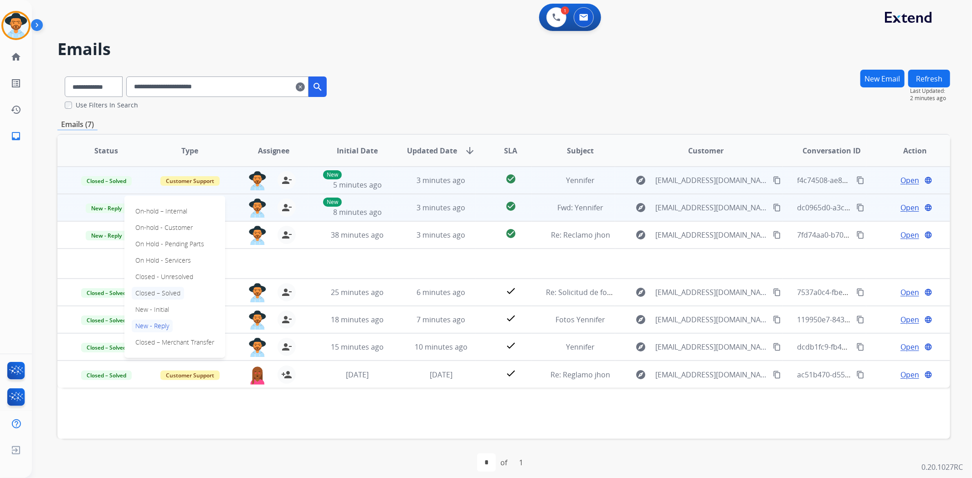
click at [162, 293] on p "Closed – Solved" at bounding box center [158, 293] width 52 height 13
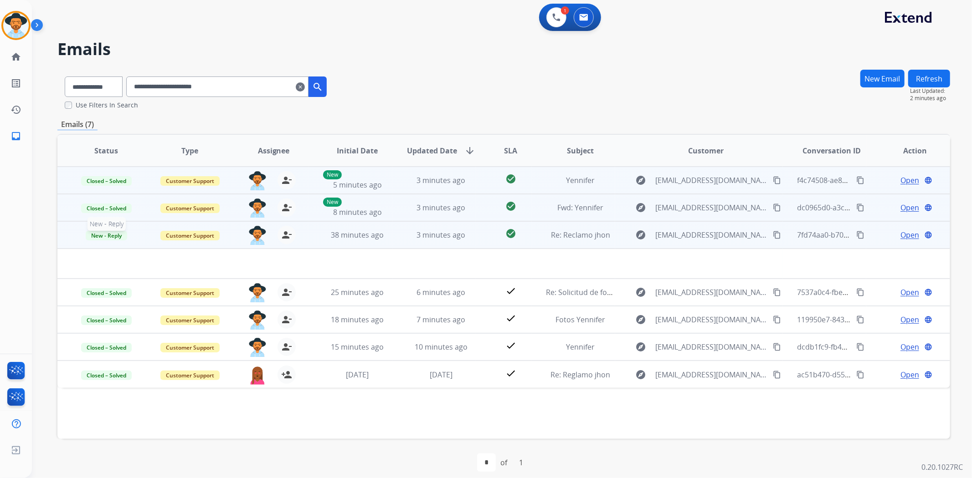
click at [118, 232] on span "New - Reply" at bounding box center [106, 236] width 41 height 10
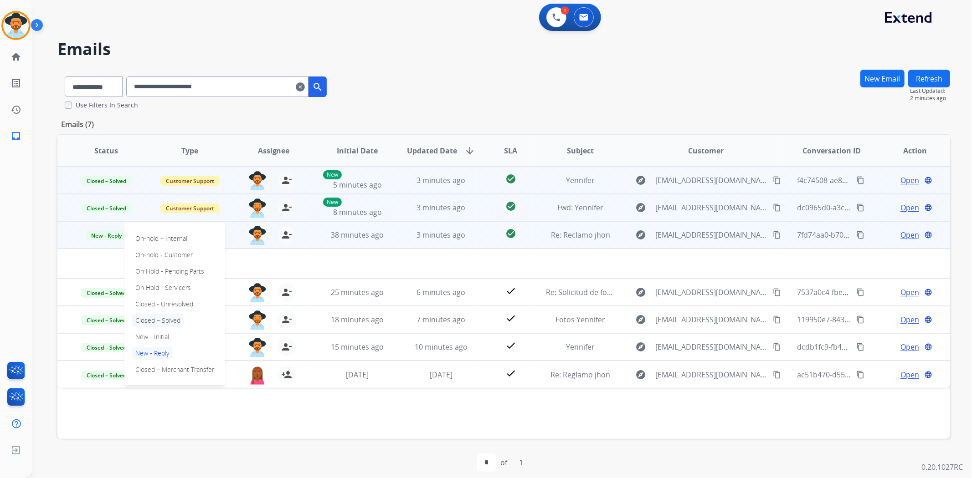
click at [169, 319] on p "Closed – Solved" at bounding box center [158, 320] width 52 height 13
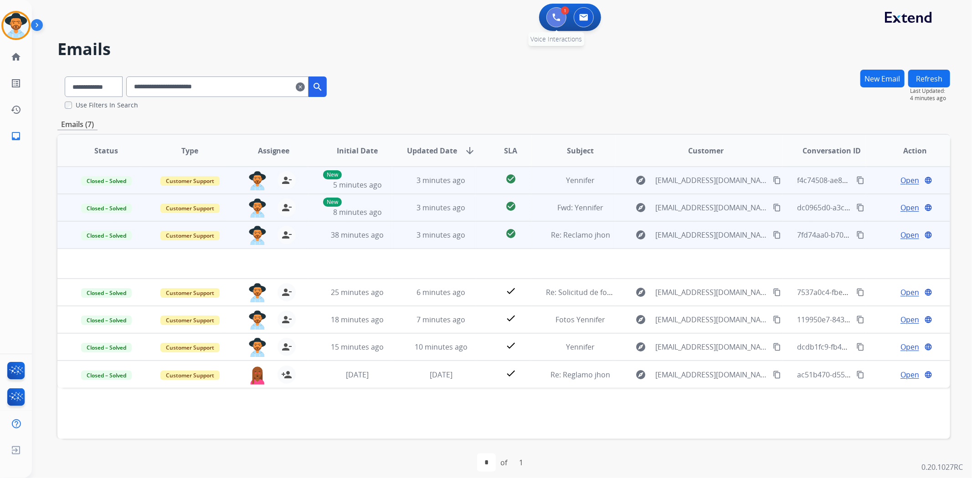
click at [559, 21] on img at bounding box center [556, 17] width 8 height 8
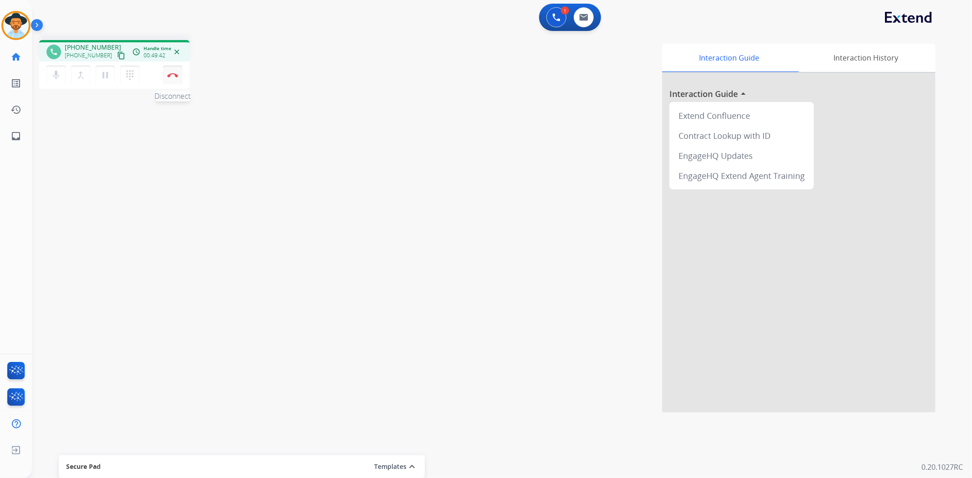
click at [173, 76] on img at bounding box center [172, 75] width 11 height 5
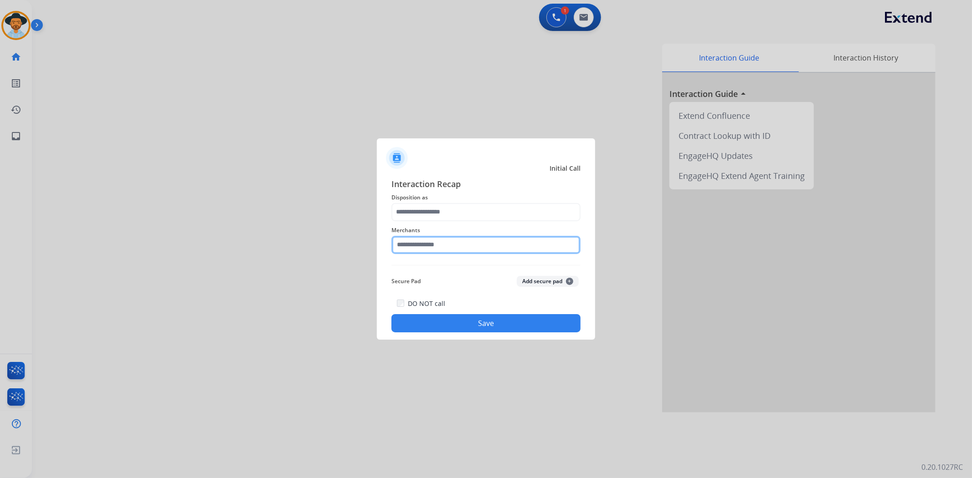
click at [448, 248] on input "text" at bounding box center [485, 245] width 189 height 18
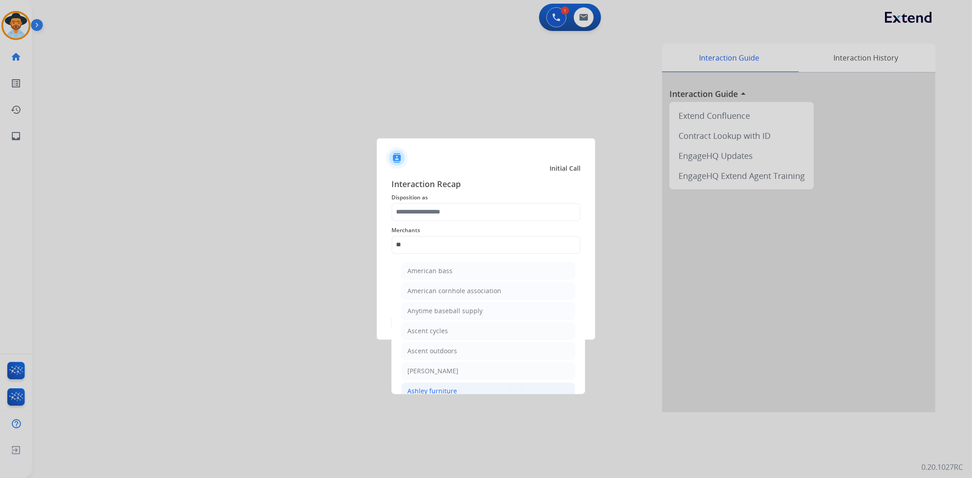
click at [421, 383] on li "Ashley furniture" at bounding box center [488, 391] width 174 height 17
type input "**********"
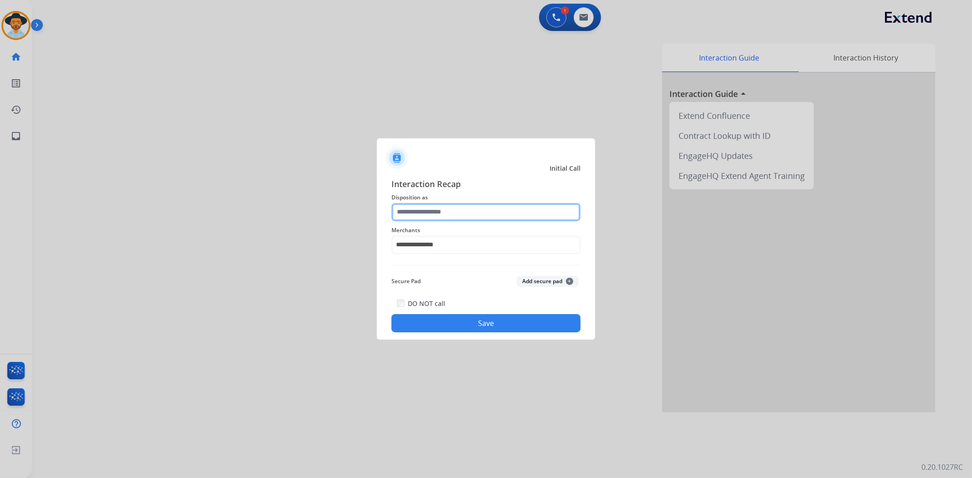
click at [426, 209] on input "text" at bounding box center [485, 212] width 189 height 18
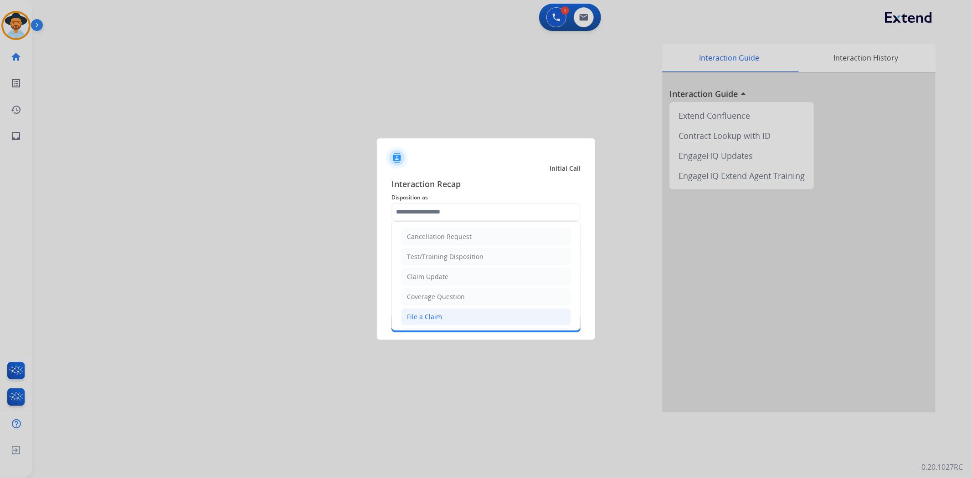
click at [425, 316] on div "File a Claim" at bounding box center [424, 317] width 35 height 9
type input "**********"
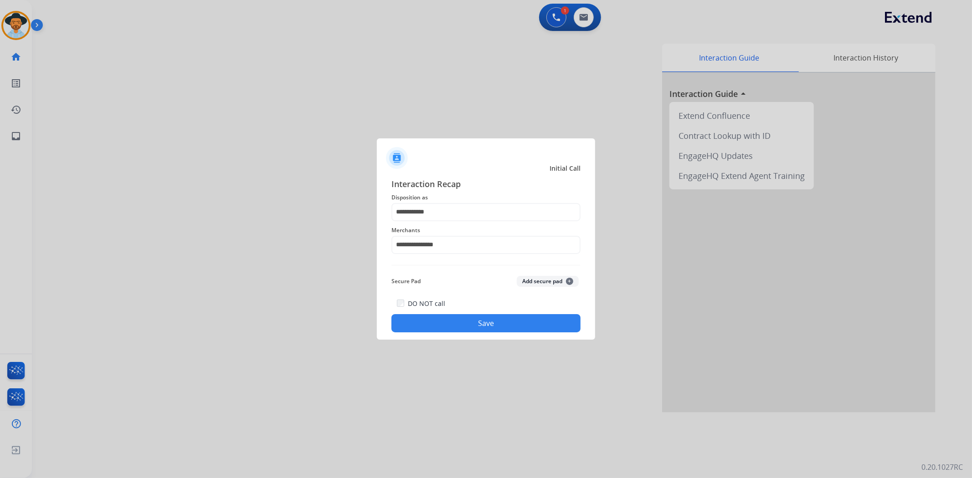
click at [534, 315] on button "Save" at bounding box center [485, 323] width 189 height 18
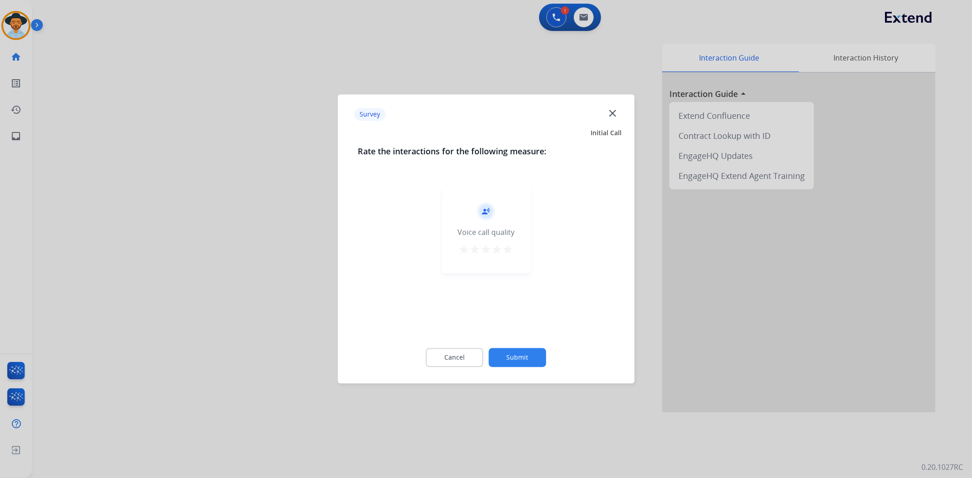
click at [509, 249] on mat-icon "star" at bounding box center [508, 250] width 11 height 11
click at [516, 357] on button "Submit" at bounding box center [517, 358] width 57 height 19
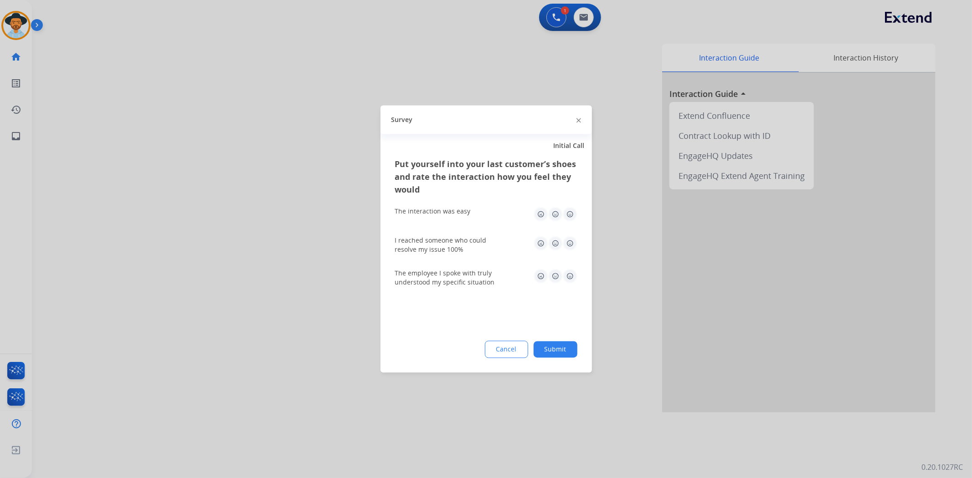
click at [571, 218] on img at bounding box center [570, 214] width 15 height 15
click at [569, 243] on img at bounding box center [570, 243] width 15 height 15
click at [572, 274] on img at bounding box center [570, 276] width 15 height 15
click at [550, 353] on button "Submit" at bounding box center [556, 350] width 44 height 16
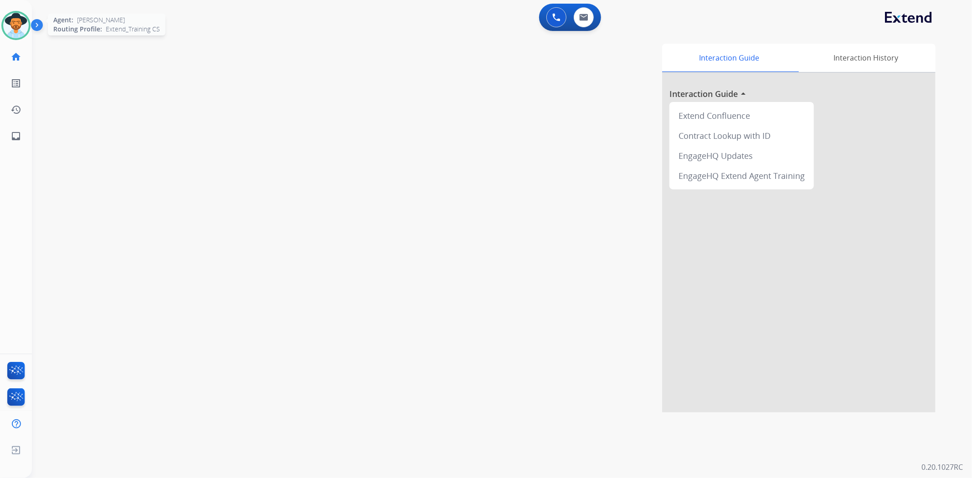
click at [24, 32] on img at bounding box center [16, 26] width 26 height 26
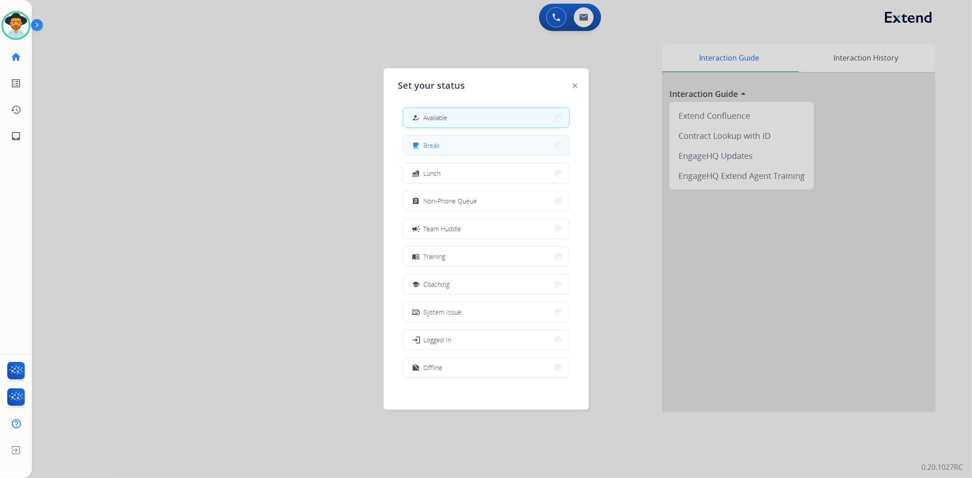
click at [447, 149] on button "free_breakfast Break" at bounding box center [486, 146] width 166 height 20
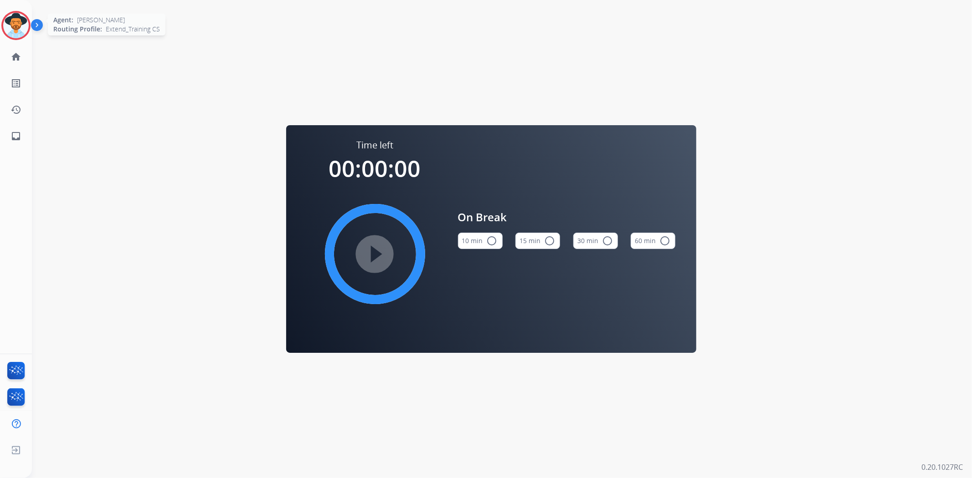
click at [12, 21] on img at bounding box center [16, 26] width 26 height 26
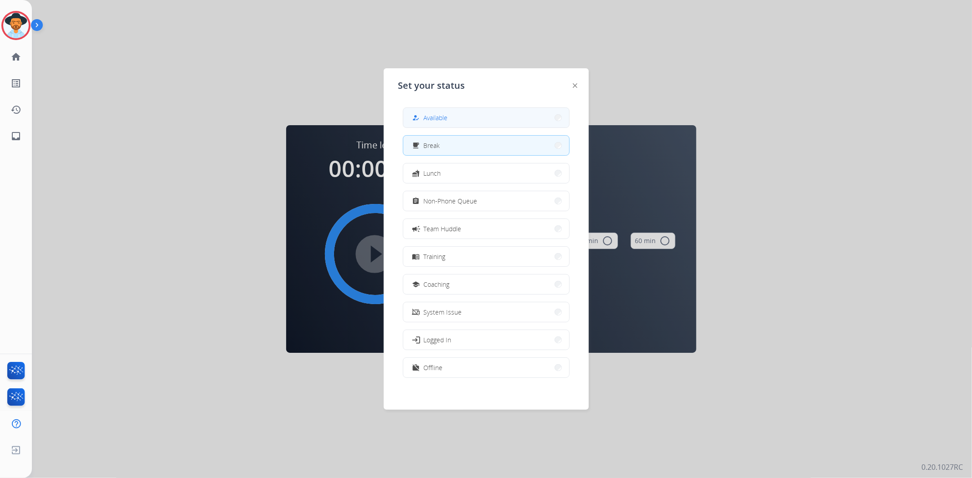
click at [503, 116] on button "how_to_reg Available" at bounding box center [486, 118] width 166 height 20
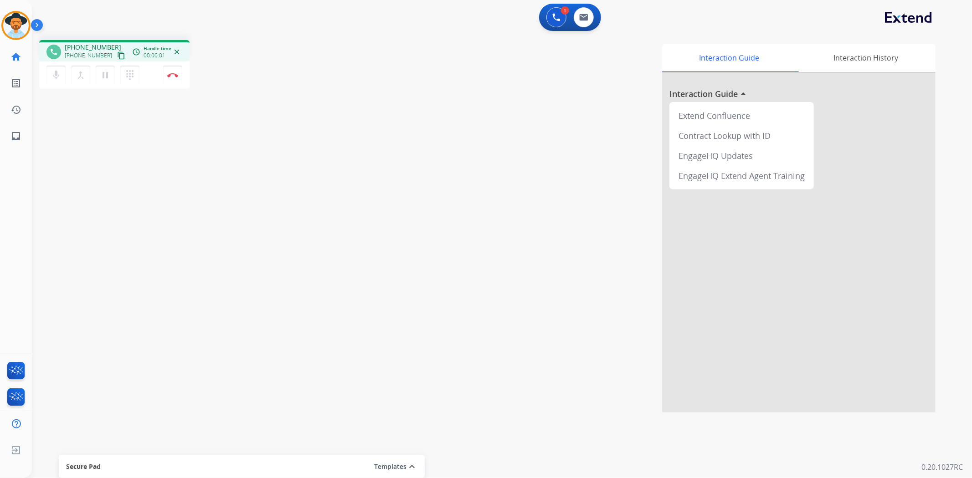
click at [117, 55] on mat-icon "content_copy" at bounding box center [121, 55] width 8 height 8
click at [172, 74] on img at bounding box center [172, 75] width 11 height 5
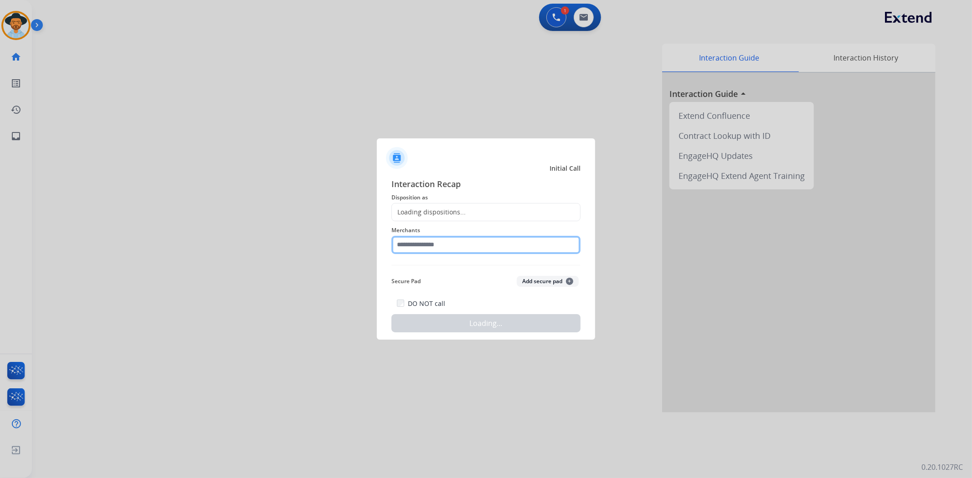
click at [490, 236] on input "text" at bounding box center [485, 245] width 189 height 18
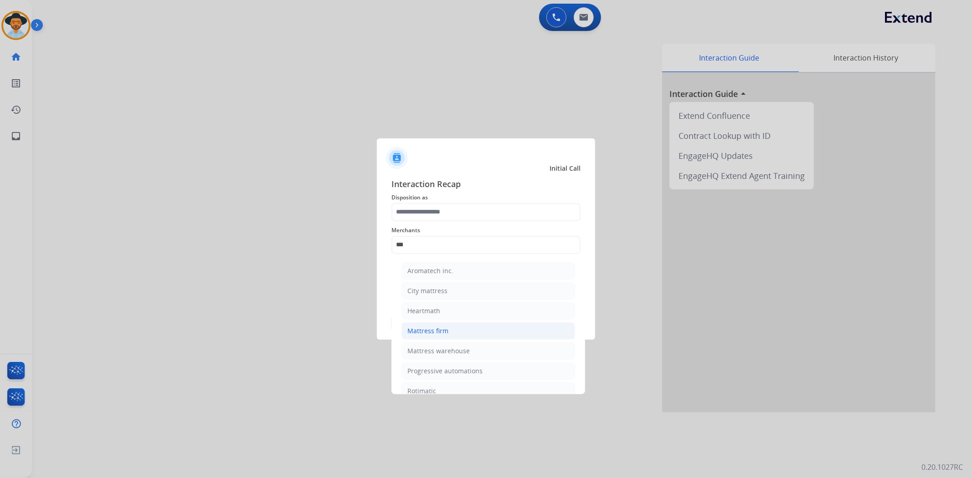
click at [477, 328] on li "Mattress firm" at bounding box center [488, 331] width 174 height 17
type input "**********"
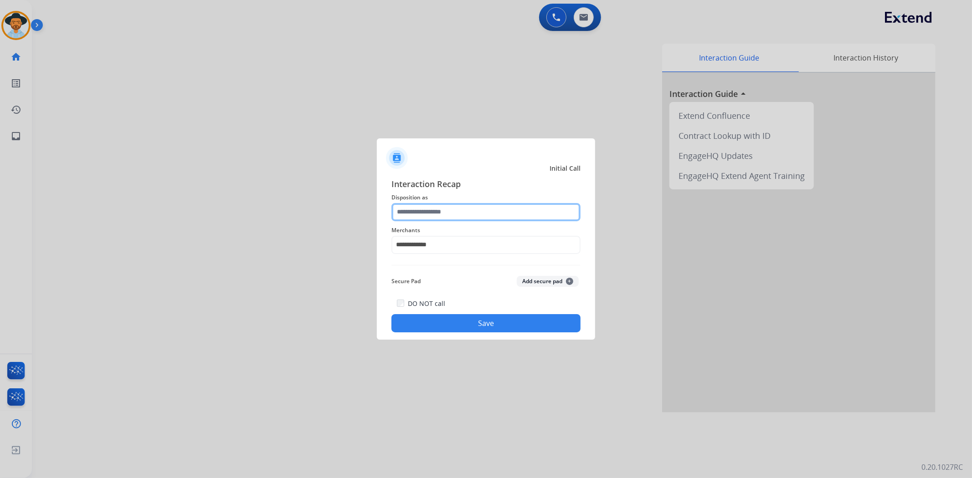
click at [462, 208] on input "text" at bounding box center [485, 212] width 189 height 18
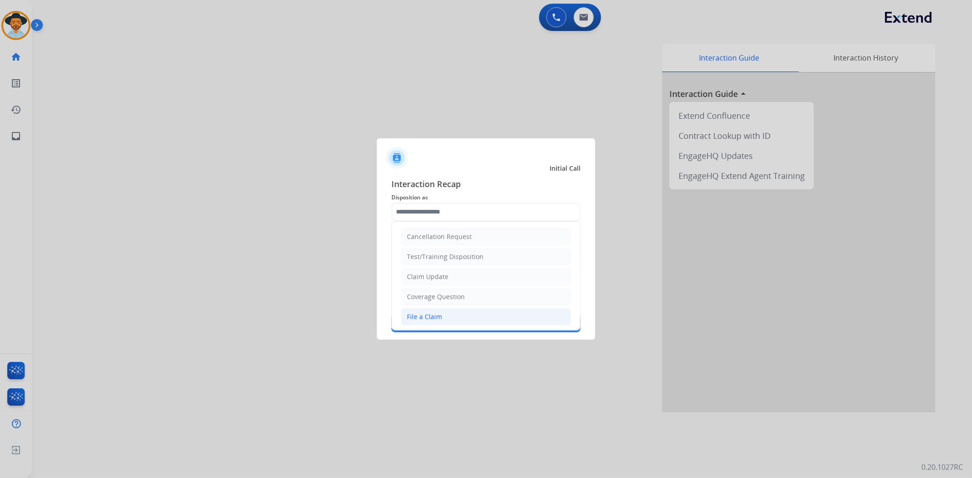
click at [446, 316] on li "File a Claim" at bounding box center [486, 316] width 170 height 17
type input "**********"
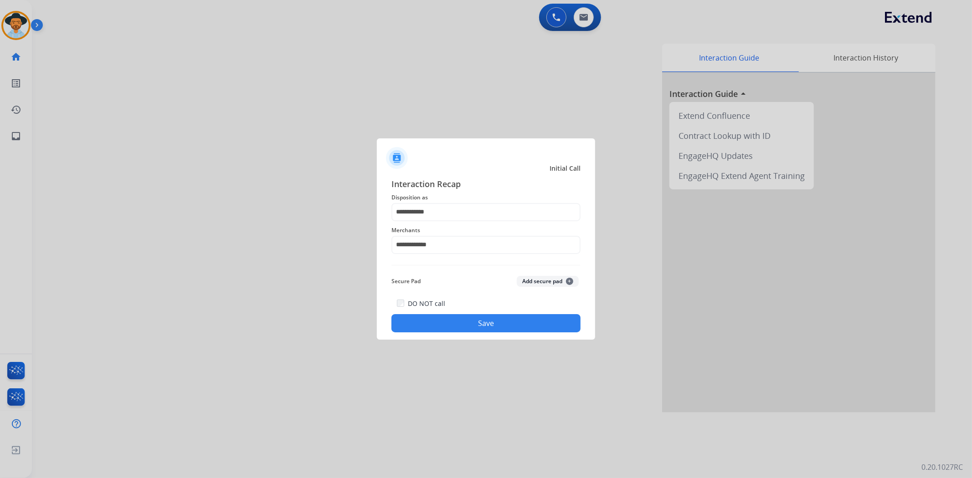
click at [476, 321] on button "Save" at bounding box center [485, 323] width 189 height 18
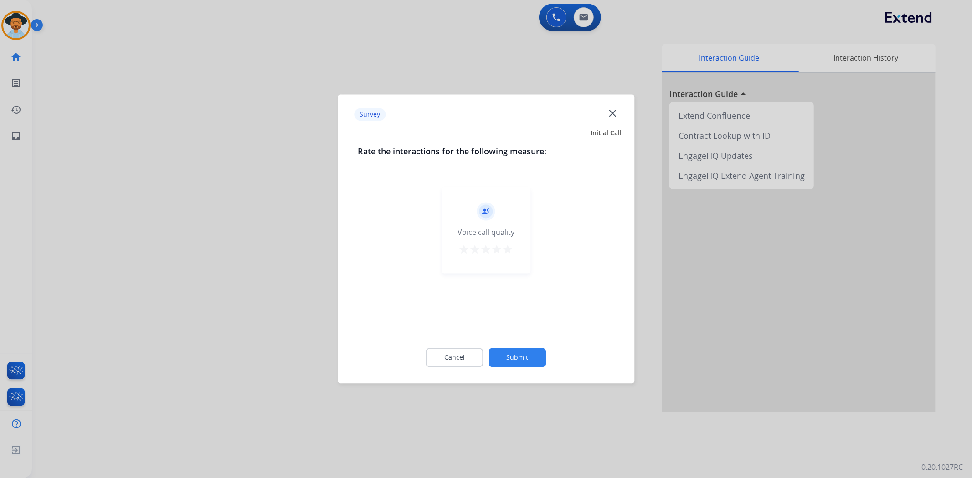
click at [513, 249] on div "record_voice_over Voice call quality star star star star star" at bounding box center [485, 230] width 89 height 87
click at [511, 256] on button "star" at bounding box center [508, 252] width 11 height 14
drag, startPoint x: 514, startPoint y: 343, endPoint x: 513, endPoint y: 353, distance: 10.0
click at [514, 343] on div "Cancel Submit" at bounding box center [486, 358] width 257 height 41
click at [515, 354] on button "Submit" at bounding box center [517, 358] width 57 height 19
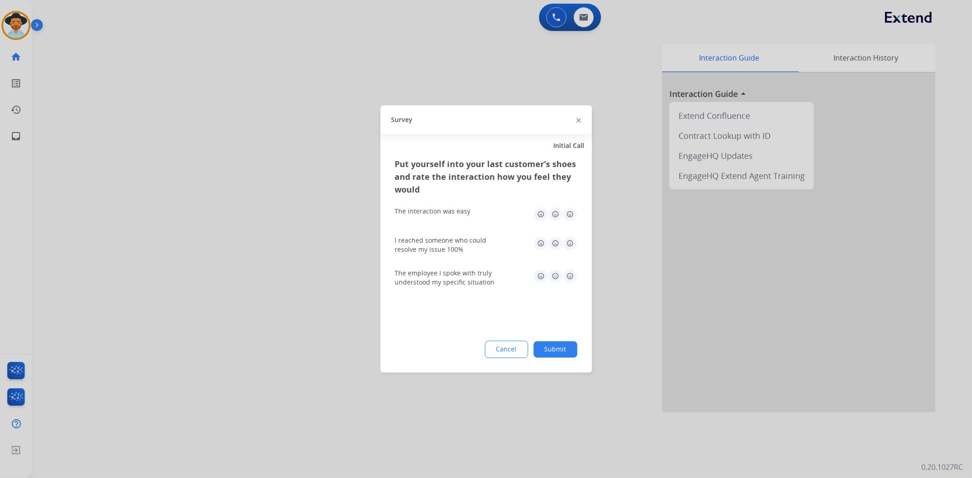
click at [573, 215] on img at bounding box center [570, 214] width 15 height 15
click at [568, 242] on img at bounding box center [570, 243] width 15 height 15
click at [570, 276] on img at bounding box center [570, 276] width 15 height 15
click at [567, 349] on button "Submit" at bounding box center [556, 350] width 44 height 16
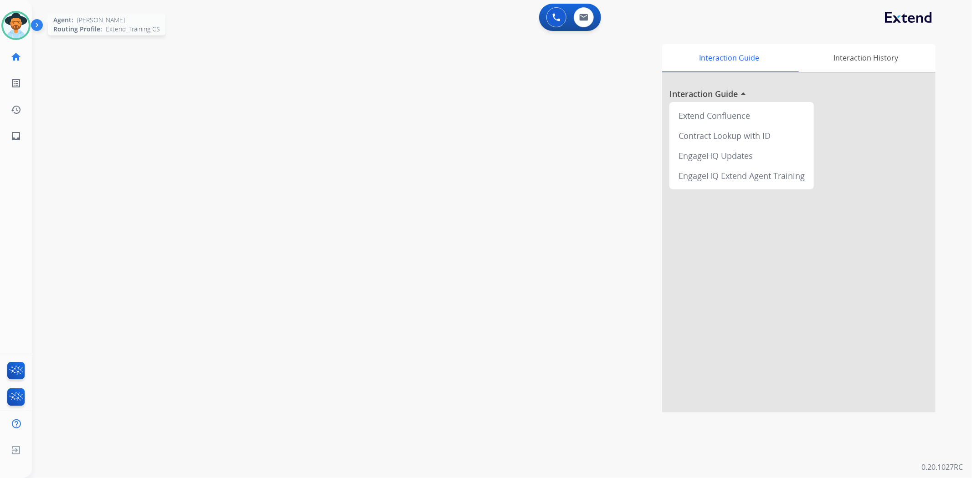
click at [13, 26] on img at bounding box center [16, 26] width 26 height 26
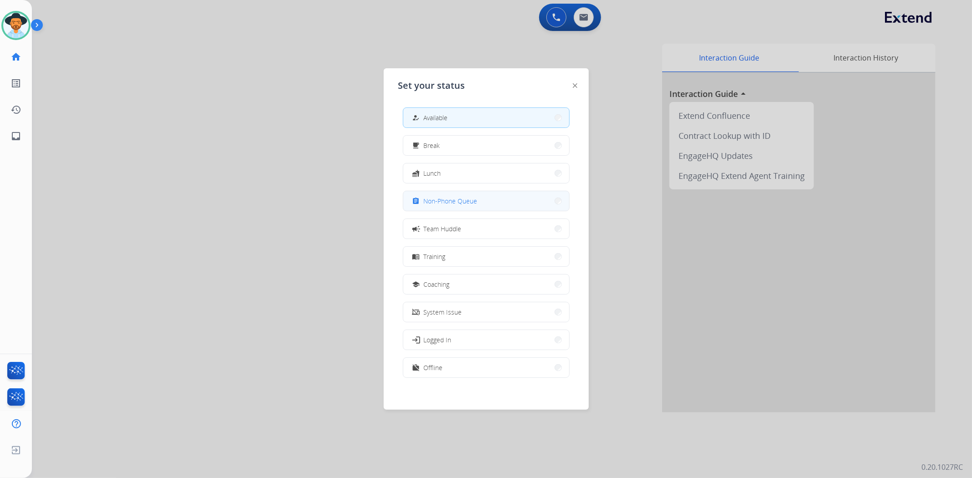
click at [471, 205] on span "Non-Phone Queue" at bounding box center [451, 201] width 54 height 10
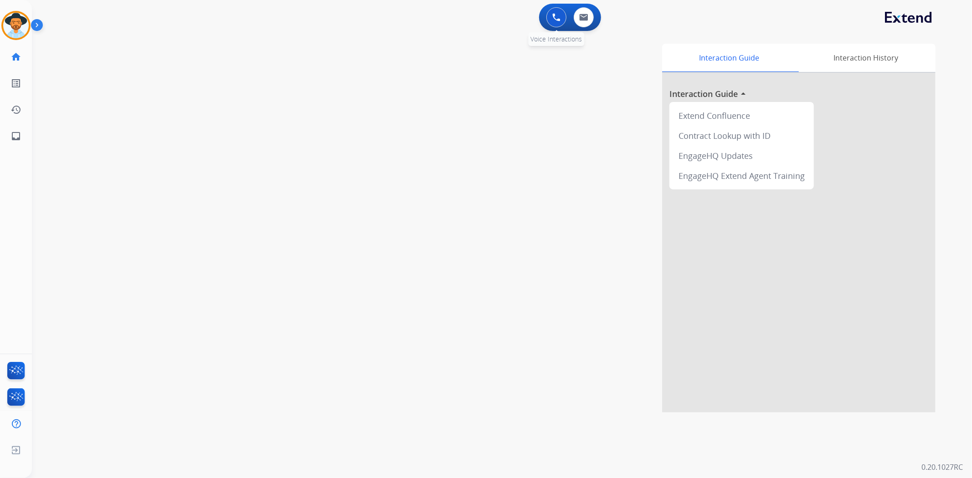
click at [556, 19] on img at bounding box center [556, 17] width 8 height 8
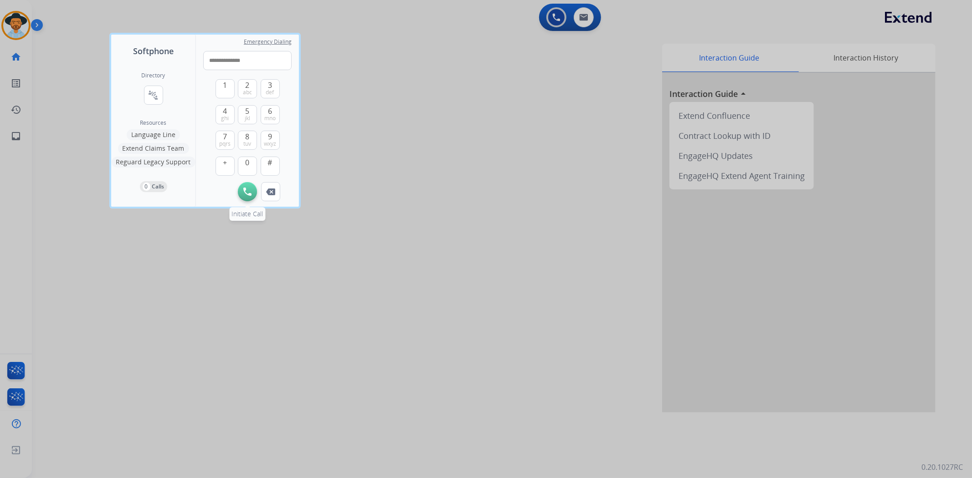
type input "**********"
click at [248, 190] on img at bounding box center [247, 192] width 8 height 8
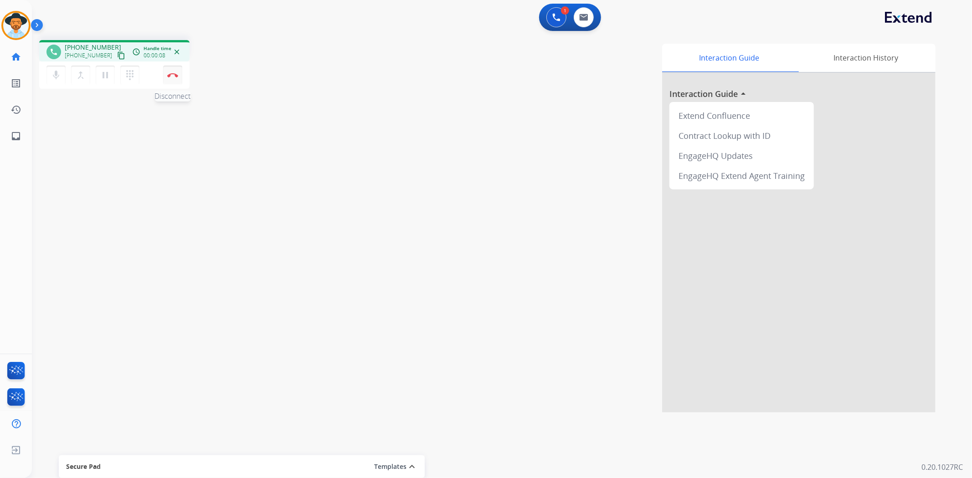
click at [171, 73] on img at bounding box center [172, 75] width 11 height 5
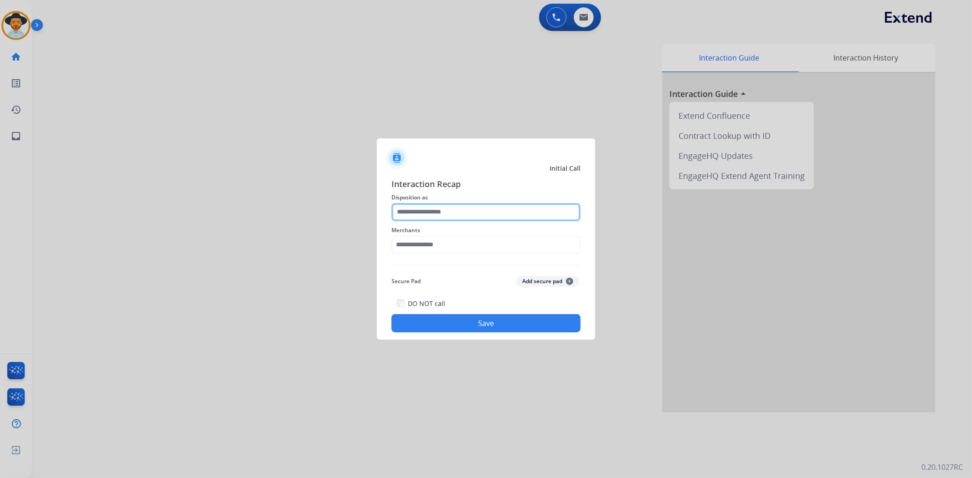
click at [482, 210] on input "text" at bounding box center [485, 212] width 189 height 18
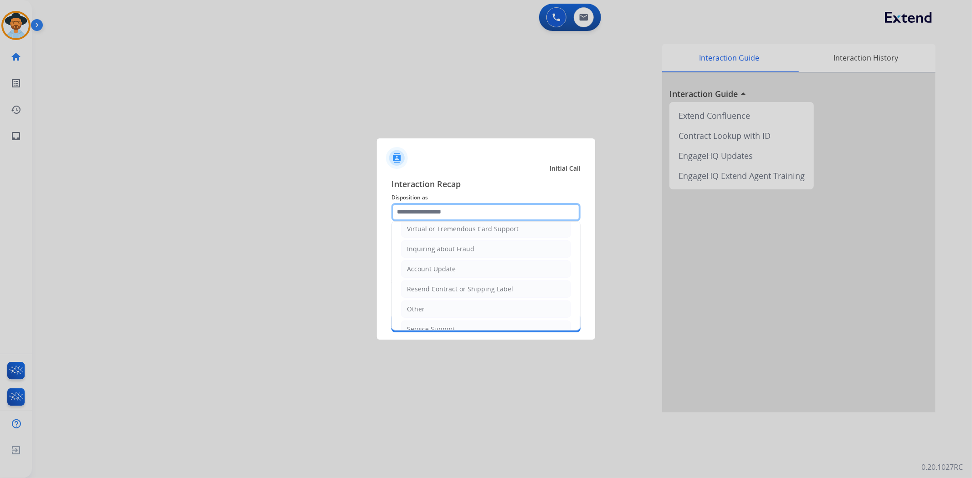
scroll to position [183, 0]
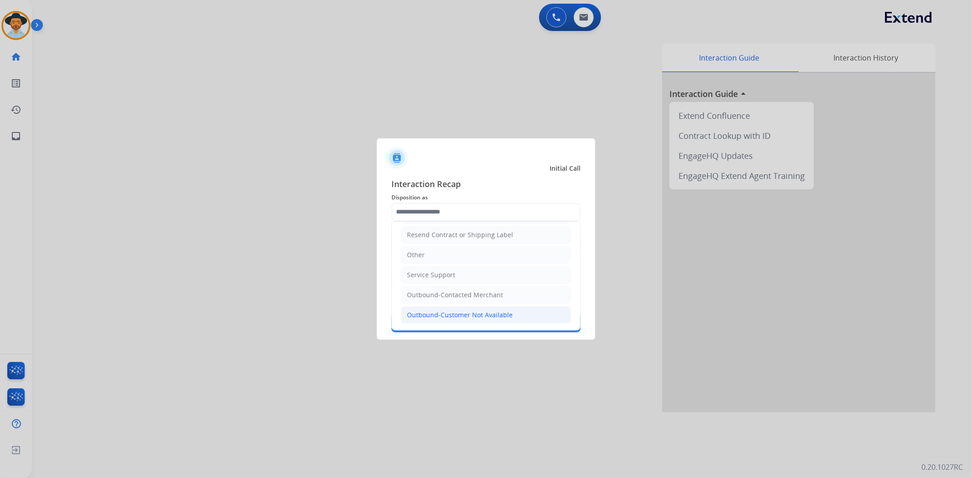
click at [524, 314] on li "Outbound-Customer Not Available" at bounding box center [486, 315] width 170 height 17
type input "**********"
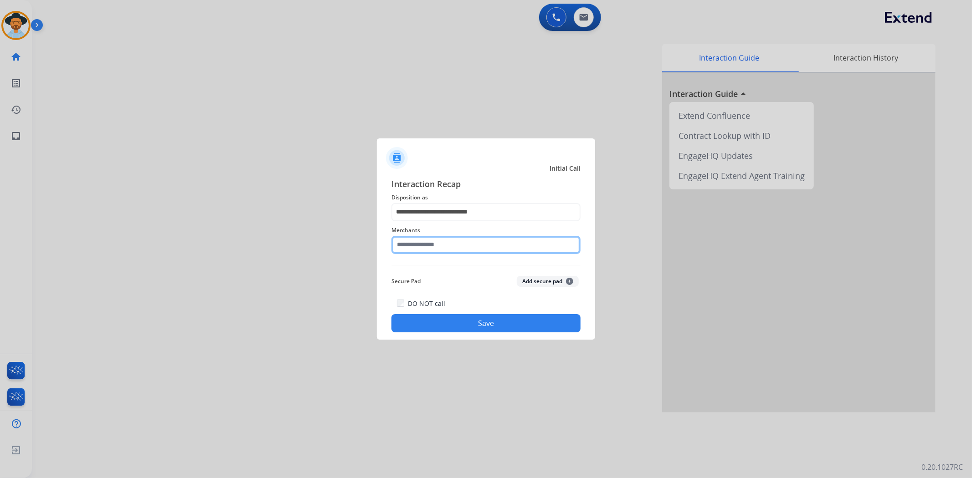
click at [484, 244] on input "text" at bounding box center [485, 245] width 189 height 18
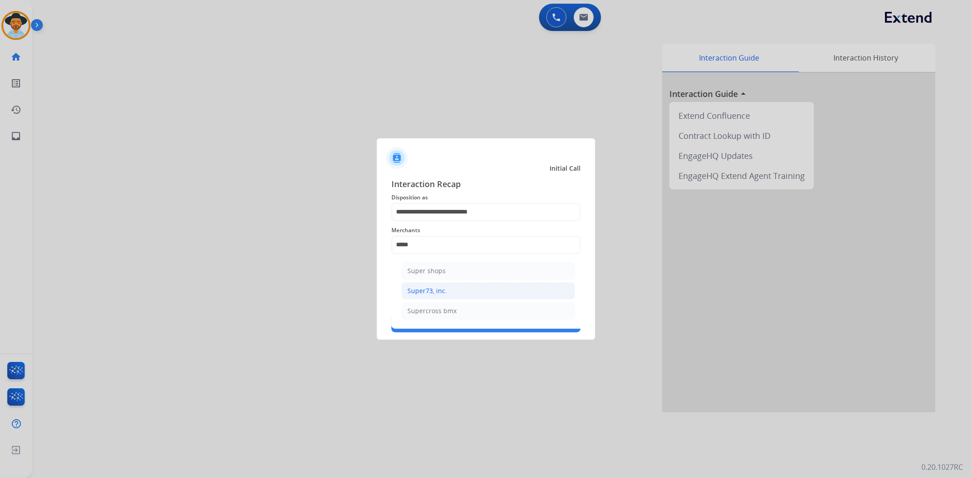
click at [472, 290] on li "Super73, inc." at bounding box center [488, 290] width 174 height 17
type input "**********"
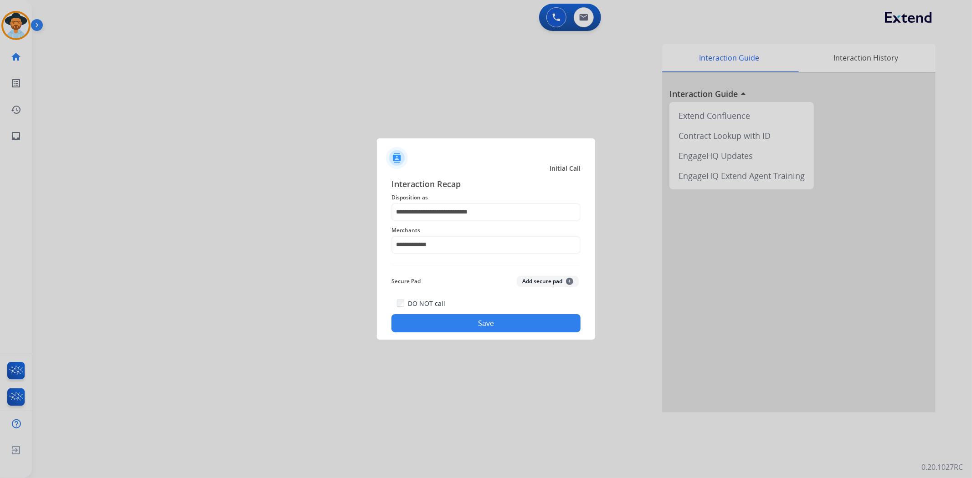
click at [479, 322] on button "Save" at bounding box center [485, 323] width 189 height 18
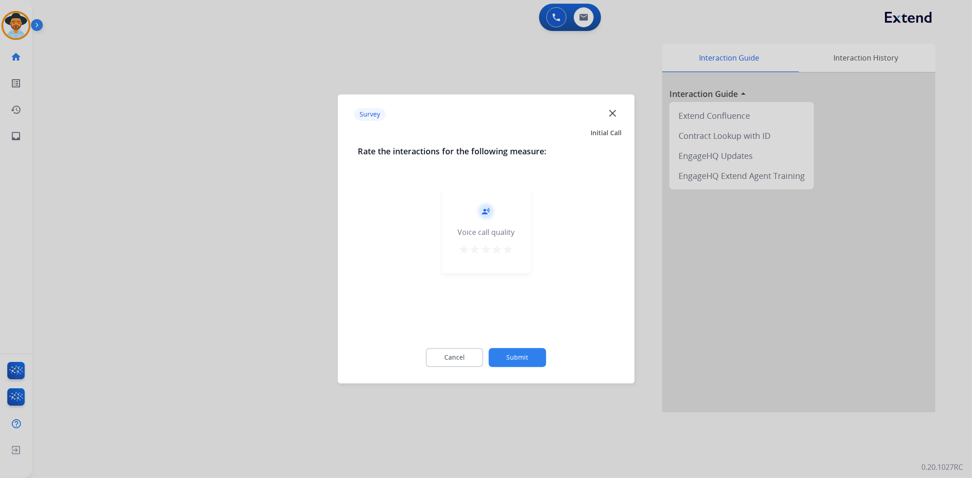
click at [507, 248] on mat-icon "star" at bounding box center [508, 250] width 11 height 11
click at [530, 355] on button "Submit" at bounding box center [517, 358] width 57 height 19
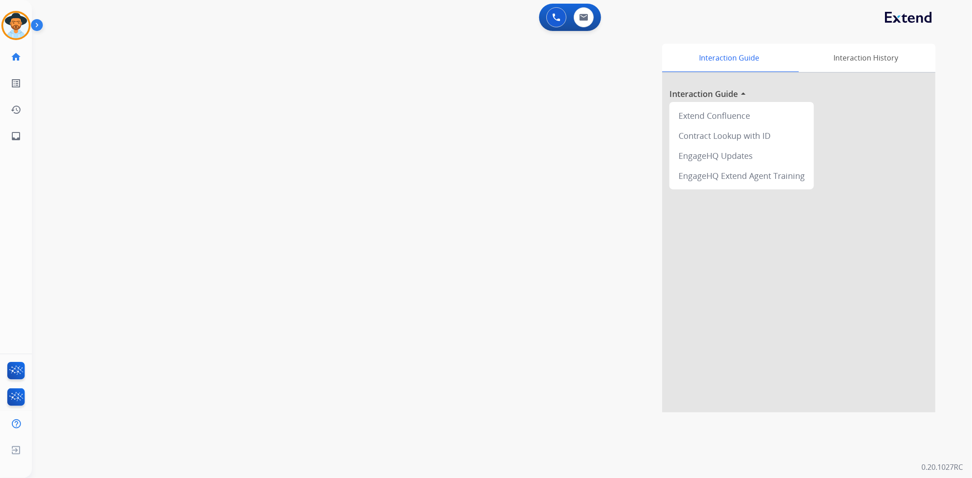
click at [35, 21] on img at bounding box center [38, 26] width 15 height 17
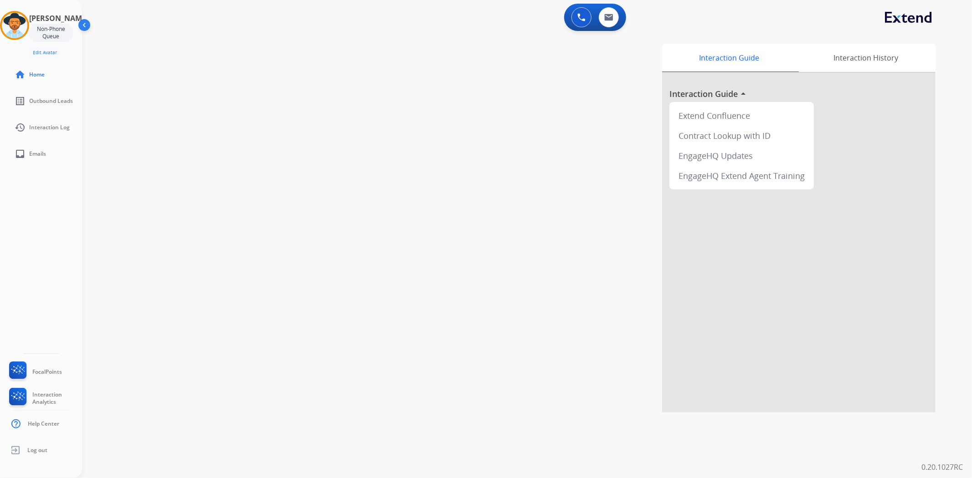
click at [47, 33] on div "Non-Phone Queue" at bounding box center [51, 33] width 44 height 18
click at [613, 20] on img at bounding box center [608, 17] width 9 height 7
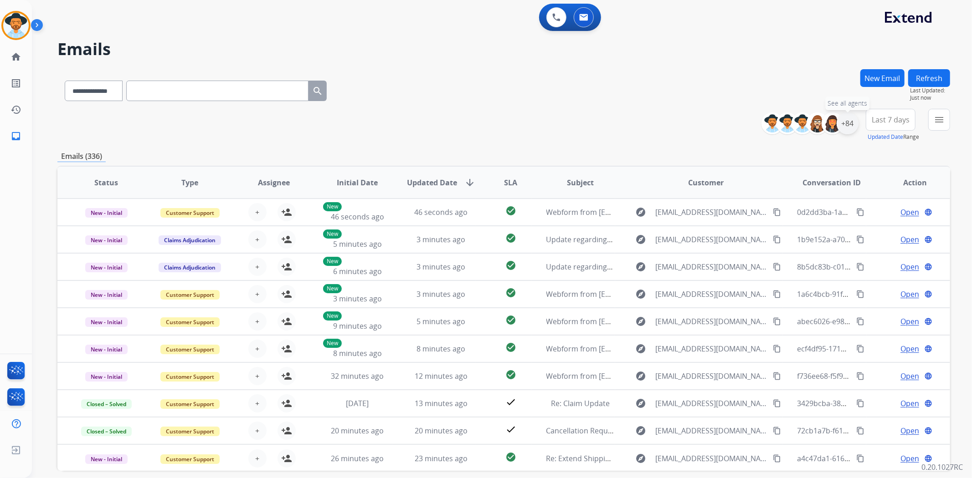
click at [847, 124] on div "+84" at bounding box center [848, 124] width 22 height 22
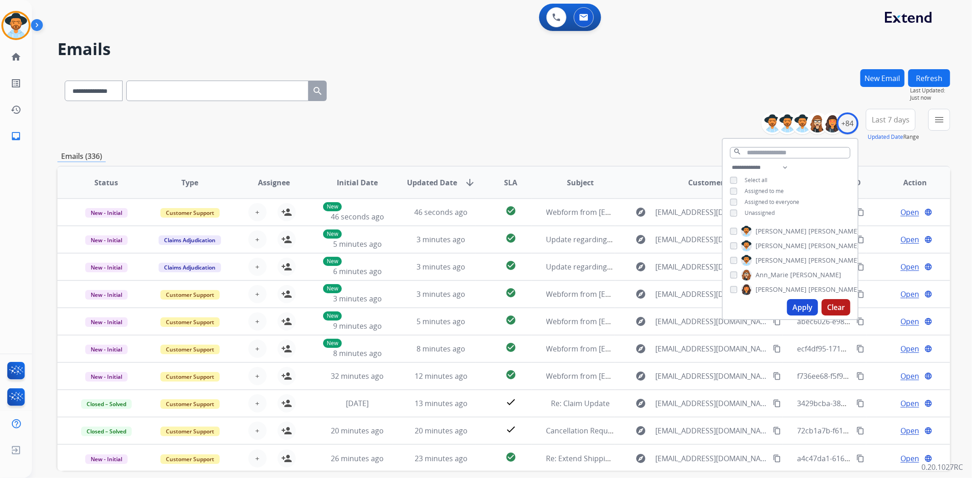
click at [768, 212] on span "Unassigned" at bounding box center [759, 213] width 30 height 8
click at [799, 312] on button "Apply" at bounding box center [802, 307] width 31 height 16
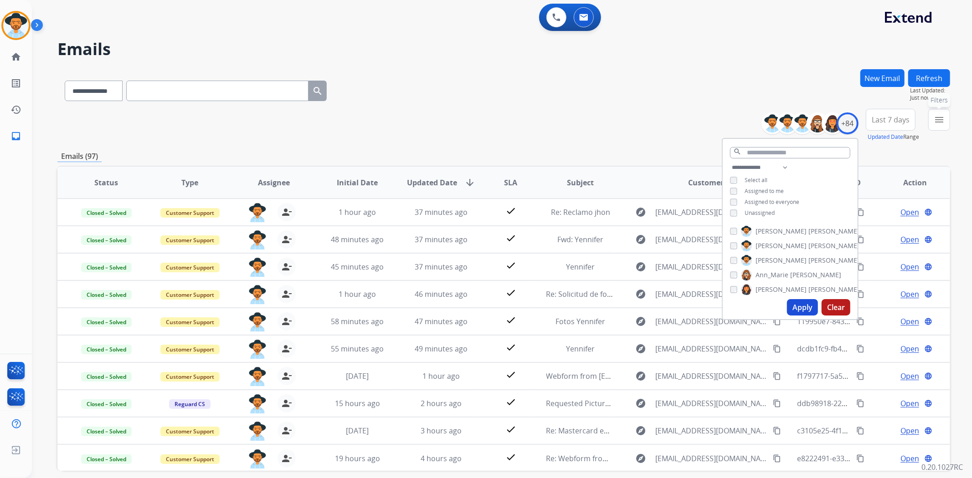
click at [940, 126] on button "menu Filters" at bounding box center [939, 120] width 22 height 22
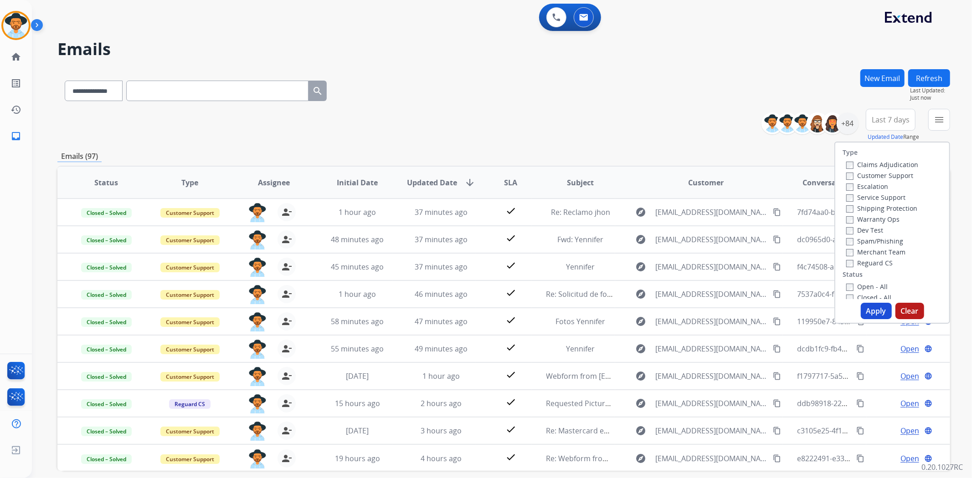
click at [864, 287] on label "Open - All" at bounding box center [866, 286] width 41 height 9
click at [871, 312] on button "Apply" at bounding box center [876, 311] width 31 height 16
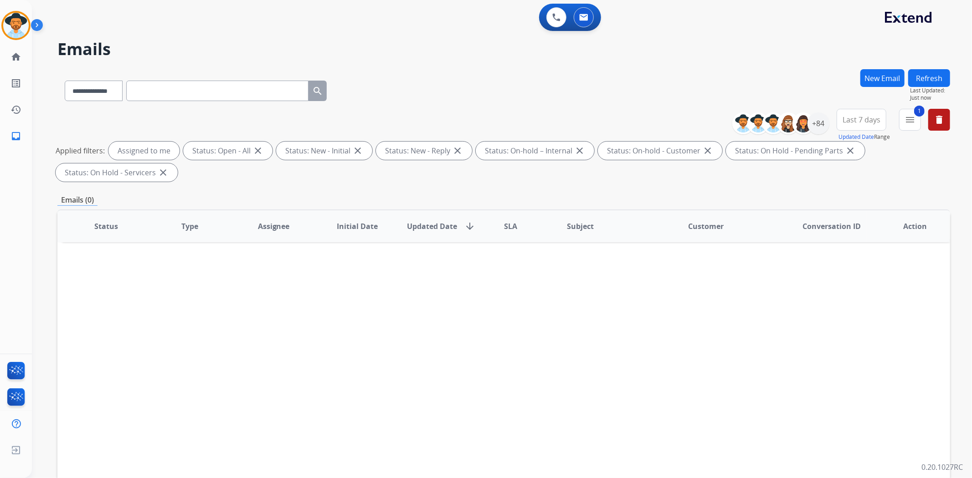
click at [852, 125] on button "Last 7 days" at bounding box center [862, 120] width 50 height 22
click at [849, 151] on div "Custom" at bounding box center [858, 153] width 50 height 14
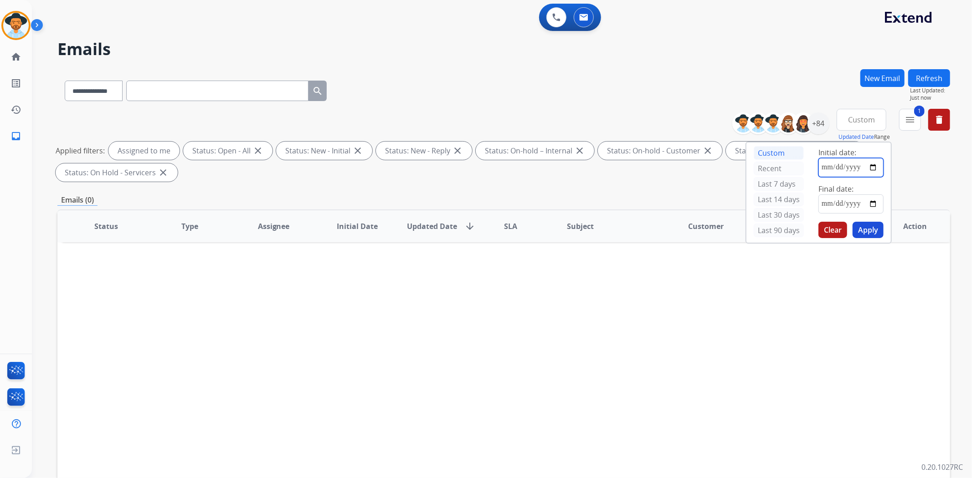
click at [877, 169] on input "date" at bounding box center [850, 167] width 65 height 19
type input "**********"
click at [871, 201] on input "date" at bounding box center [850, 204] width 65 height 19
type input "**********"
click at [867, 231] on button "Apply" at bounding box center [867, 230] width 31 height 16
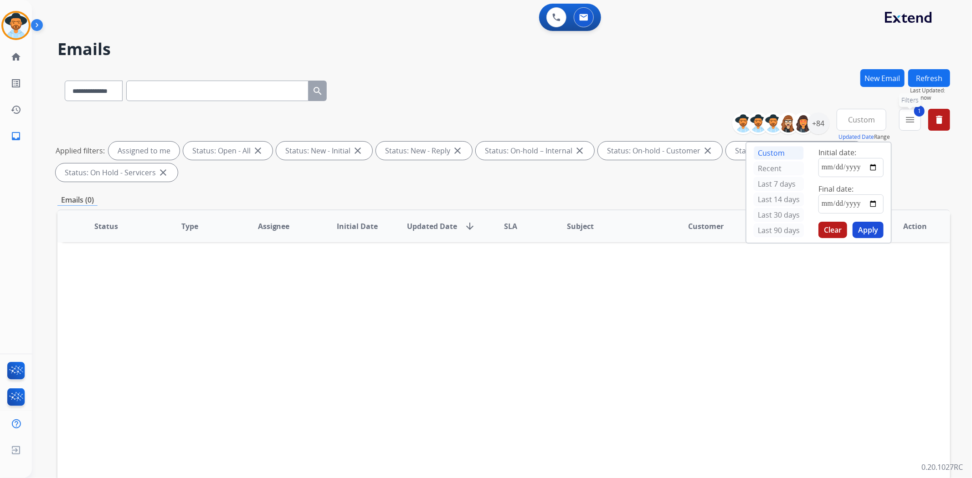
click at [913, 120] on mat-icon "menu" at bounding box center [909, 119] width 11 height 11
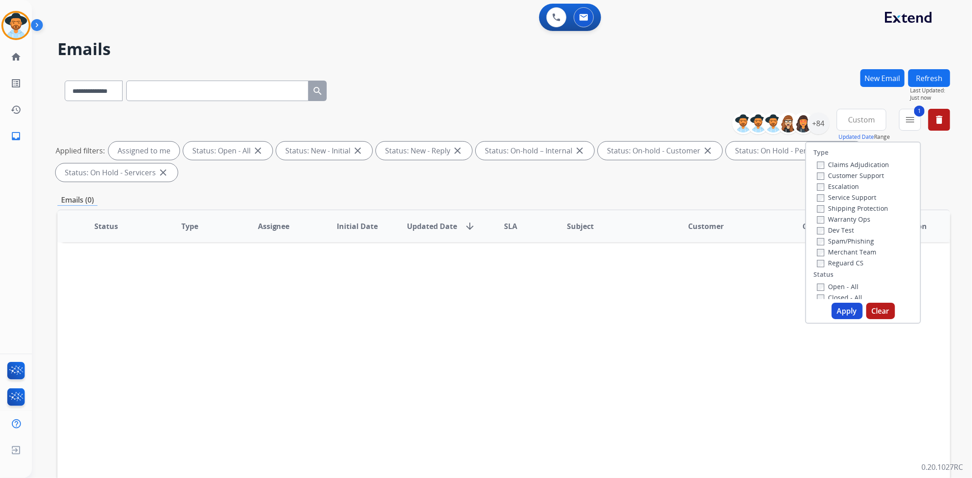
click at [820, 297] on label "Closed - All" at bounding box center [839, 297] width 45 height 9
click at [839, 308] on button "Apply" at bounding box center [846, 311] width 31 height 16
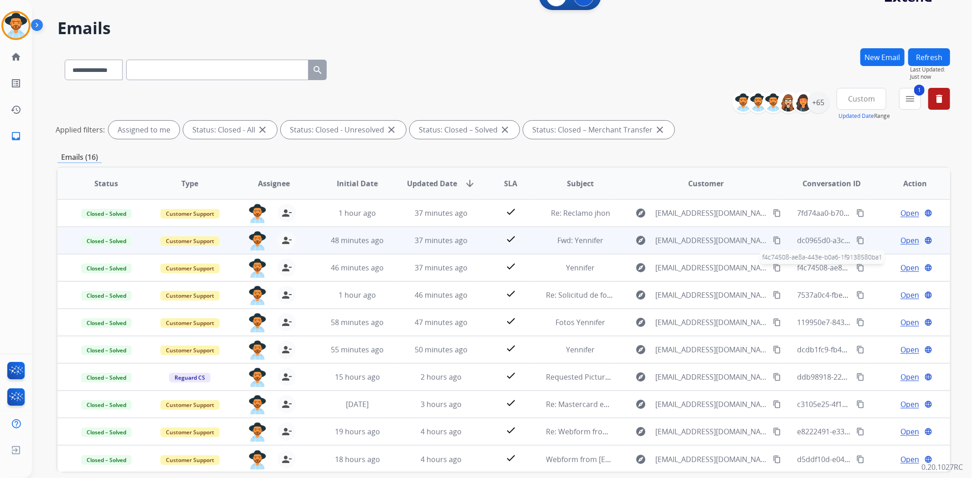
scroll to position [0, 0]
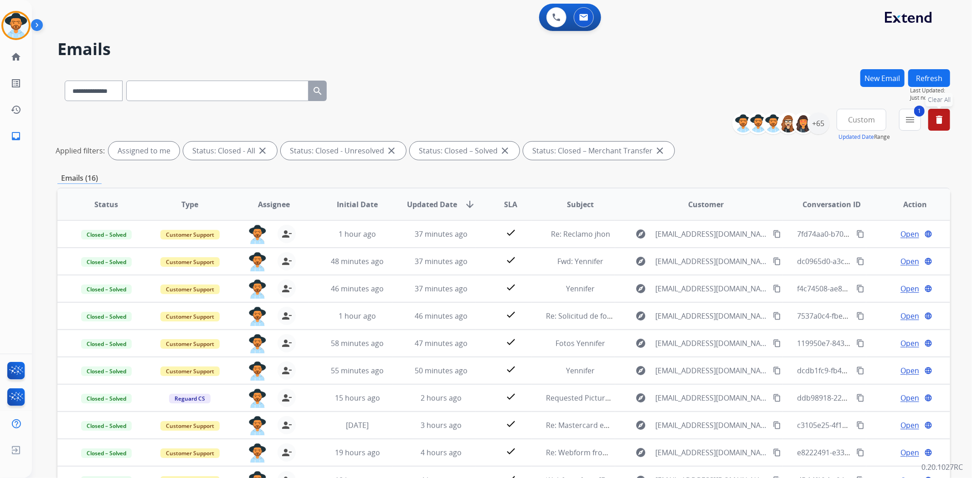
click at [948, 119] on button "delete Clear All" at bounding box center [939, 120] width 22 height 22
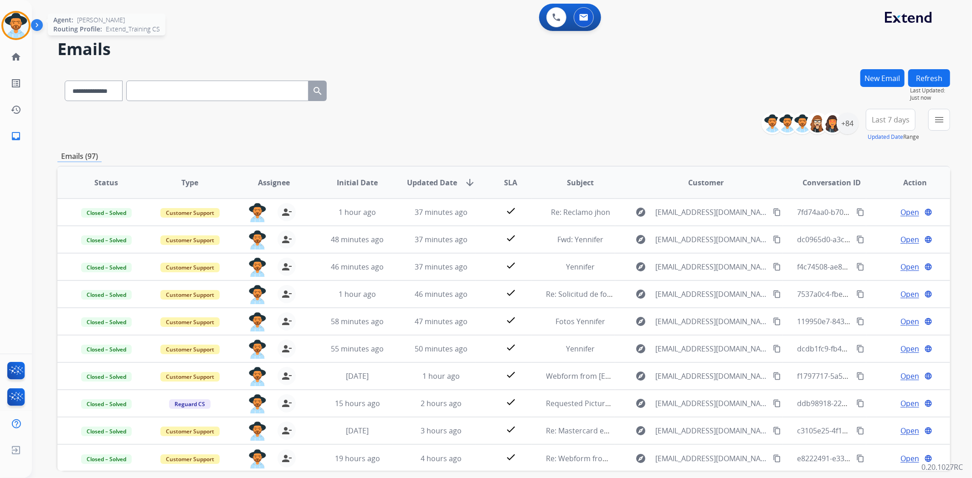
click at [25, 32] on img at bounding box center [16, 26] width 26 height 26
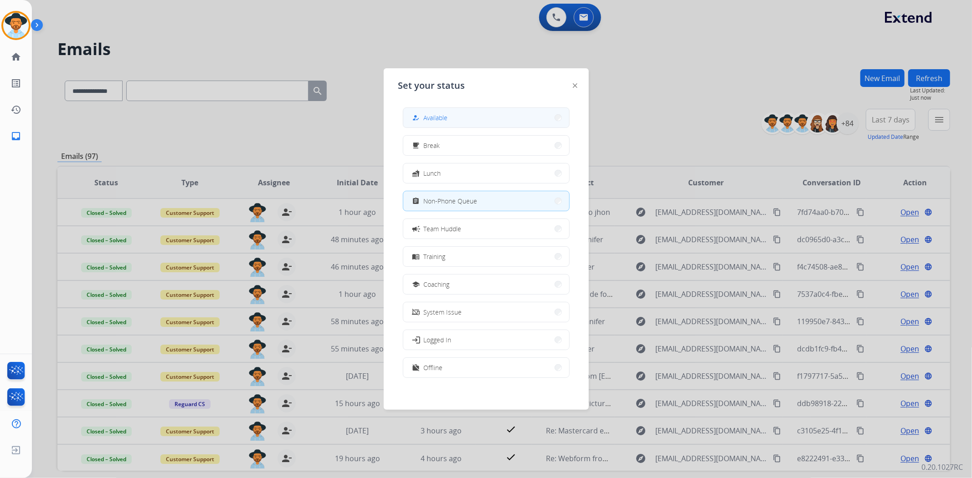
click at [433, 122] on span "Available" at bounding box center [436, 118] width 24 height 10
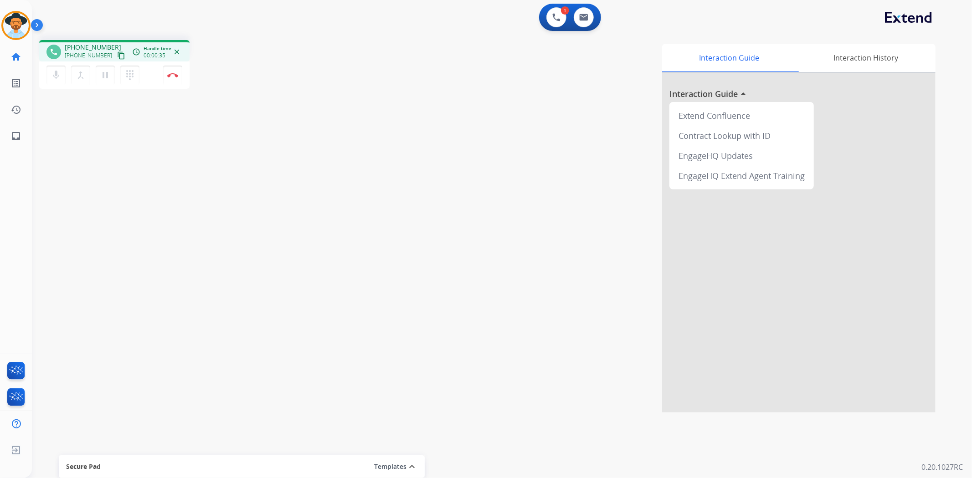
click at [117, 51] on mat-icon "content_copy" at bounding box center [121, 55] width 8 height 8
click at [174, 75] on img at bounding box center [172, 75] width 11 height 5
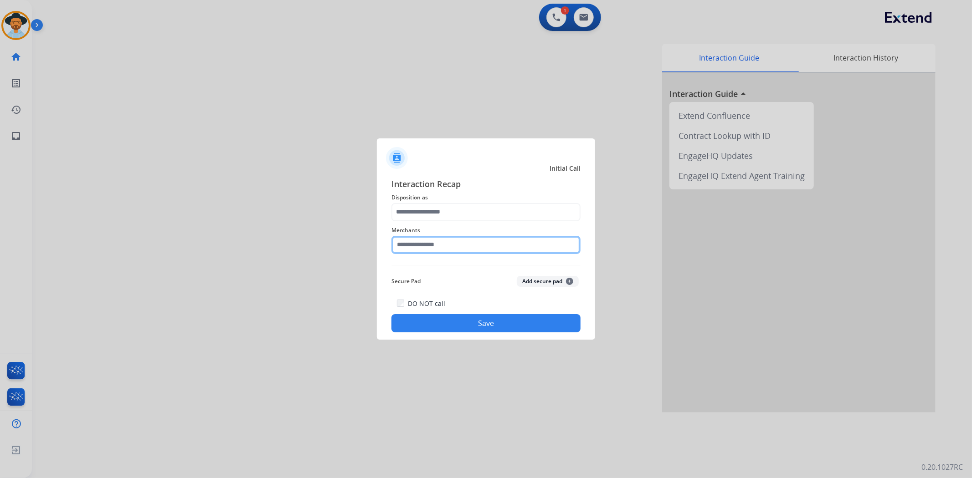
click at [433, 247] on input "text" at bounding box center [485, 245] width 189 height 18
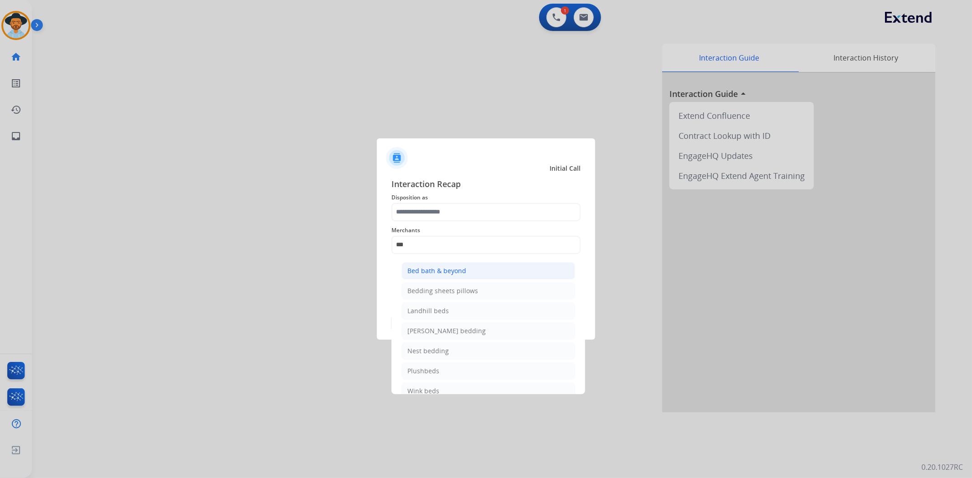
click at [442, 269] on div "Bed bath & beyond" at bounding box center [436, 271] width 59 height 9
type input "**********"
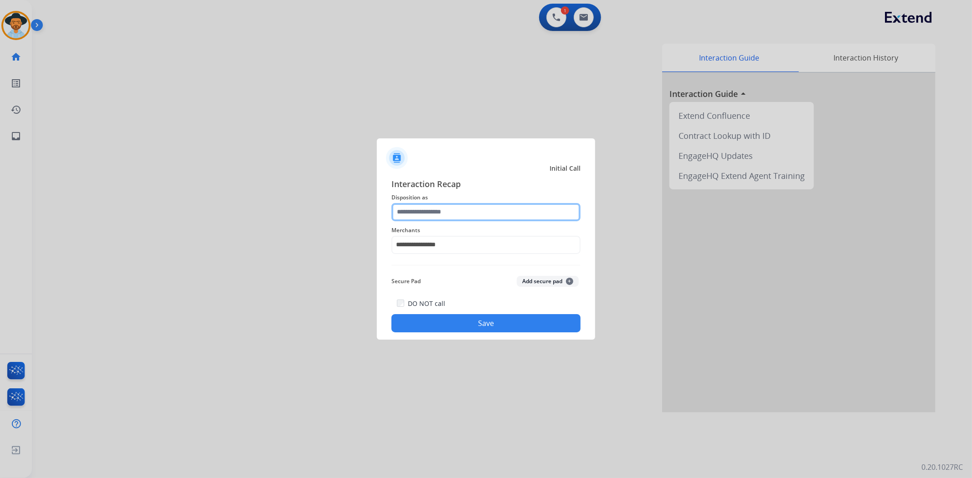
click at [439, 209] on input "text" at bounding box center [485, 212] width 189 height 18
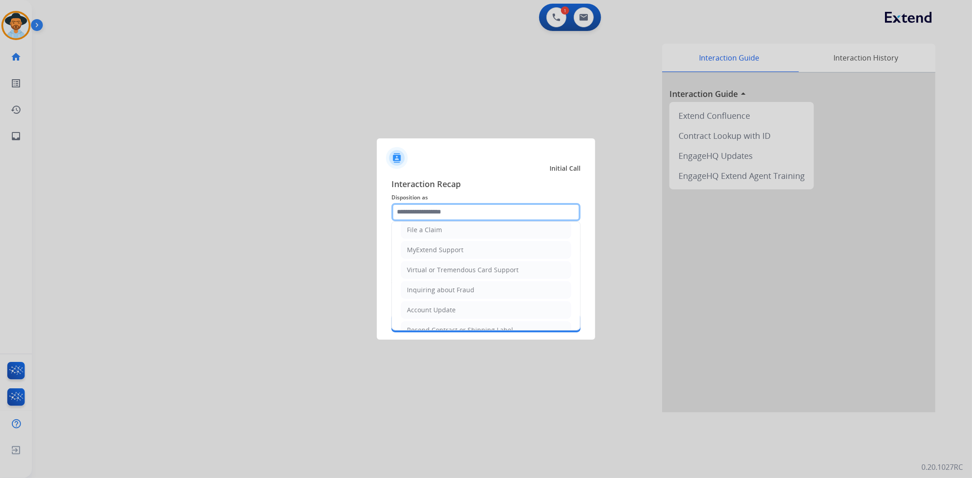
scroll to position [101, 0]
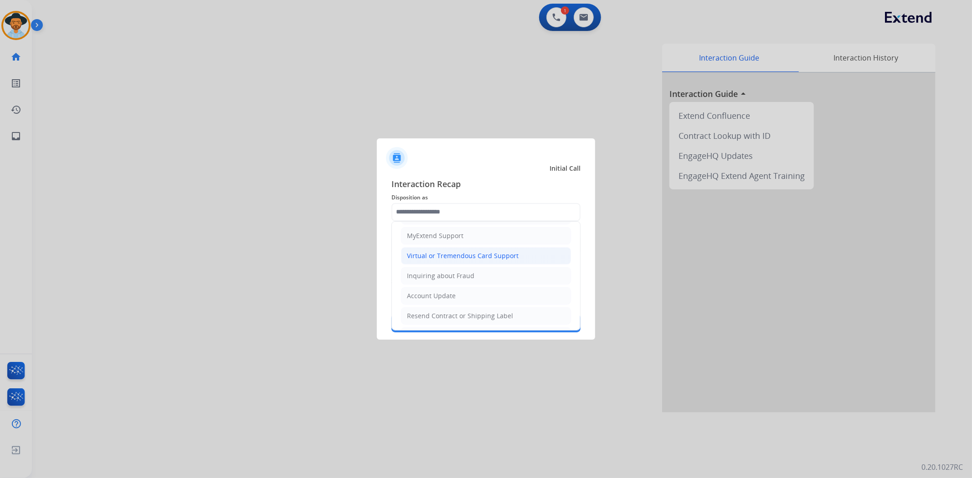
click at [462, 256] on div "Virtual or Tremendous Card Support" at bounding box center [463, 255] width 112 height 9
type input "**********"
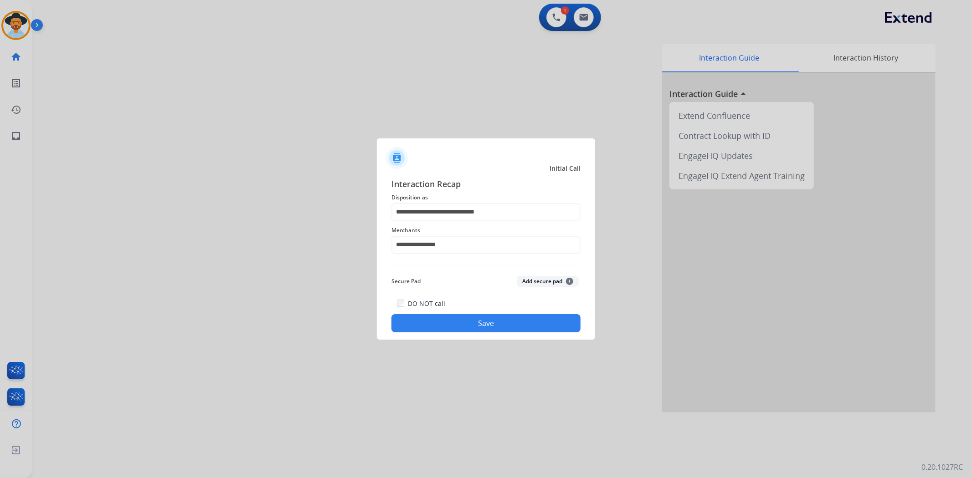
click at [529, 326] on button "Save" at bounding box center [485, 323] width 189 height 18
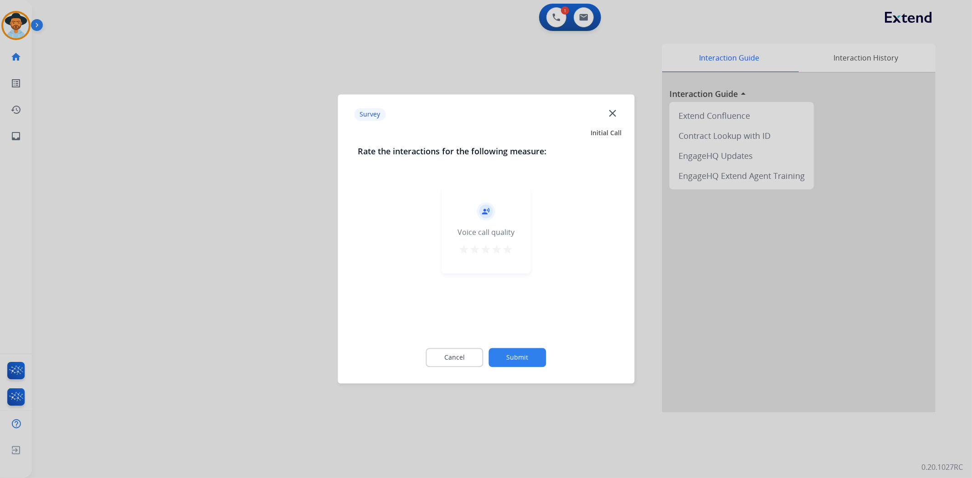
click at [508, 253] on mat-icon "star" at bounding box center [508, 250] width 11 height 11
click at [518, 358] on button "Submit" at bounding box center [517, 358] width 57 height 19
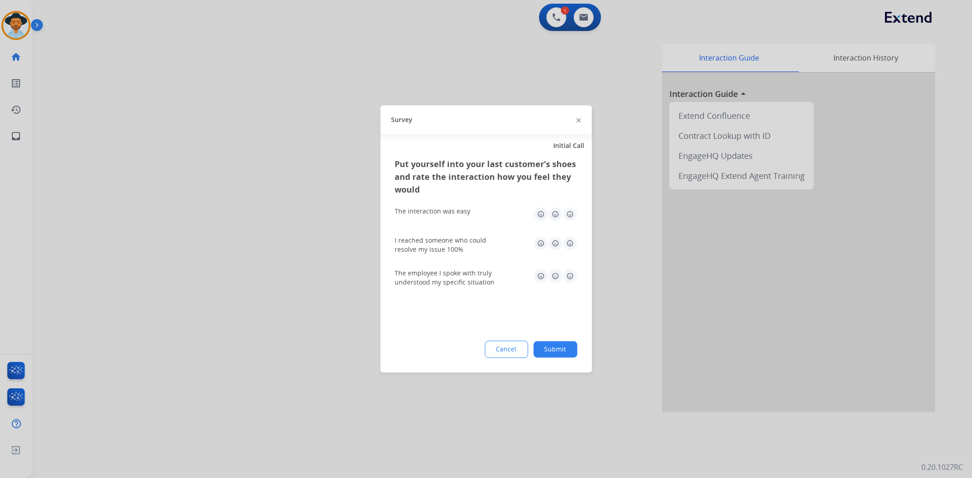
click at [568, 217] on img at bounding box center [570, 214] width 15 height 15
click at [570, 246] on img at bounding box center [570, 243] width 15 height 15
click at [568, 274] on img at bounding box center [570, 276] width 15 height 15
click at [553, 360] on div "Put yourself into your last customer’s shoes and rate the interaction how you f…" at bounding box center [485, 265] width 211 height 215
click at [553, 352] on button "Submit" at bounding box center [556, 350] width 44 height 16
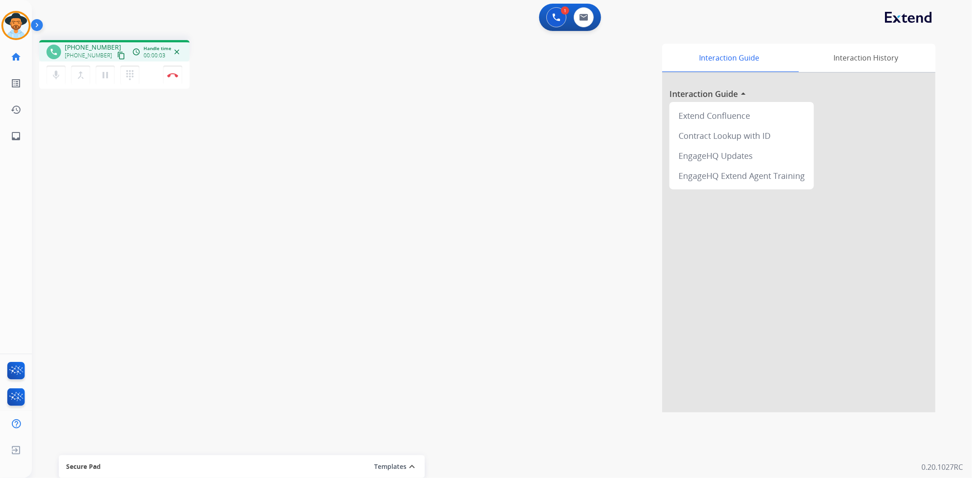
click at [117, 54] on mat-icon "content_copy" at bounding box center [121, 55] width 8 height 8
click at [174, 75] on img at bounding box center [172, 75] width 11 height 5
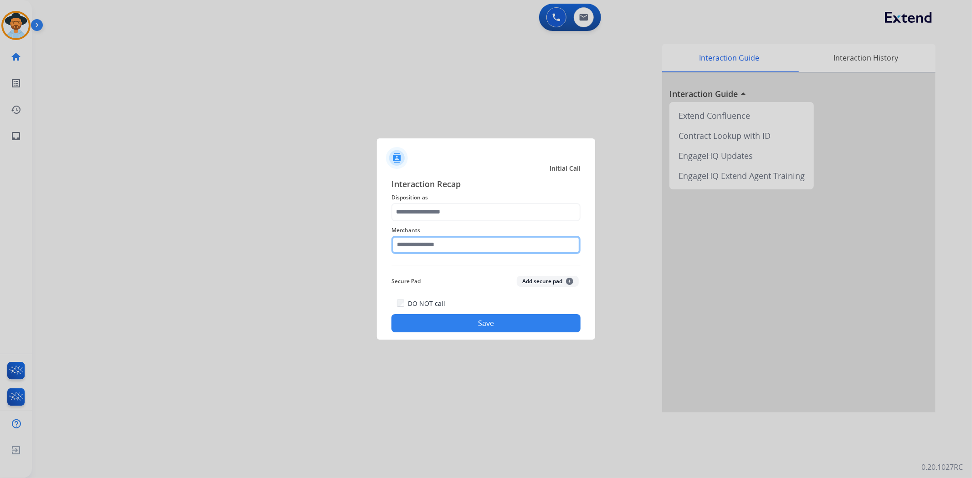
click at [439, 242] on input "text" at bounding box center [485, 245] width 189 height 18
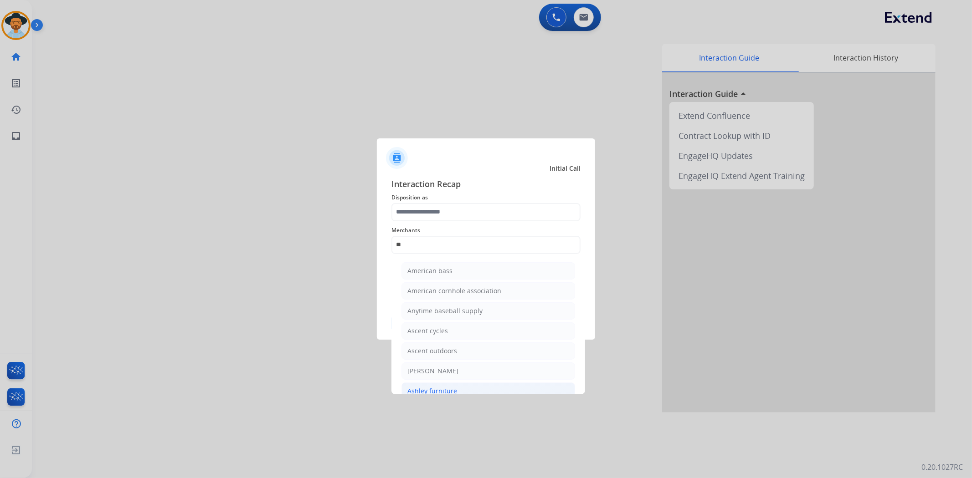
click at [462, 385] on li "Ashley furniture" at bounding box center [488, 391] width 174 height 17
type input "**********"
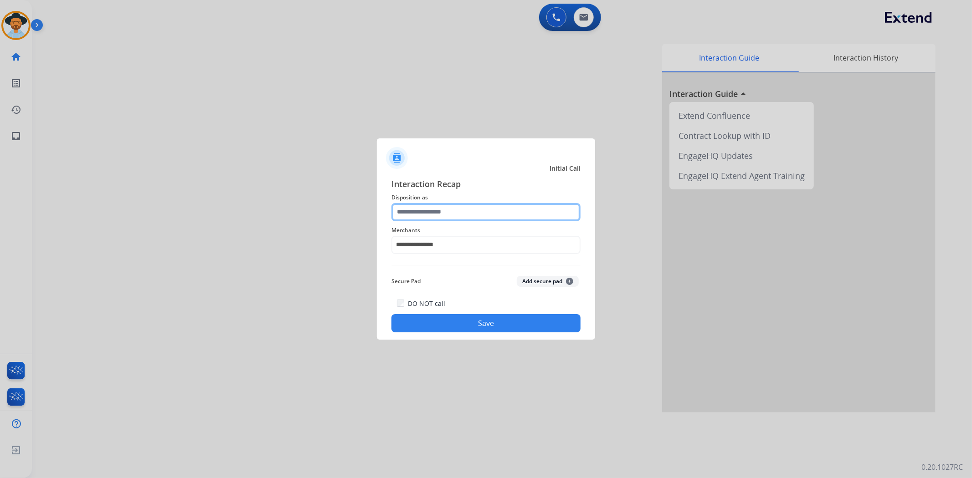
click at [463, 217] on input "text" at bounding box center [485, 212] width 189 height 18
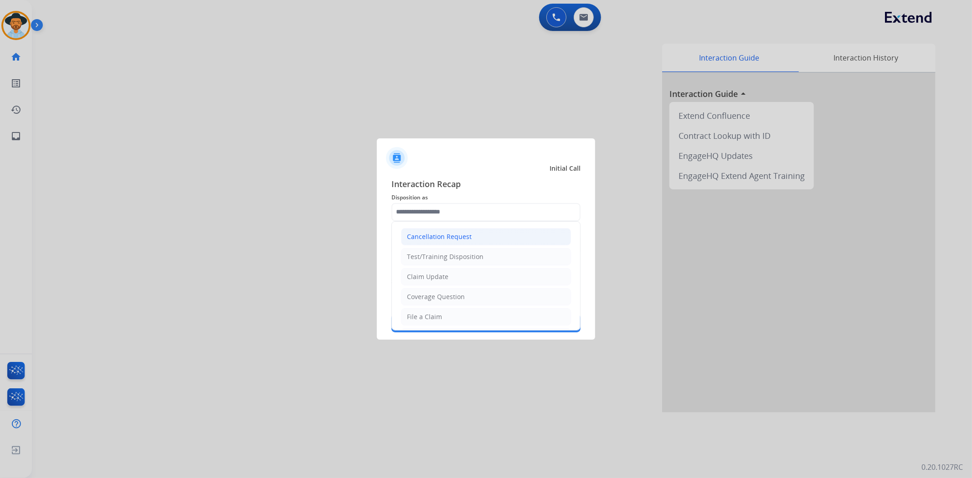
click at [462, 242] on li "Cancellation Request" at bounding box center [486, 236] width 170 height 17
type input "**********"
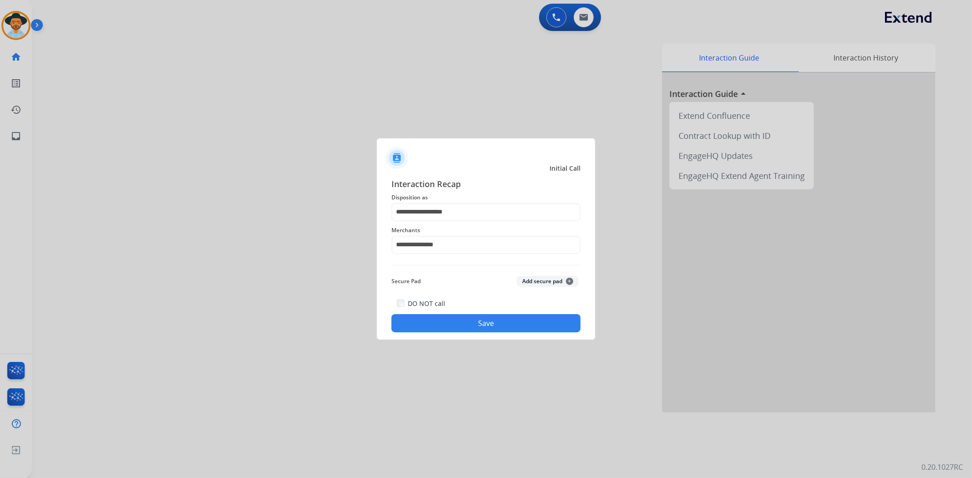
click at [490, 323] on button "Save" at bounding box center [485, 323] width 189 height 18
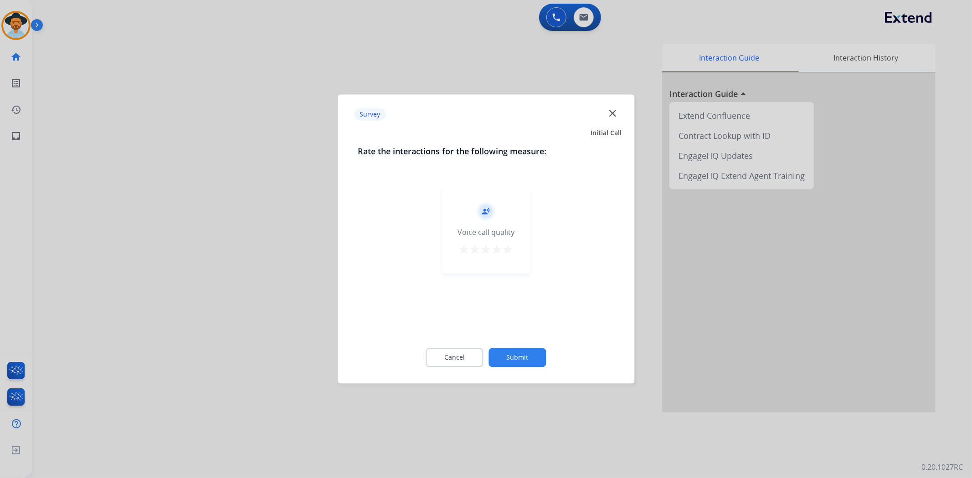
click at [508, 253] on mat-icon "star" at bounding box center [508, 250] width 11 height 11
click at [520, 352] on div "Cancel Submit" at bounding box center [486, 358] width 257 height 41
click at [520, 360] on button "Submit" at bounding box center [517, 358] width 57 height 19
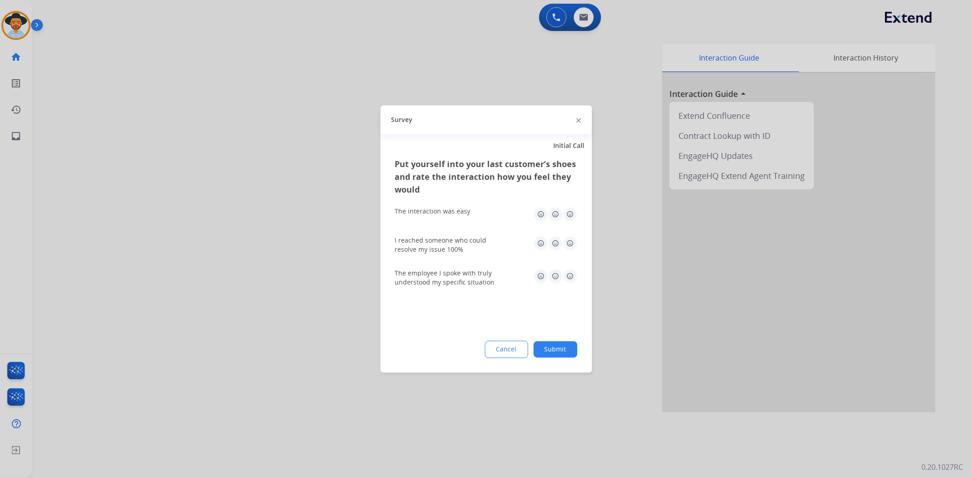
click at [570, 213] on img at bounding box center [570, 214] width 15 height 15
click at [572, 241] on img at bounding box center [570, 243] width 15 height 15
click at [570, 277] on img at bounding box center [570, 276] width 15 height 15
click at [571, 344] on button "Submit" at bounding box center [556, 350] width 44 height 16
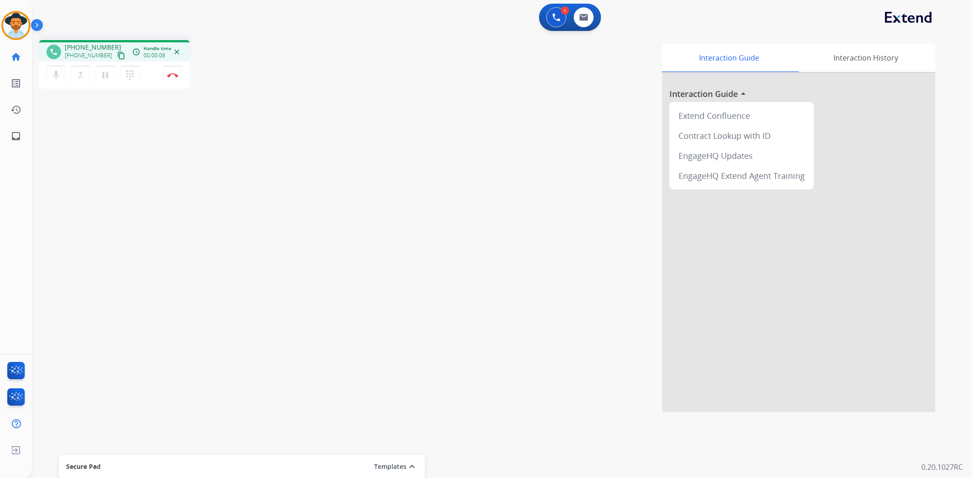
click at [117, 54] on mat-icon "content_copy" at bounding box center [121, 55] width 8 height 8
click at [99, 75] on button "pause Hold" at bounding box center [105, 75] width 19 height 19
click at [112, 72] on button "play_arrow Hold" at bounding box center [105, 75] width 19 height 19
click at [173, 74] on img at bounding box center [172, 75] width 11 height 5
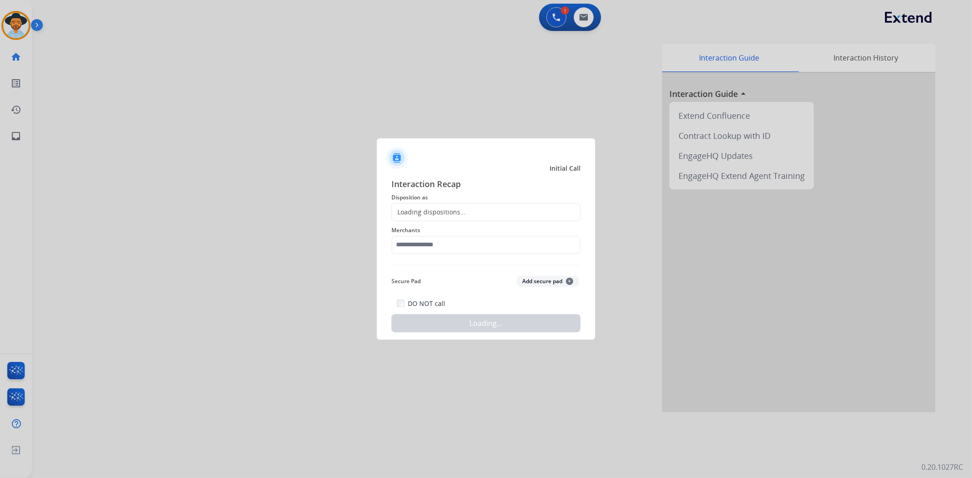
click at [439, 228] on span "Merchants" at bounding box center [485, 230] width 189 height 11
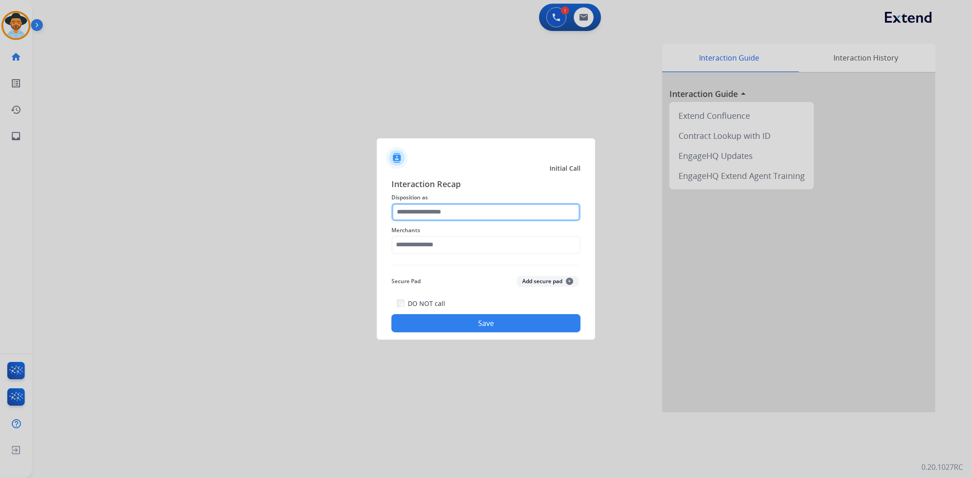
click at [439, 213] on input "text" at bounding box center [485, 212] width 189 height 18
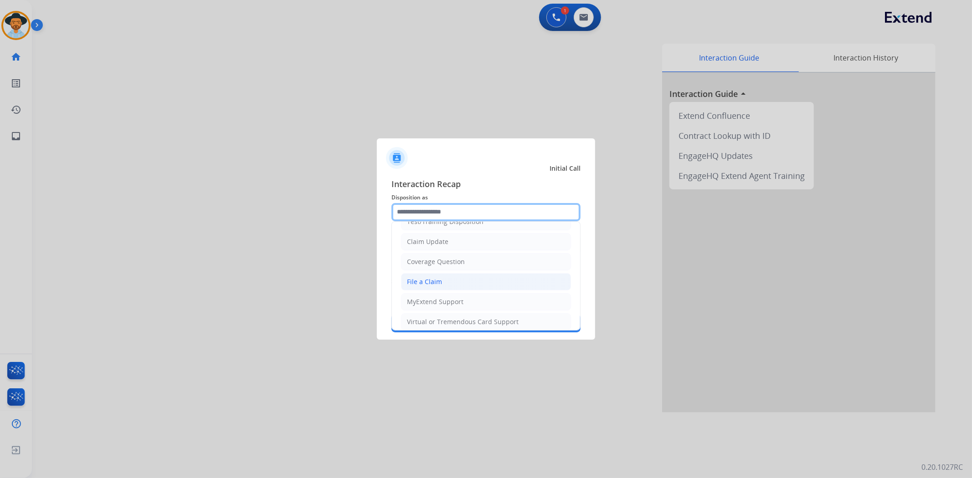
scroll to position [51, 0]
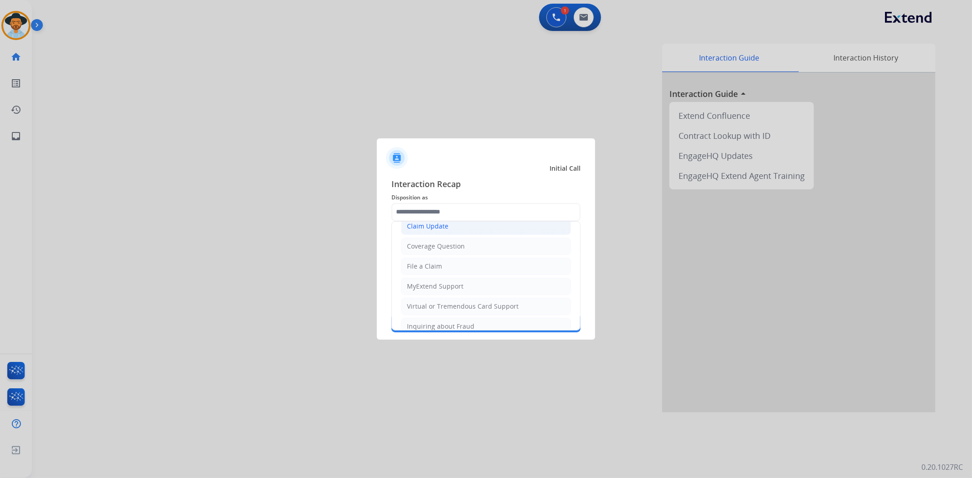
click at [452, 233] on li "Claim Update" at bounding box center [486, 226] width 170 height 17
type input "**********"
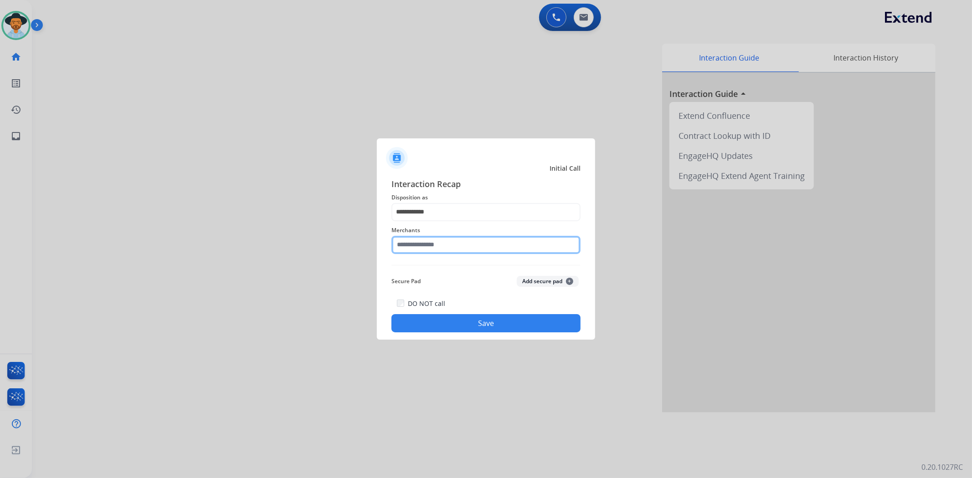
click at [476, 246] on input "text" at bounding box center [485, 245] width 189 height 18
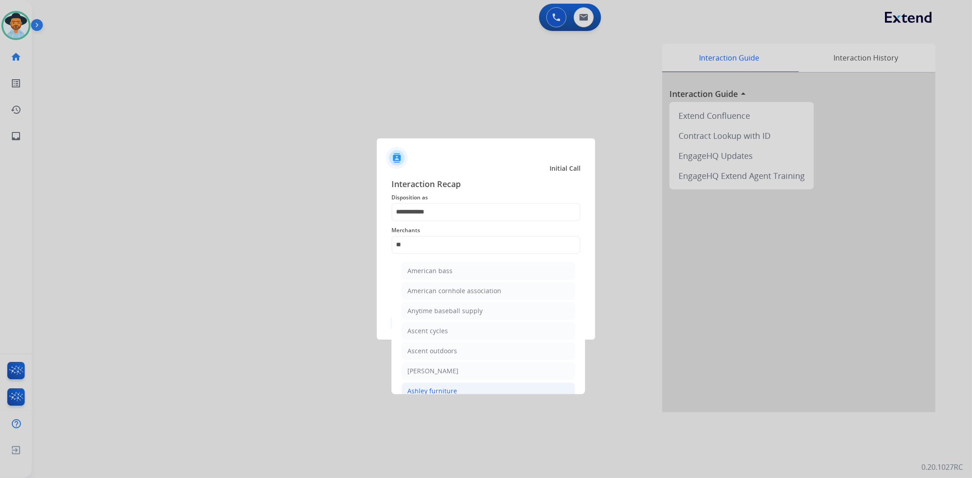
click at [448, 392] on div "Ashley furniture" at bounding box center [432, 391] width 50 height 9
type input "**********"
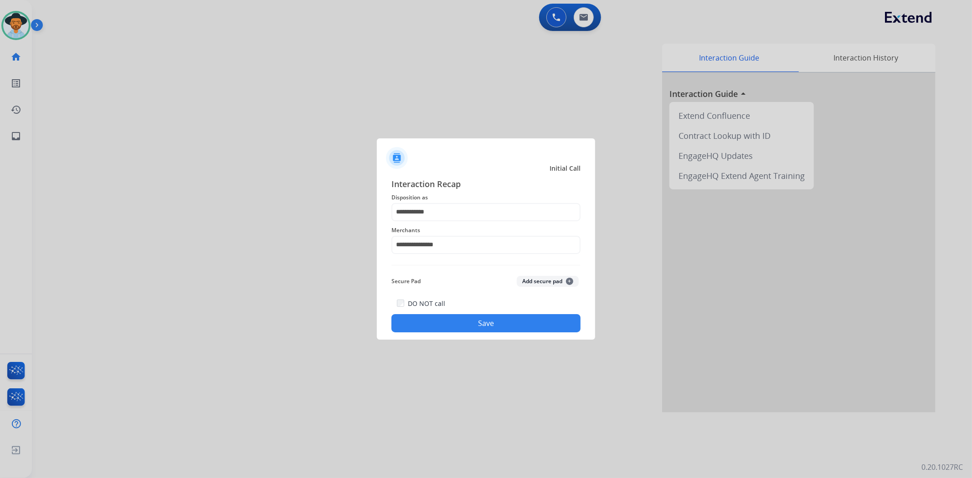
click at [486, 327] on button "Save" at bounding box center [485, 323] width 189 height 18
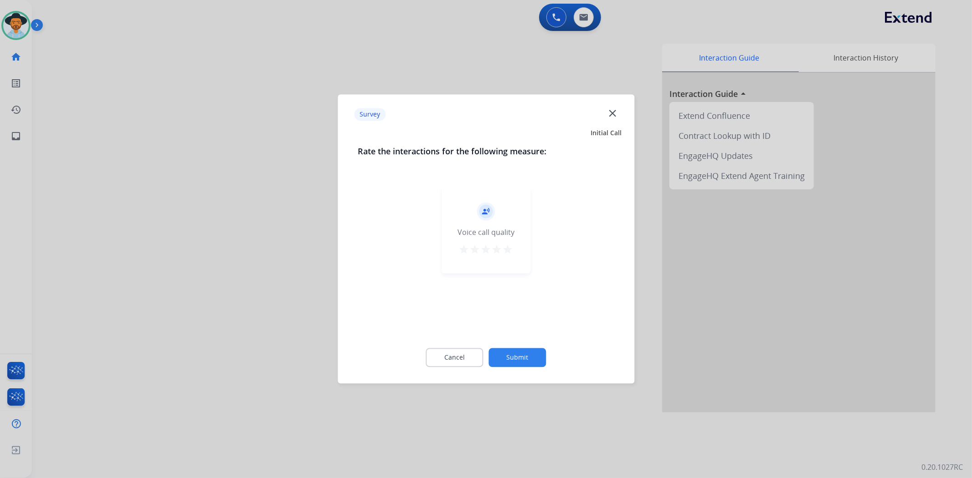
click at [510, 252] on mat-icon "star" at bounding box center [508, 250] width 11 height 11
click at [525, 353] on button "Submit" at bounding box center [517, 358] width 57 height 19
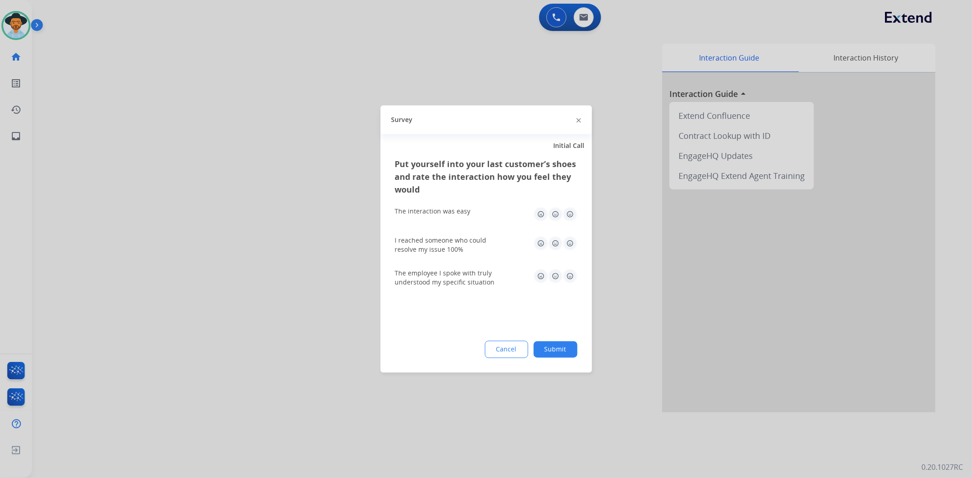
click at [570, 215] on img at bounding box center [570, 214] width 15 height 15
click at [570, 242] on img at bounding box center [570, 243] width 15 height 15
click at [572, 280] on img at bounding box center [570, 276] width 15 height 15
click at [566, 353] on button "Submit" at bounding box center [556, 350] width 44 height 16
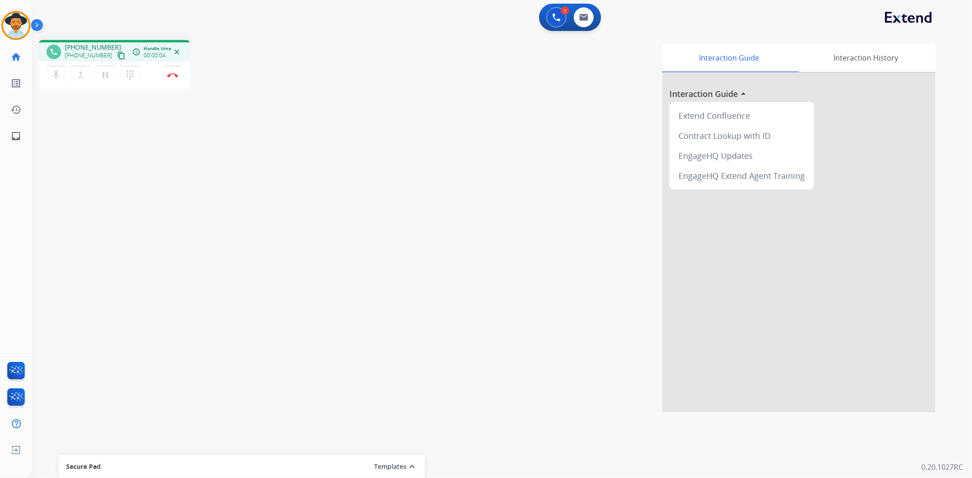
click at [117, 55] on mat-icon "content_copy" at bounding box center [121, 55] width 8 height 8
click at [108, 76] on mat-icon "pause" at bounding box center [105, 75] width 11 height 11
click at [172, 75] on img at bounding box center [172, 75] width 11 height 5
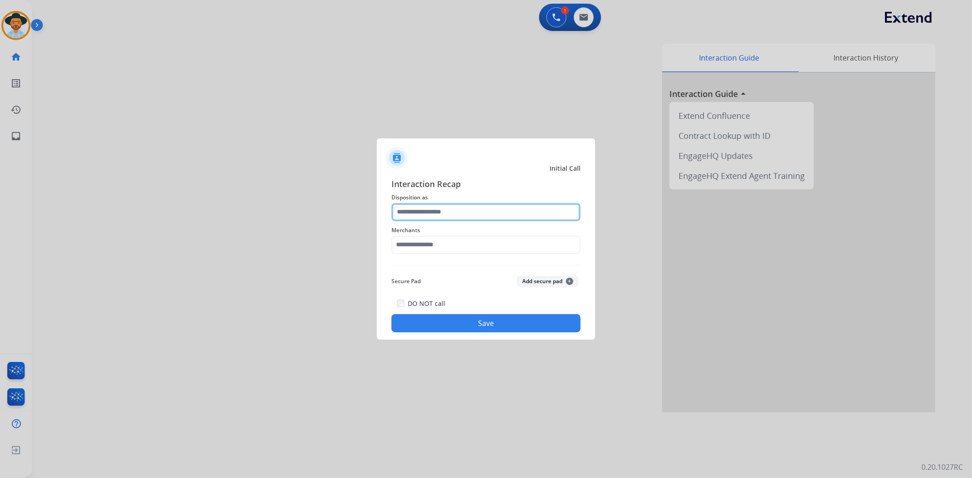
click at [475, 211] on input "text" at bounding box center [485, 212] width 189 height 18
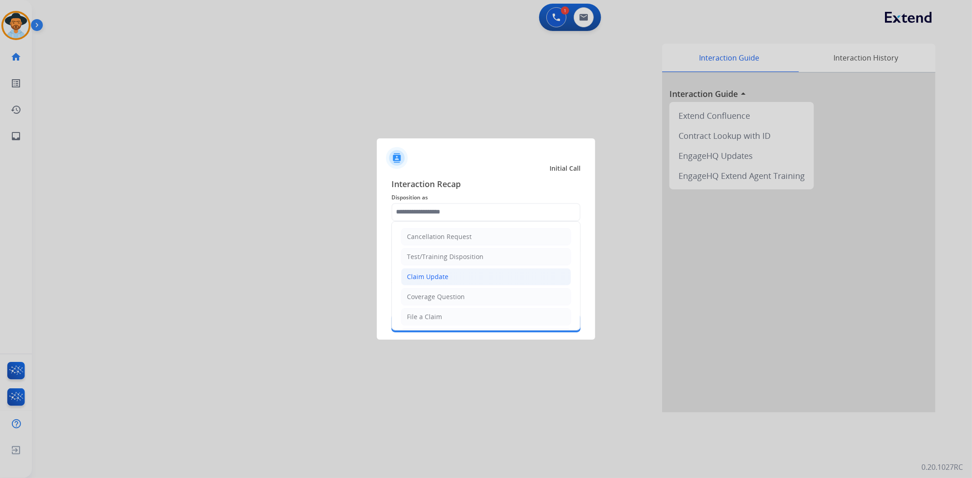
click at [447, 278] on div "Claim Update" at bounding box center [427, 276] width 41 height 9
type input "**********"
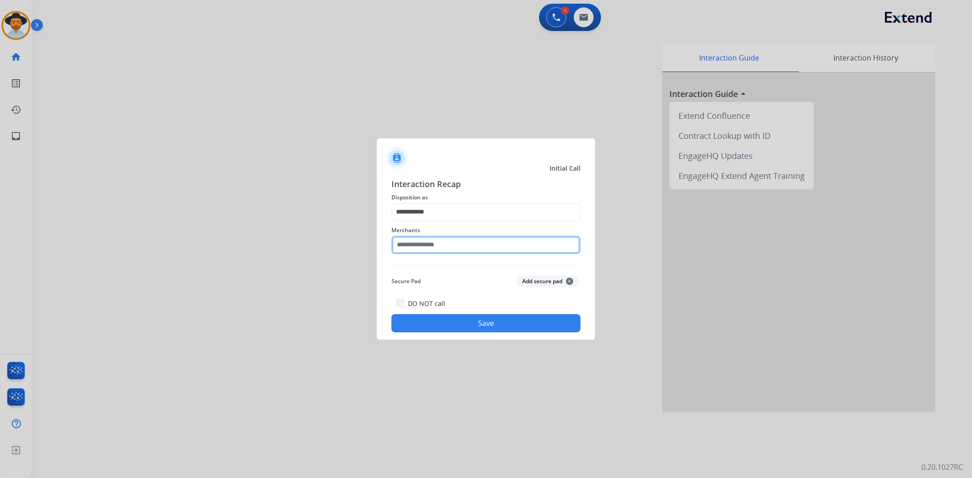
click at [439, 239] on input "text" at bounding box center [485, 245] width 189 height 18
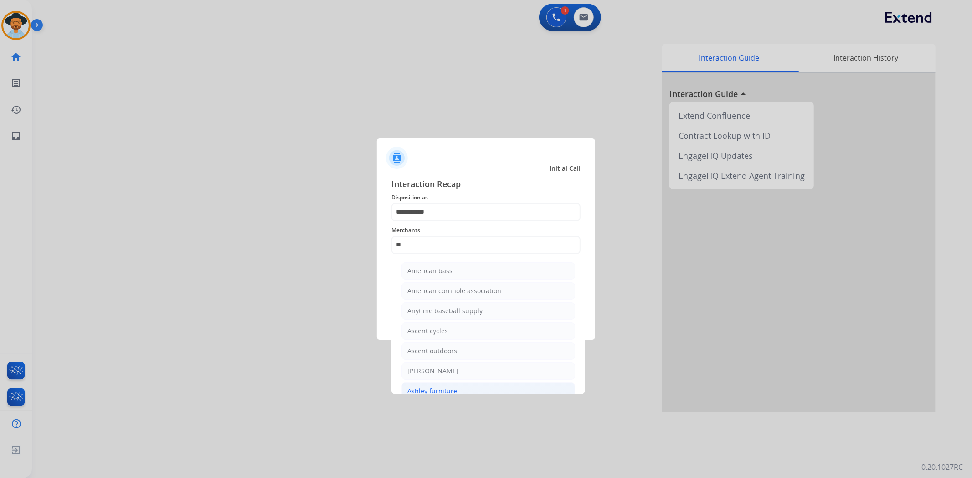
click at [440, 385] on li "Ashley furniture" at bounding box center [488, 391] width 174 height 17
type input "**********"
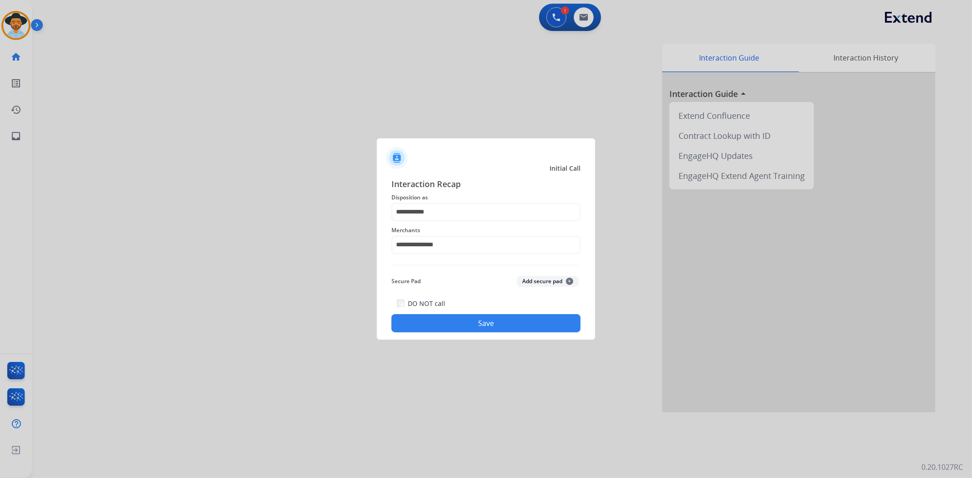
click at [455, 326] on button "Save" at bounding box center [485, 323] width 189 height 18
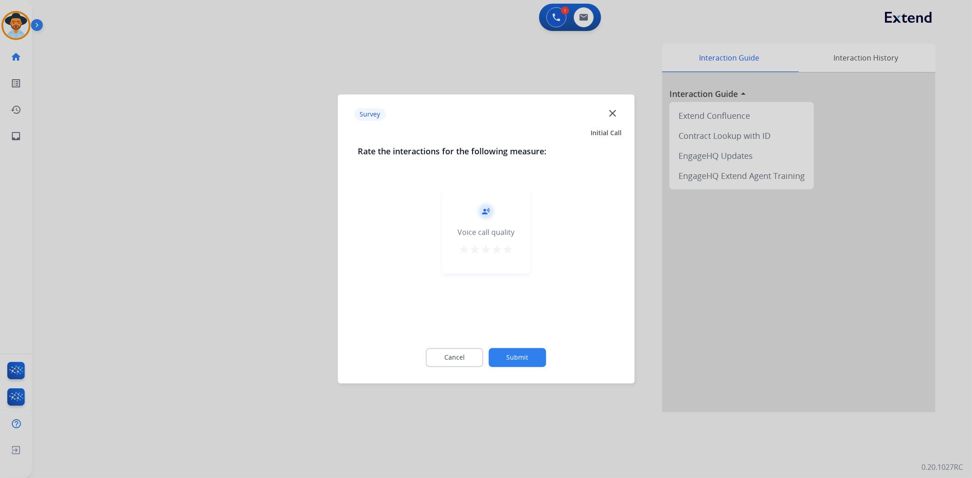
click at [613, 111] on mat-icon "close" at bounding box center [612, 113] width 12 height 12
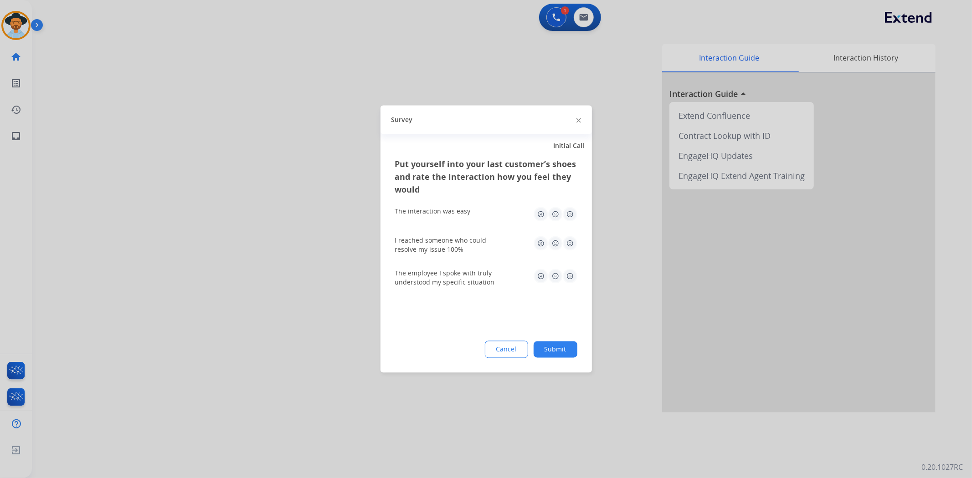
click at [579, 122] on div at bounding box center [578, 119] width 5 height 11
click at [576, 122] on div at bounding box center [578, 119] width 5 height 11
click at [575, 118] on div "Survey" at bounding box center [485, 120] width 211 height 29
click at [576, 120] on img at bounding box center [578, 120] width 5 height 5
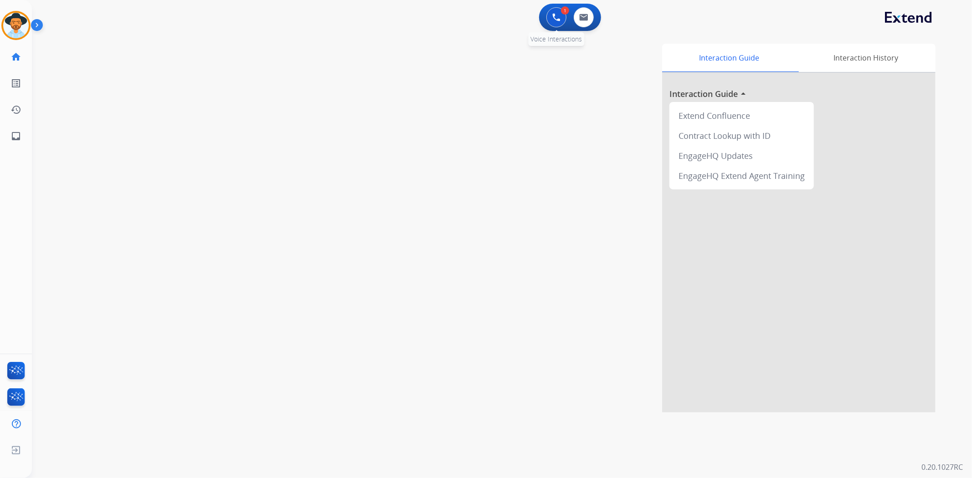
click at [559, 11] on button at bounding box center [556, 17] width 20 height 20
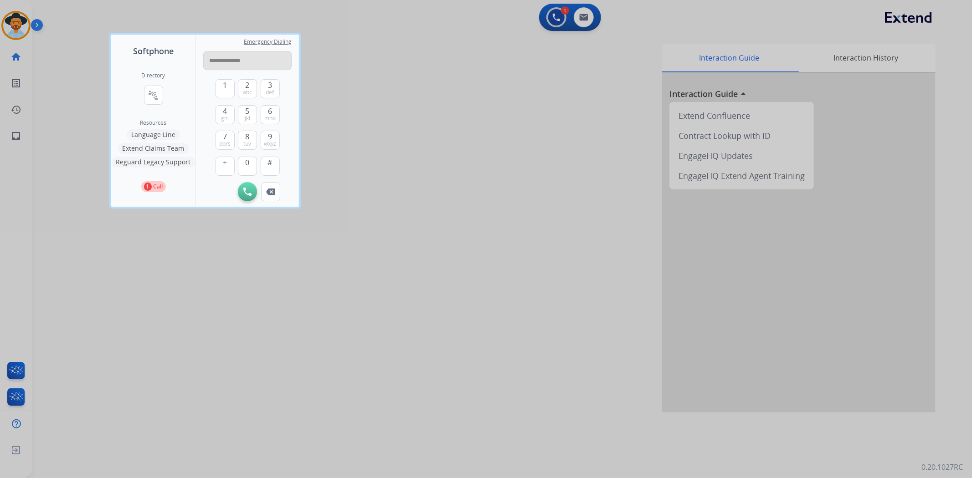
click at [235, 61] on input "**********" at bounding box center [247, 60] width 88 height 19
type input "**********"
click at [248, 189] on img at bounding box center [247, 192] width 8 height 8
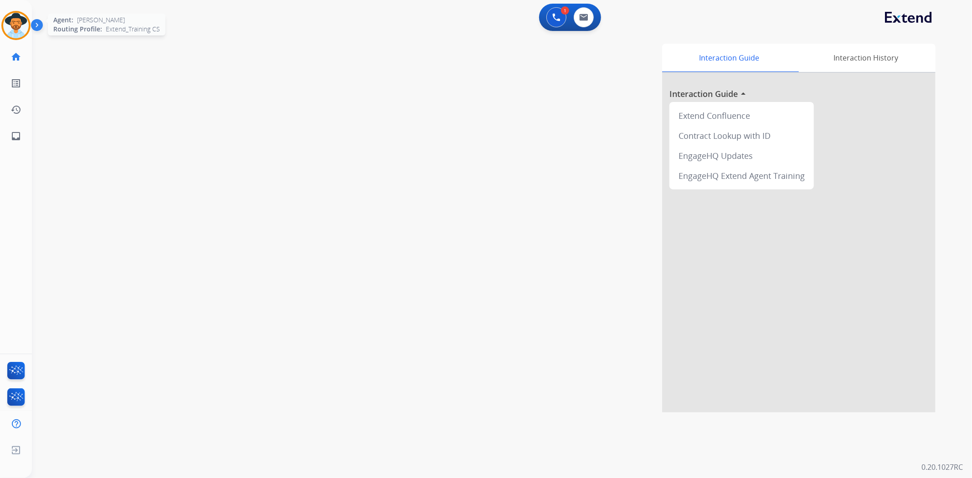
click at [16, 25] on img at bounding box center [16, 26] width 26 height 26
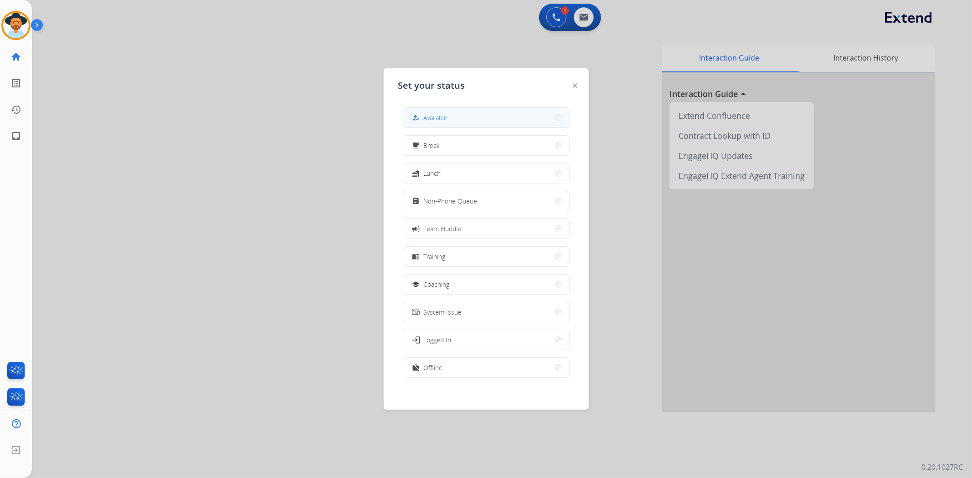
click at [462, 114] on button "how_to_reg Available" at bounding box center [486, 118] width 166 height 20
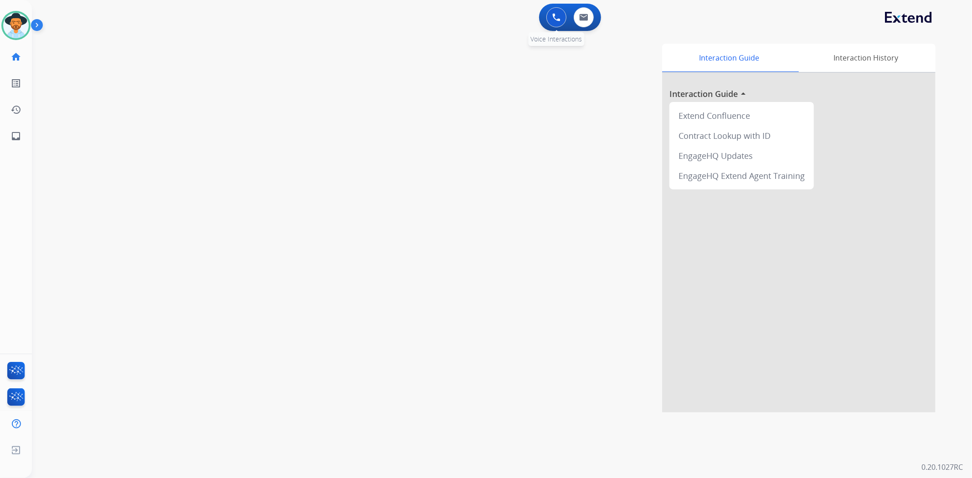
click at [555, 16] on img at bounding box center [556, 17] width 8 height 8
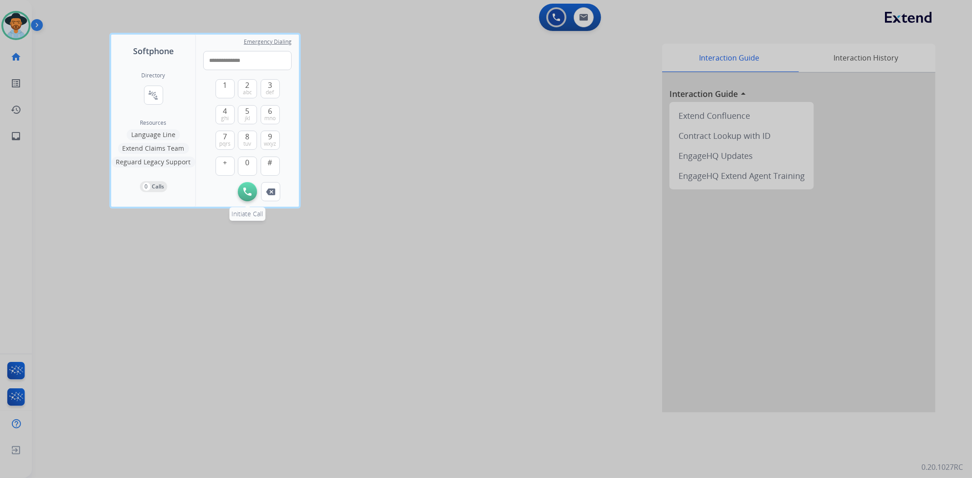
type input "**********"
click at [252, 190] on button "Initiate Call" at bounding box center [247, 191] width 19 height 19
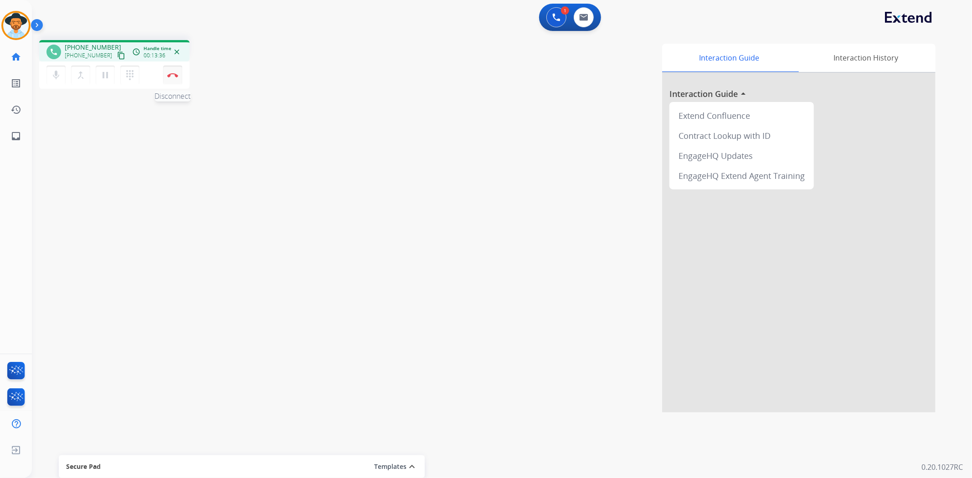
click at [176, 75] on img at bounding box center [172, 75] width 11 height 5
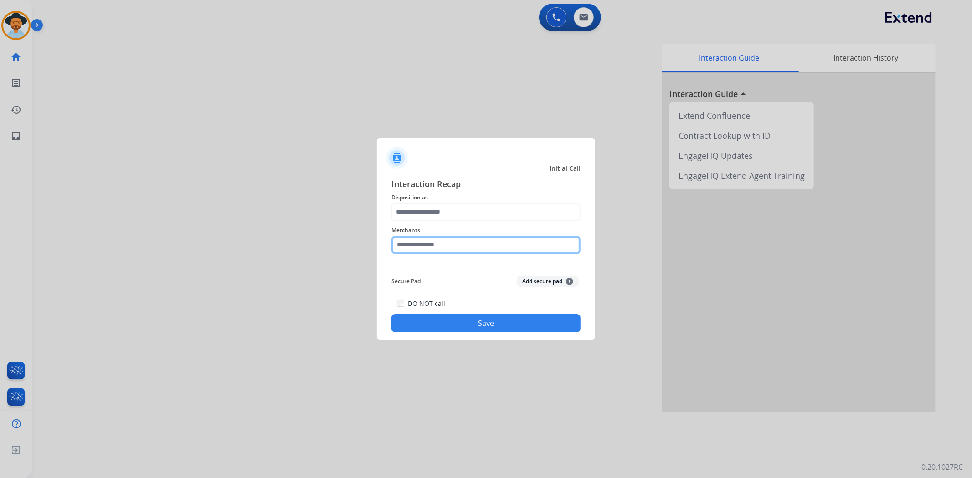
click at [434, 247] on input "text" at bounding box center [485, 245] width 189 height 18
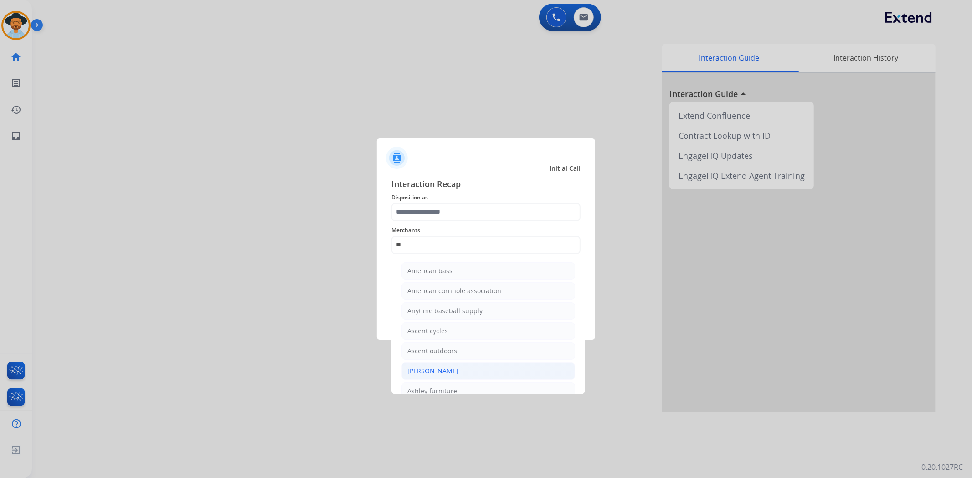
click at [444, 374] on div "[PERSON_NAME]" at bounding box center [432, 371] width 51 height 9
type input "**********"
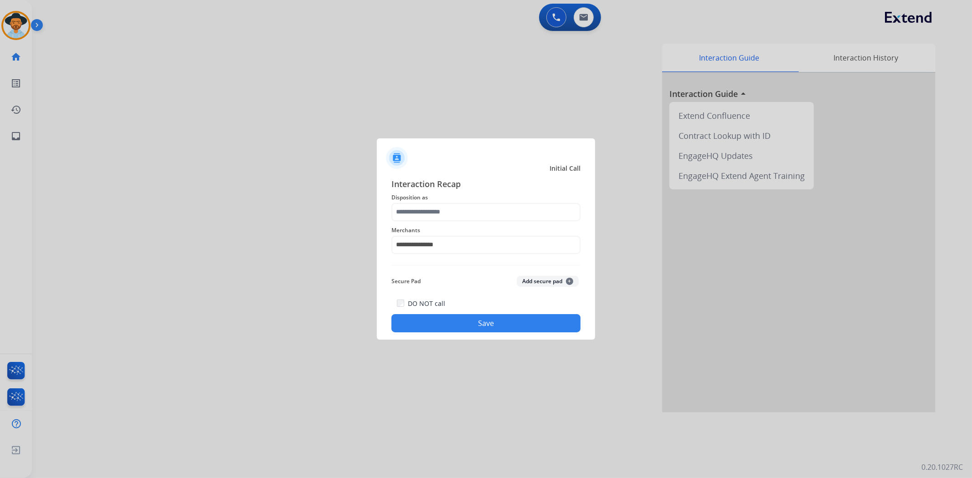
click at [460, 198] on span "Disposition as" at bounding box center [485, 197] width 189 height 11
click at [455, 210] on input "text" at bounding box center [485, 212] width 189 height 18
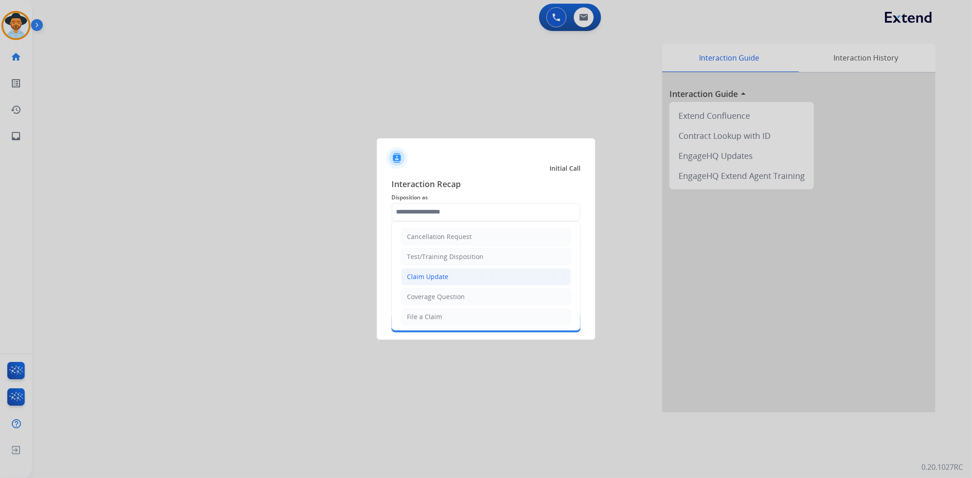
click at [462, 276] on li "Claim Update" at bounding box center [486, 276] width 170 height 17
type input "**********"
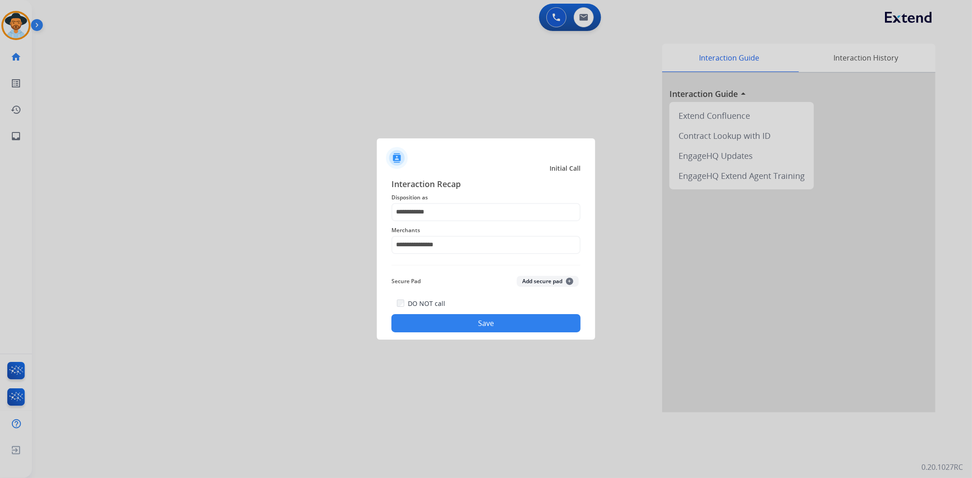
click at [481, 320] on button "Save" at bounding box center [485, 323] width 189 height 18
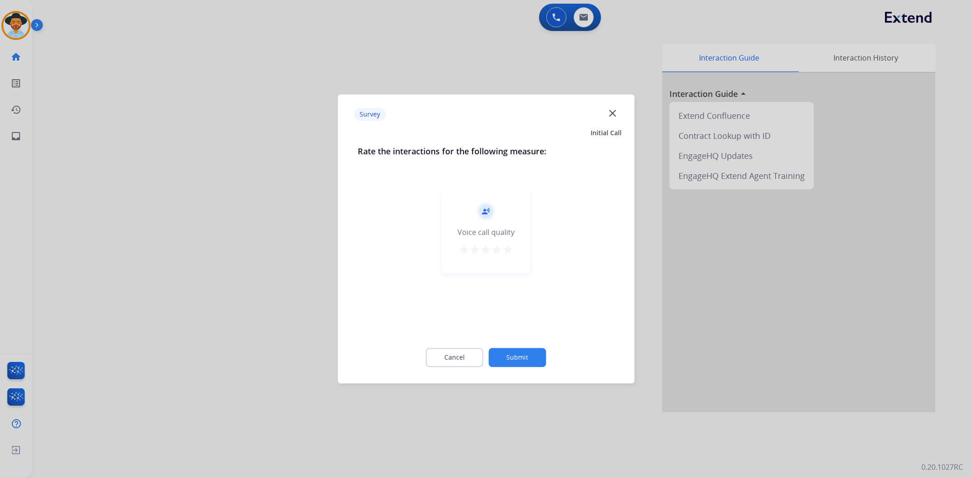
click at [508, 249] on mat-icon "star" at bounding box center [508, 250] width 11 height 11
click at [521, 354] on button "Submit" at bounding box center [517, 358] width 57 height 19
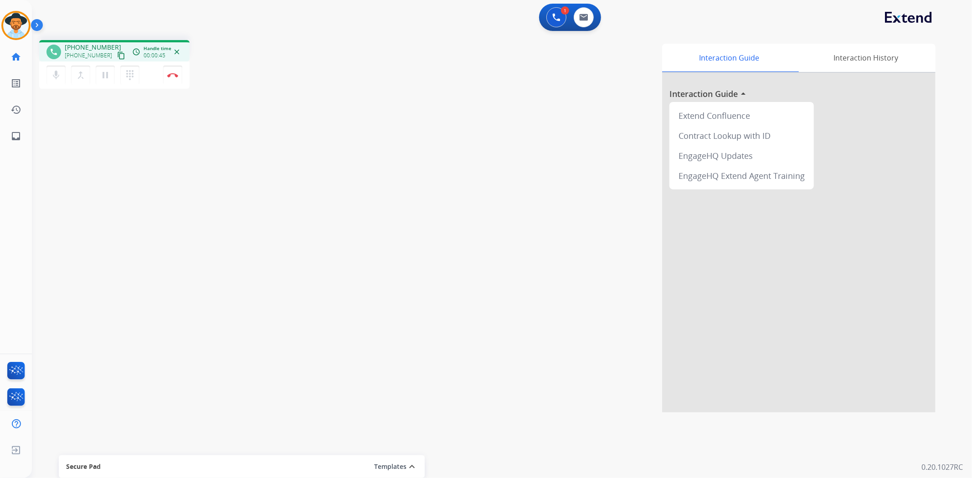
click at [117, 56] on mat-icon "content_copy" at bounding box center [121, 55] width 8 height 8
click at [103, 77] on mat-icon "pause" at bounding box center [105, 75] width 11 height 11
drag, startPoint x: 99, startPoint y: 66, endPoint x: 102, endPoint y: 70, distance: 4.8
click at [100, 67] on button "play_arrow Hold" at bounding box center [105, 75] width 19 height 19
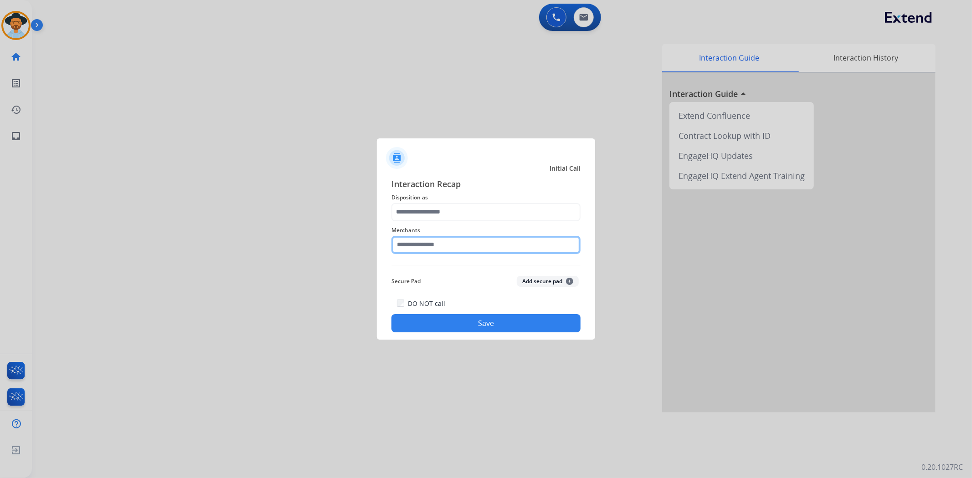
click at [436, 247] on input "text" at bounding box center [485, 245] width 189 height 18
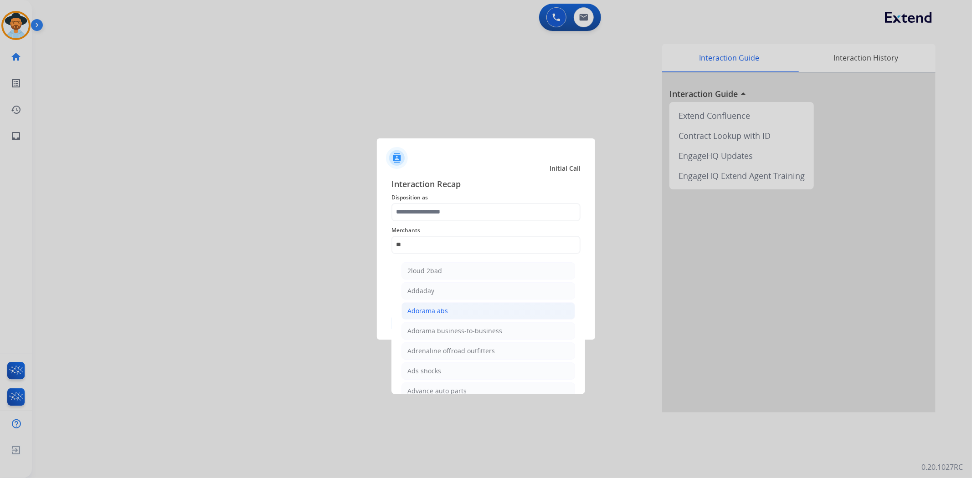
click at [444, 315] on div "Adorama abs" at bounding box center [427, 311] width 41 height 9
type input "**********"
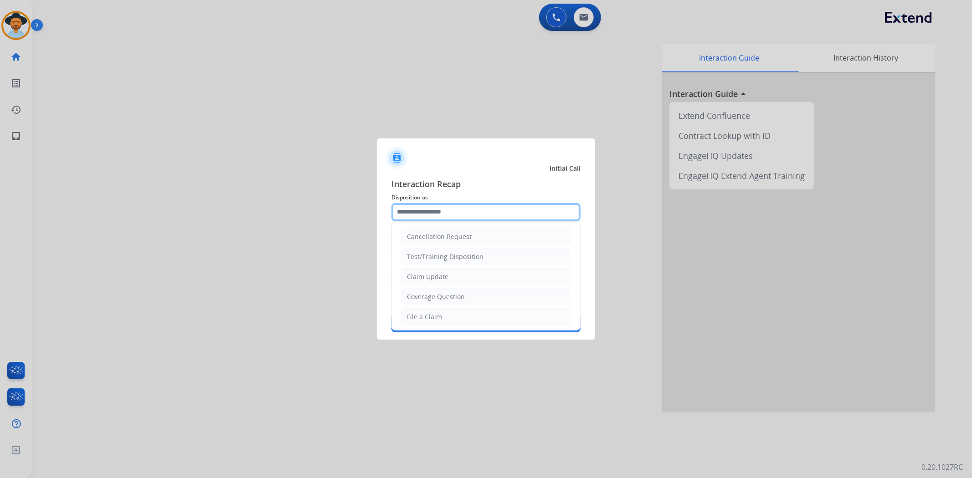
click at [461, 211] on input "text" at bounding box center [485, 212] width 189 height 18
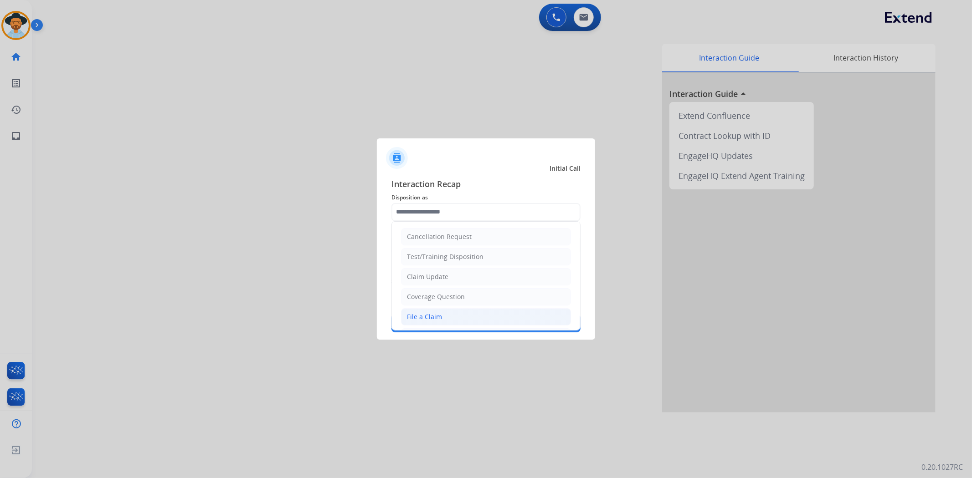
click at [440, 318] on div "File a Claim" at bounding box center [424, 317] width 35 height 9
type input "**********"
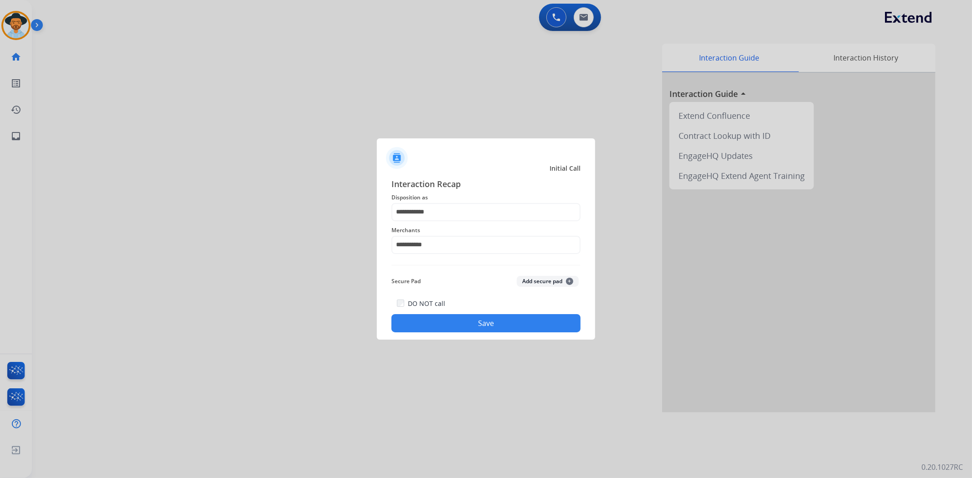
click at [445, 324] on button "Save" at bounding box center [485, 323] width 189 height 18
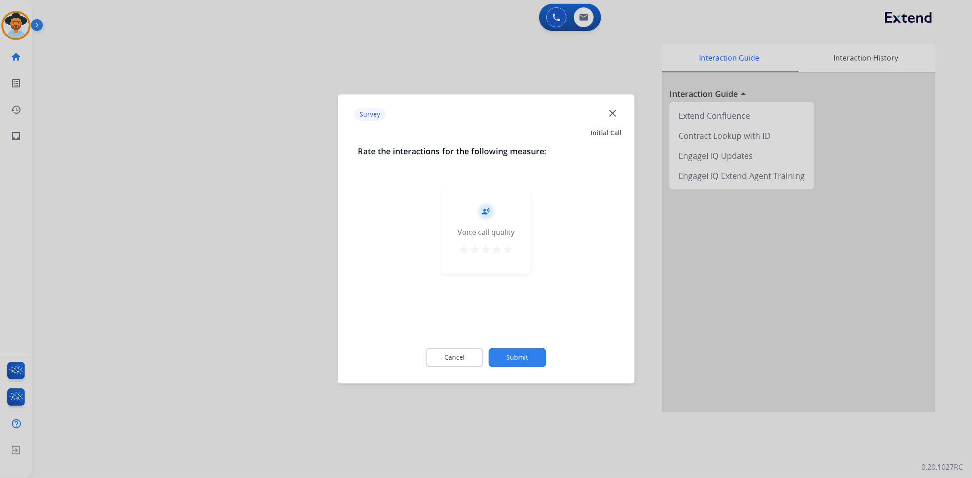
click at [511, 253] on mat-icon "star" at bounding box center [508, 250] width 11 height 11
click at [529, 359] on button "Submit" at bounding box center [517, 358] width 57 height 19
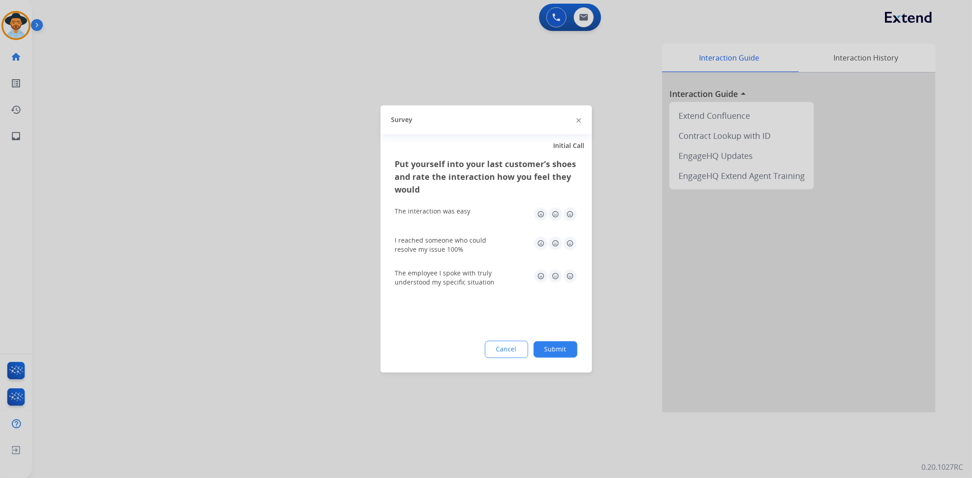
click at [573, 213] on img at bounding box center [570, 214] width 15 height 15
click at [567, 244] on img at bounding box center [570, 243] width 15 height 15
click at [568, 271] on img at bounding box center [570, 276] width 15 height 15
click at [565, 348] on button "Submit" at bounding box center [556, 350] width 44 height 16
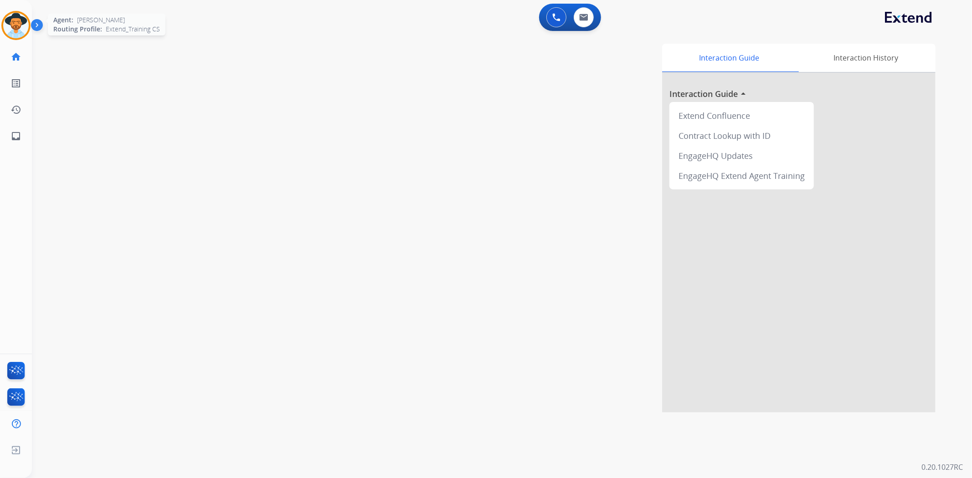
click at [13, 29] on img at bounding box center [16, 26] width 26 height 26
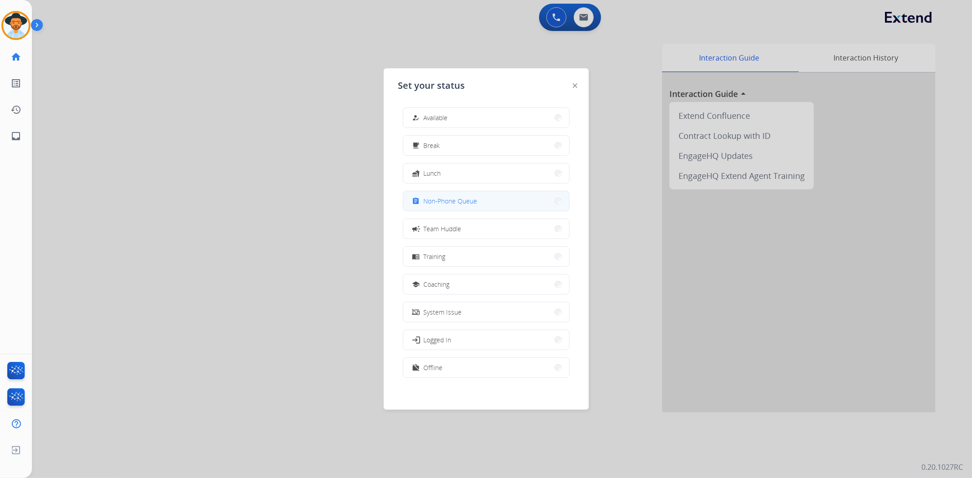
click at [485, 202] on button "assignment Non-Phone Queue" at bounding box center [486, 201] width 166 height 20
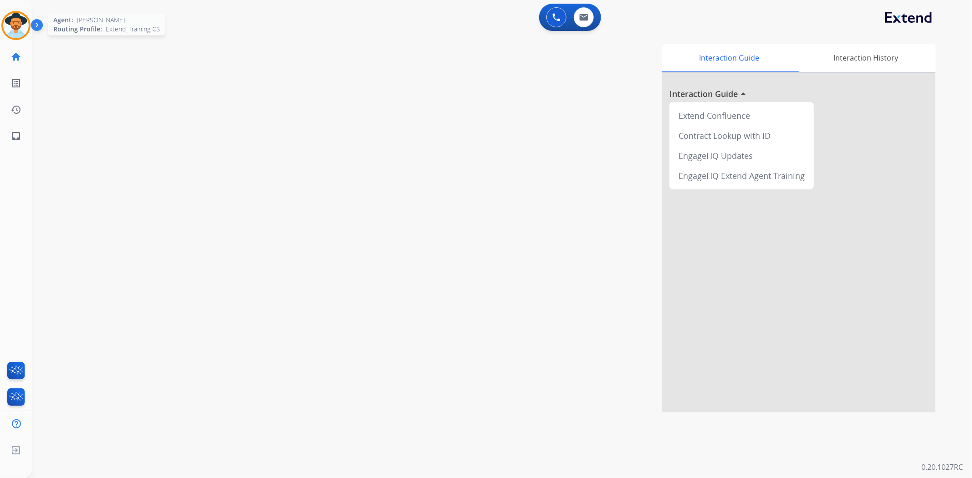
click at [14, 24] on img at bounding box center [16, 26] width 26 height 26
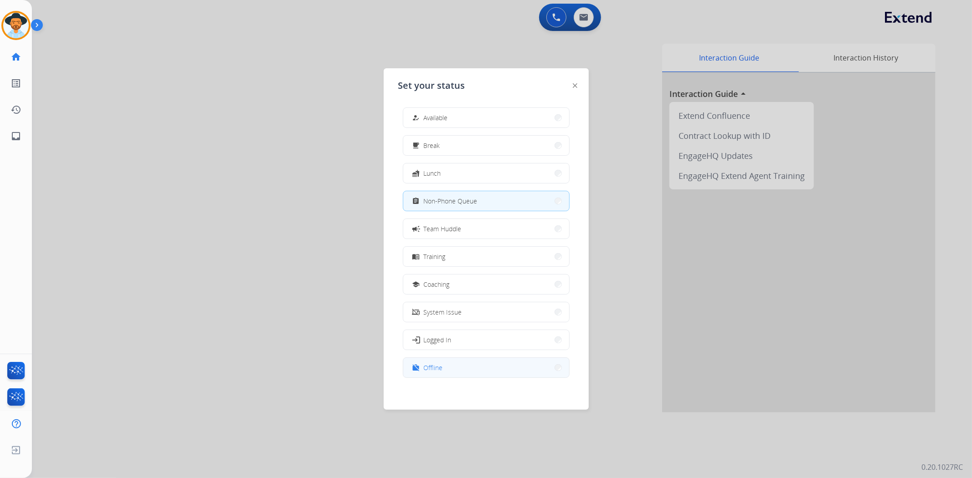
drag, startPoint x: 471, startPoint y: 353, endPoint x: 472, endPoint y: 359, distance: 6.1
click at [471, 354] on div "how_to_reg Available free_breakfast Break fastfood Lunch assignment Non-Phone Q…" at bounding box center [486, 243] width 176 height 287
click at [473, 370] on button "work_off Offline" at bounding box center [486, 368] width 166 height 20
